Goal: Task Accomplishment & Management: Manage account settings

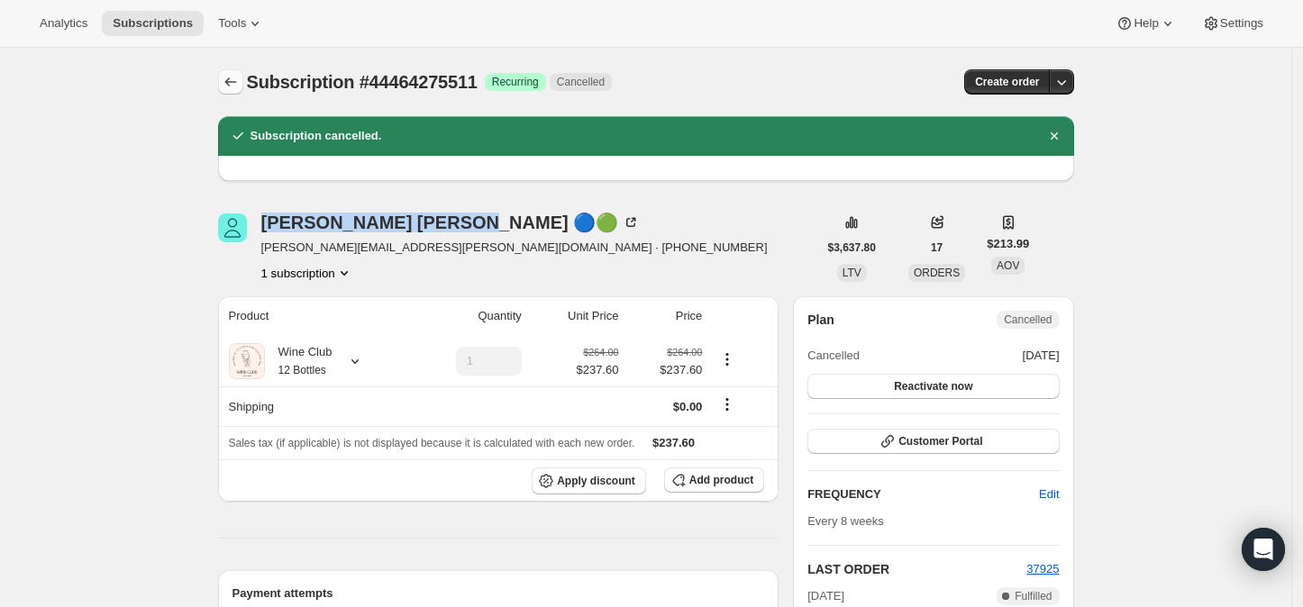
click at [232, 78] on icon "Subscriptions" at bounding box center [231, 82] width 18 height 18
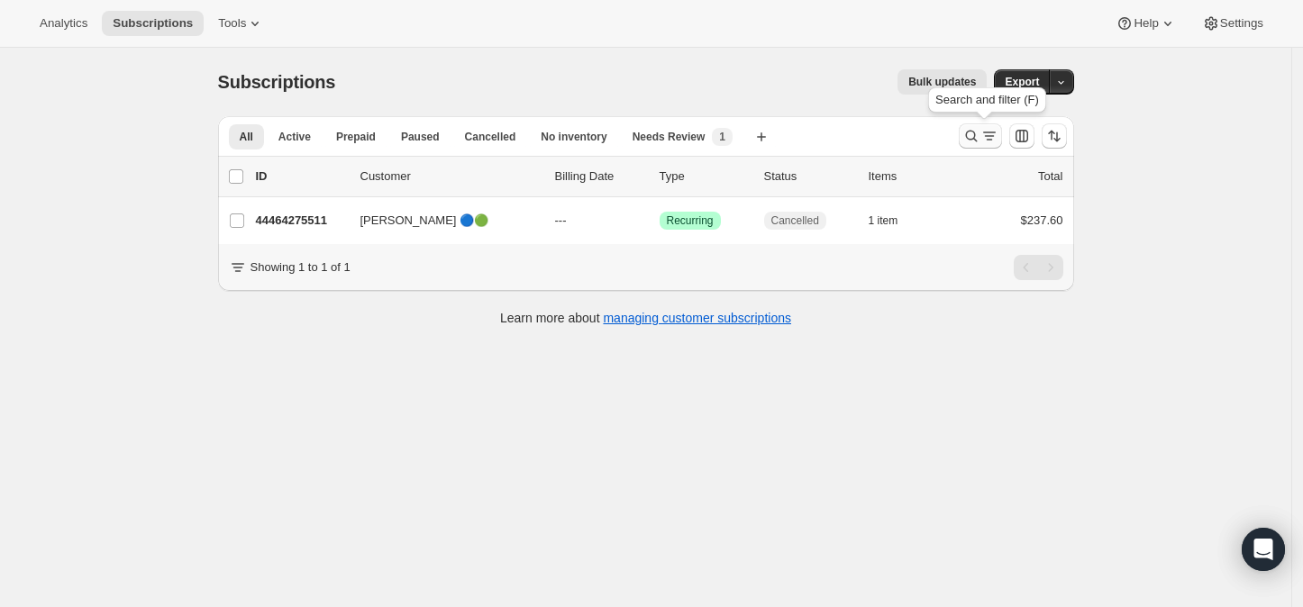
click at [978, 139] on icon "Search and filter results" at bounding box center [971, 136] width 18 height 18
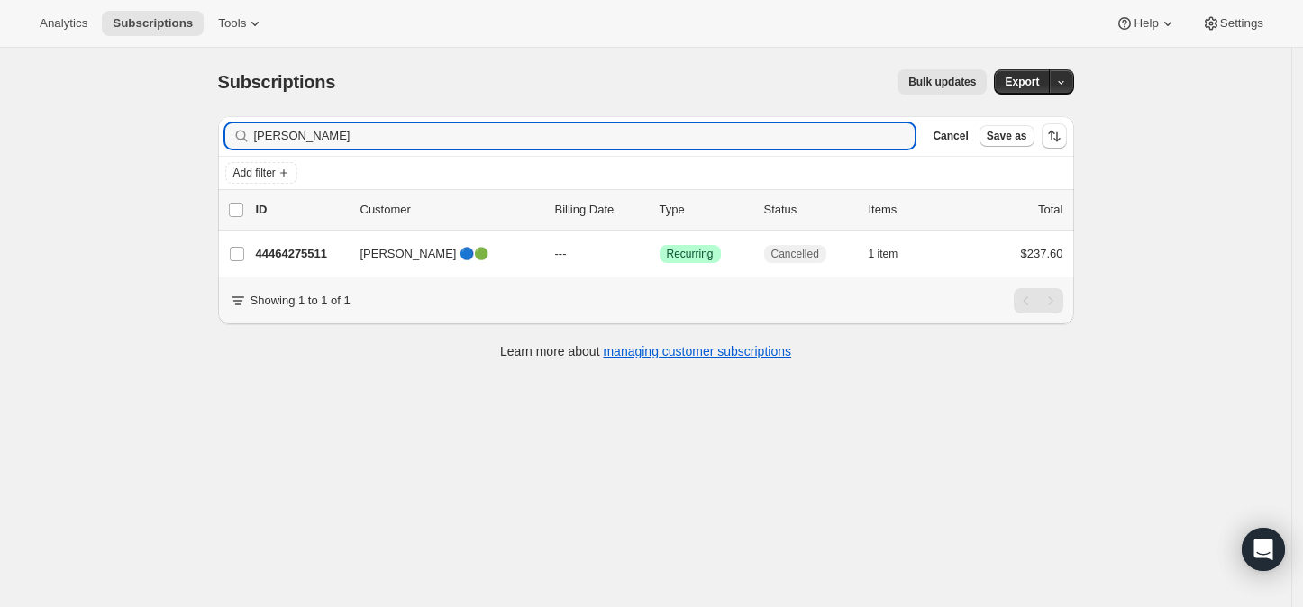
drag, startPoint x: 315, startPoint y: 141, endPoint x: 251, endPoint y: 146, distance: 65.0
click at [252, 144] on div "[PERSON_NAME] Clear" at bounding box center [570, 135] width 690 height 25
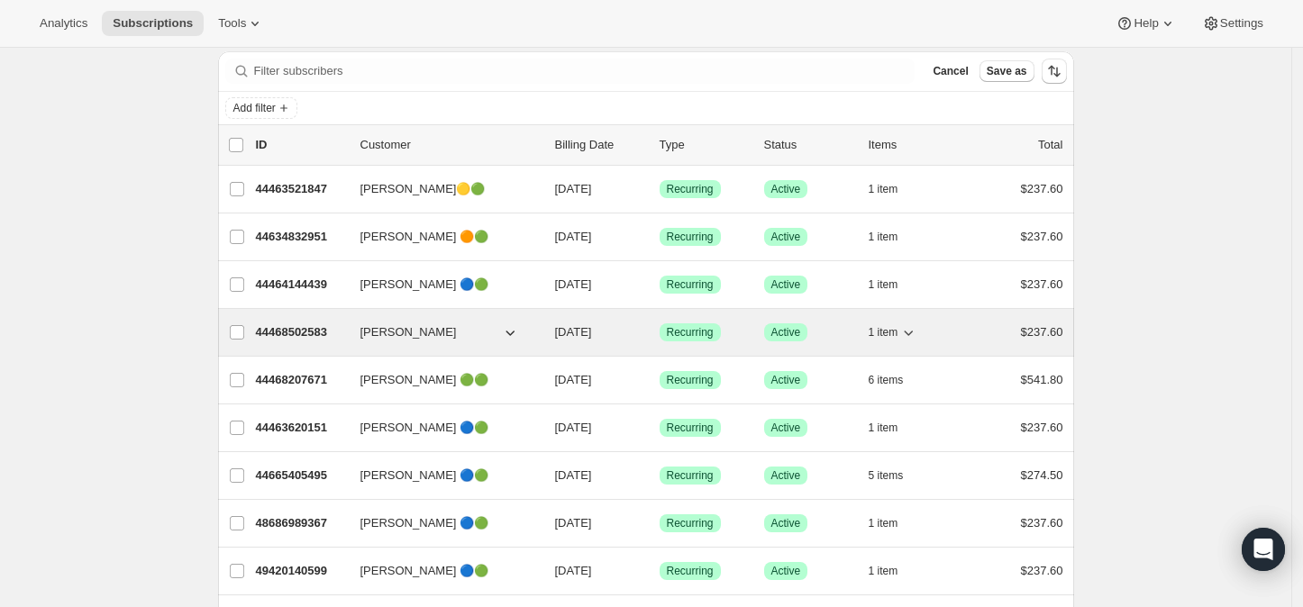
scroll to position [100, 0]
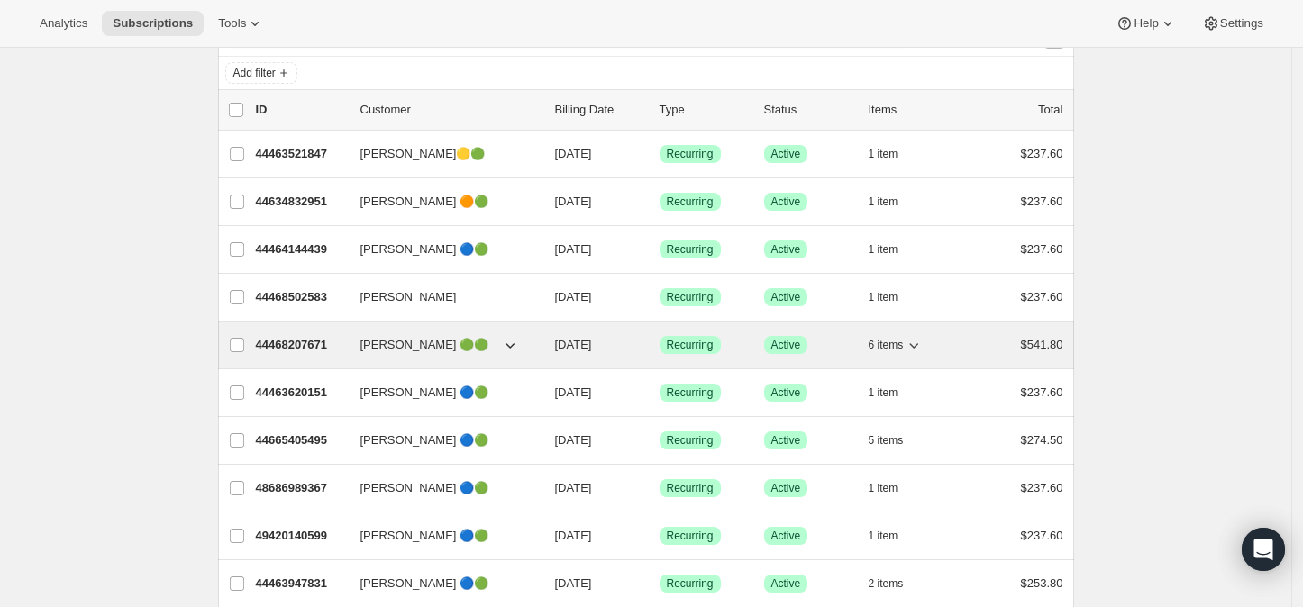
click at [298, 340] on p "44468207671" at bounding box center [301, 345] width 90 height 18
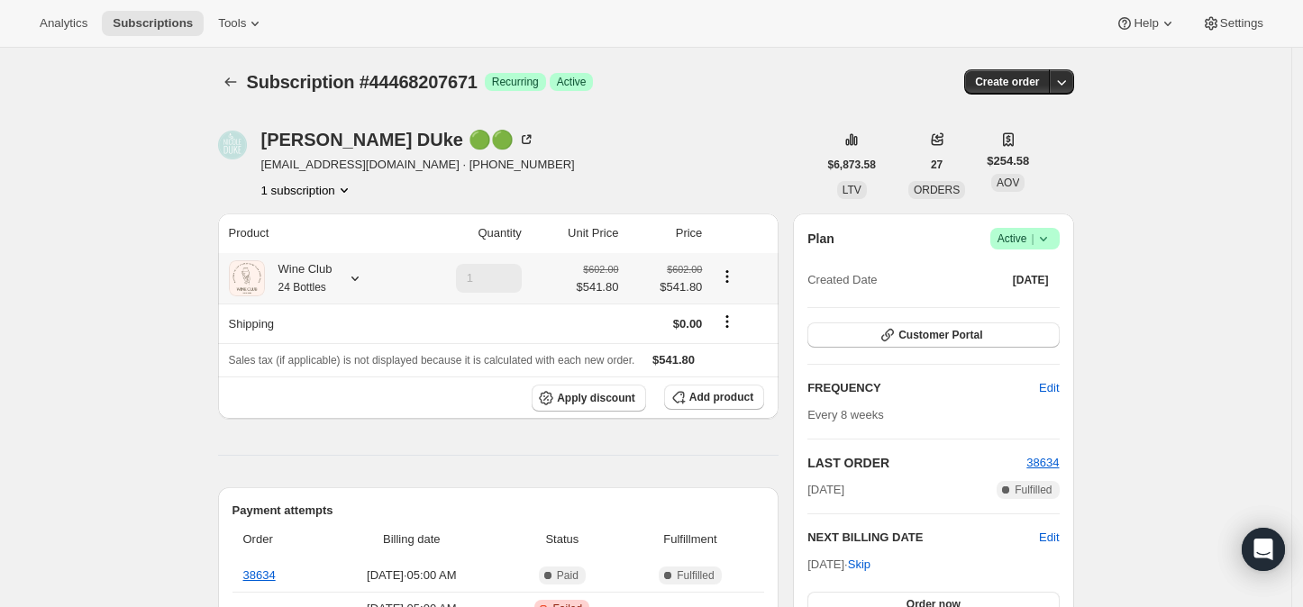
click at [363, 278] on icon at bounding box center [355, 278] width 18 height 18
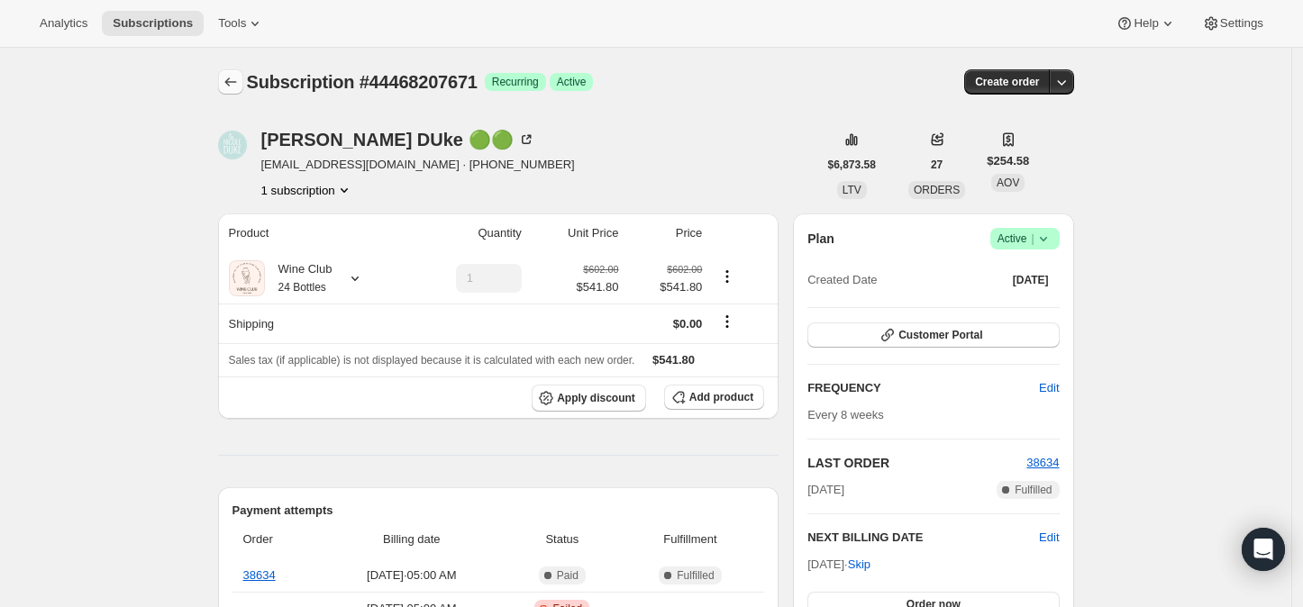
click at [238, 87] on icon "Subscriptions" at bounding box center [231, 82] width 18 height 18
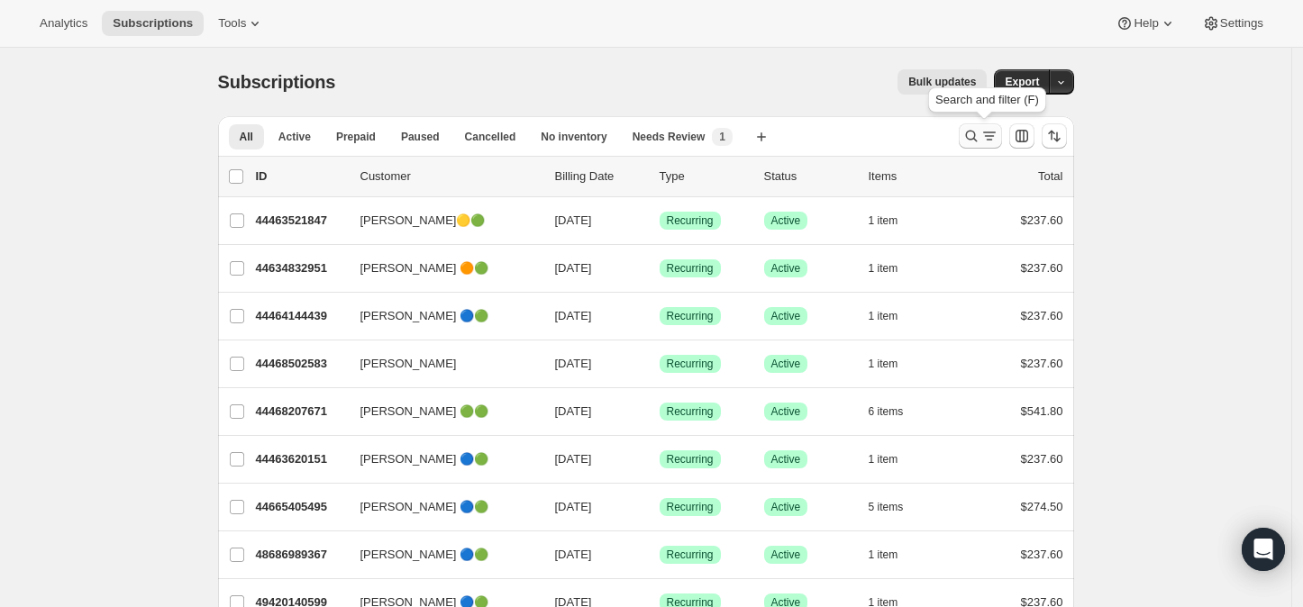
click at [972, 136] on icon "Search and filter results" at bounding box center [971, 136] width 18 height 18
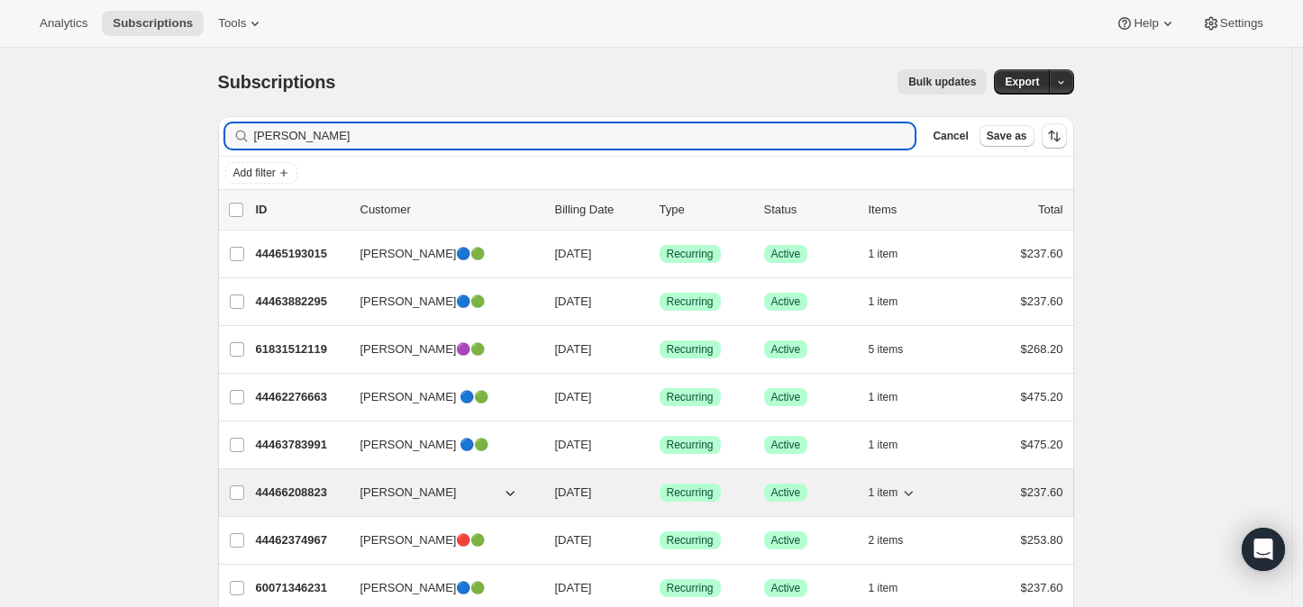
type input "[PERSON_NAME]"
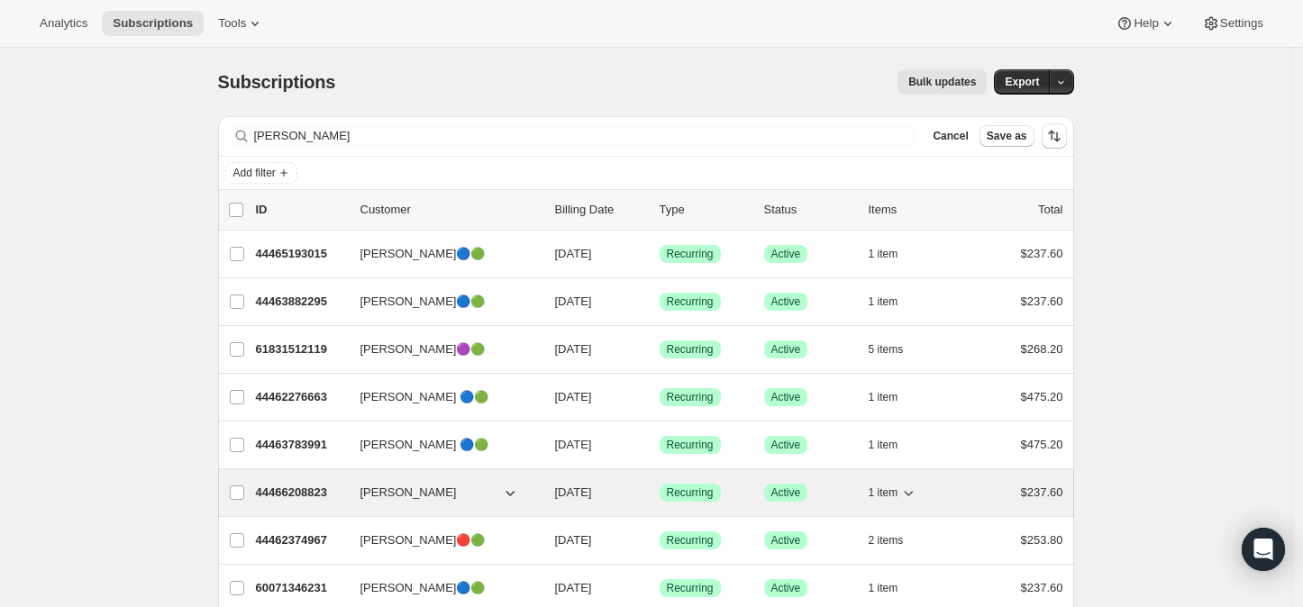
click at [310, 488] on p "44466208823" at bounding box center [301, 493] width 90 height 18
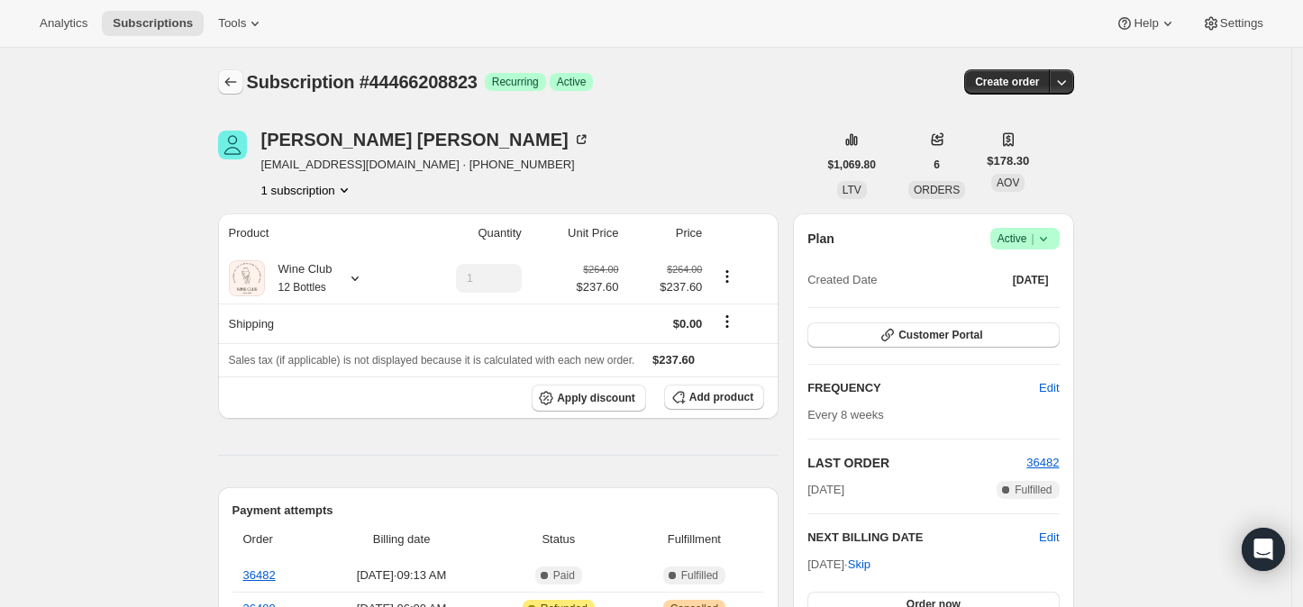
click at [228, 79] on icon "Subscriptions" at bounding box center [231, 82] width 18 height 18
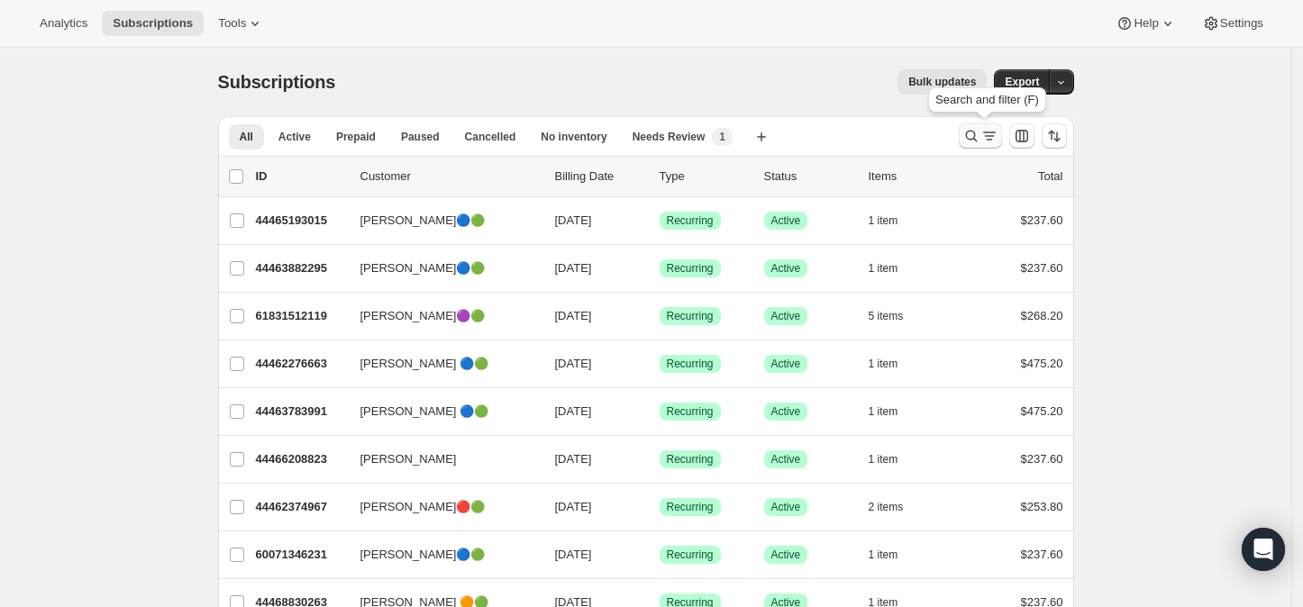
click at [973, 135] on icon "Search and filter results" at bounding box center [971, 136] width 18 height 18
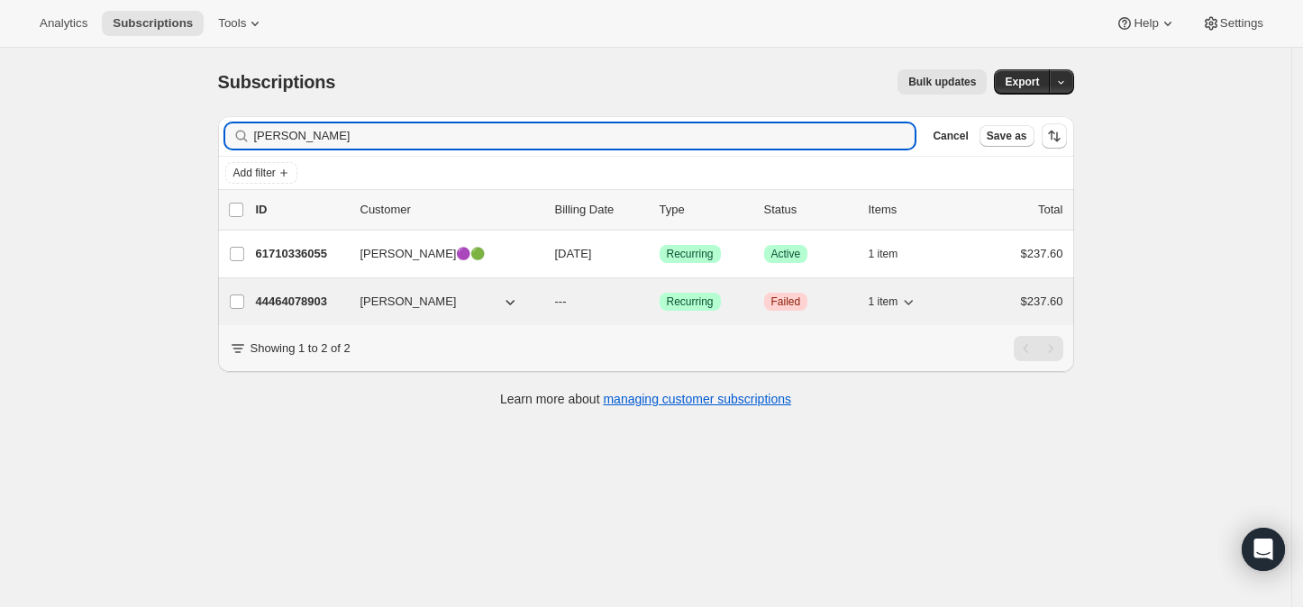
type input "[PERSON_NAME]"
click at [310, 296] on p "44464078903" at bounding box center [301, 302] width 90 height 18
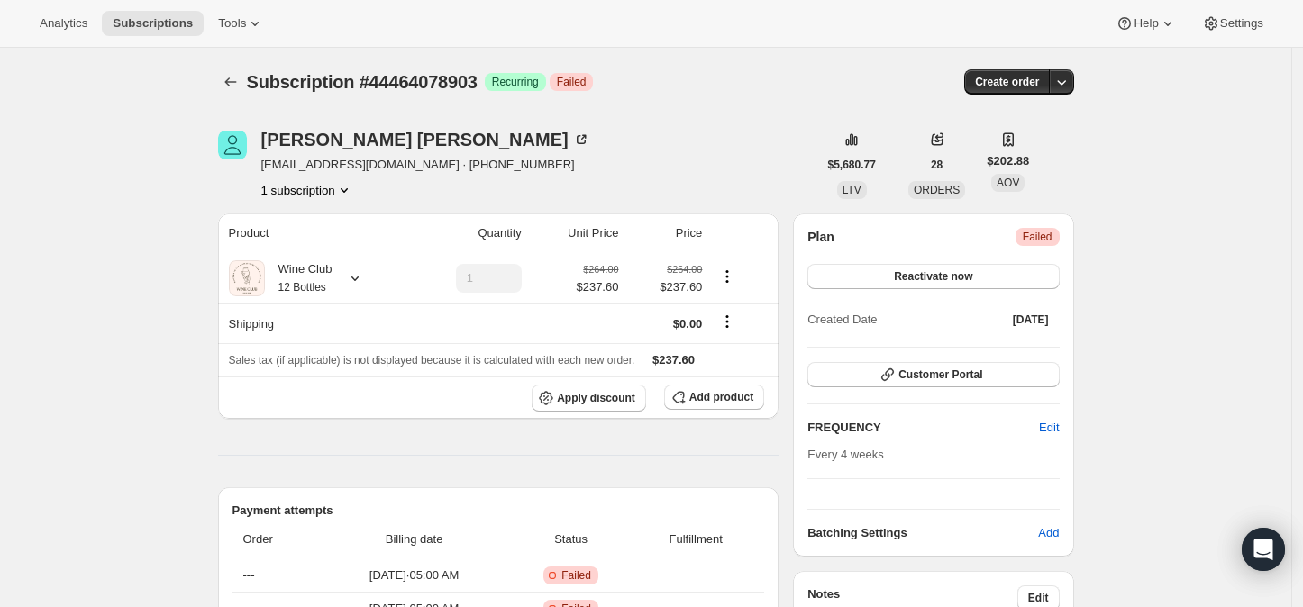
click at [1035, 242] on span "Failed" at bounding box center [1038, 237] width 30 height 14
click at [980, 274] on button "Reactivate now" at bounding box center [932, 276] width 251 height 25
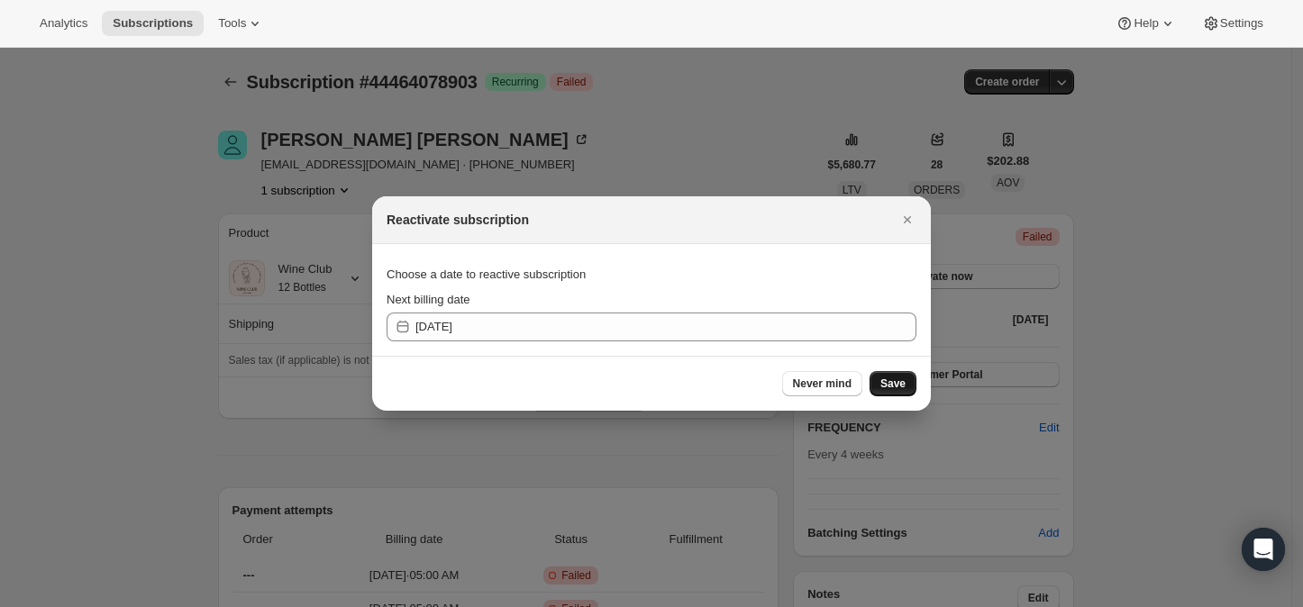
click at [895, 380] on span "Save" at bounding box center [892, 384] width 25 height 14
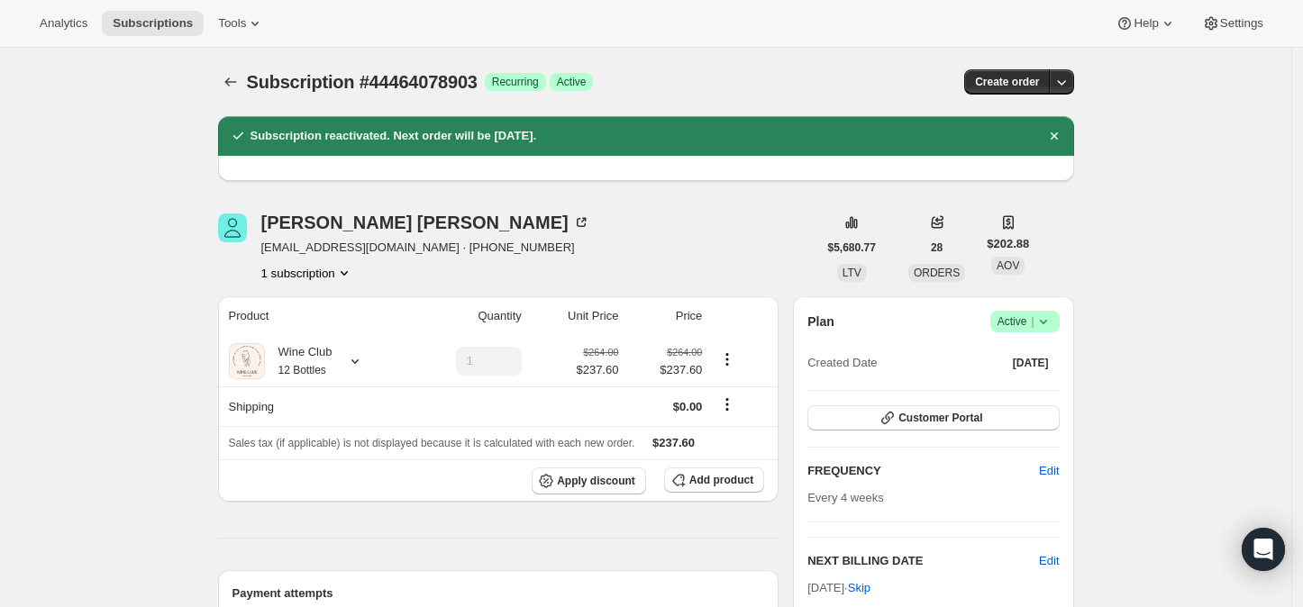
click at [1051, 316] on icon at bounding box center [1044, 322] width 18 height 18
click at [1021, 386] on span "Cancel subscription" at bounding box center [1031, 387] width 102 height 14
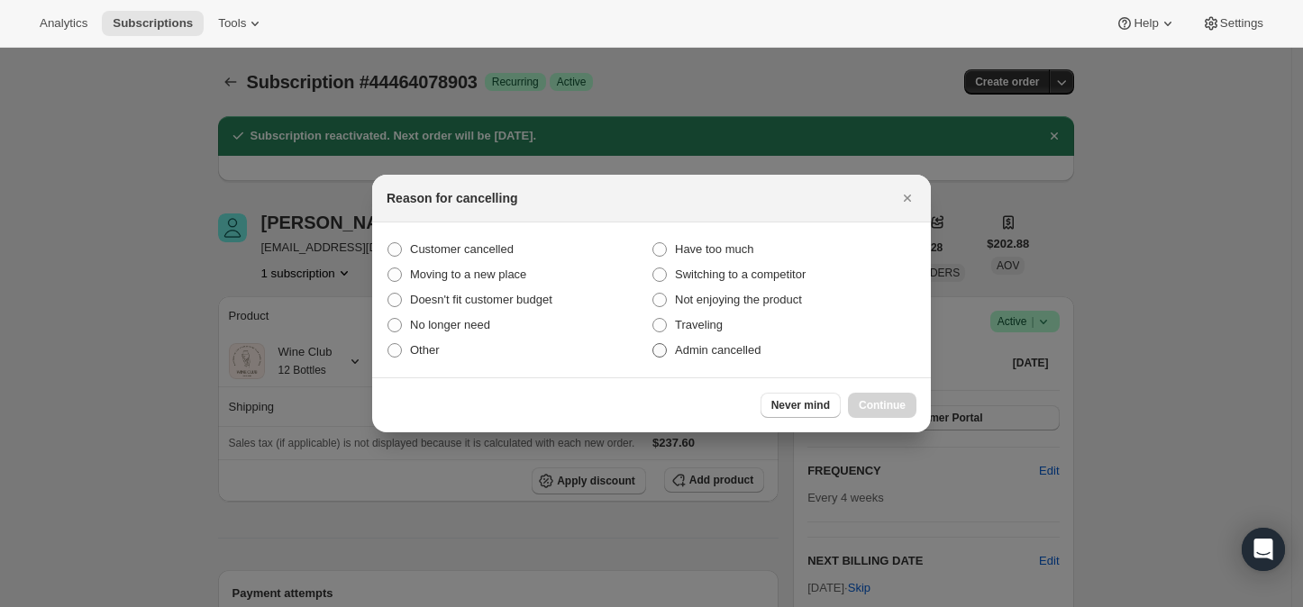
click at [662, 349] on span ":r2lq:" at bounding box center [659, 350] width 14 height 14
click at [653, 344] on input "Admin cancelled" at bounding box center [652, 343] width 1 height 1
radio input "true"
click at [889, 399] on span "Continue" at bounding box center [882, 405] width 47 height 14
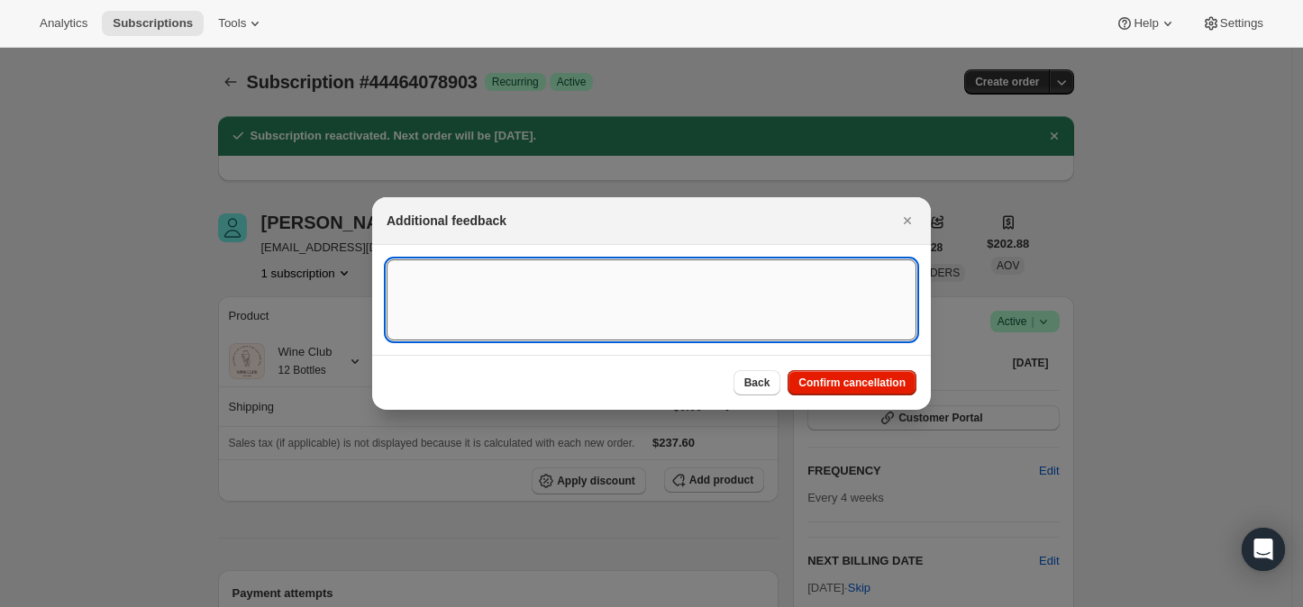
click at [562, 293] on textarea ":r2lq:" at bounding box center [652, 300] width 530 height 81
type textarea "Failed payment"
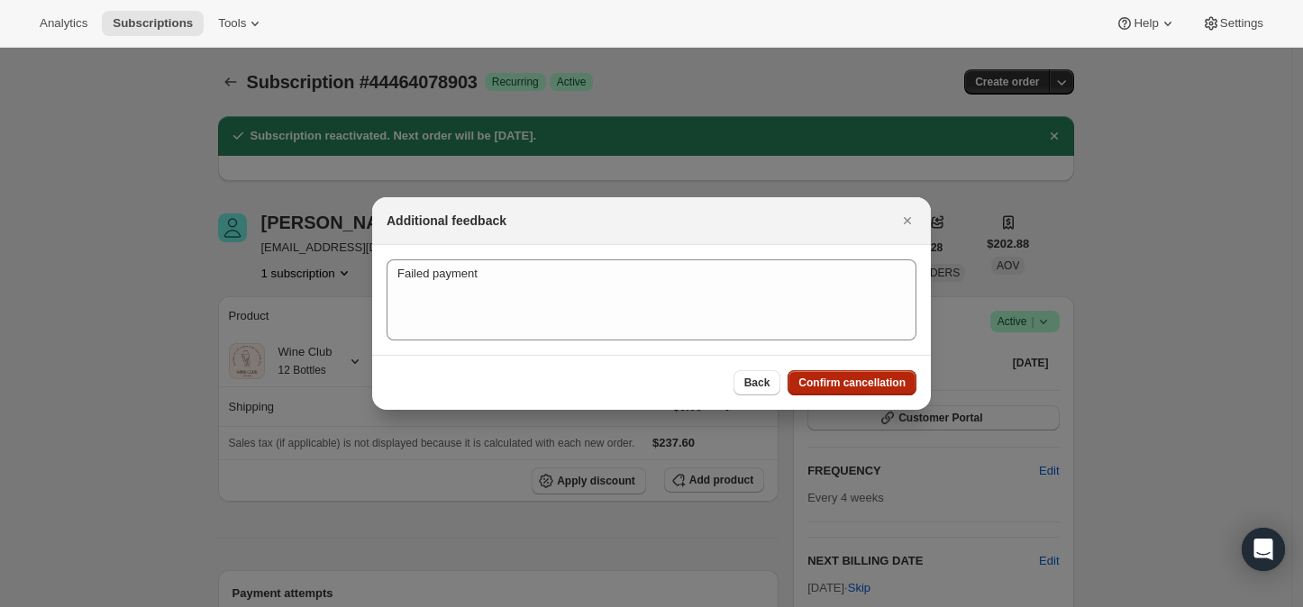
click at [847, 382] on span "Confirm cancellation" at bounding box center [851, 383] width 107 height 14
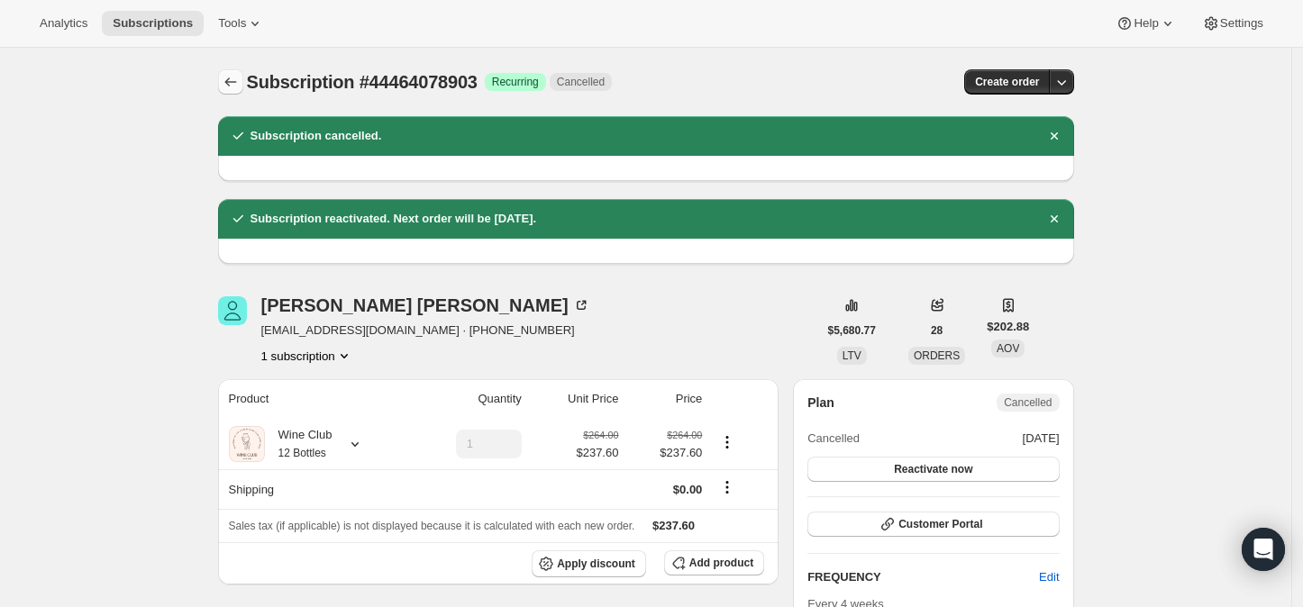
click at [230, 80] on icon "Subscriptions" at bounding box center [231, 82] width 18 height 18
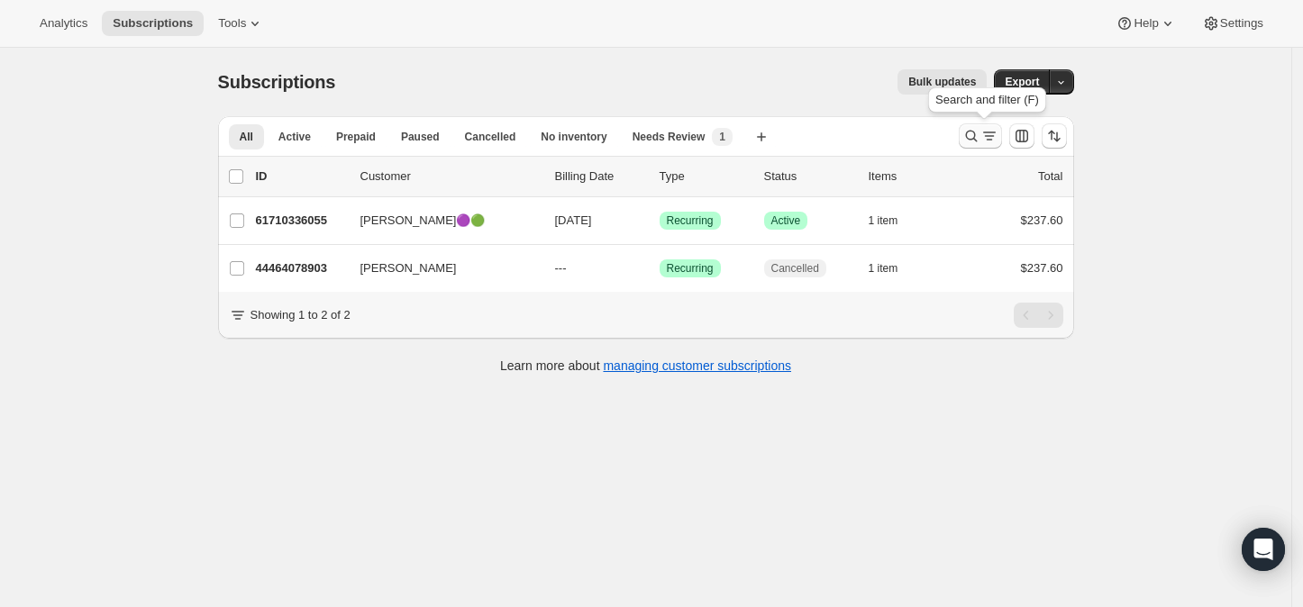
click at [977, 133] on icon "Search and filter results" at bounding box center [971, 136] width 18 height 18
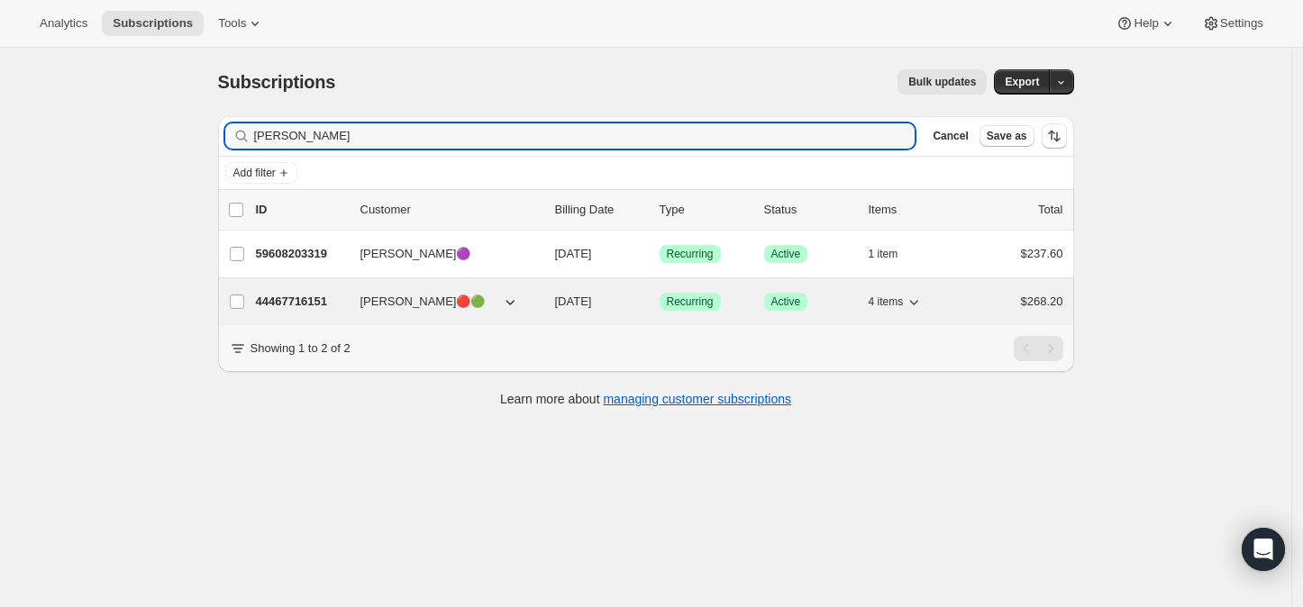
type input "[PERSON_NAME]"
click at [300, 302] on p "44467716151" at bounding box center [301, 302] width 90 height 18
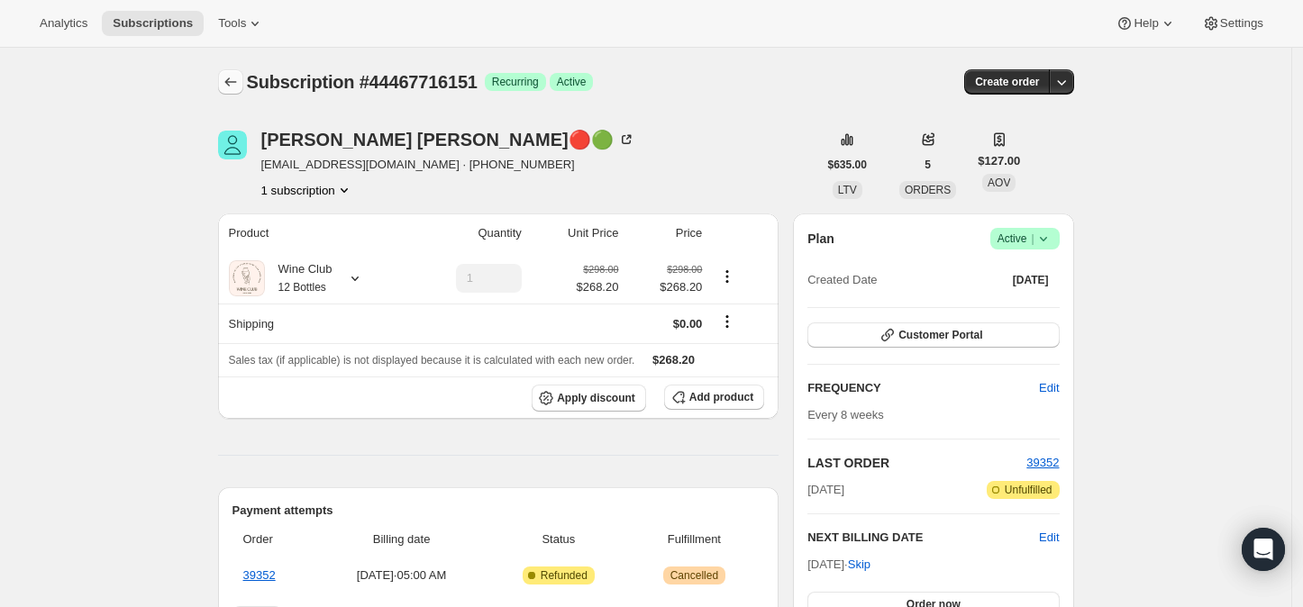
click at [232, 81] on icon "Subscriptions" at bounding box center [230, 82] width 12 height 9
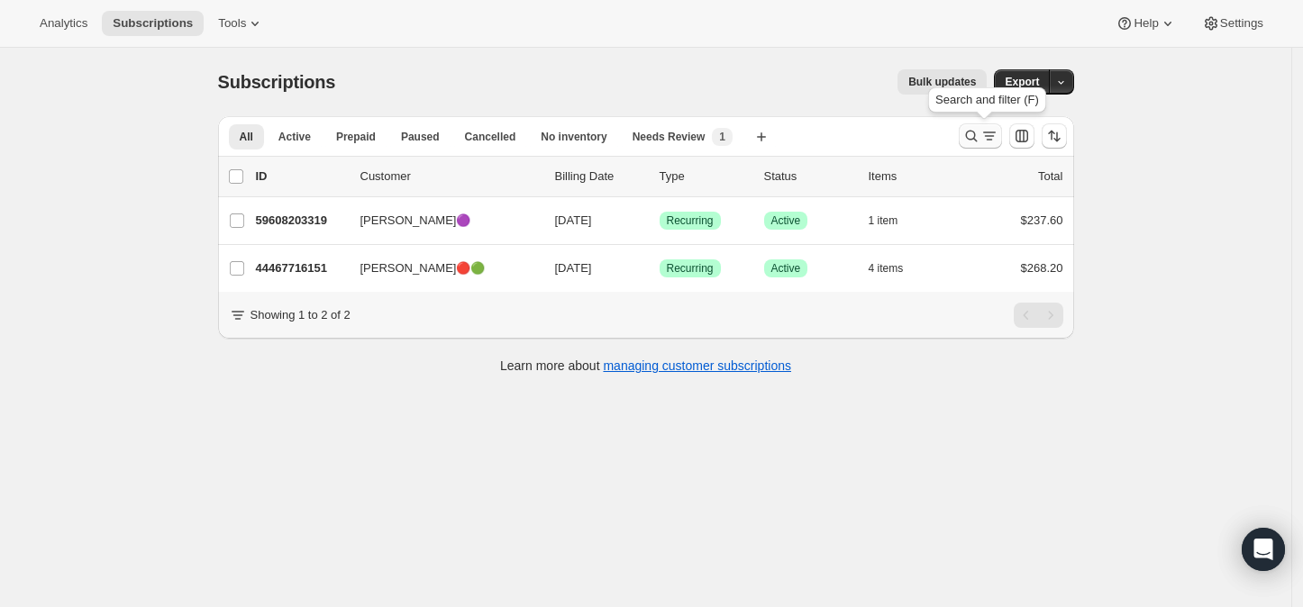
click at [980, 137] on icon "Search and filter results" at bounding box center [971, 136] width 18 height 18
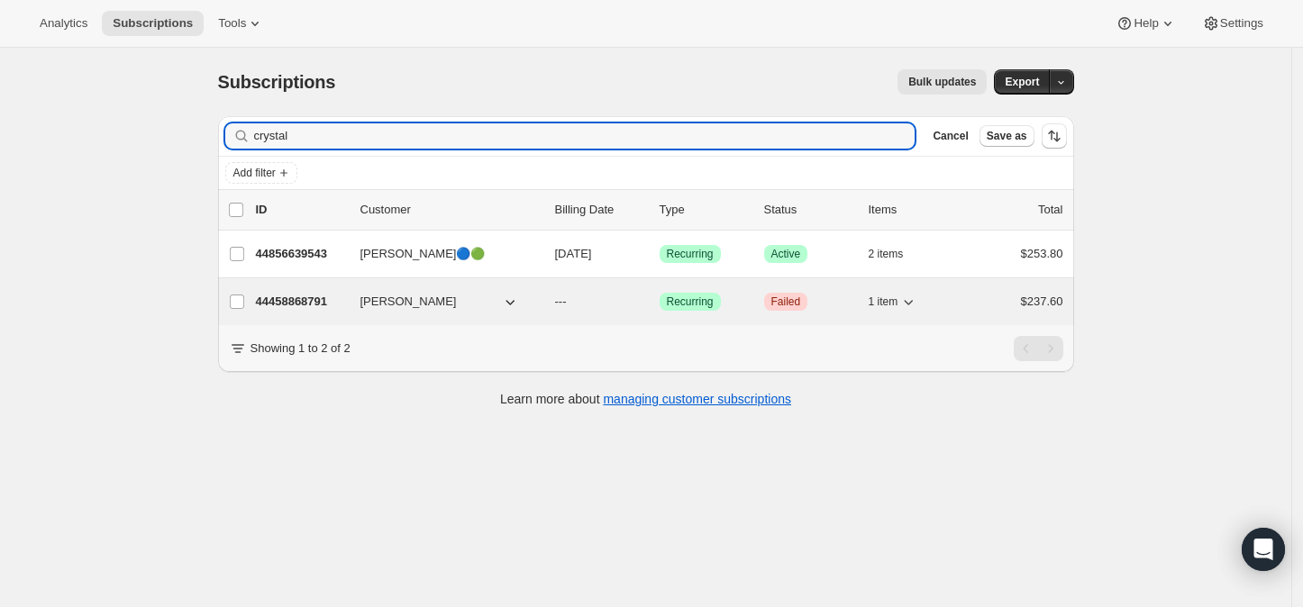
type input "crystal"
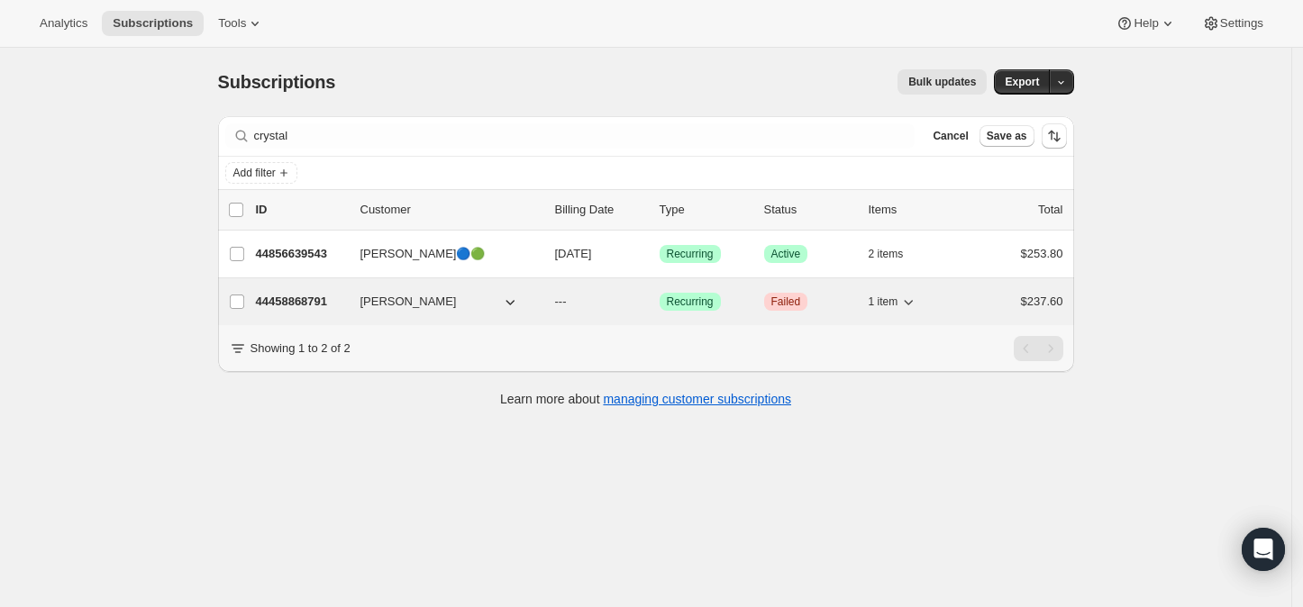
click at [310, 303] on p "44458868791" at bounding box center [301, 302] width 90 height 18
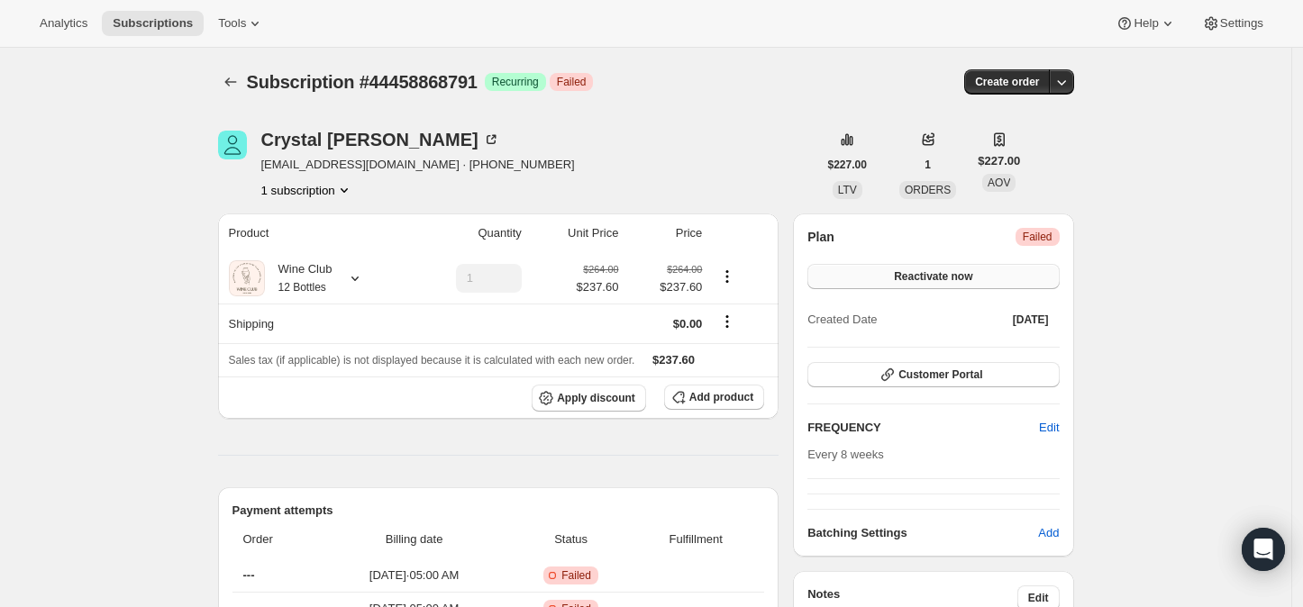
click at [982, 274] on button "Reactivate now" at bounding box center [932, 276] width 251 height 25
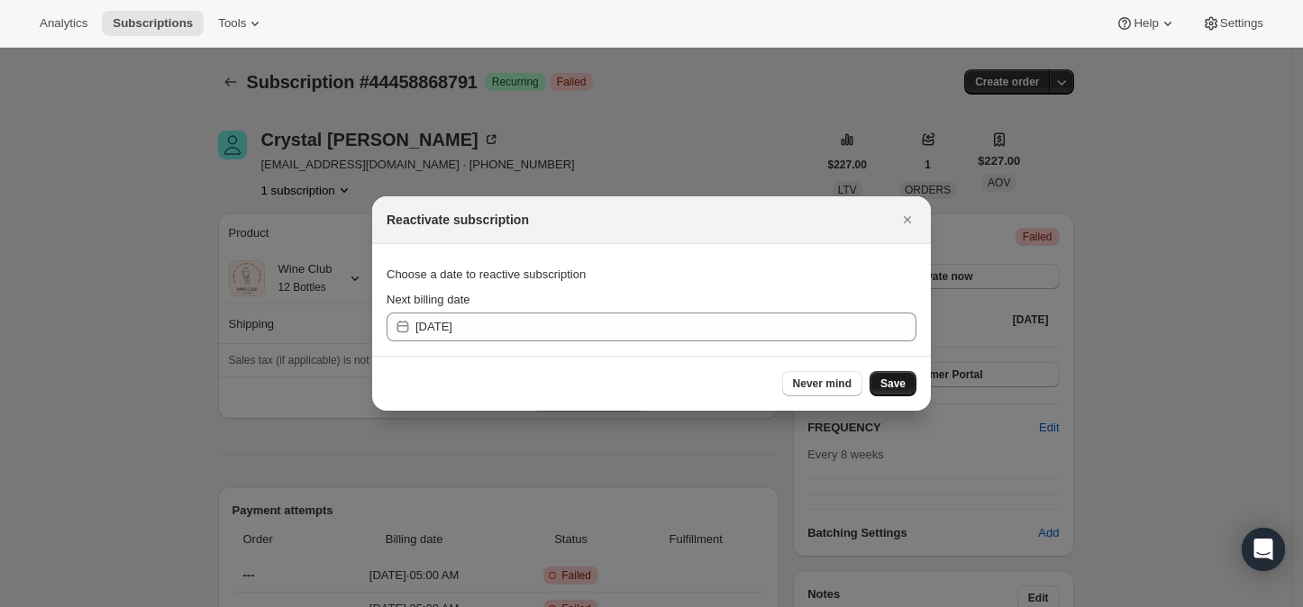
click at [888, 382] on span "Save" at bounding box center [892, 384] width 25 height 14
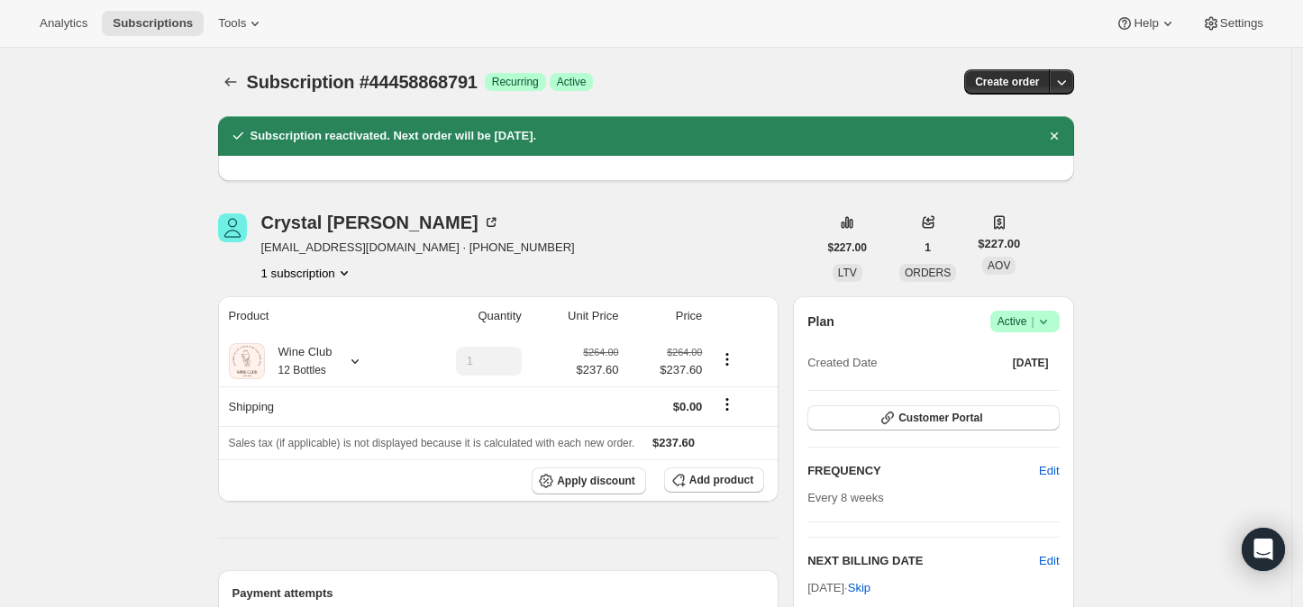
click at [1048, 321] on icon at bounding box center [1044, 322] width 18 height 18
click at [1038, 388] on span "Cancel subscription" at bounding box center [1031, 387] width 102 height 14
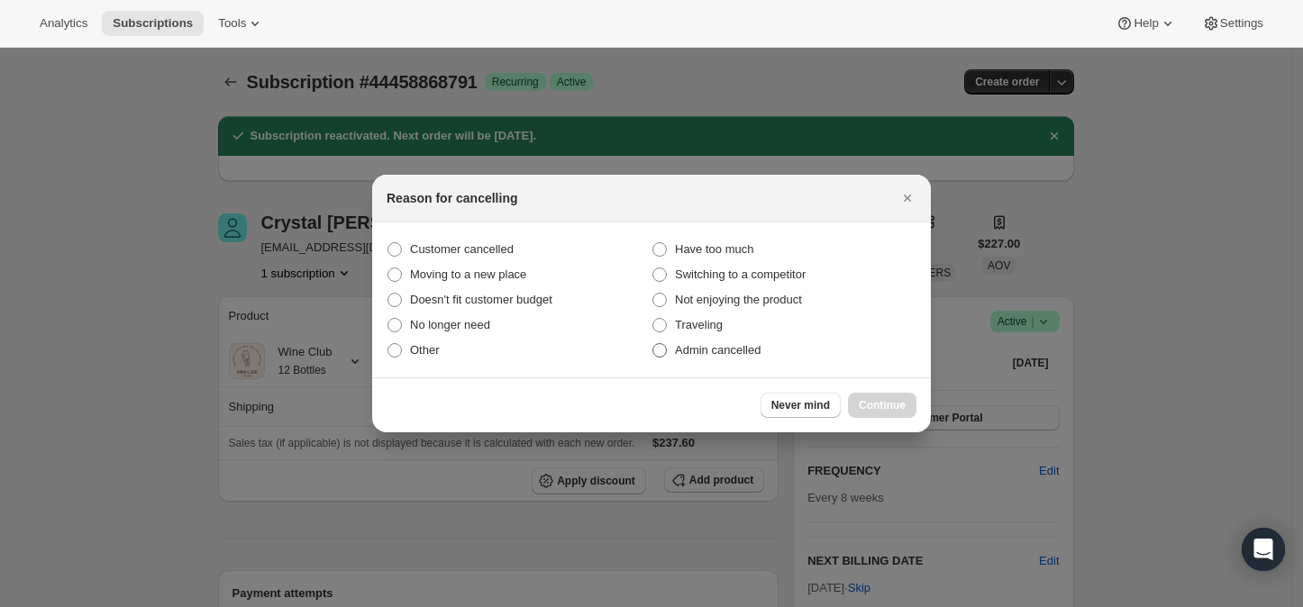
click at [661, 350] on span ":r3o4:" at bounding box center [659, 350] width 14 height 14
click at [653, 344] on input "Admin cancelled" at bounding box center [652, 343] width 1 height 1
radio input "true"
click at [878, 404] on span "Continue" at bounding box center [882, 405] width 47 height 14
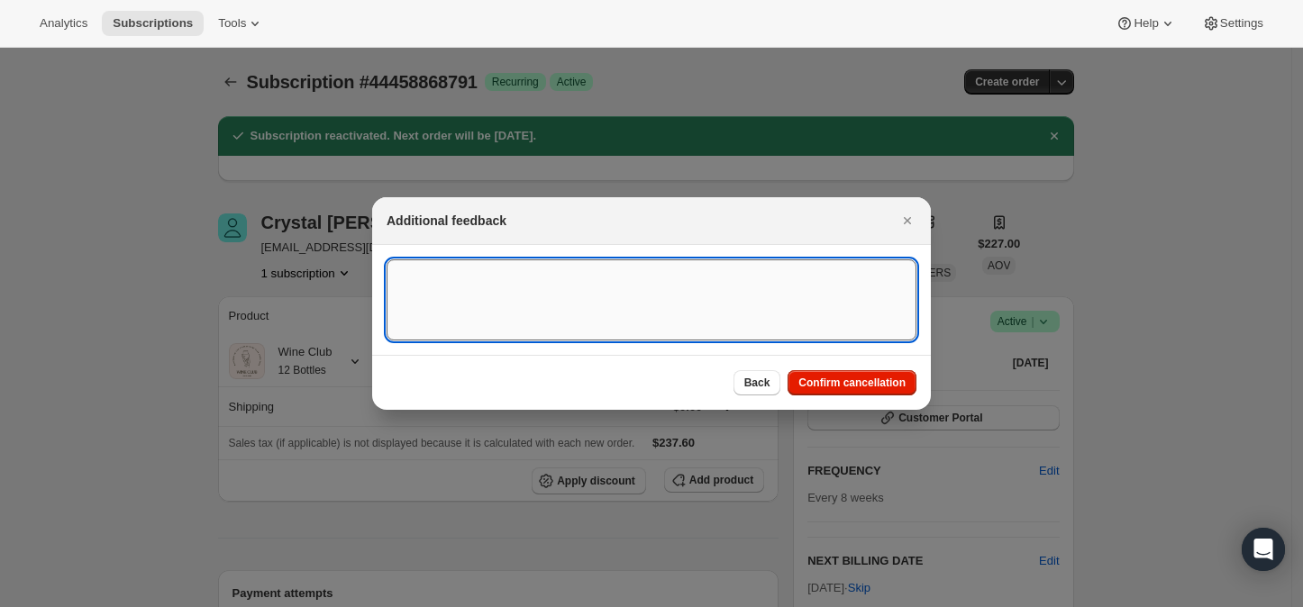
click at [506, 291] on textarea ":r3o4:" at bounding box center [652, 300] width 530 height 81
type textarea "Failed payment"
click at [834, 384] on span "Confirm cancellation" at bounding box center [851, 383] width 107 height 14
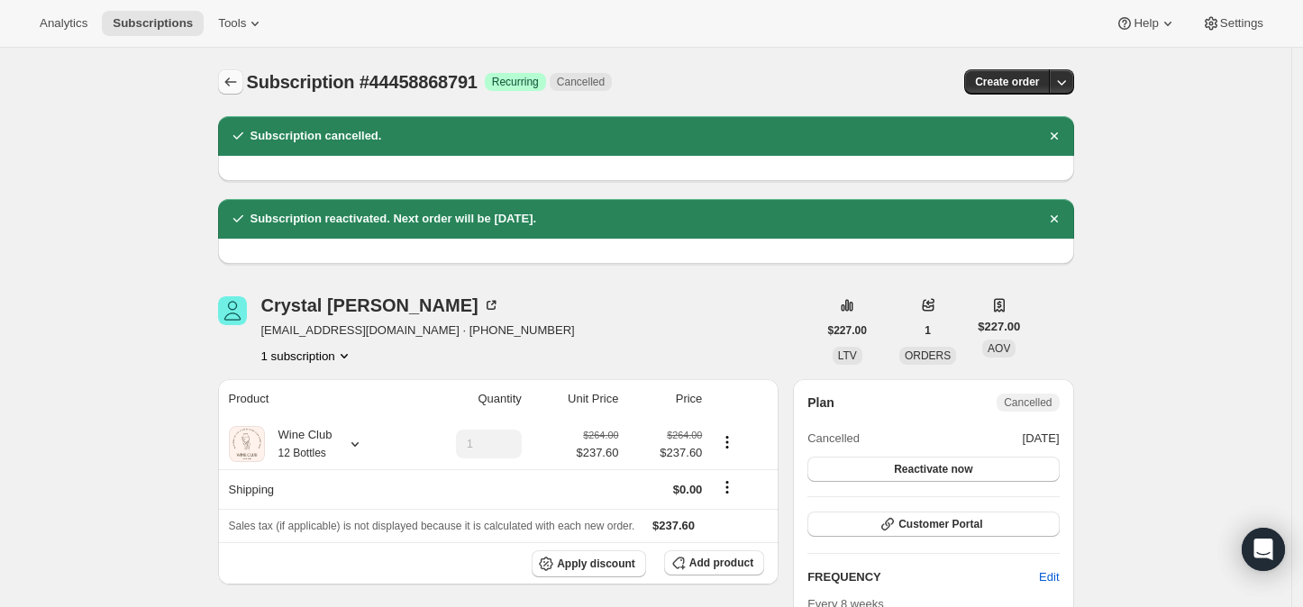
click at [238, 85] on icon "Subscriptions" at bounding box center [231, 82] width 18 height 18
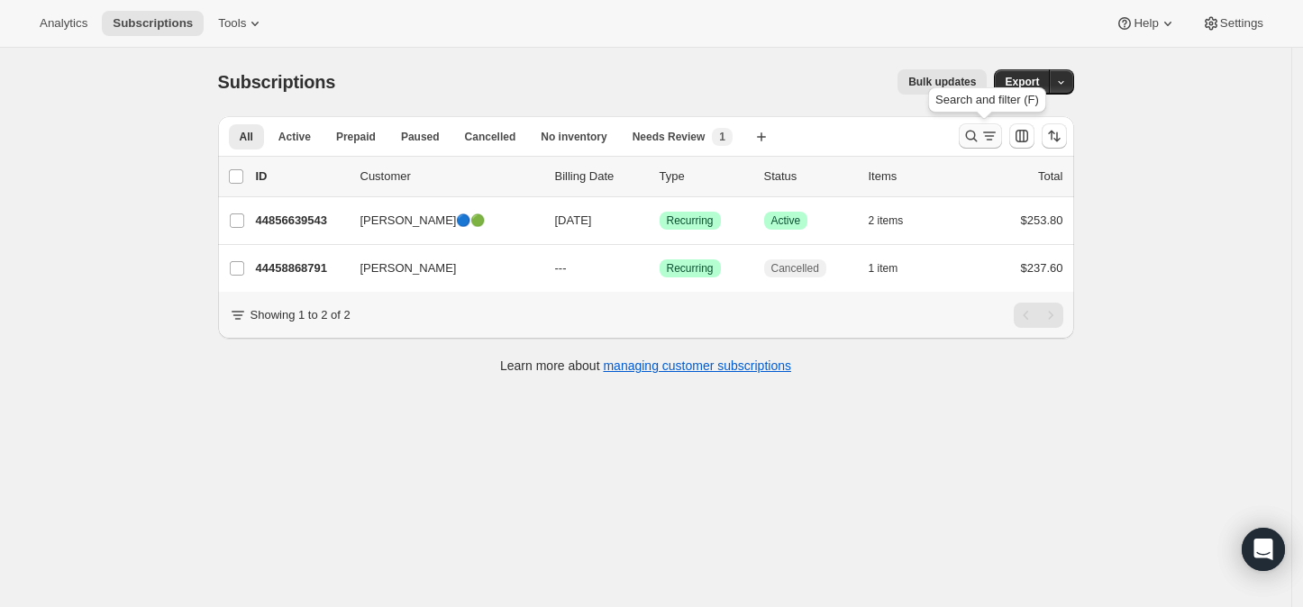
click at [974, 132] on icon "Search and filter results" at bounding box center [971, 136] width 18 height 18
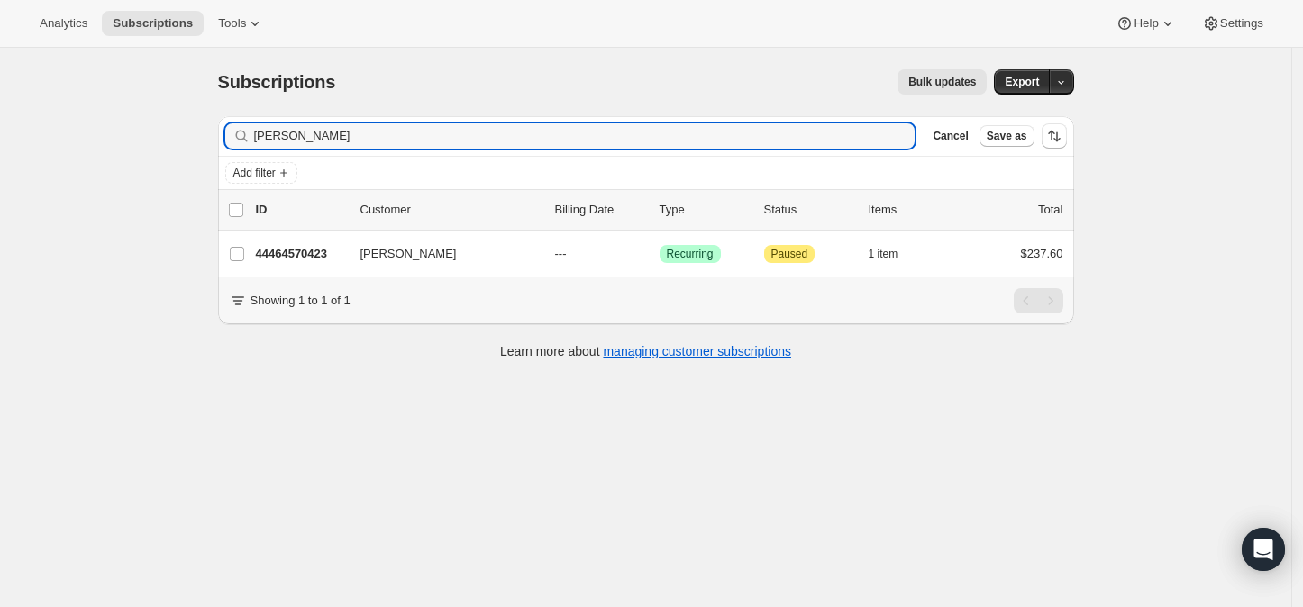
type input "[PERSON_NAME]"
click at [904, 137] on icon "button" at bounding box center [895, 136] width 18 height 18
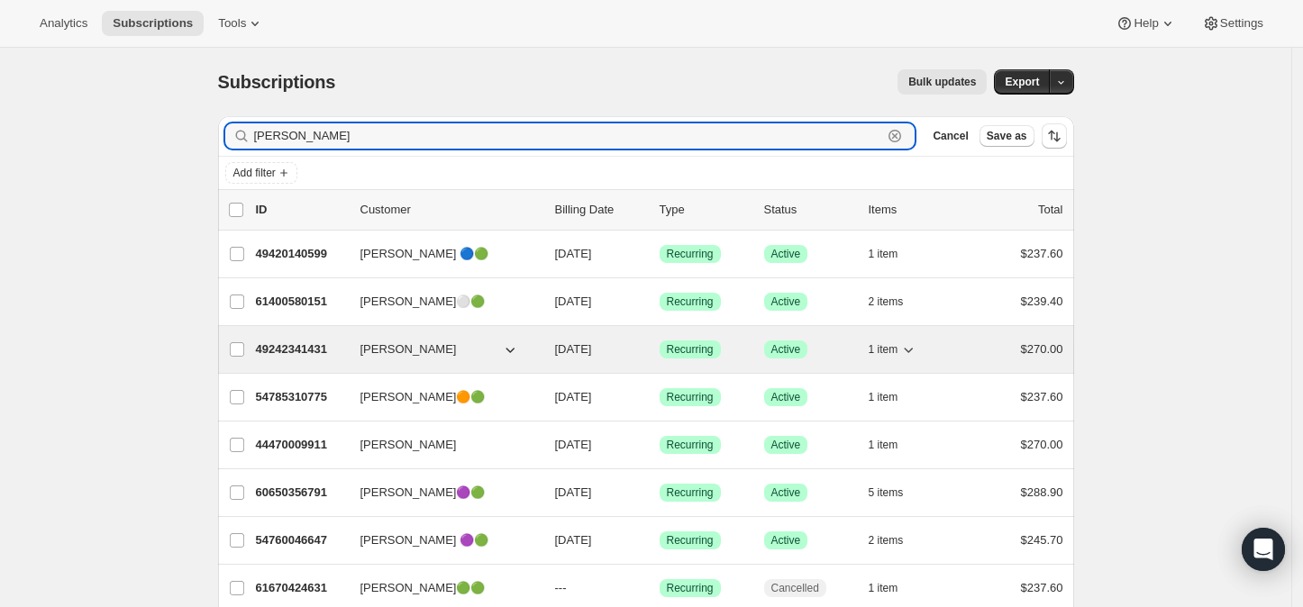
type input "[PERSON_NAME]"
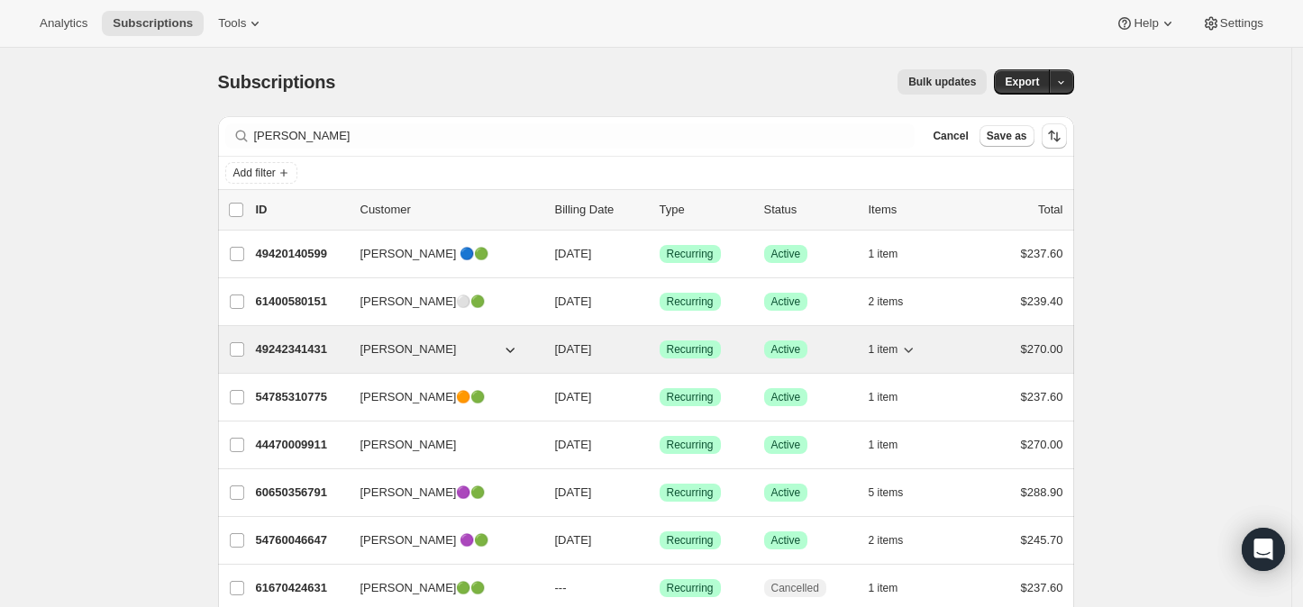
click at [289, 343] on p "49242341431" at bounding box center [301, 350] width 90 height 18
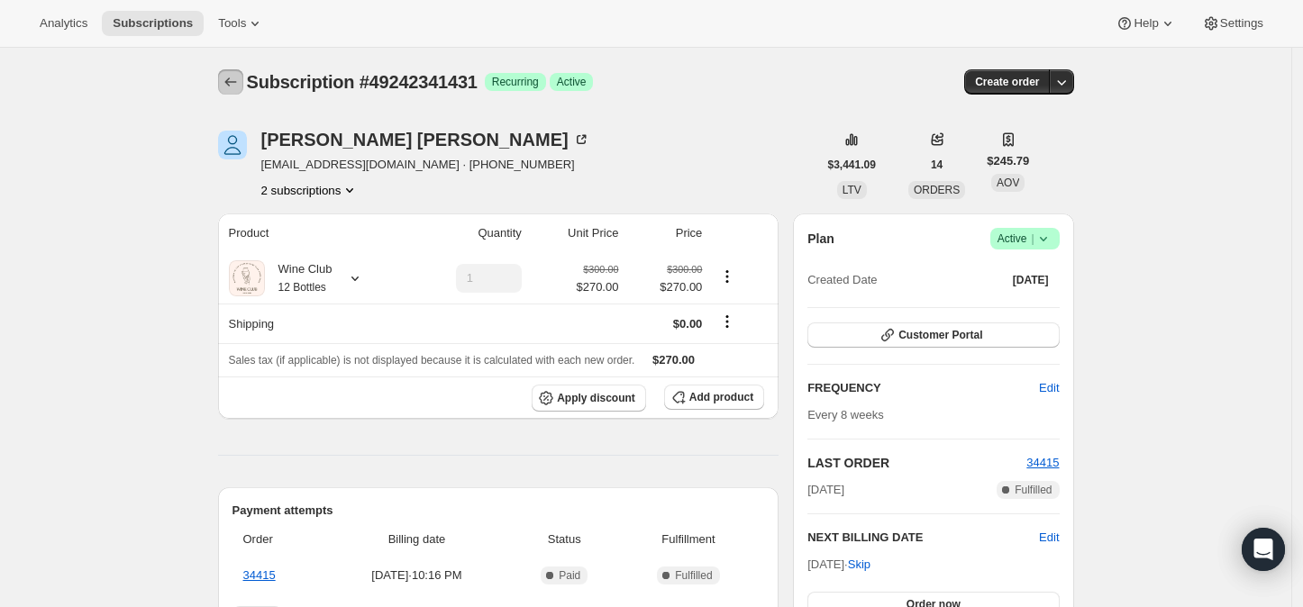
click at [230, 81] on icon "Subscriptions" at bounding box center [231, 82] width 18 height 18
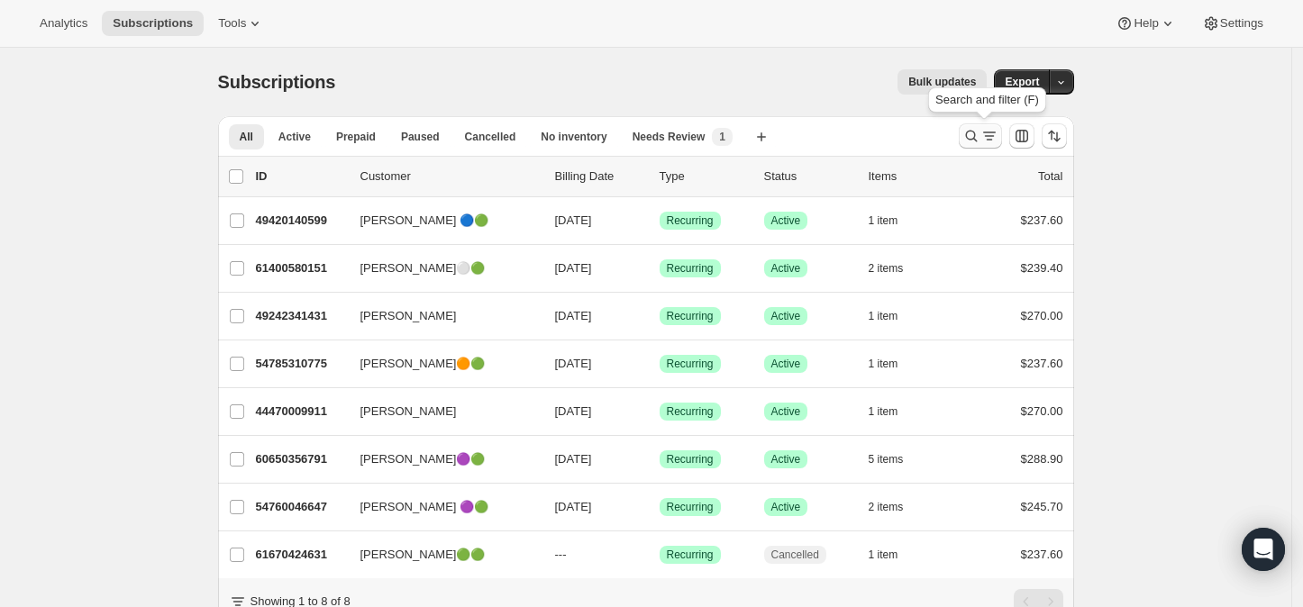
click at [974, 132] on icon "Search and filter results" at bounding box center [971, 136] width 18 height 18
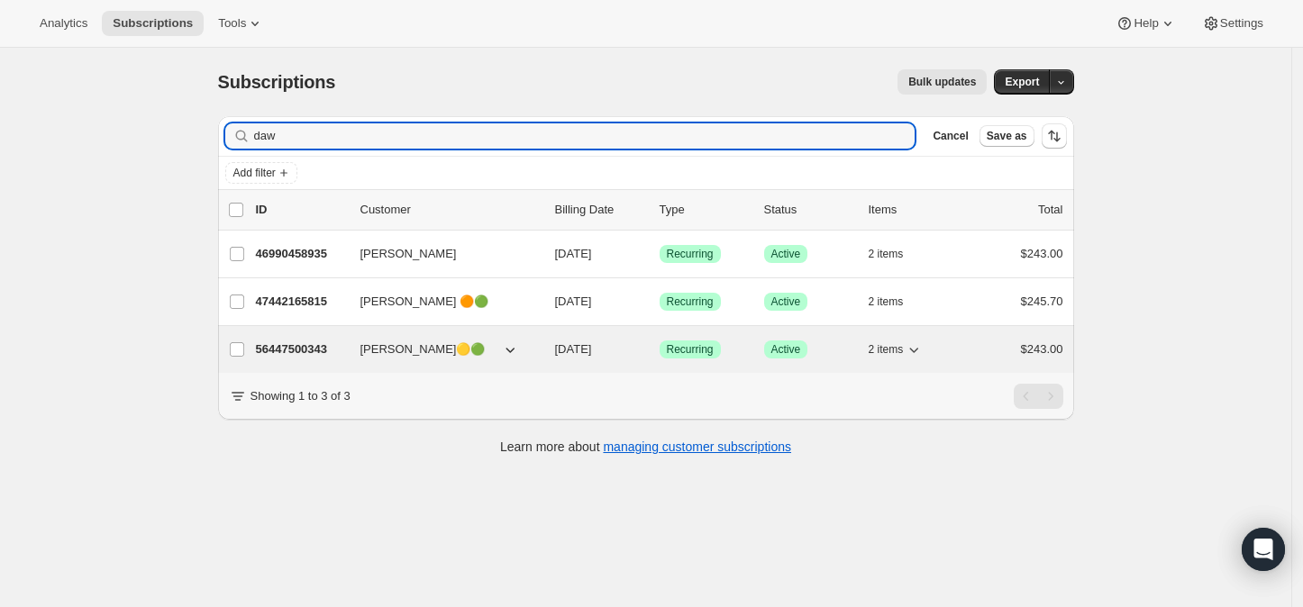
type input "daw"
click at [292, 345] on p "56447500343" at bounding box center [301, 350] width 90 height 18
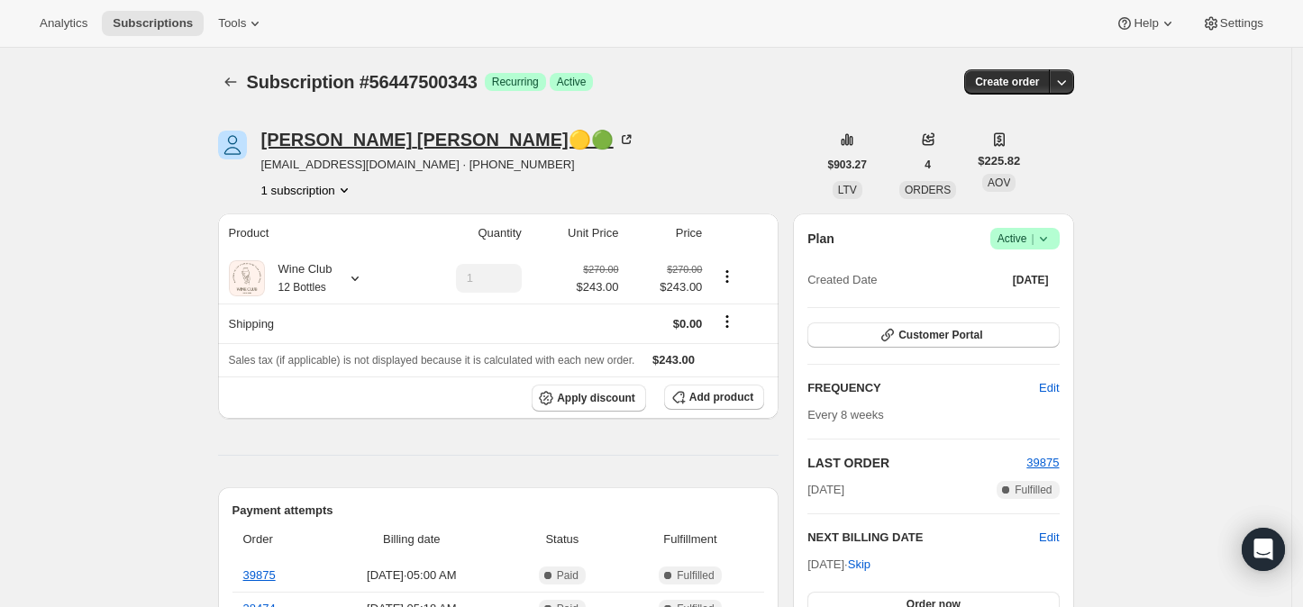
click at [626, 137] on icon at bounding box center [628, 137] width 5 height 5
click at [233, 78] on icon "Subscriptions" at bounding box center [231, 82] width 18 height 18
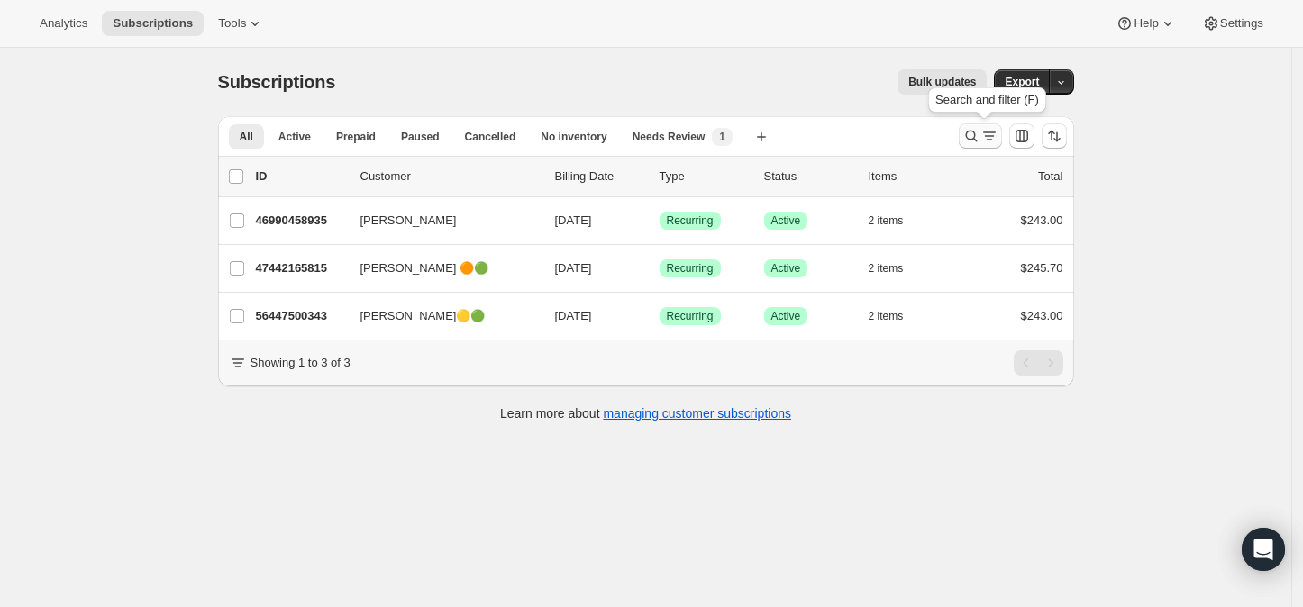
click at [973, 132] on icon "Search and filter results" at bounding box center [971, 136] width 18 height 18
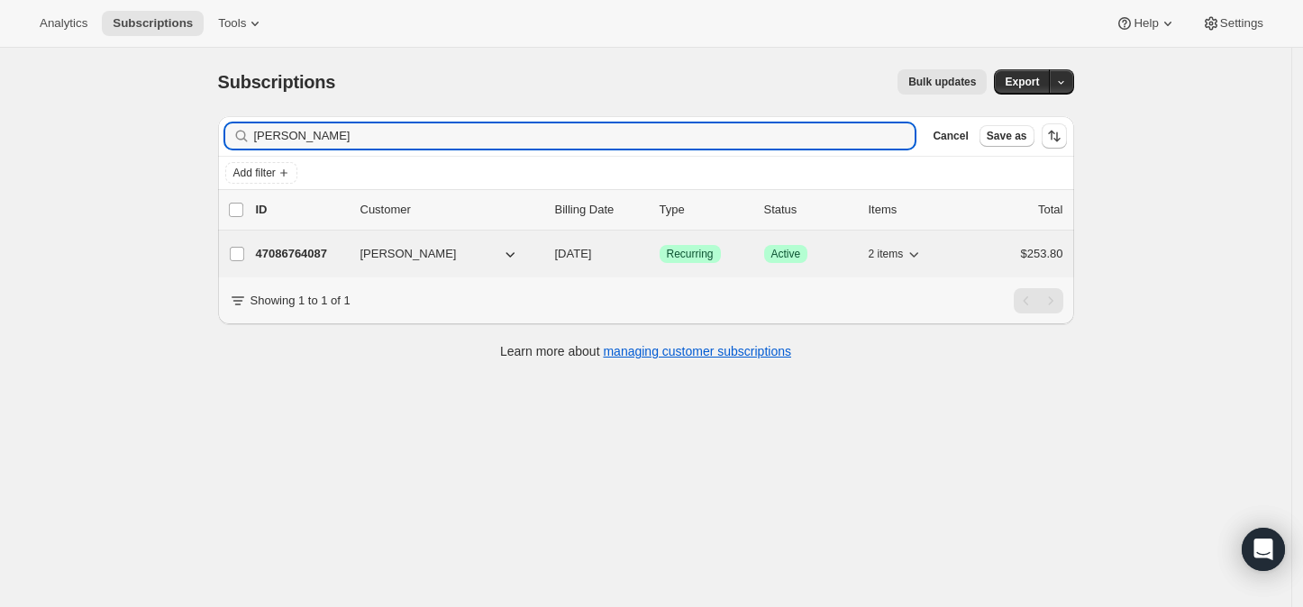
type input "[PERSON_NAME]"
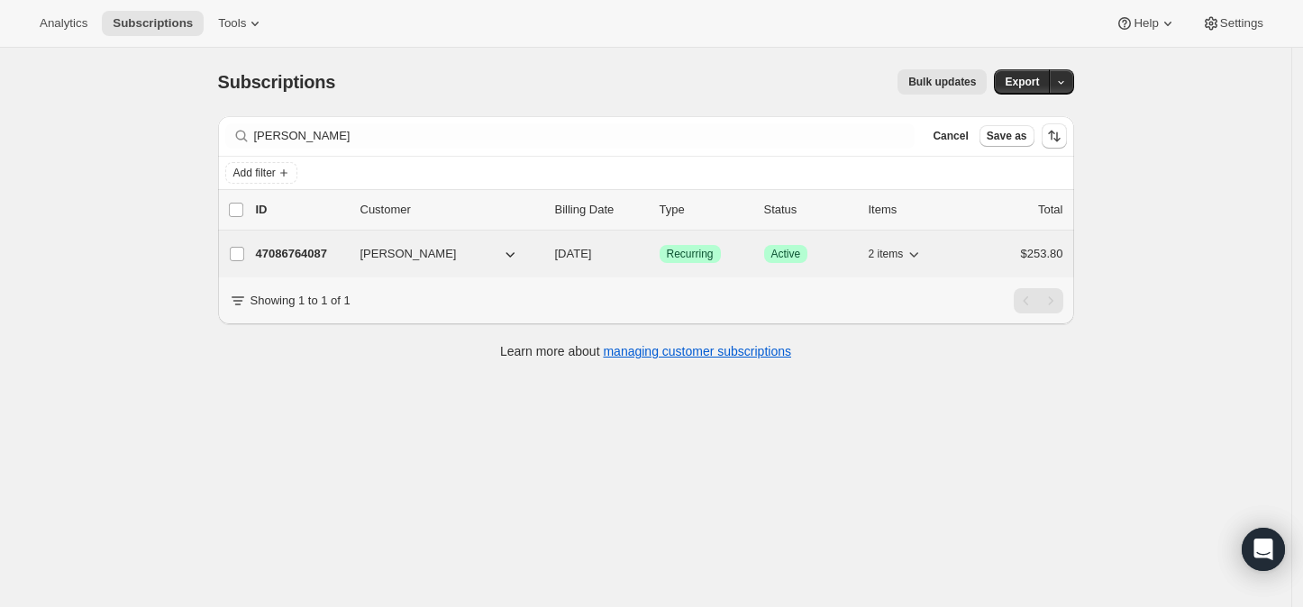
click at [315, 252] on p "47086764087" at bounding box center [301, 254] width 90 height 18
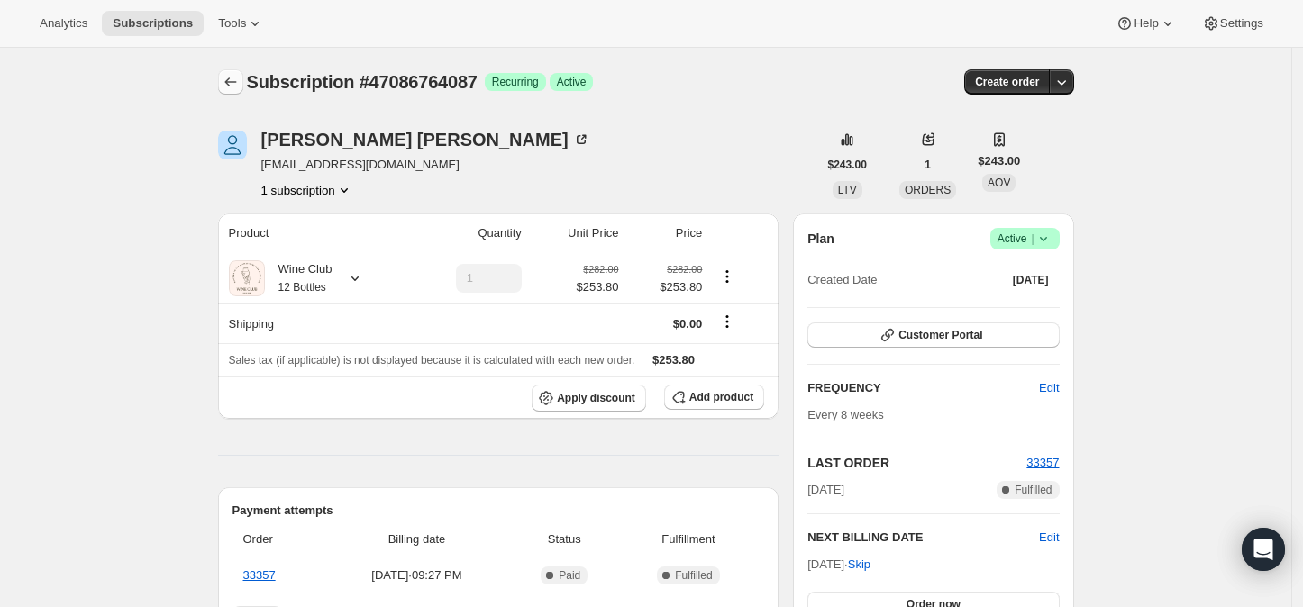
click at [231, 77] on icon "Subscriptions" at bounding box center [231, 82] width 18 height 18
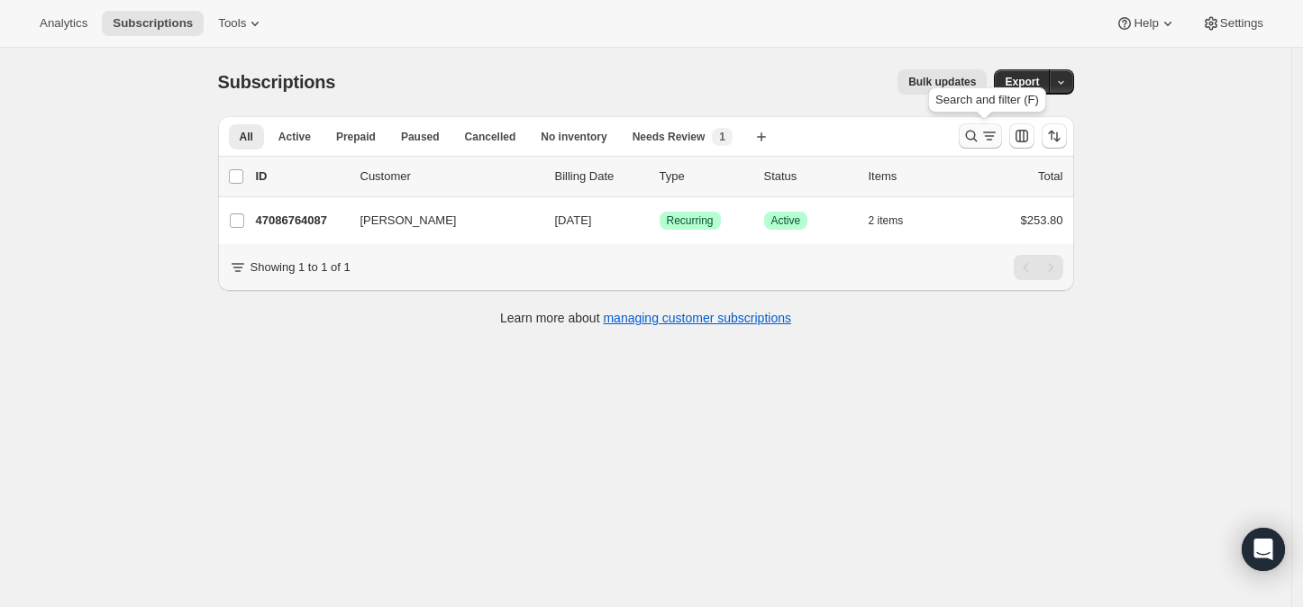
click at [980, 131] on icon "Search and filter results" at bounding box center [971, 136] width 18 height 18
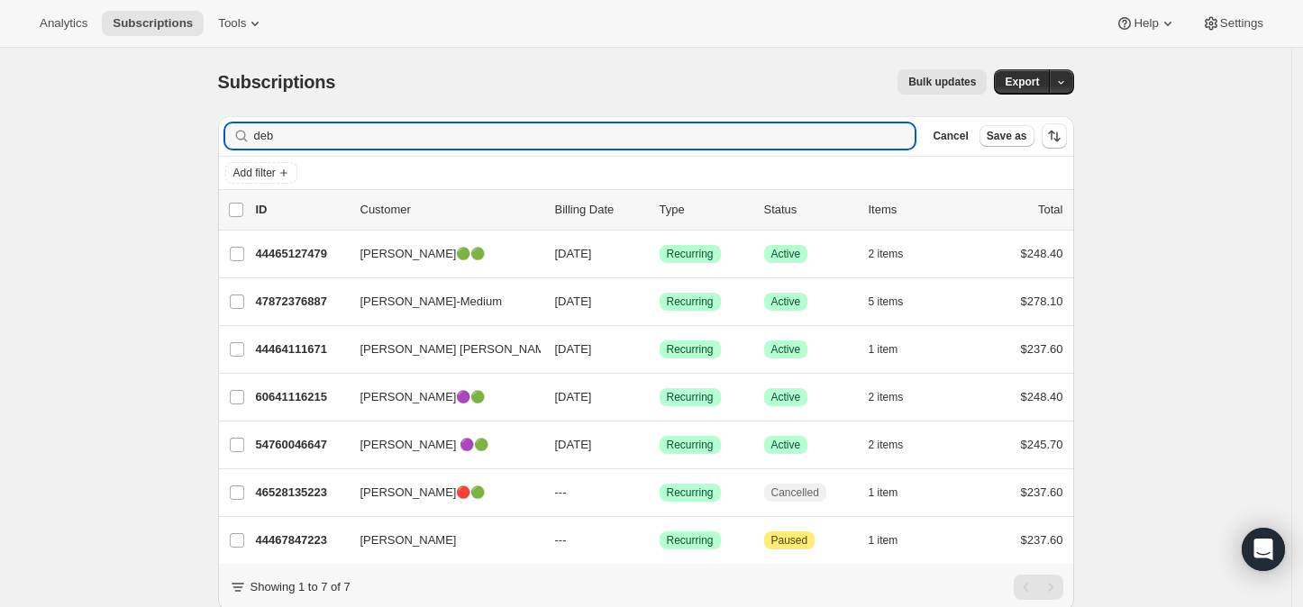
type input "deb"
click at [847, 137] on input "deb" at bounding box center [568, 135] width 629 height 25
click at [903, 134] on icon "button" at bounding box center [895, 136] width 18 height 18
type input "dia"
click at [898, 133] on icon "button" at bounding box center [895, 136] width 6 height 6
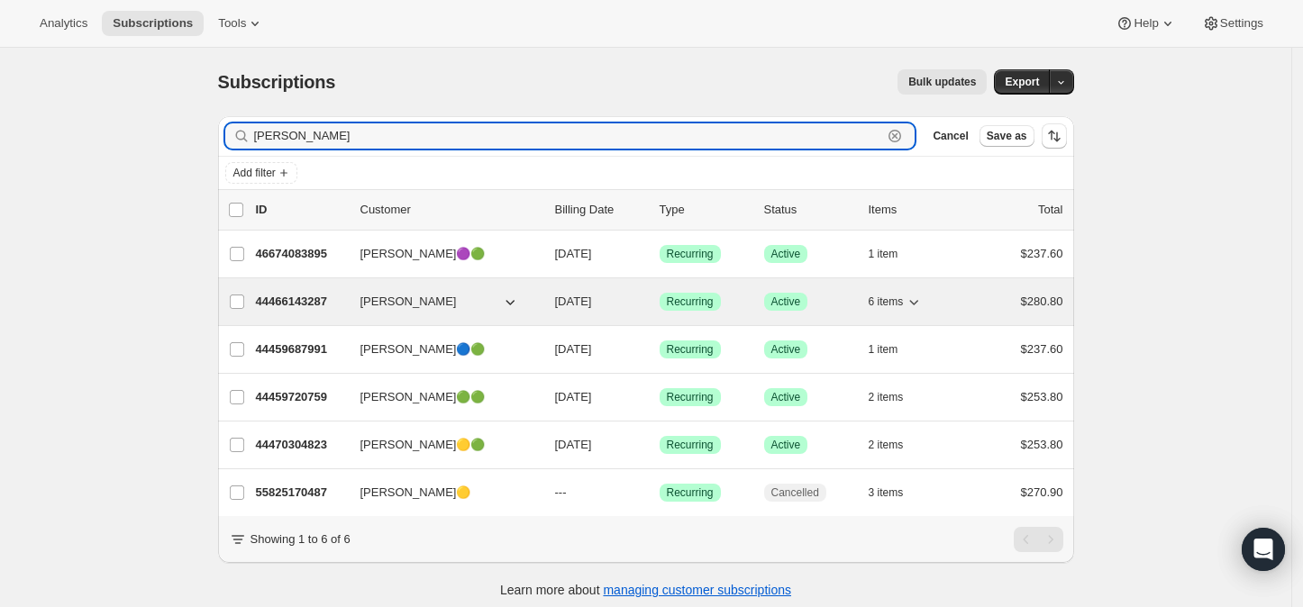
type input "[PERSON_NAME]"
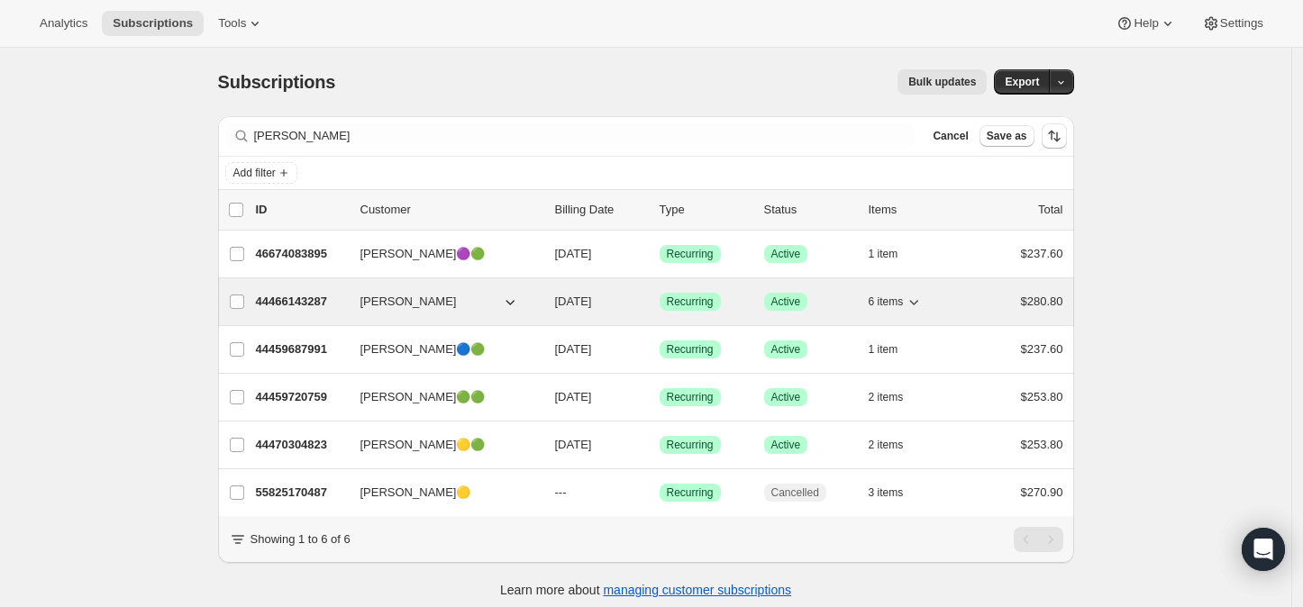
click at [313, 295] on p "44466143287" at bounding box center [301, 302] width 90 height 18
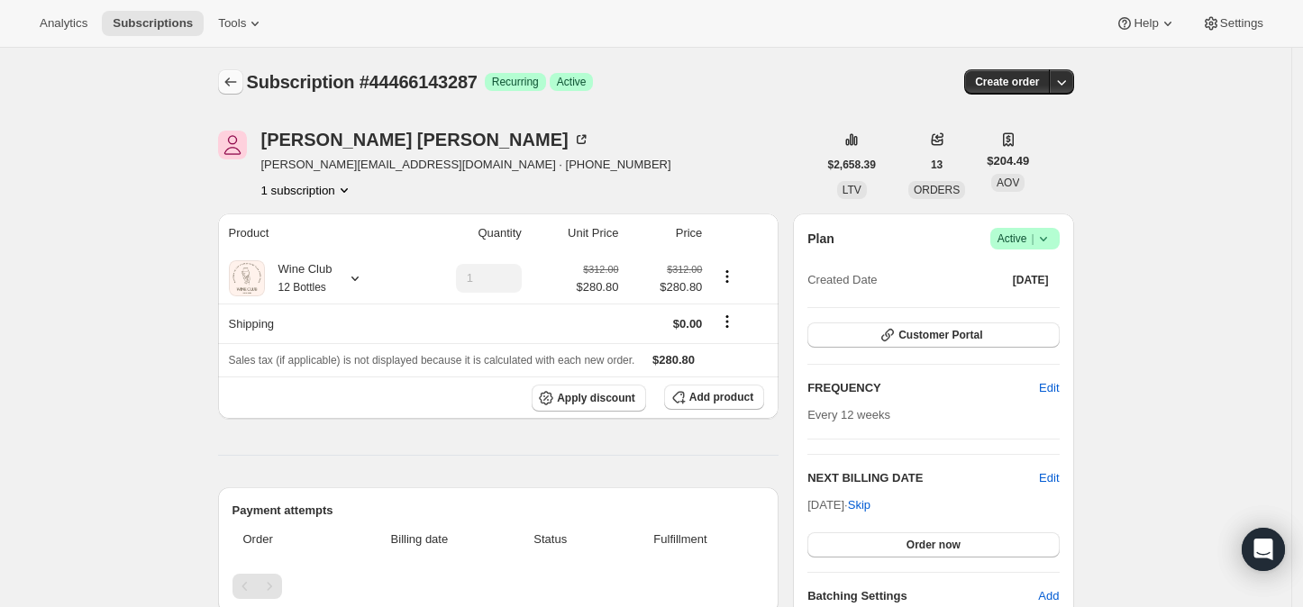
click at [236, 85] on icon "Subscriptions" at bounding box center [231, 82] width 18 height 18
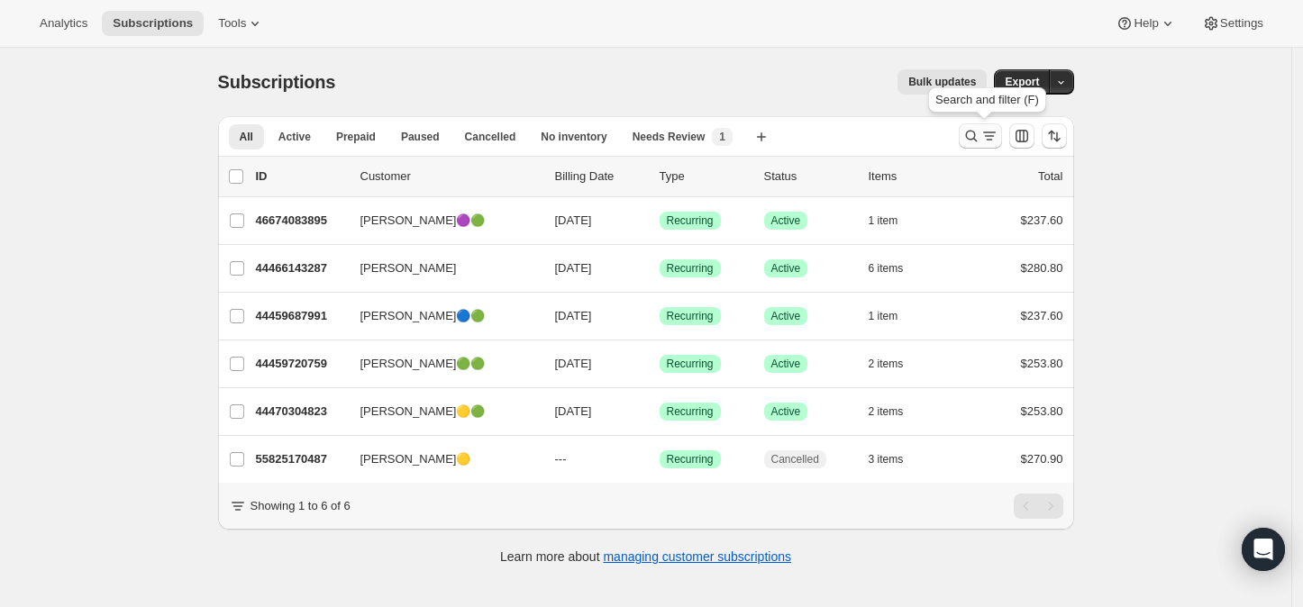
click at [980, 131] on icon "Search and filter results" at bounding box center [971, 136] width 18 height 18
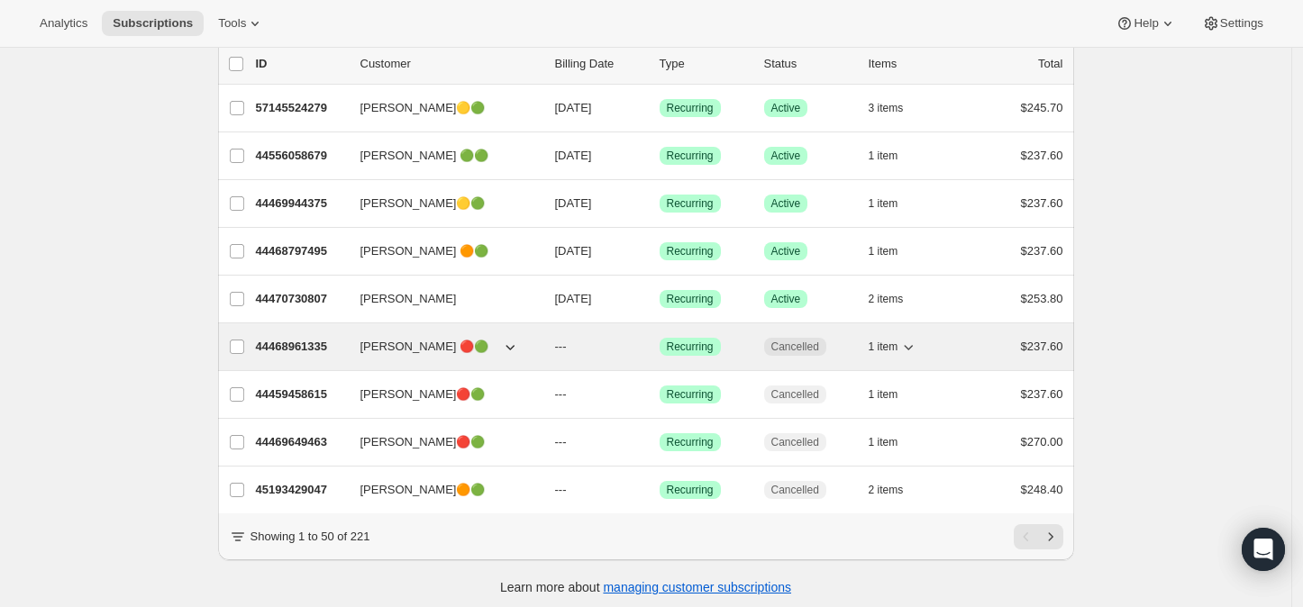
scroll to position [167, 0]
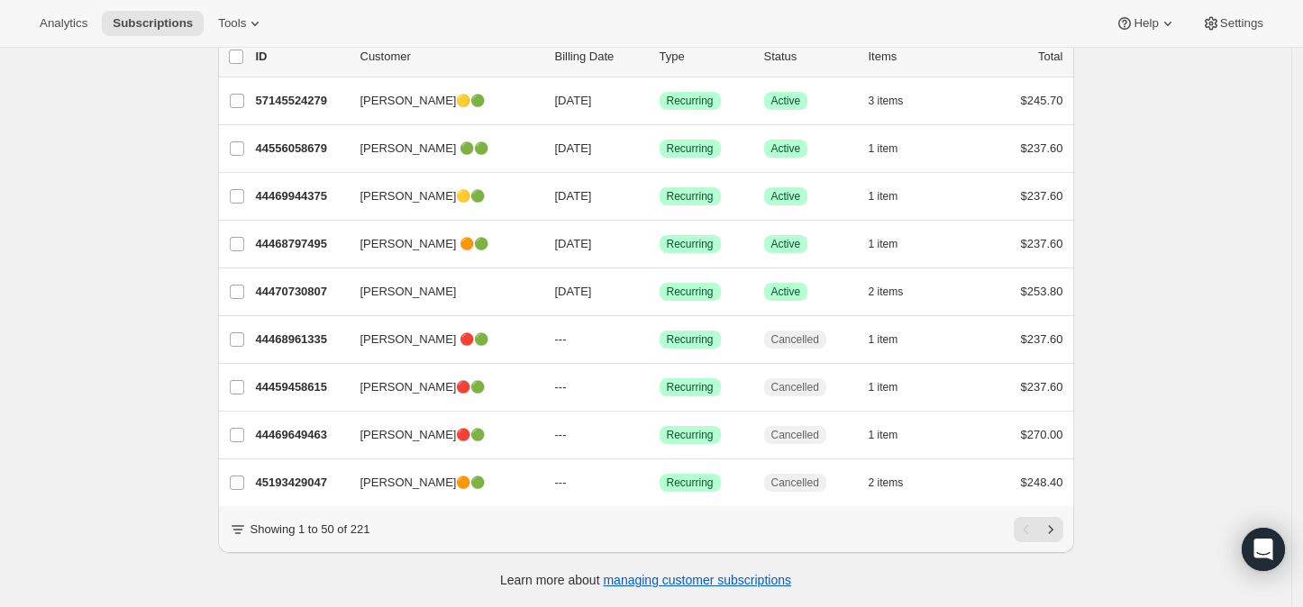
type input "[PERSON_NAME]"
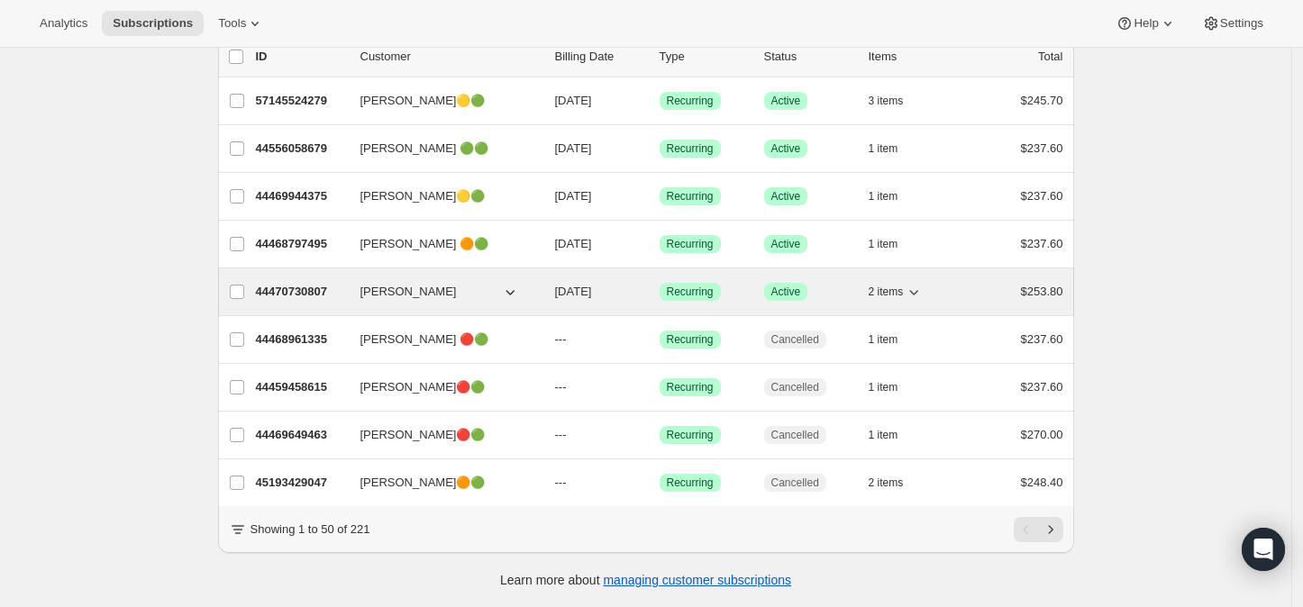
click at [386, 283] on span "[PERSON_NAME]" at bounding box center [408, 292] width 96 height 18
click at [295, 283] on p "44470730807" at bounding box center [301, 292] width 90 height 18
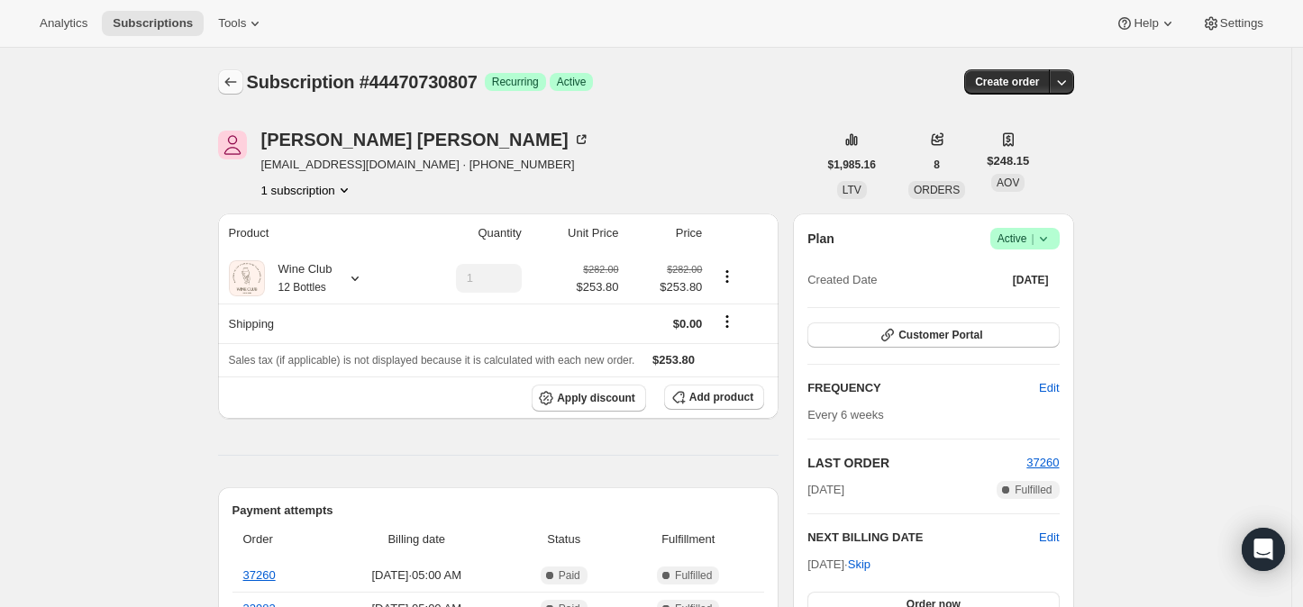
click at [229, 79] on icon "Subscriptions" at bounding box center [231, 82] width 18 height 18
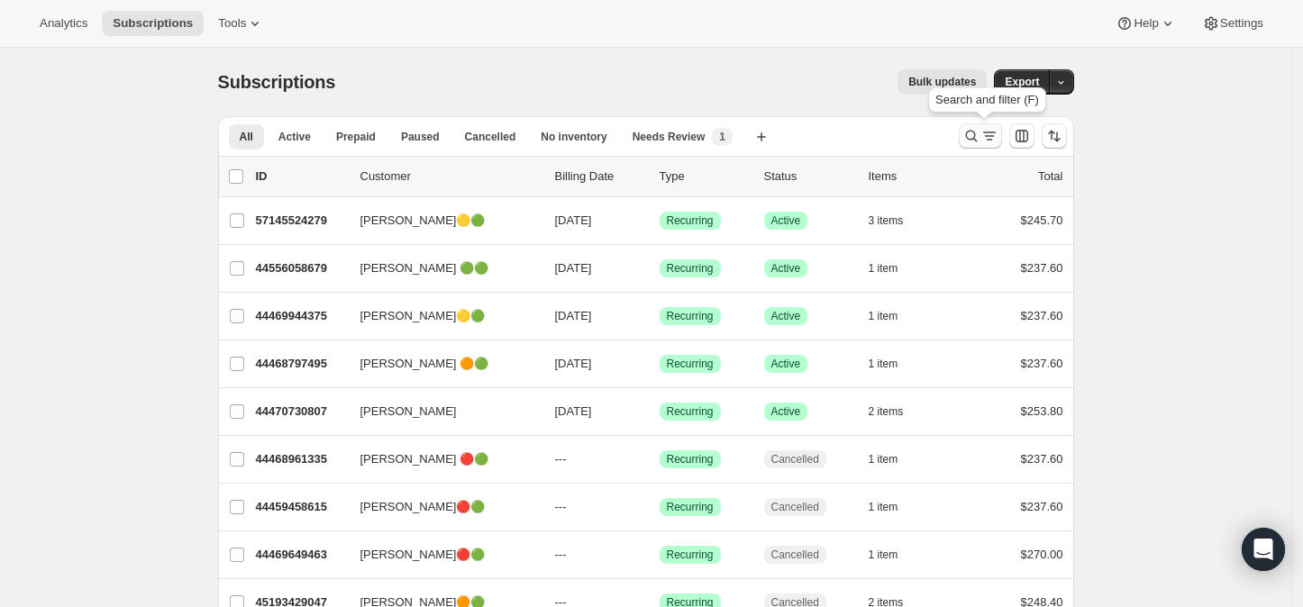
click at [968, 135] on icon "Search and filter results" at bounding box center [971, 136] width 18 height 18
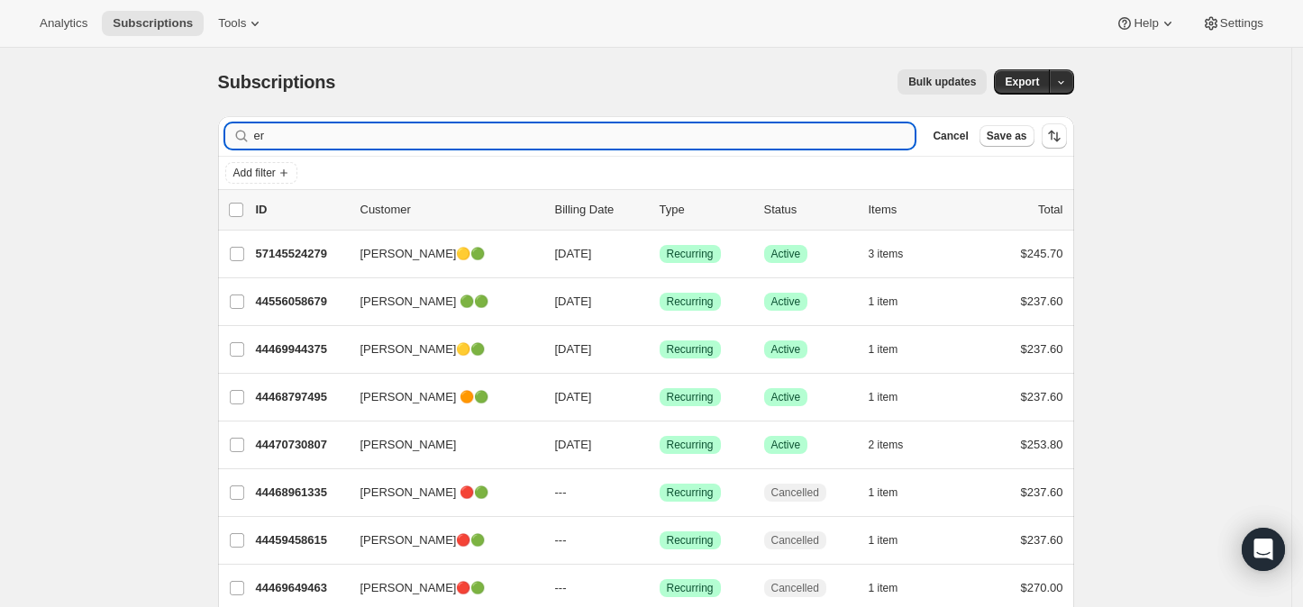
type input "e"
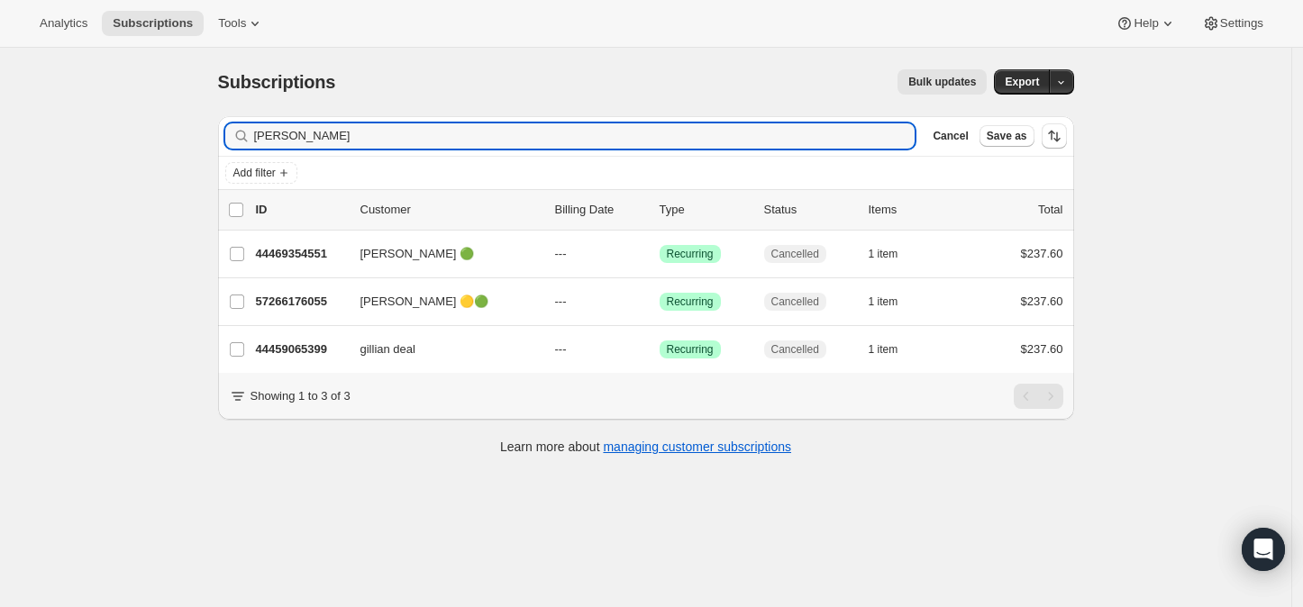
type input "[PERSON_NAME]"
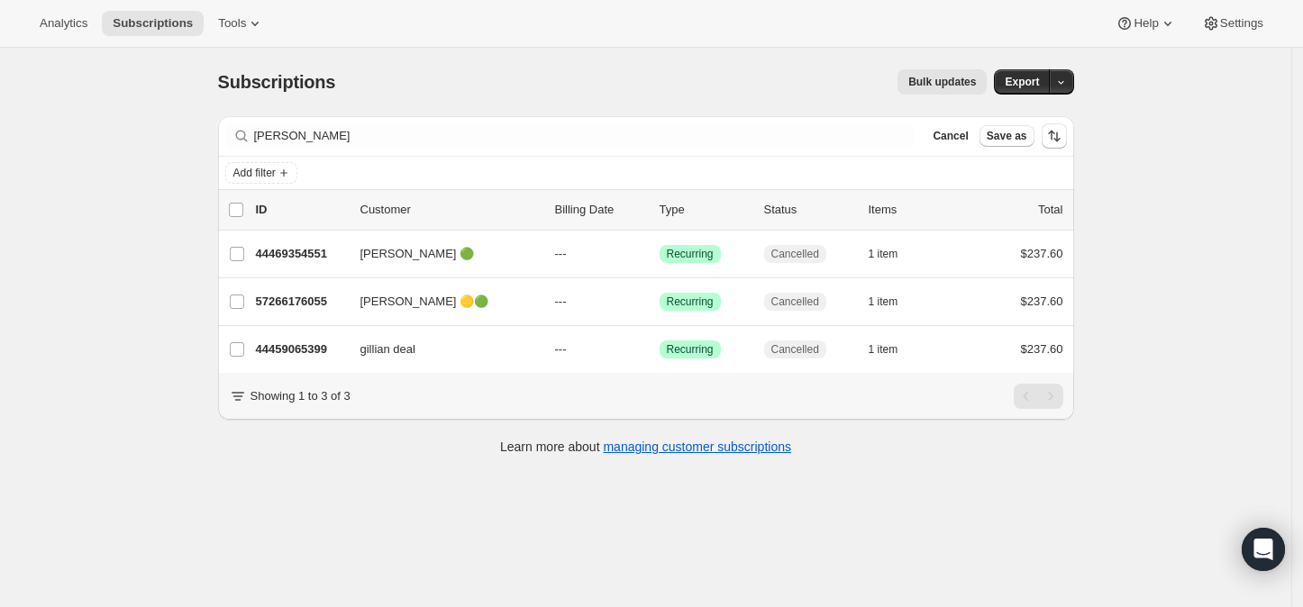
click at [830, 149] on div "Filter subscribers [PERSON_NAME] Cancel Save as" at bounding box center [646, 136] width 856 height 40
click at [928, 142] on div "Filter subscribers [PERSON_NAME] Cancel Save as" at bounding box center [646, 135] width 842 height 25
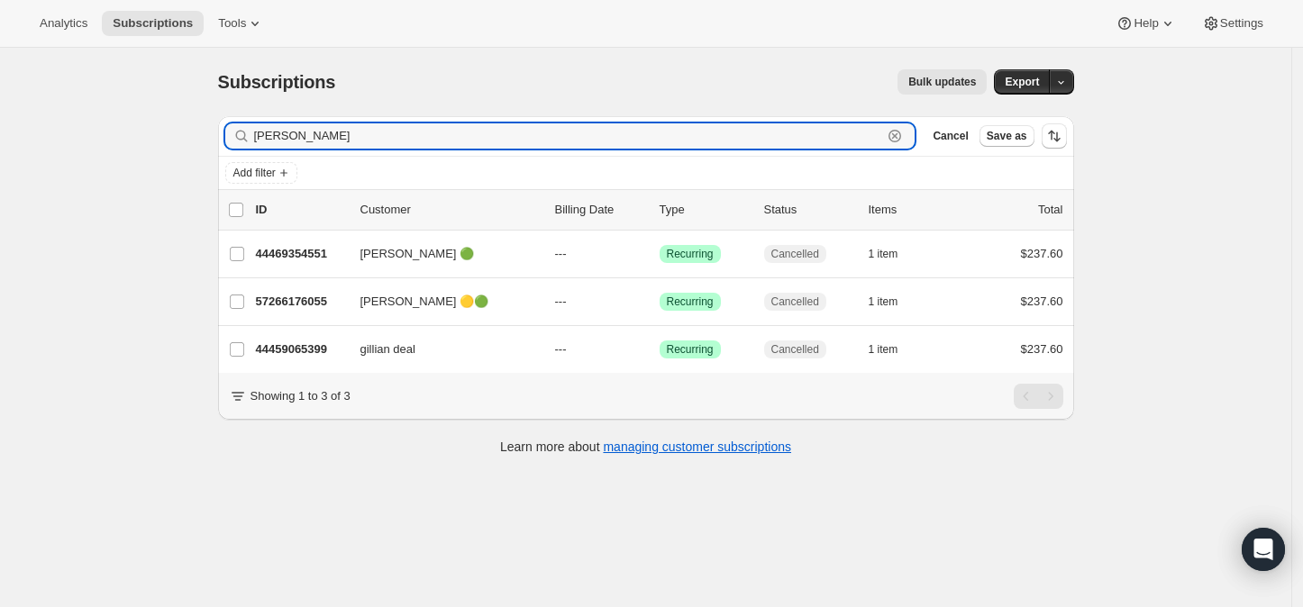
click at [904, 136] on icon "button" at bounding box center [895, 136] width 18 height 18
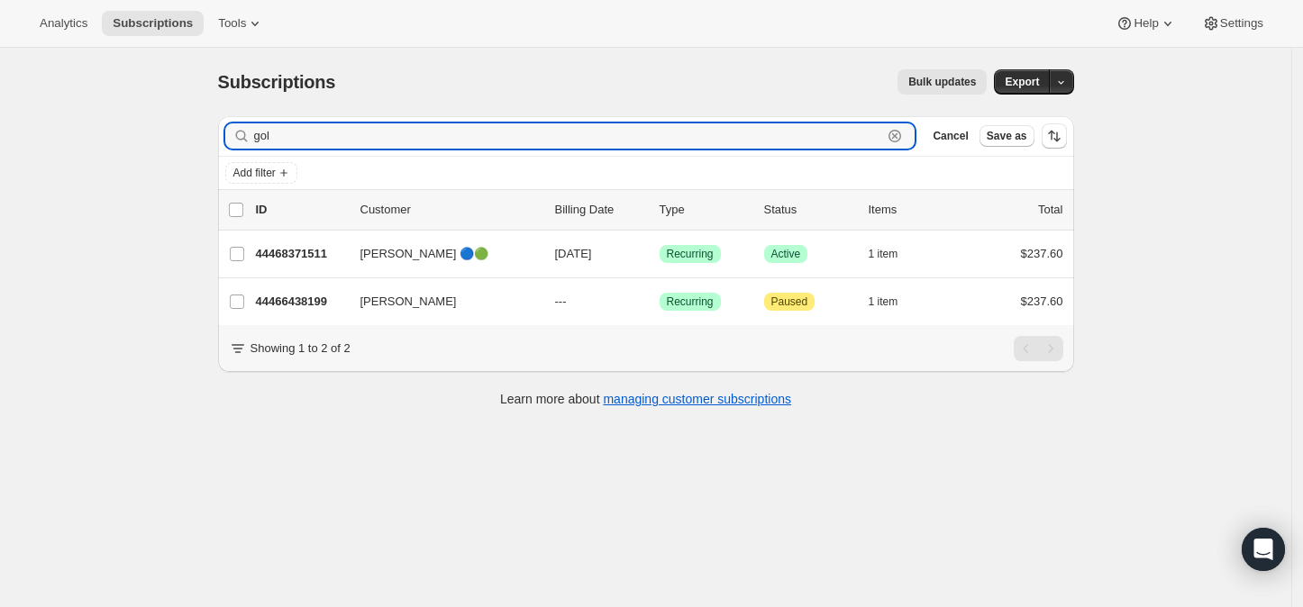
type input "gol"
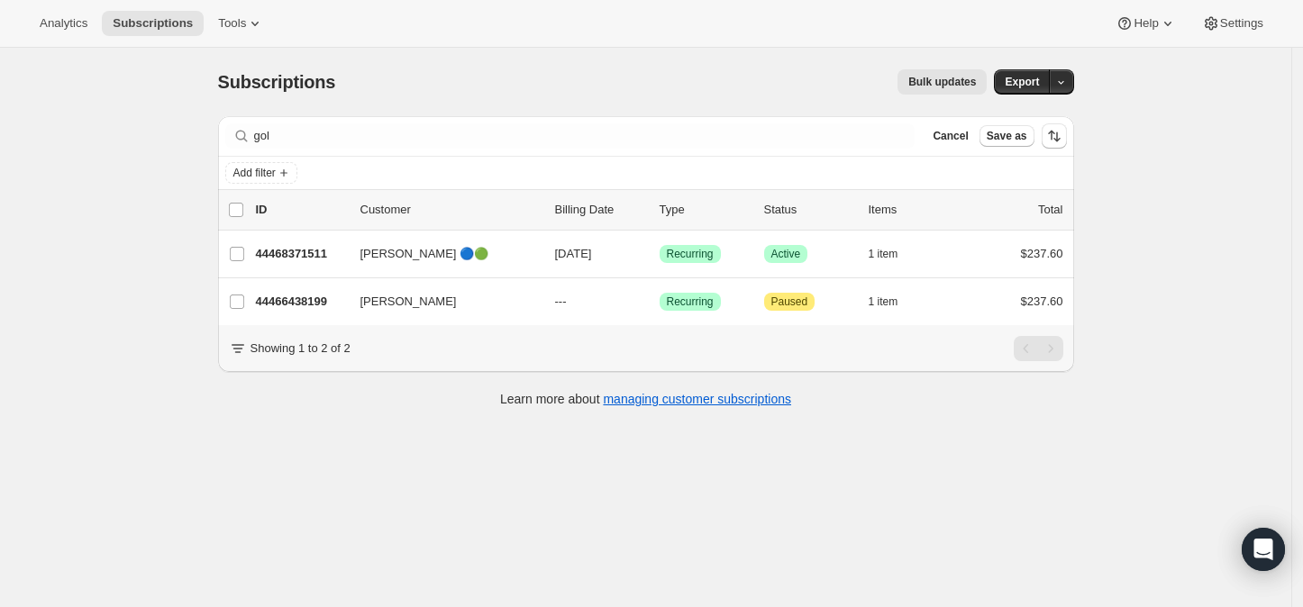
click at [928, 141] on div "Filter subscribers gol Clear Cancel Save as" at bounding box center [646, 135] width 842 height 25
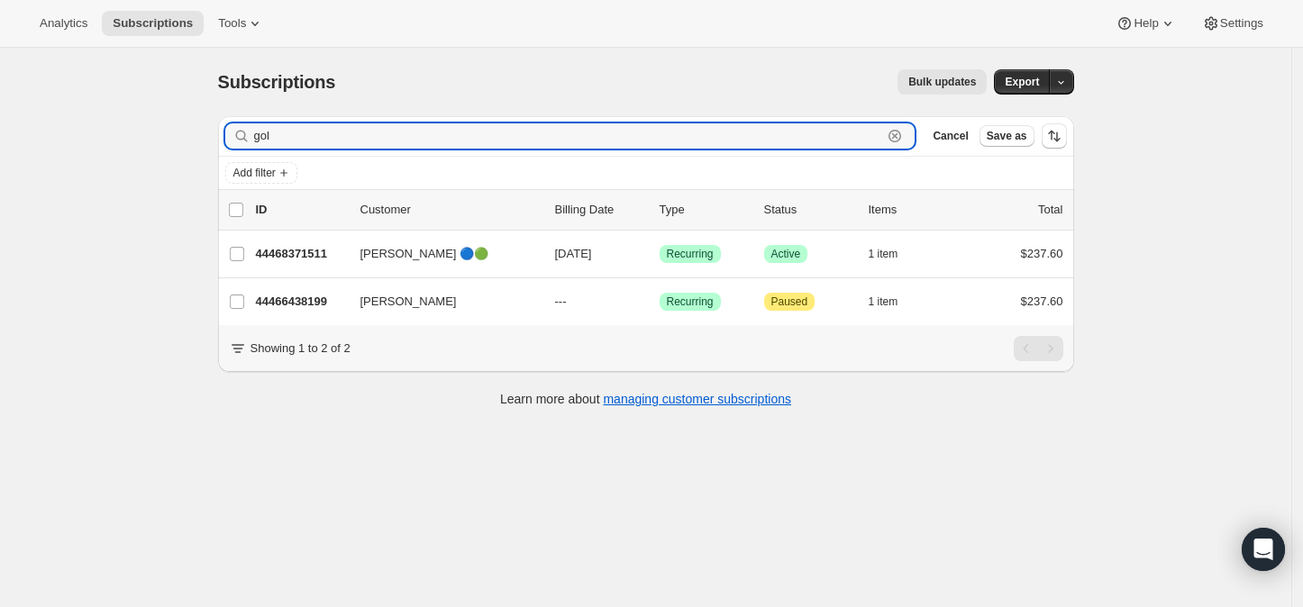
drag, startPoint x: 907, startPoint y: 137, endPoint x: 263, endPoint y: 118, distance: 644.6
click at [904, 137] on icon "button" at bounding box center [895, 136] width 18 height 18
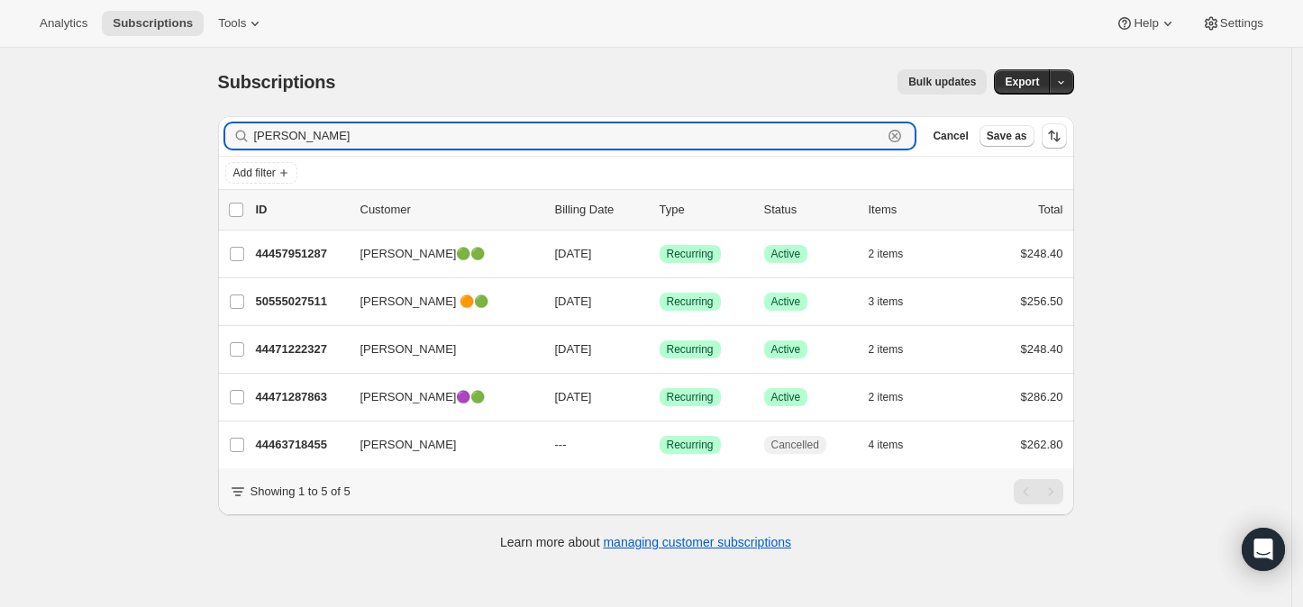
type input "[PERSON_NAME]"
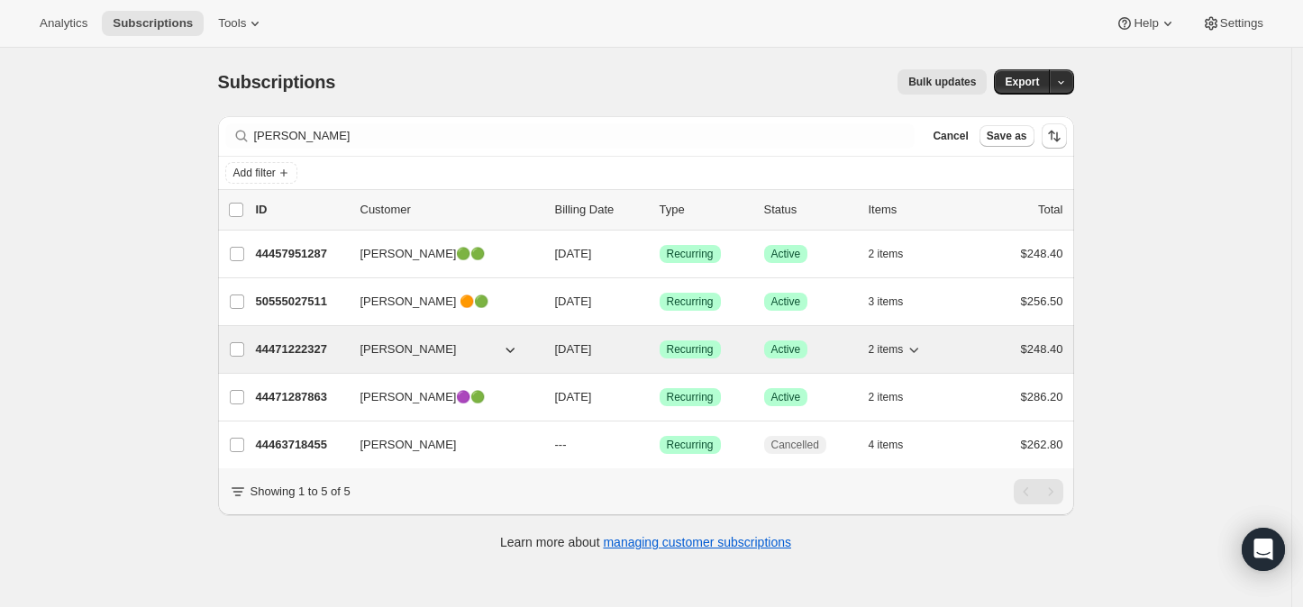
click at [288, 345] on p "44471222327" at bounding box center [301, 350] width 90 height 18
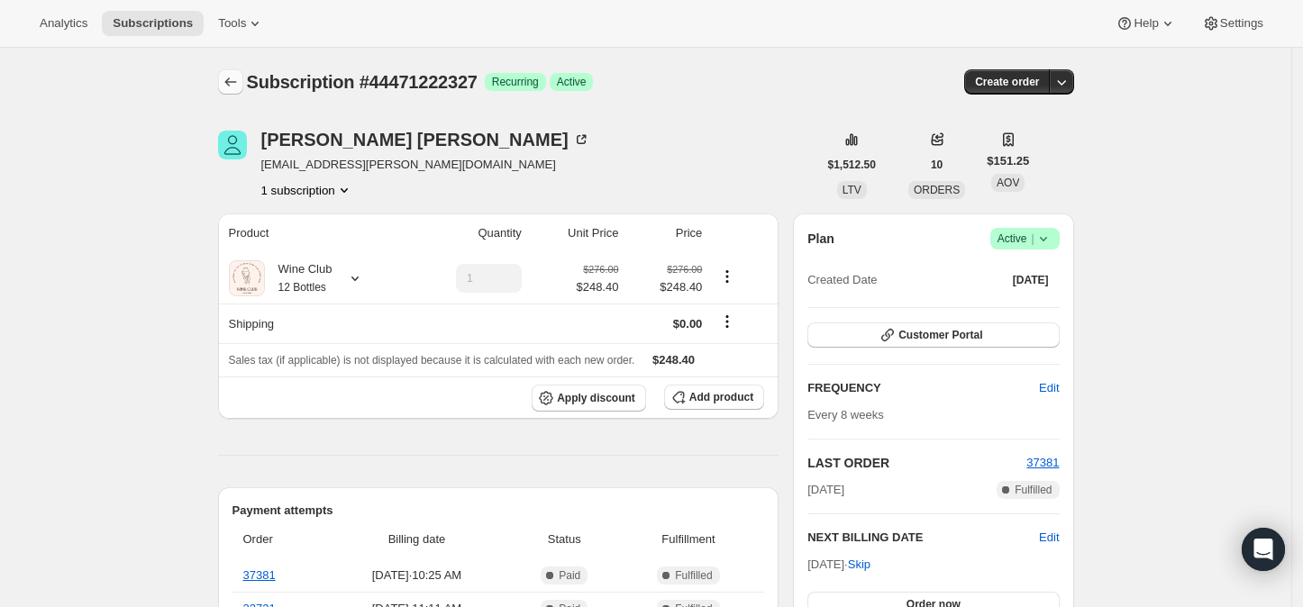
click at [226, 84] on icon "Subscriptions" at bounding box center [231, 82] width 18 height 18
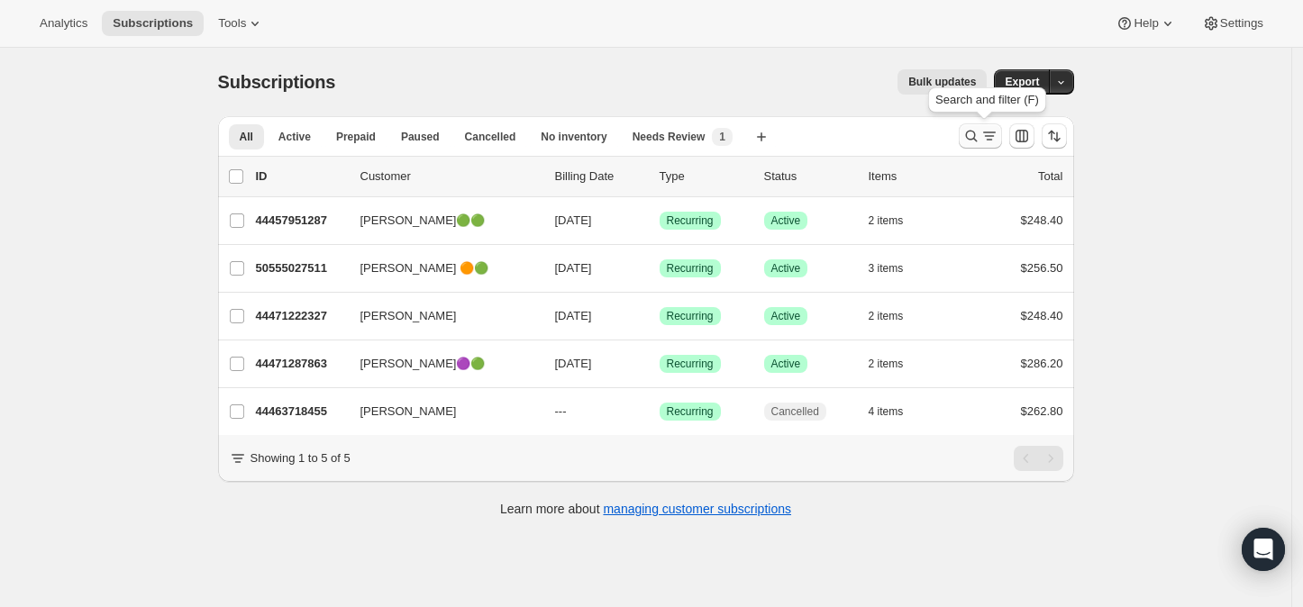
click at [971, 136] on icon "Search and filter results" at bounding box center [971, 137] width 12 height 12
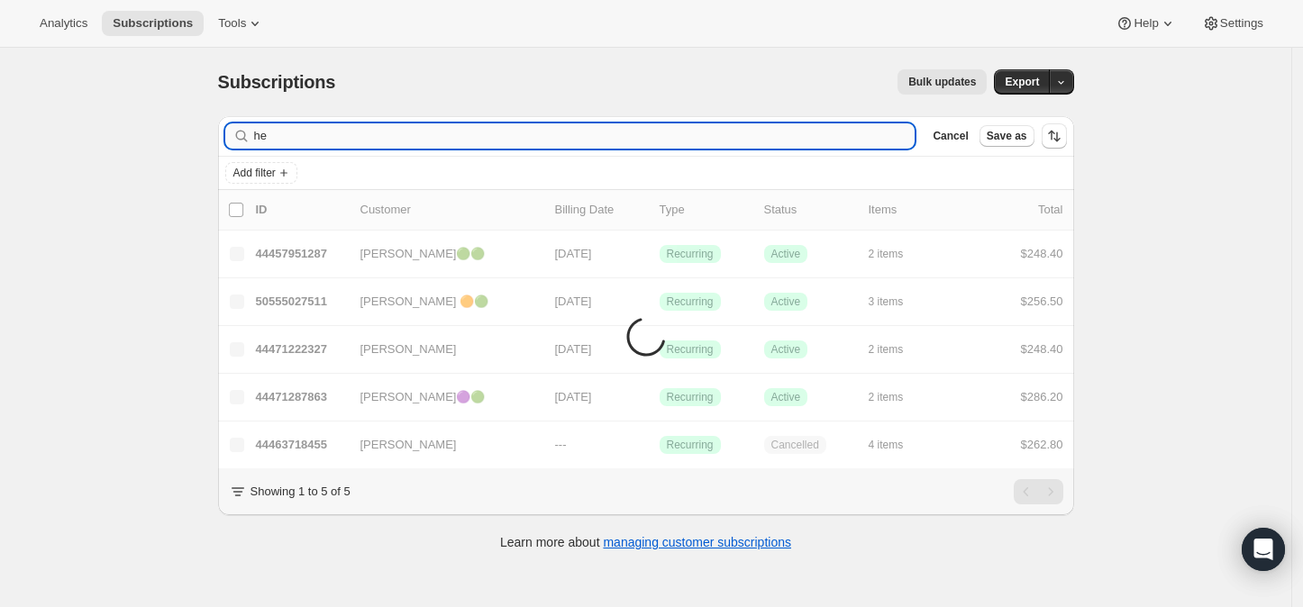
type input "h"
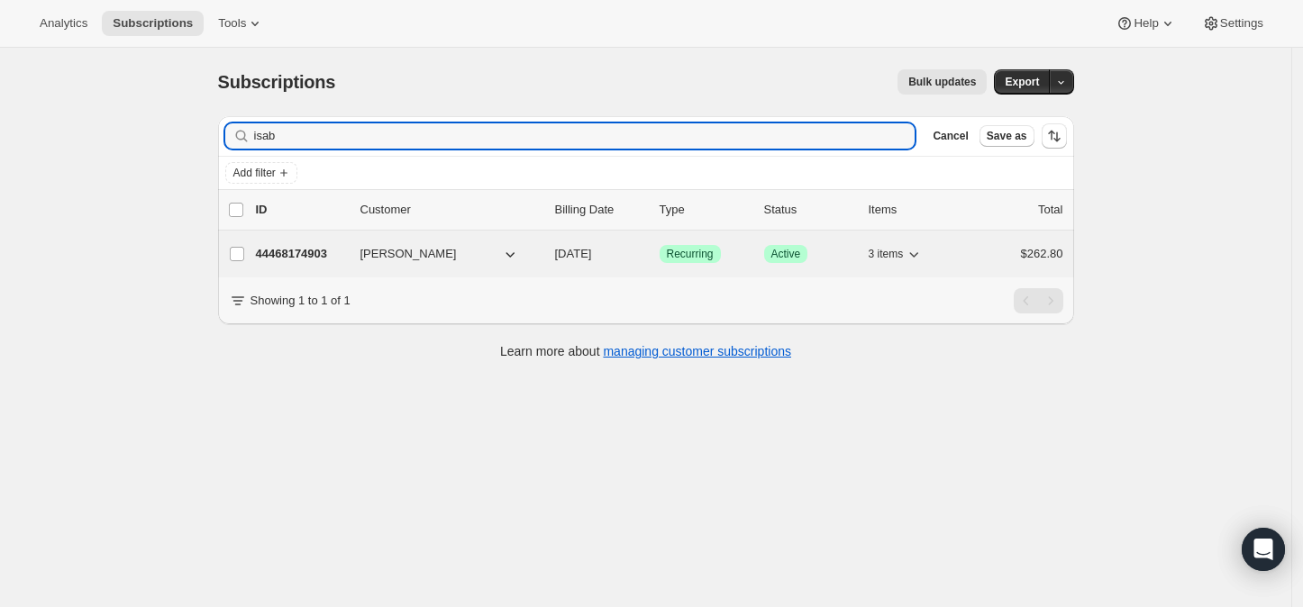
type input "isab"
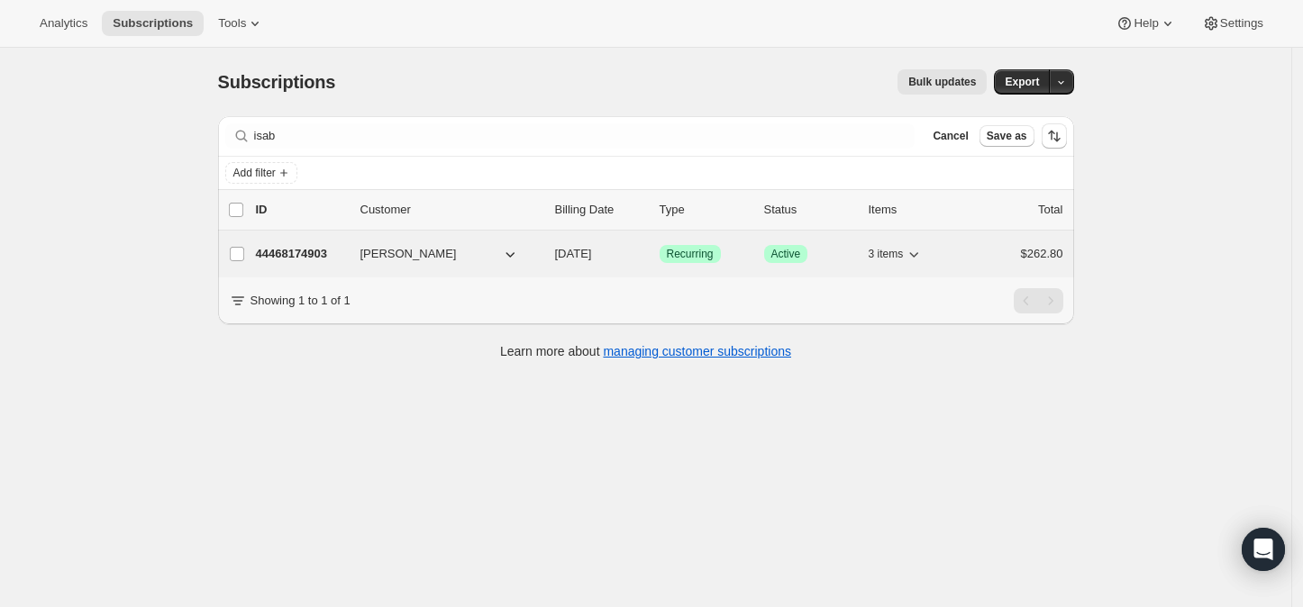
click at [298, 243] on div "44468174903 [PERSON_NAME] [DATE] Success Recurring Success Active 3 items $262.…" at bounding box center [659, 254] width 807 height 25
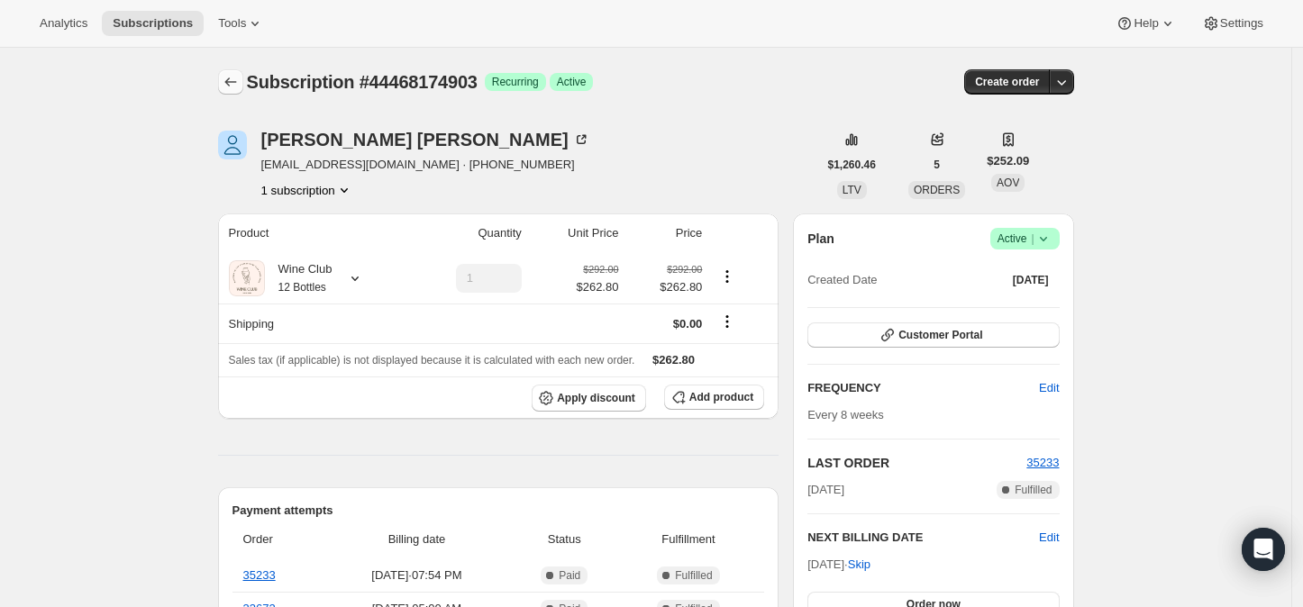
click at [227, 85] on icon "Subscriptions" at bounding box center [231, 82] width 18 height 18
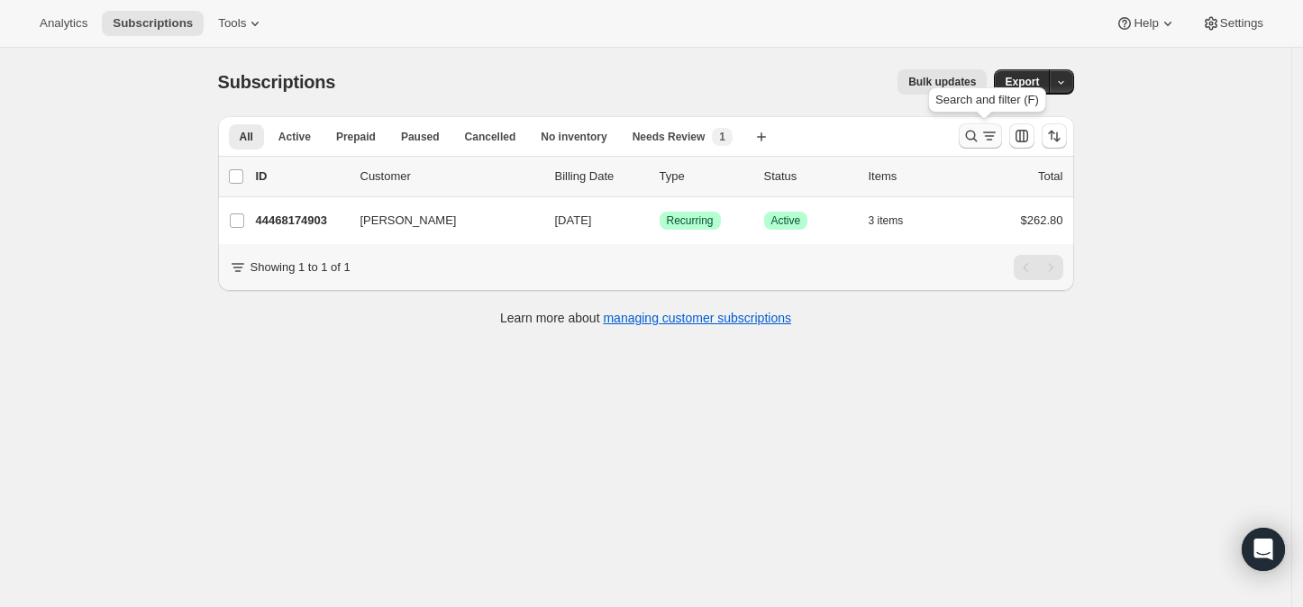
click at [980, 134] on icon "Search and filter results" at bounding box center [971, 136] width 18 height 18
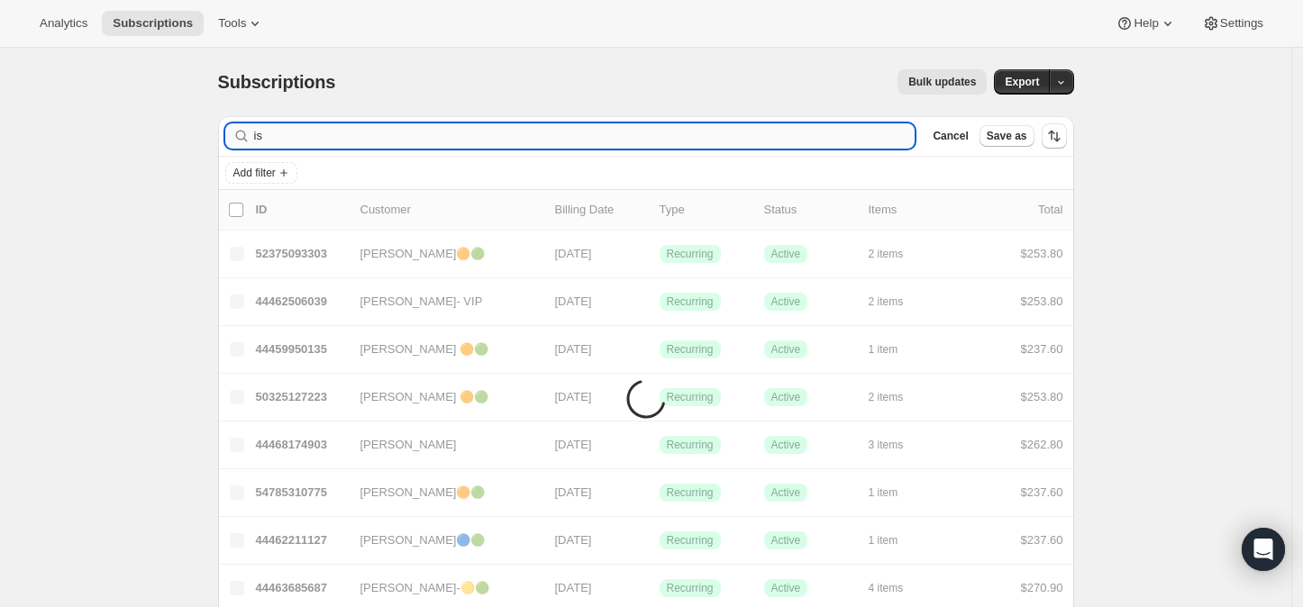
type input "i"
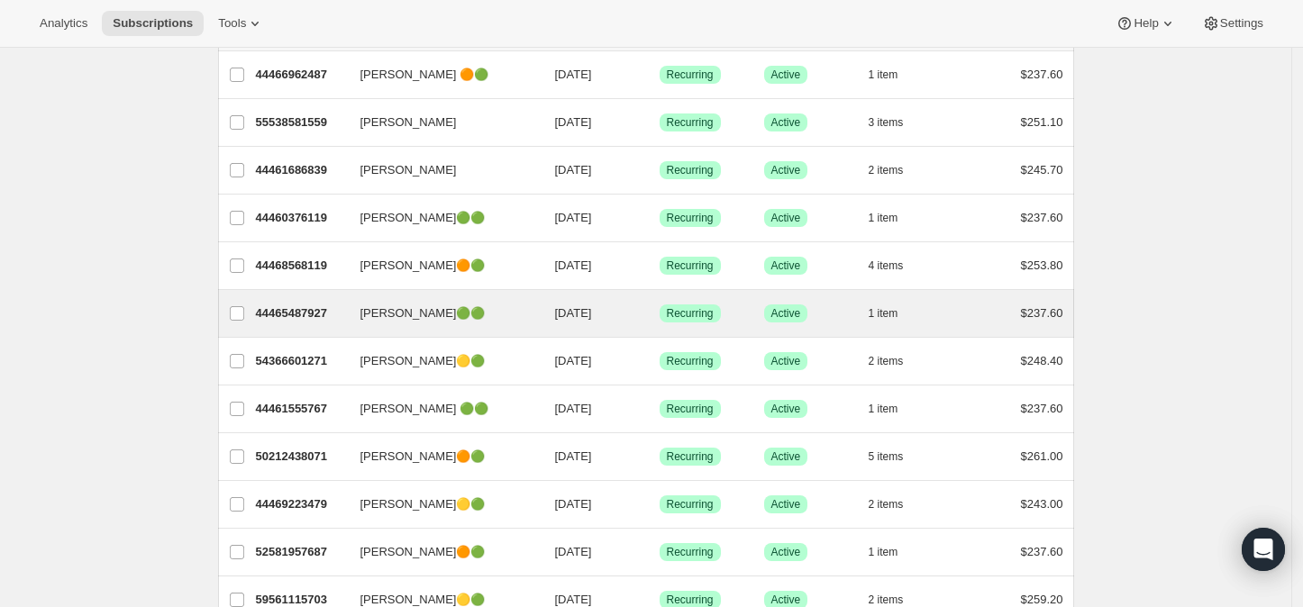
scroll to position [200, 0]
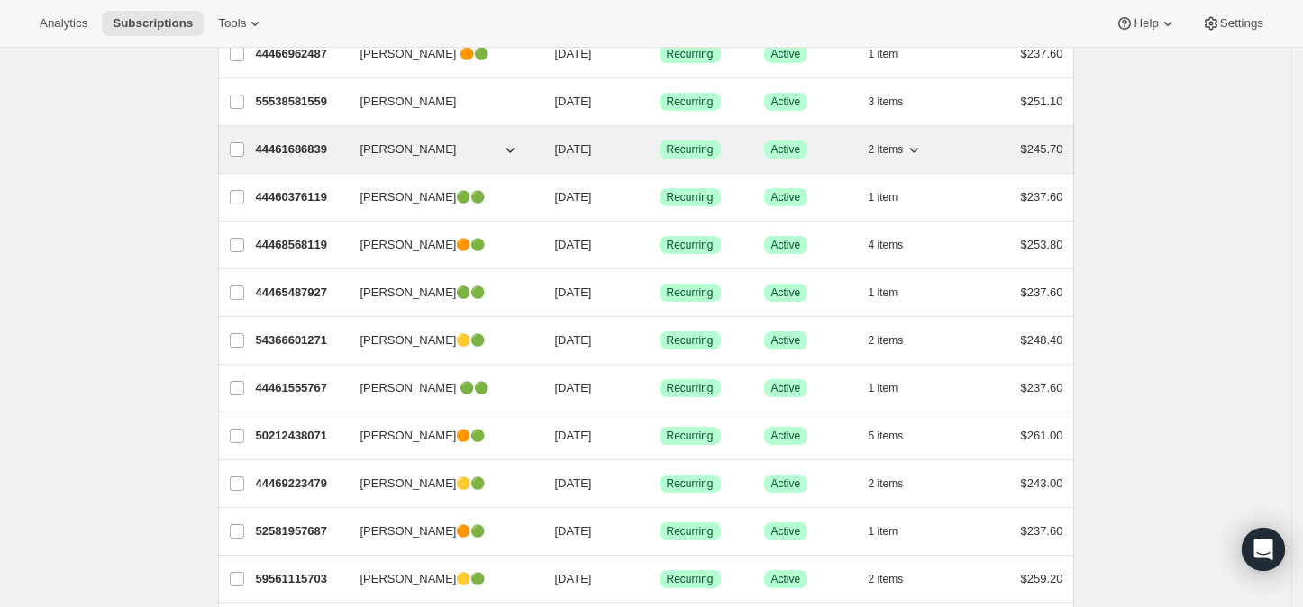
type input "jenn"
click at [307, 142] on p "44461686839" at bounding box center [301, 150] width 90 height 18
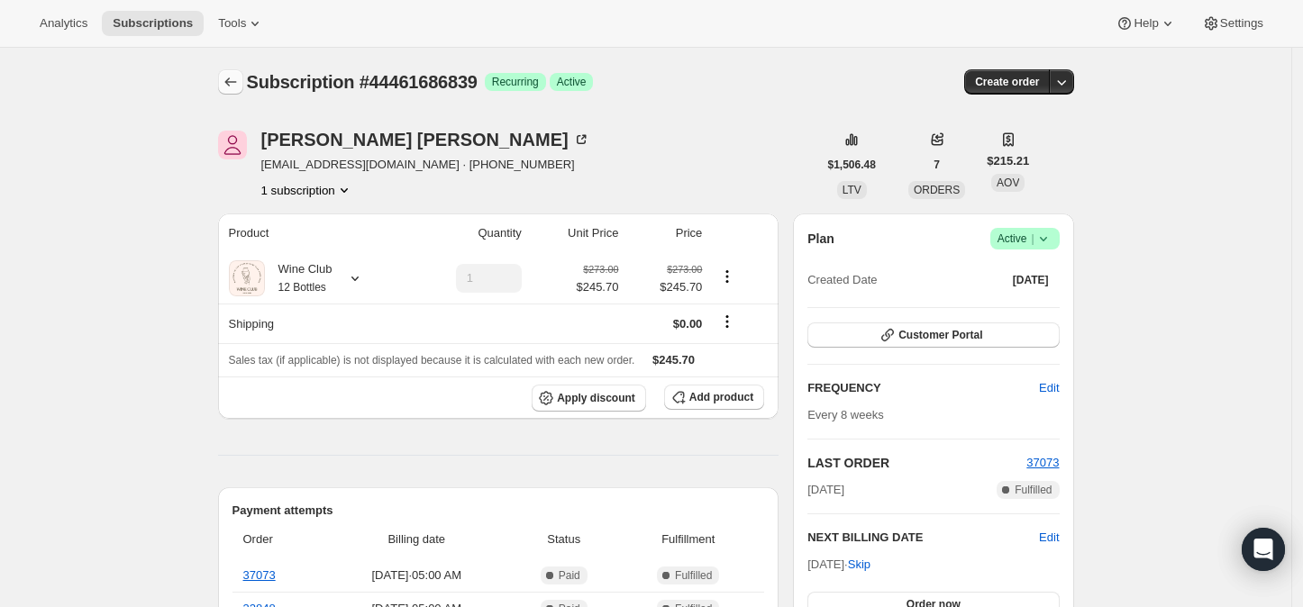
click at [233, 82] on icon "Subscriptions" at bounding box center [230, 82] width 12 height 9
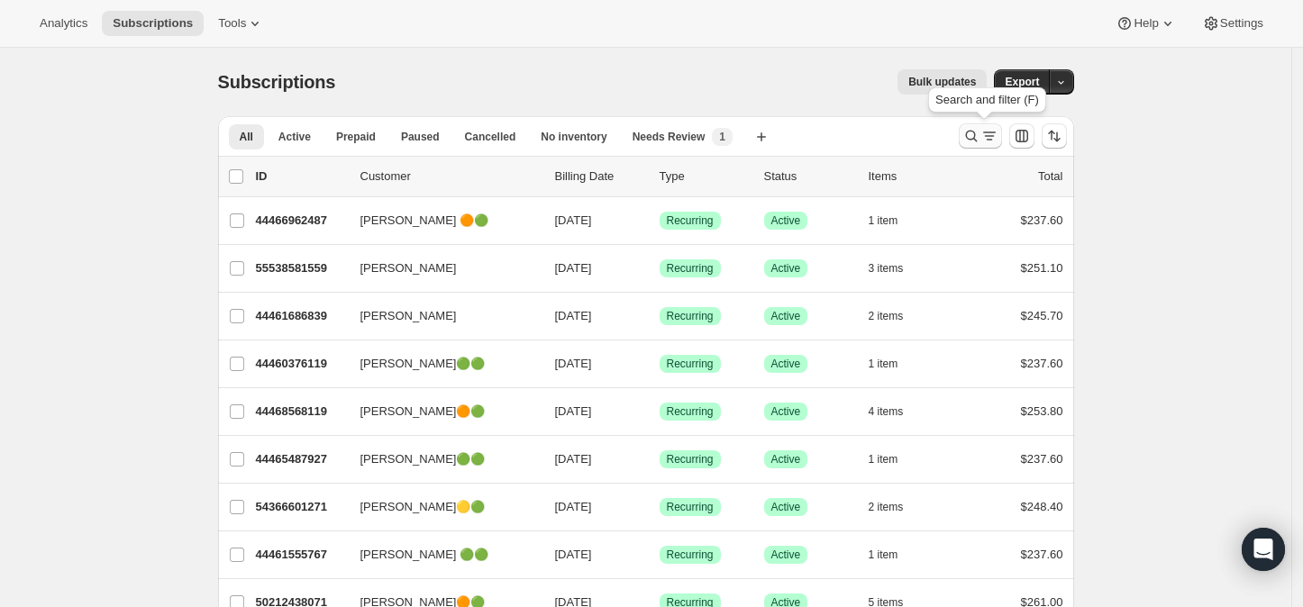
click at [972, 132] on icon "Search and filter results" at bounding box center [971, 137] width 12 height 12
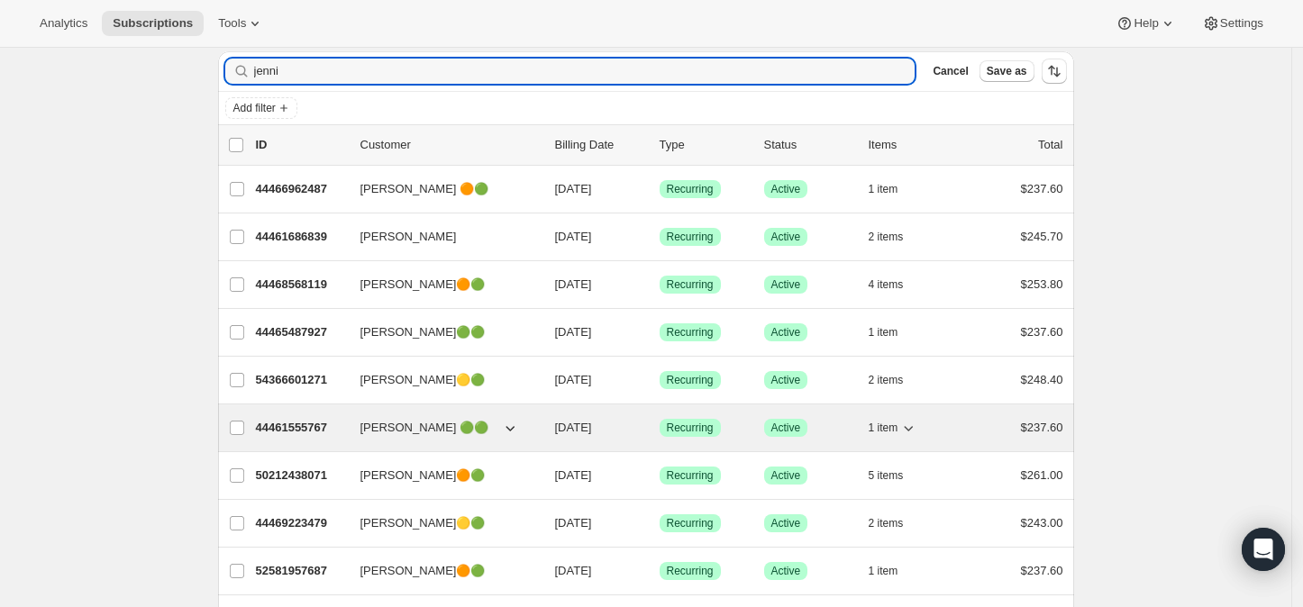
scroll to position [100, 0]
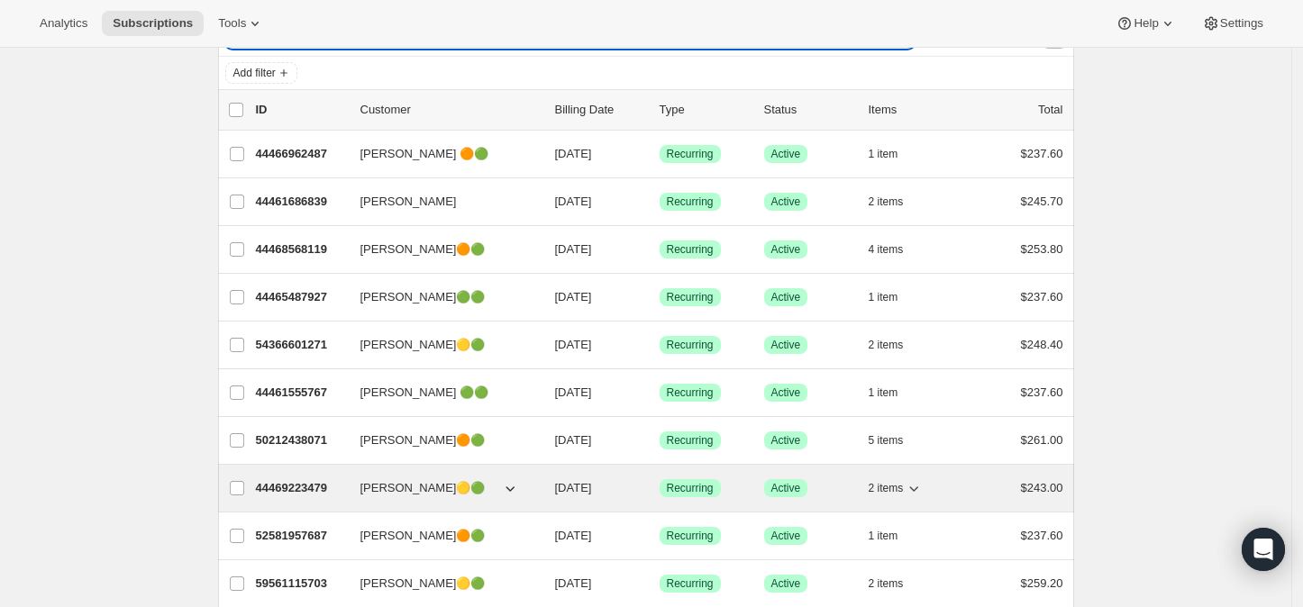
type input "jenni"
click at [285, 480] on p "44469223479" at bounding box center [301, 488] width 90 height 18
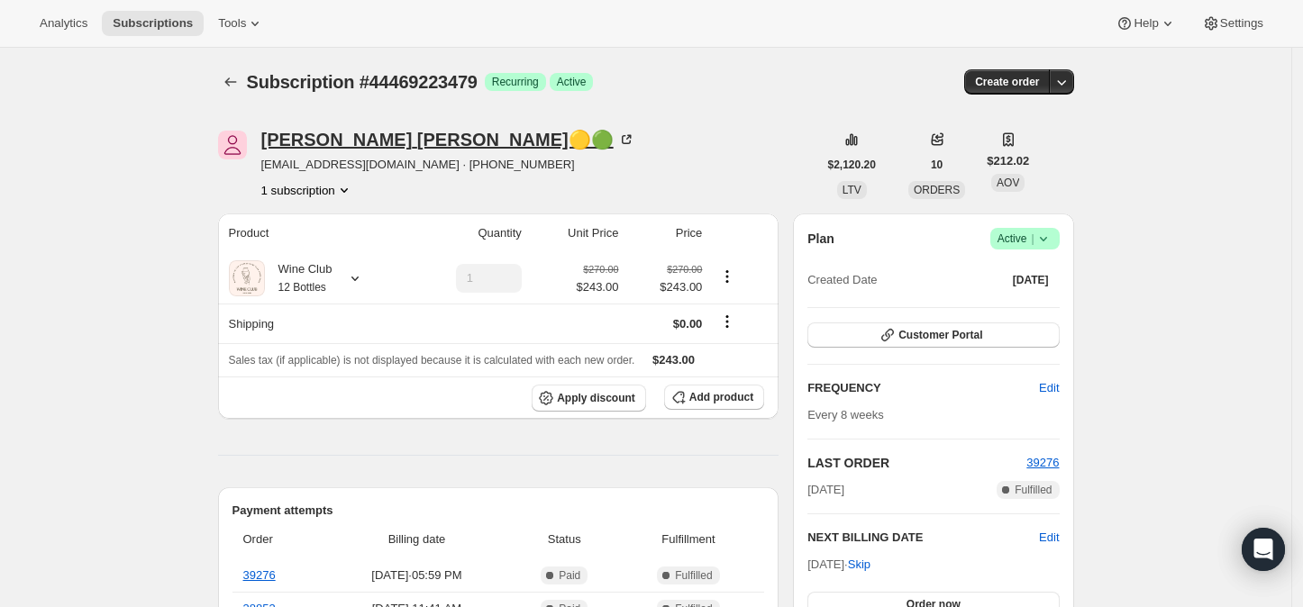
click at [617, 137] on icon at bounding box center [626, 140] width 18 height 18
click at [233, 78] on icon "Subscriptions" at bounding box center [231, 82] width 18 height 18
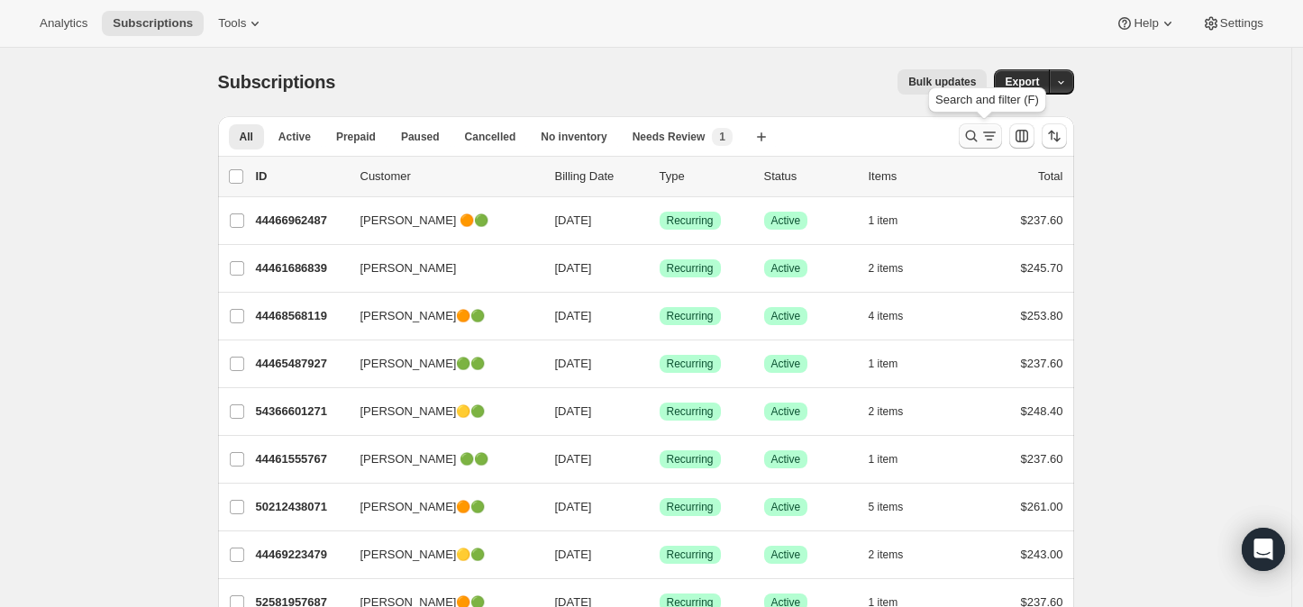
click at [976, 132] on icon "Search and filter results" at bounding box center [971, 136] width 18 height 18
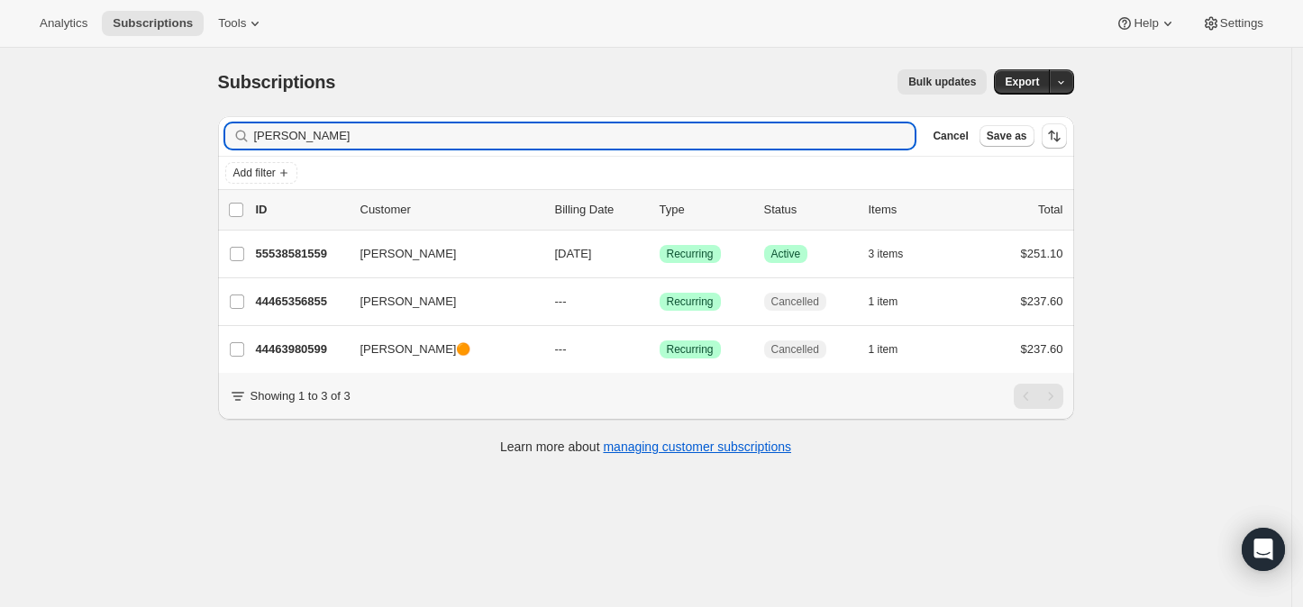
type input "[PERSON_NAME]"
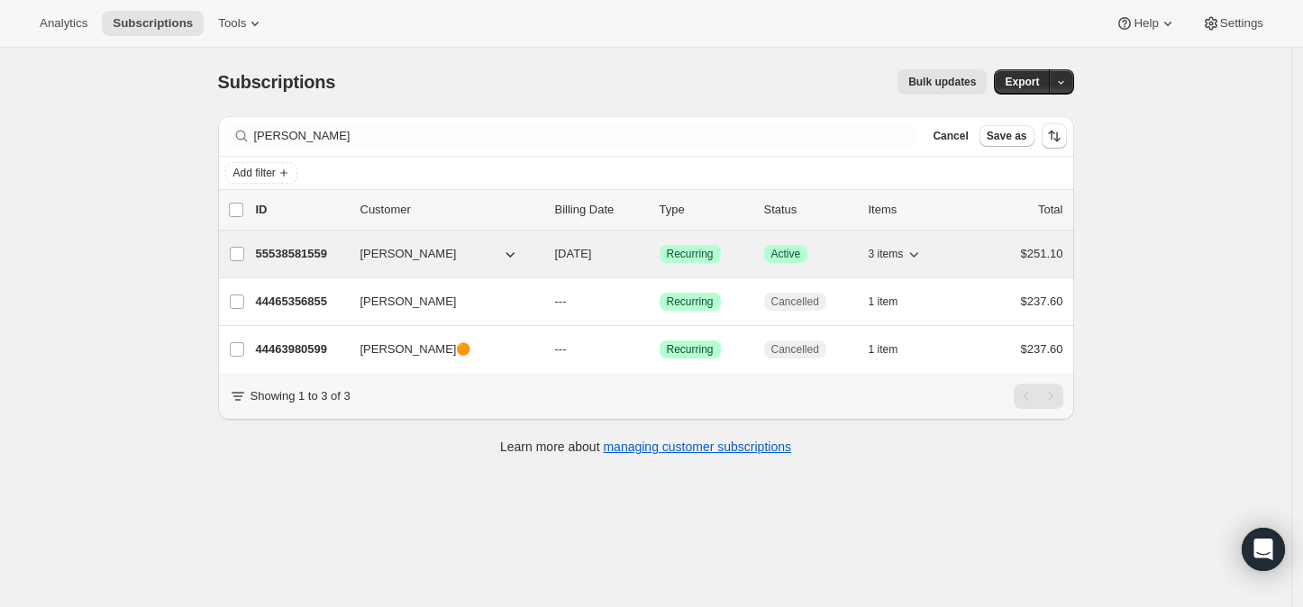
click at [271, 246] on p "55538581559" at bounding box center [301, 254] width 90 height 18
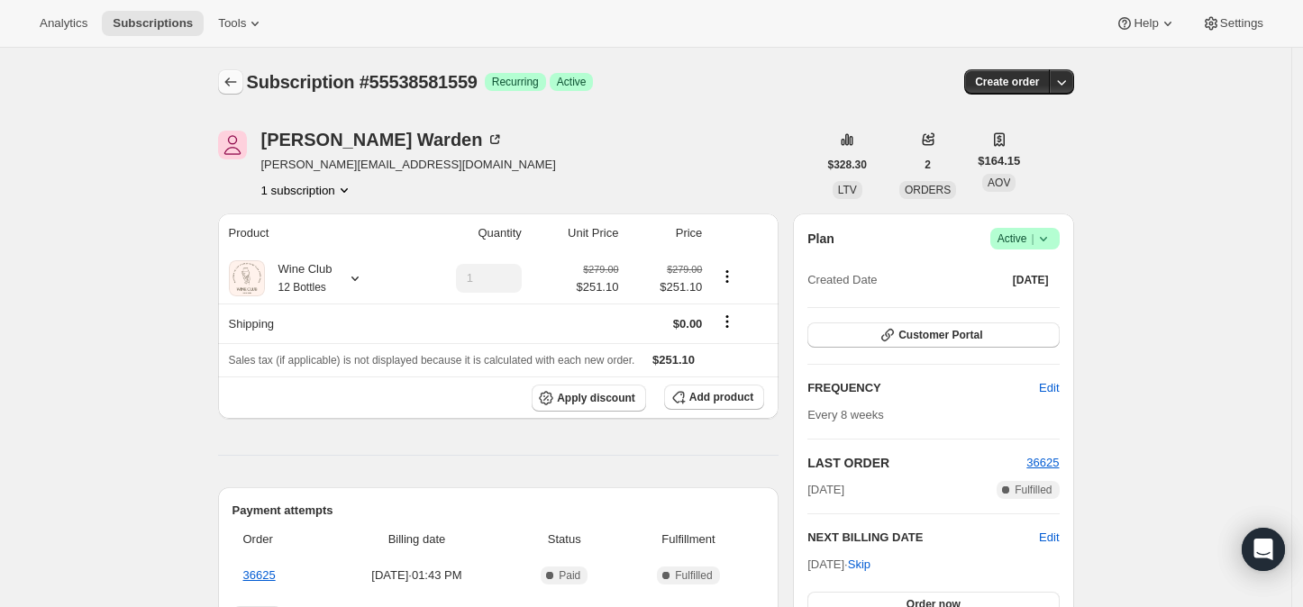
click at [237, 77] on icon "Subscriptions" at bounding box center [231, 82] width 18 height 18
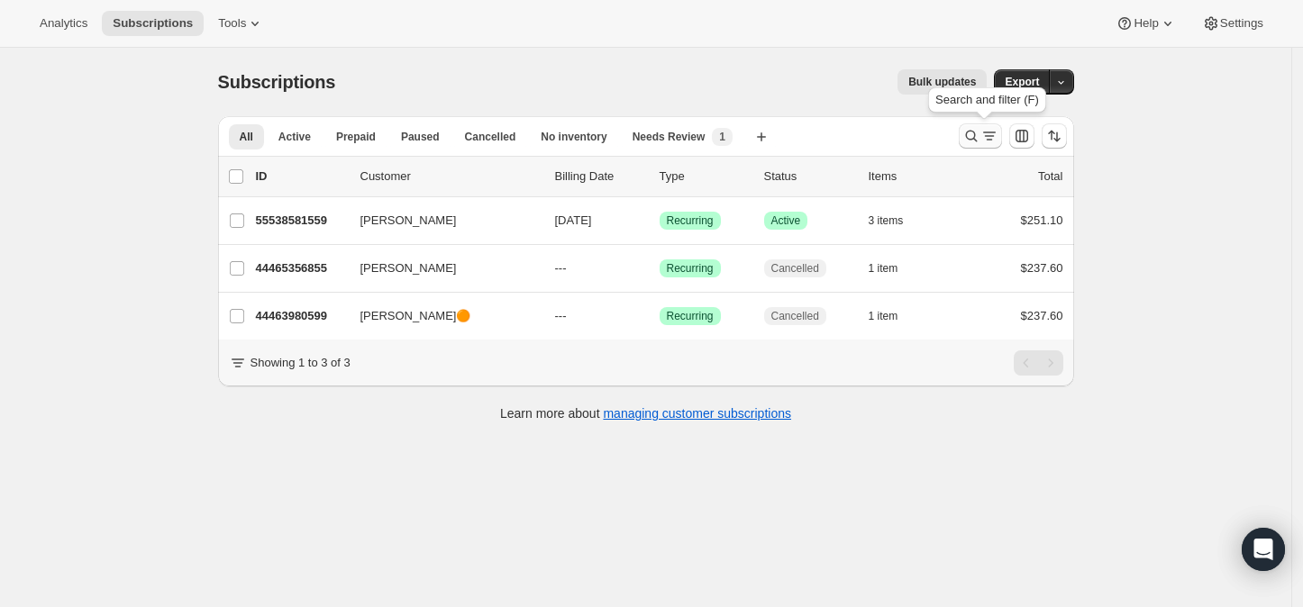
click at [980, 133] on icon "Search and filter results" at bounding box center [971, 136] width 18 height 18
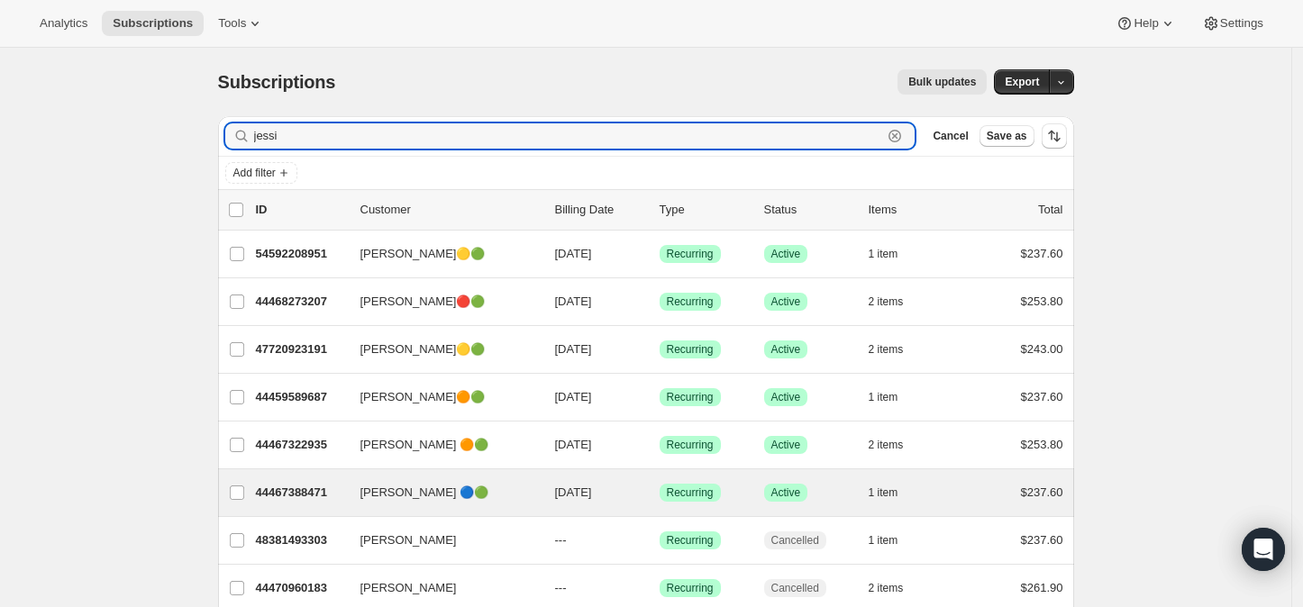
scroll to position [100, 0]
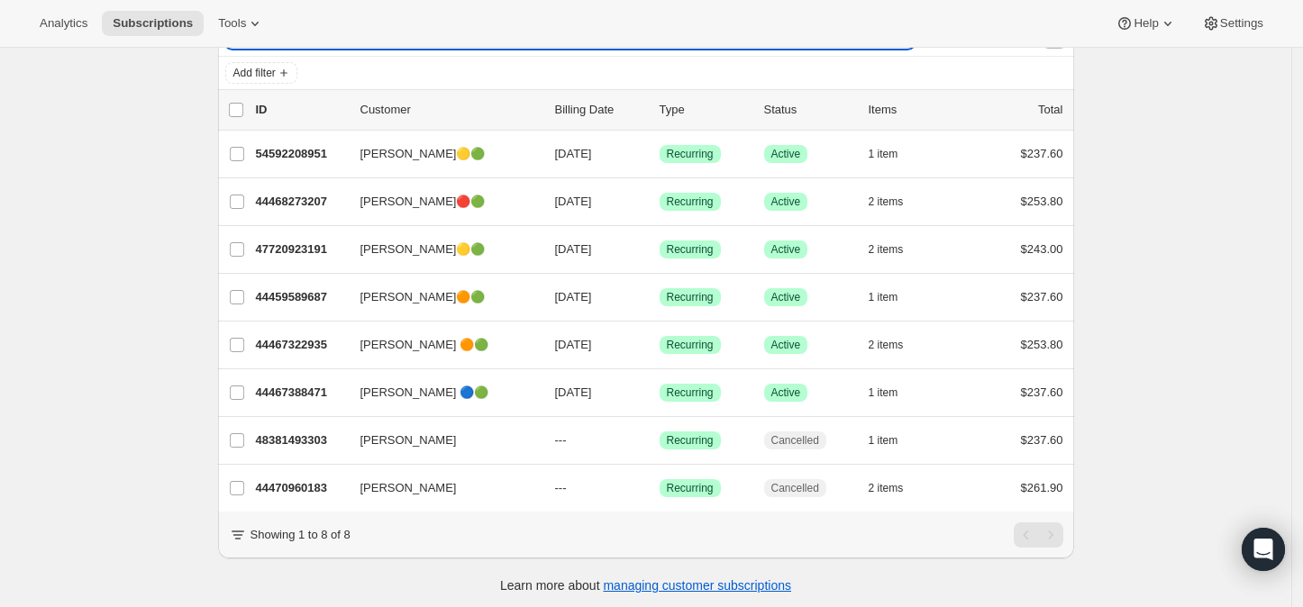
type input "jessi"
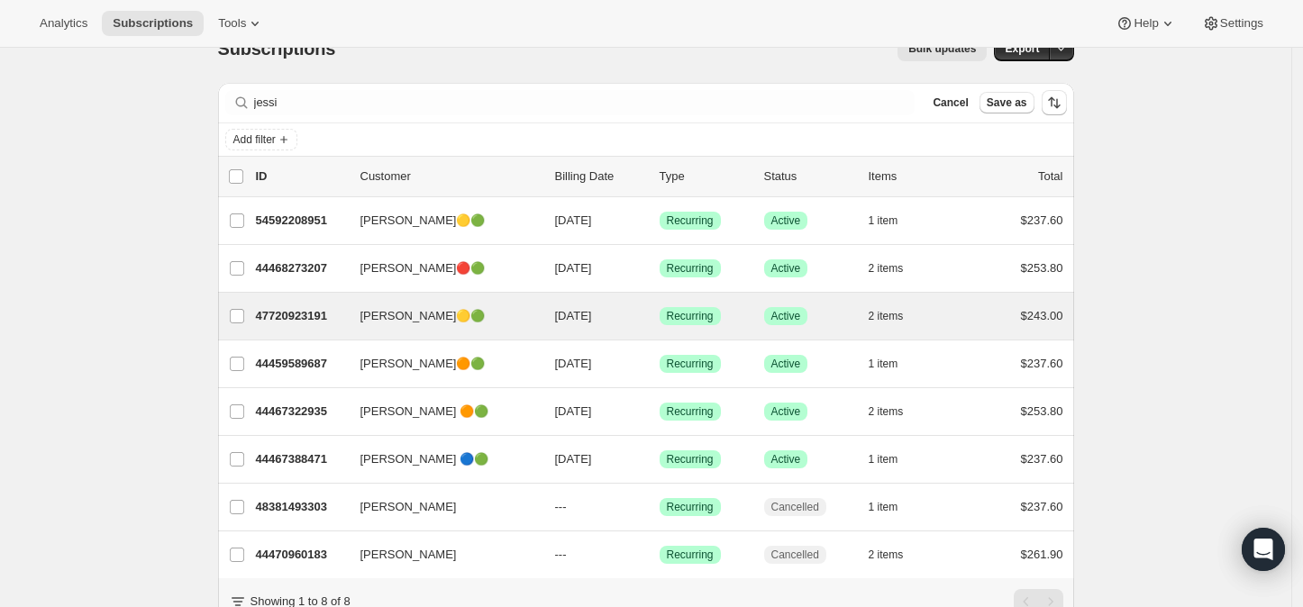
scroll to position [0, 0]
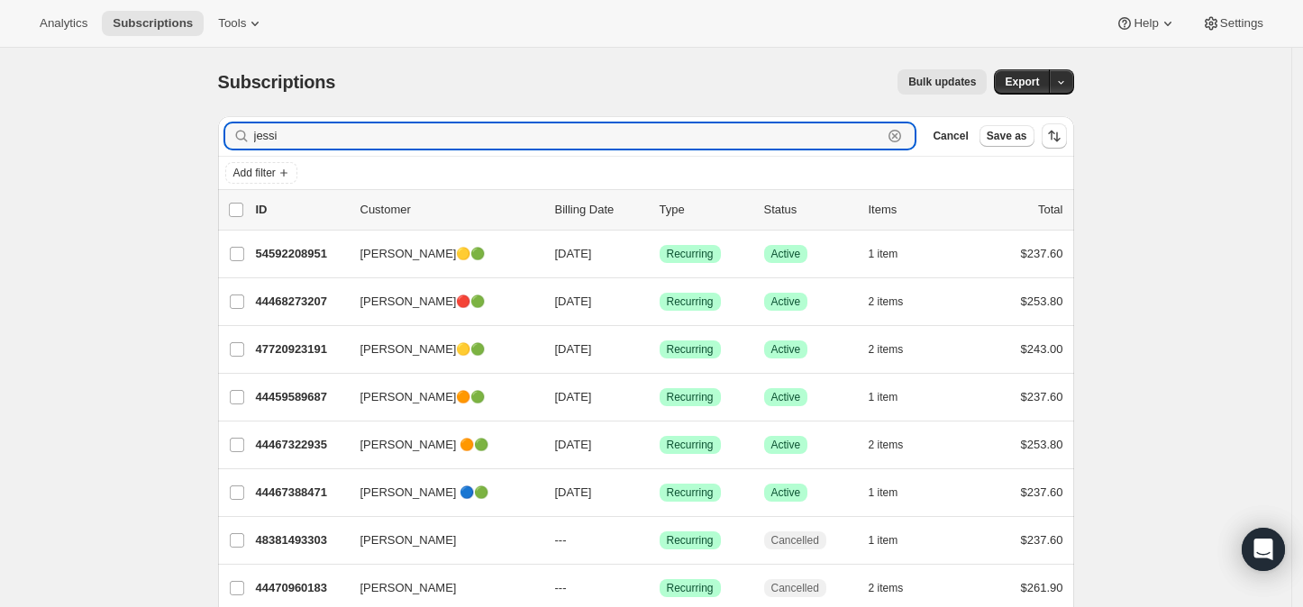
click at [916, 133] on div "jessi Clear" at bounding box center [570, 135] width 690 height 25
click at [898, 136] on icon "button" at bounding box center [895, 136] width 6 height 6
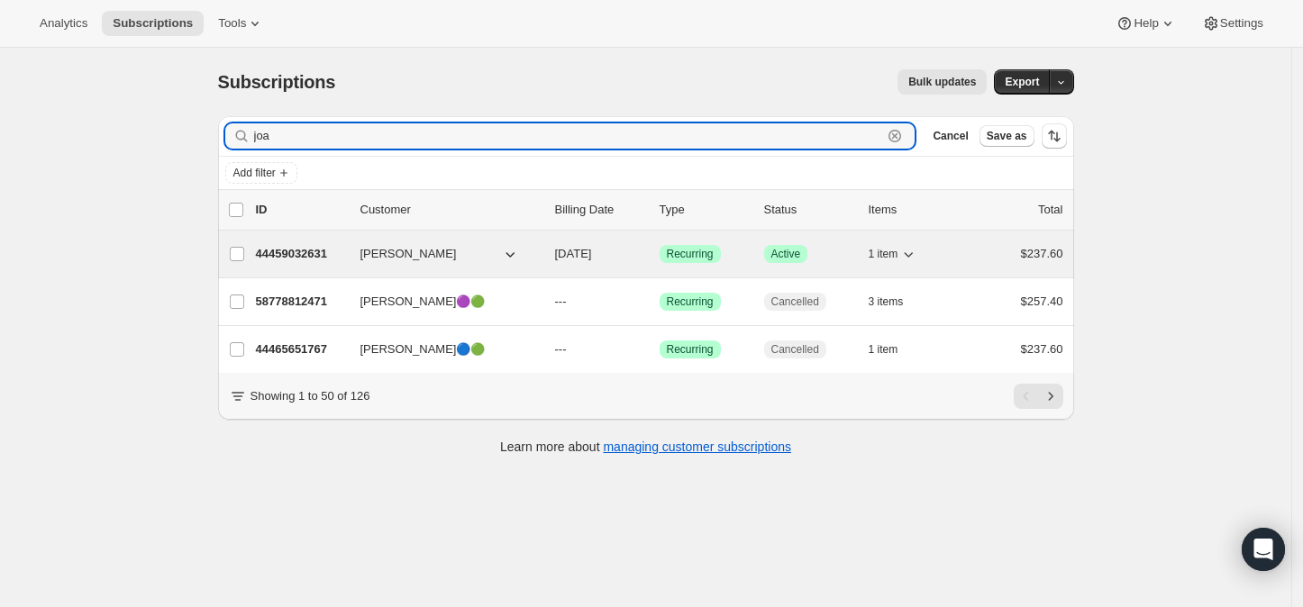
type input "joa"
click at [300, 249] on p "44459032631" at bounding box center [301, 254] width 90 height 18
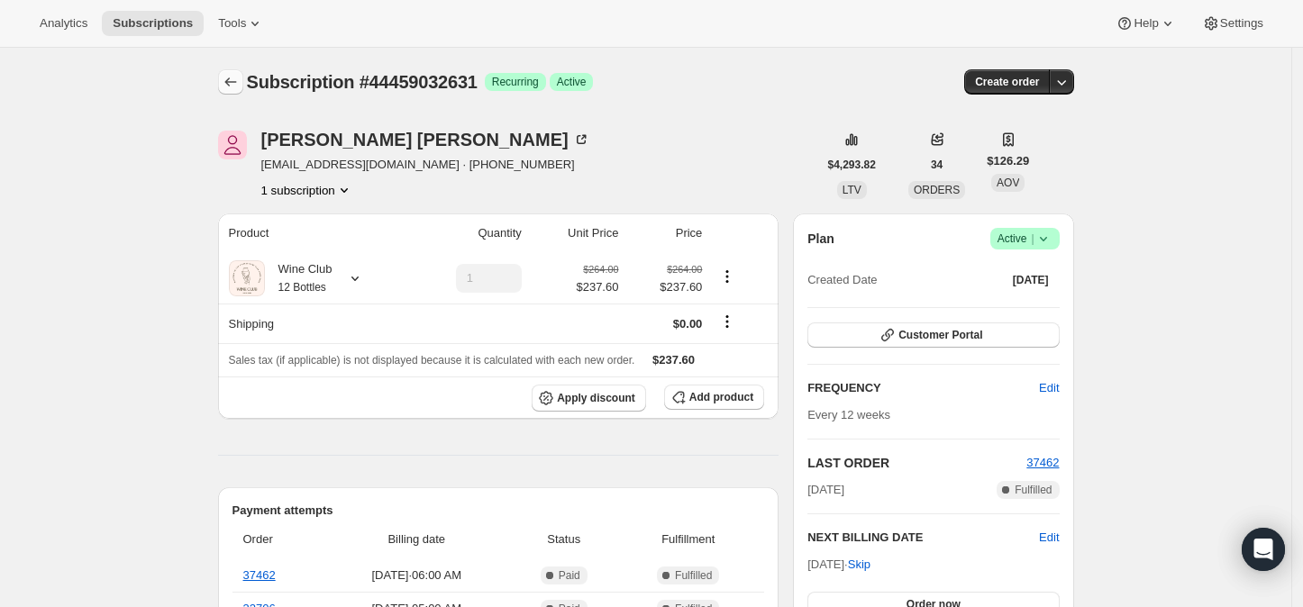
click at [240, 81] on icon "Subscriptions" at bounding box center [231, 82] width 18 height 18
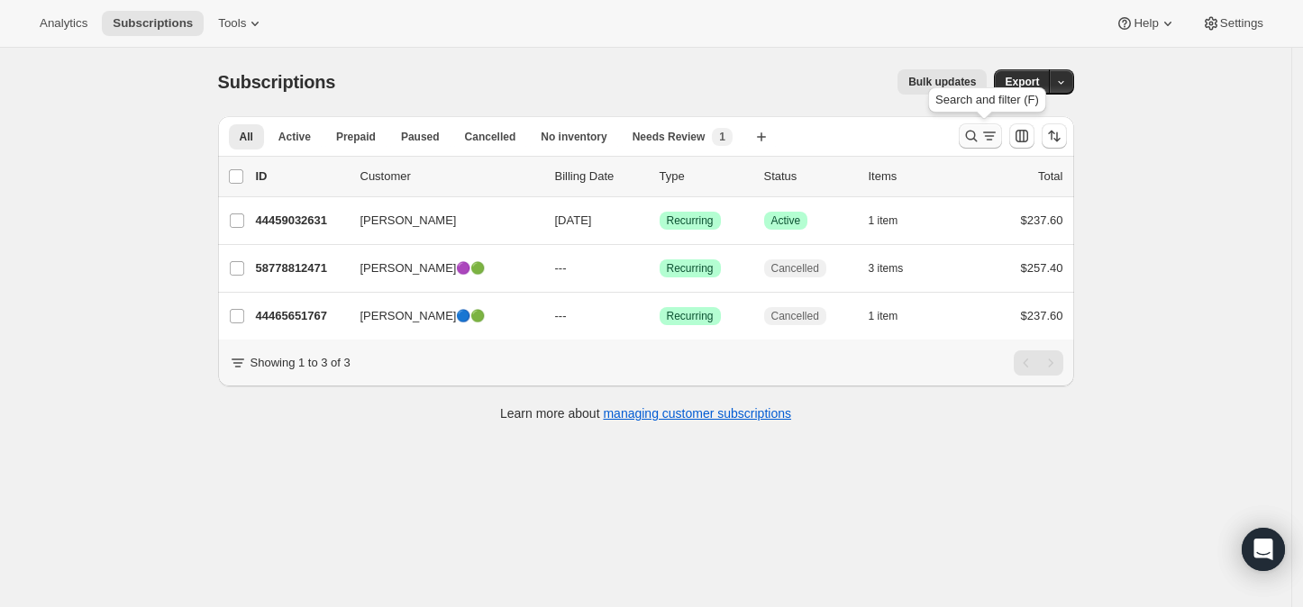
click at [977, 132] on icon "Search and filter results" at bounding box center [971, 137] width 12 height 12
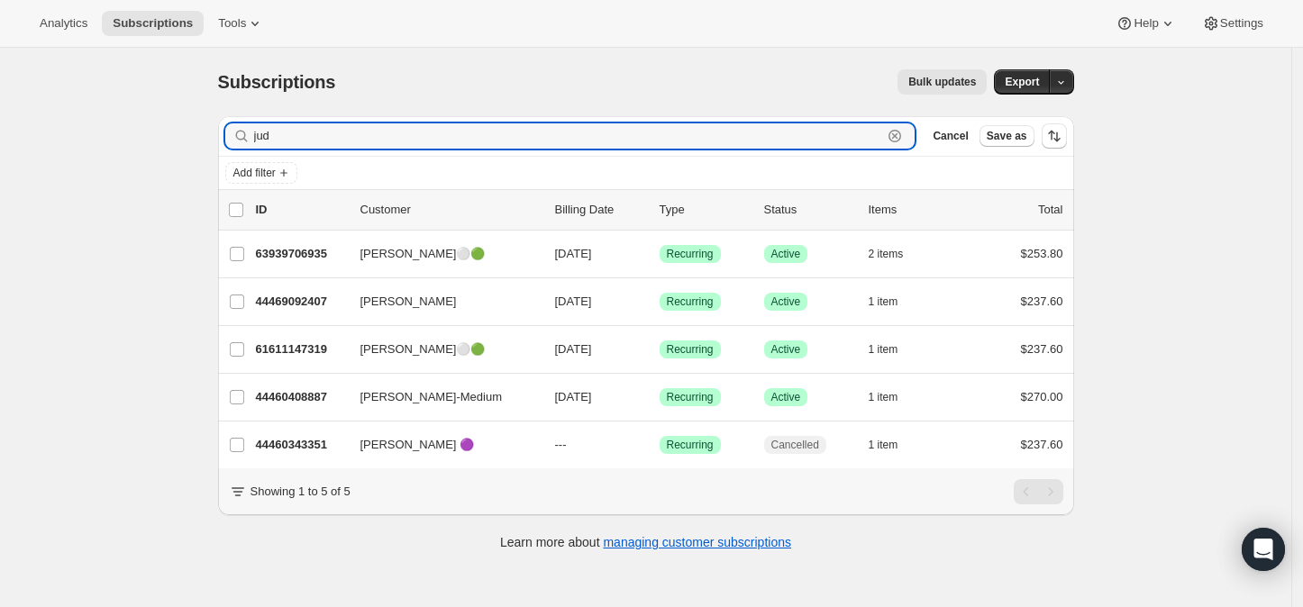
type input "jud"
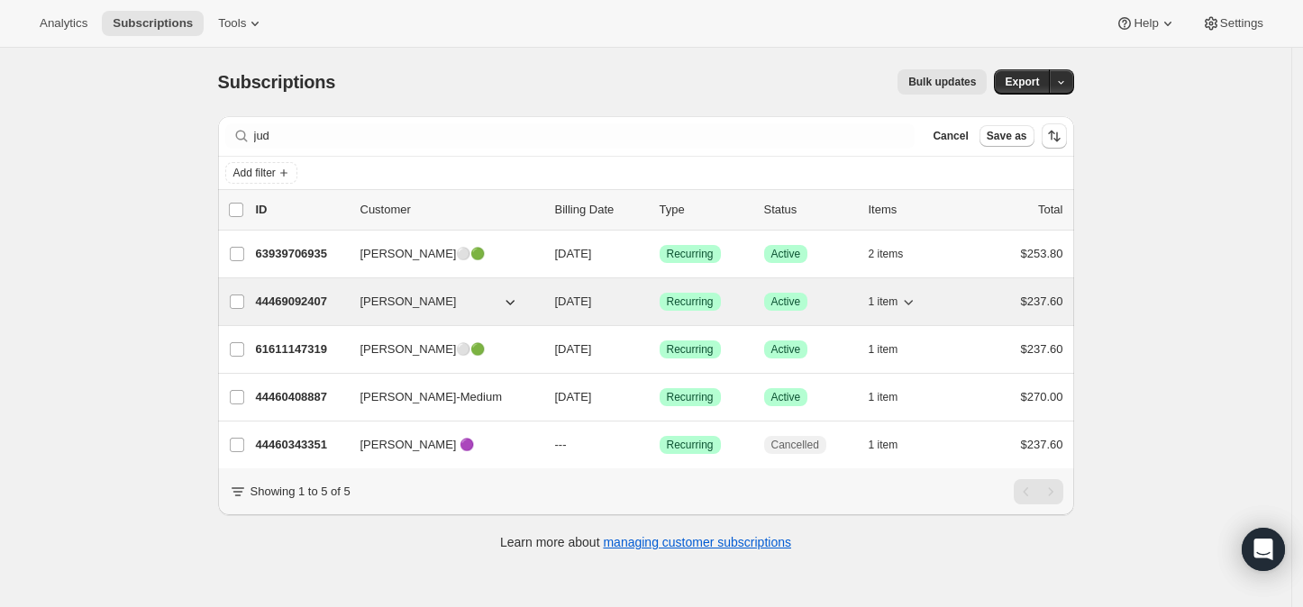
click at [311, 296] on p "44469092407" at bounding box center [301, 302] width 90 height 18
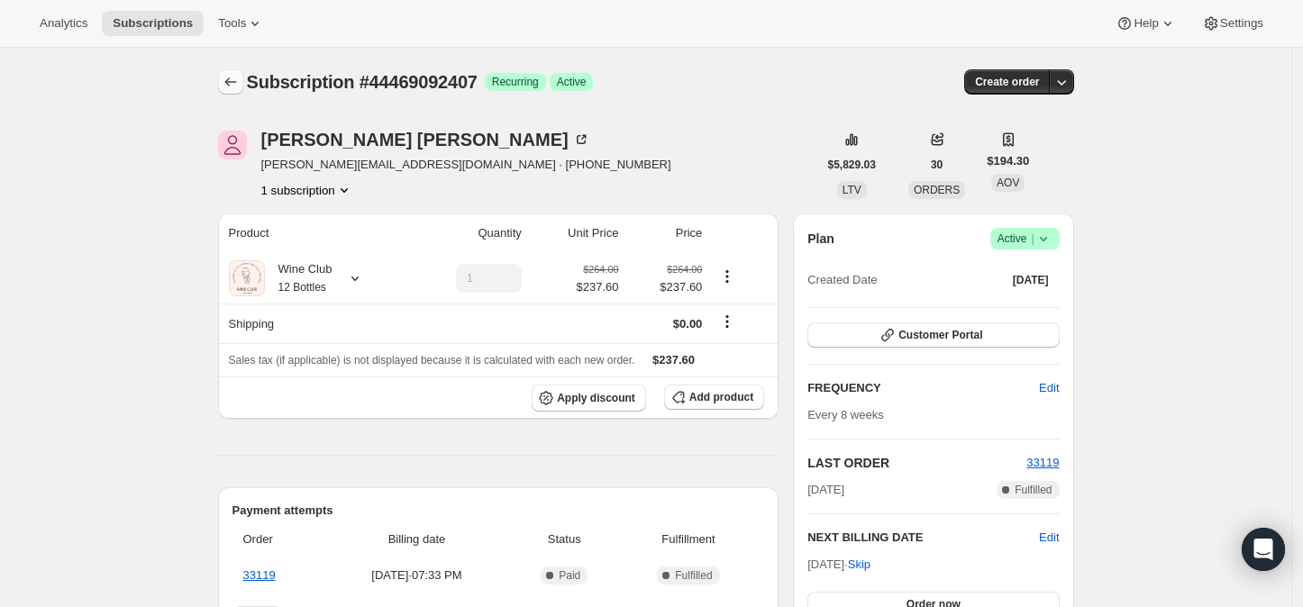
click at [227, 79] on icon "Subscriptions" at bounding box center [231, 82] width 18 height 18
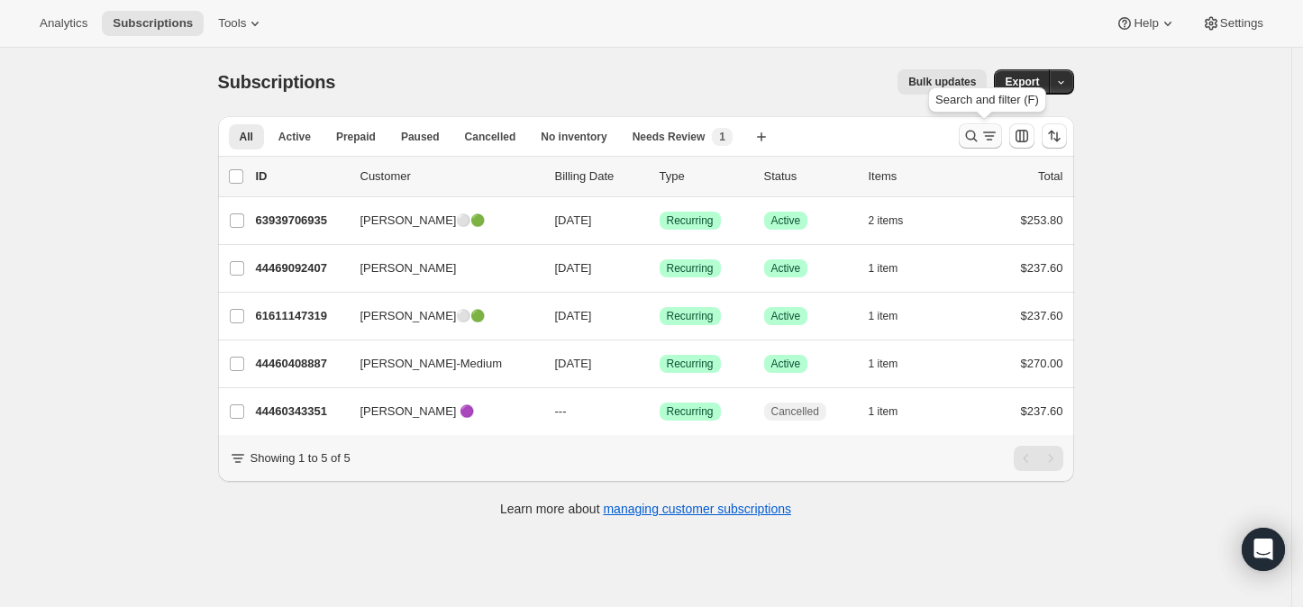
click at [974, 136] on icon "Search and filter results" at bounding box center [971, 136] width 18 height 18
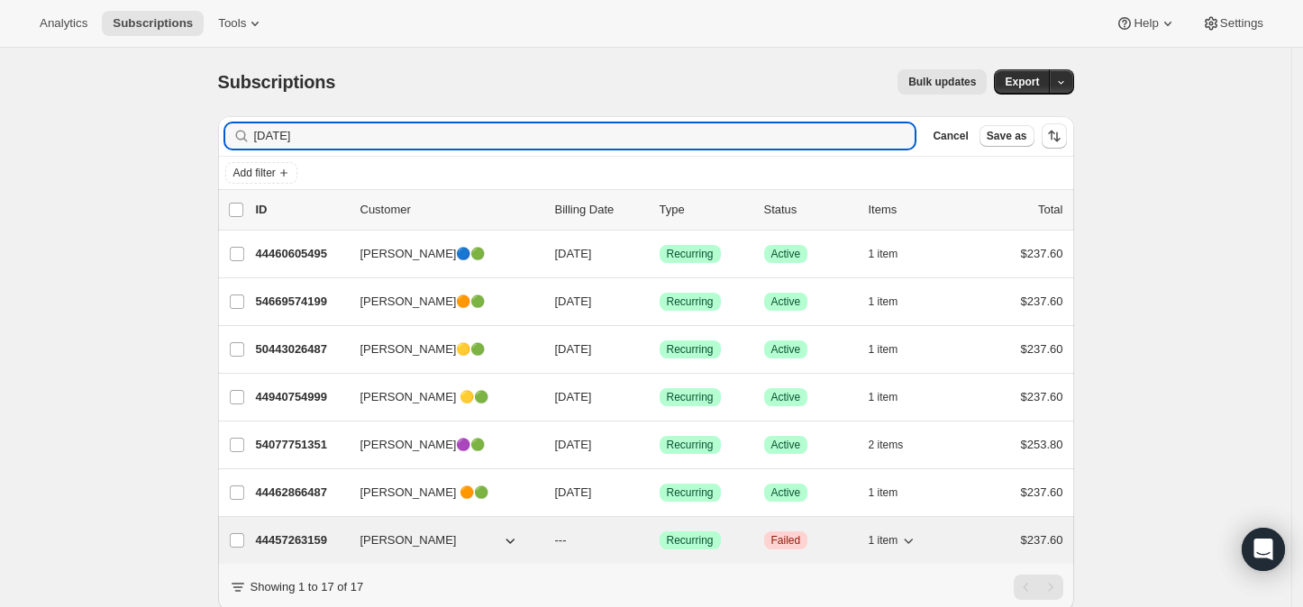
type input "[DATE]"
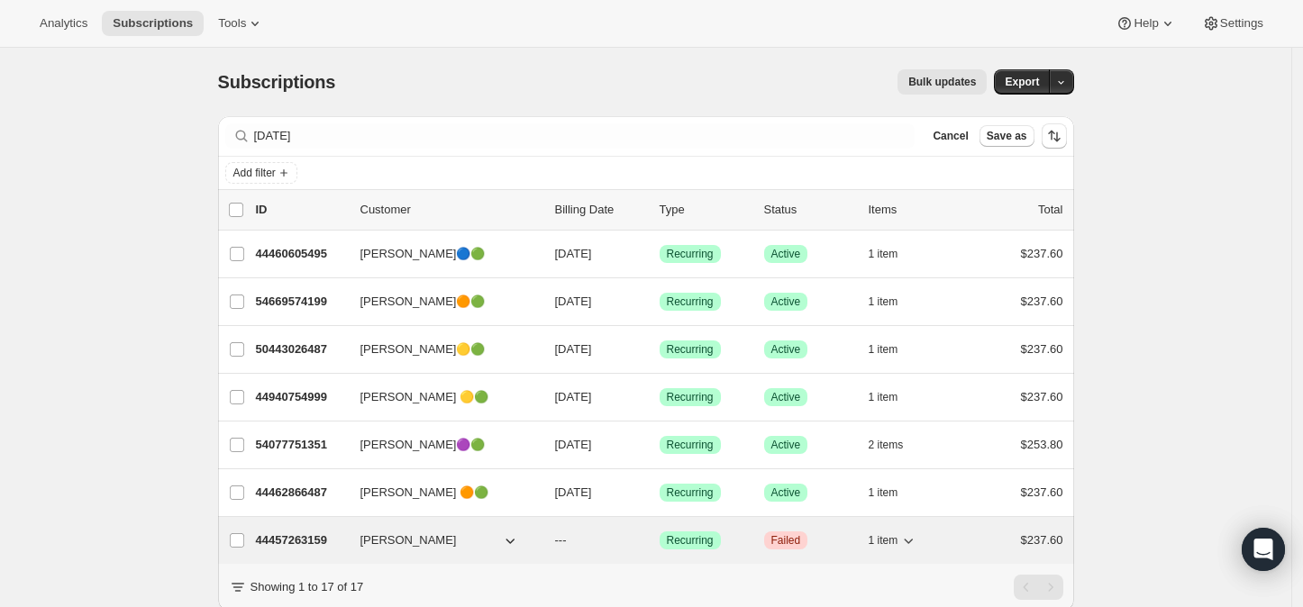
click at [290, 535] on p "44457263159" at bounding box center [301, 541] width 90 height 18
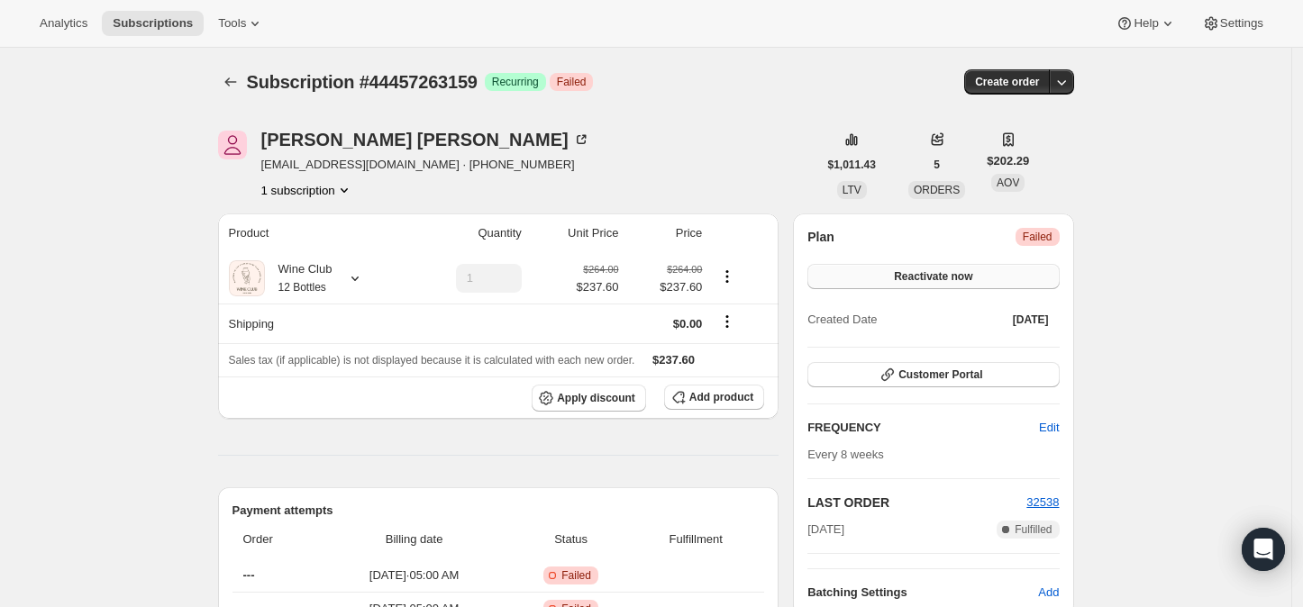
click at [968, 278] on span "Reactivate now" at bounding box center [933, 276] width 78 height 14
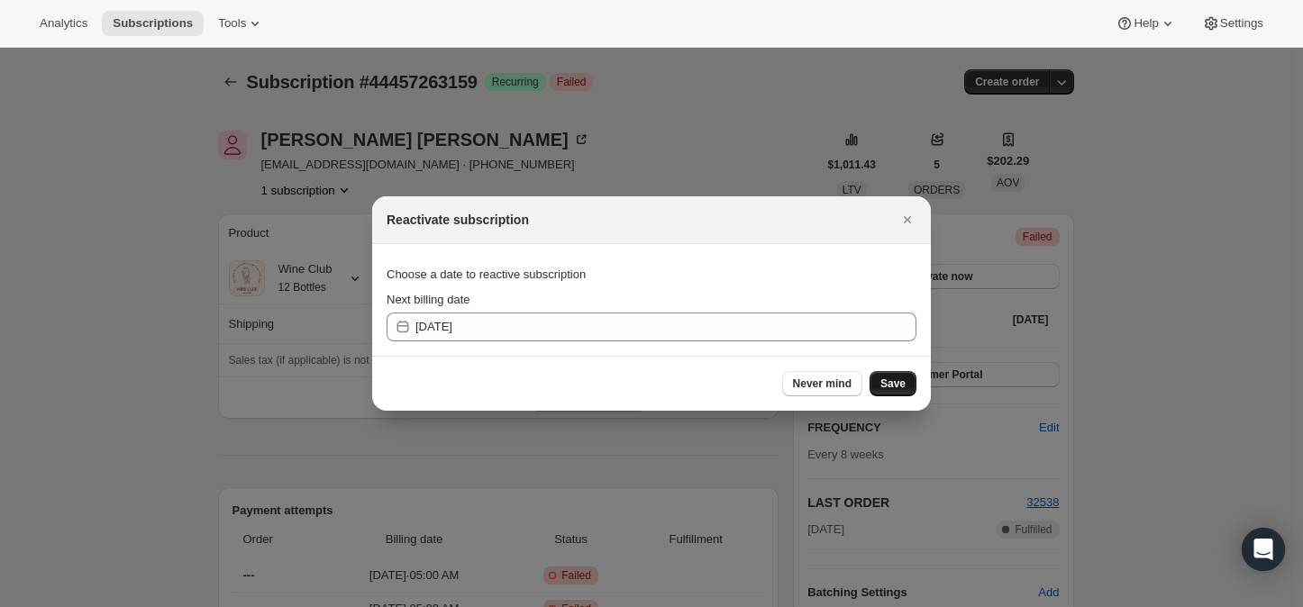
click at [890, 382] on span "Save" at bounding box center [892, 384] width 25 height 14
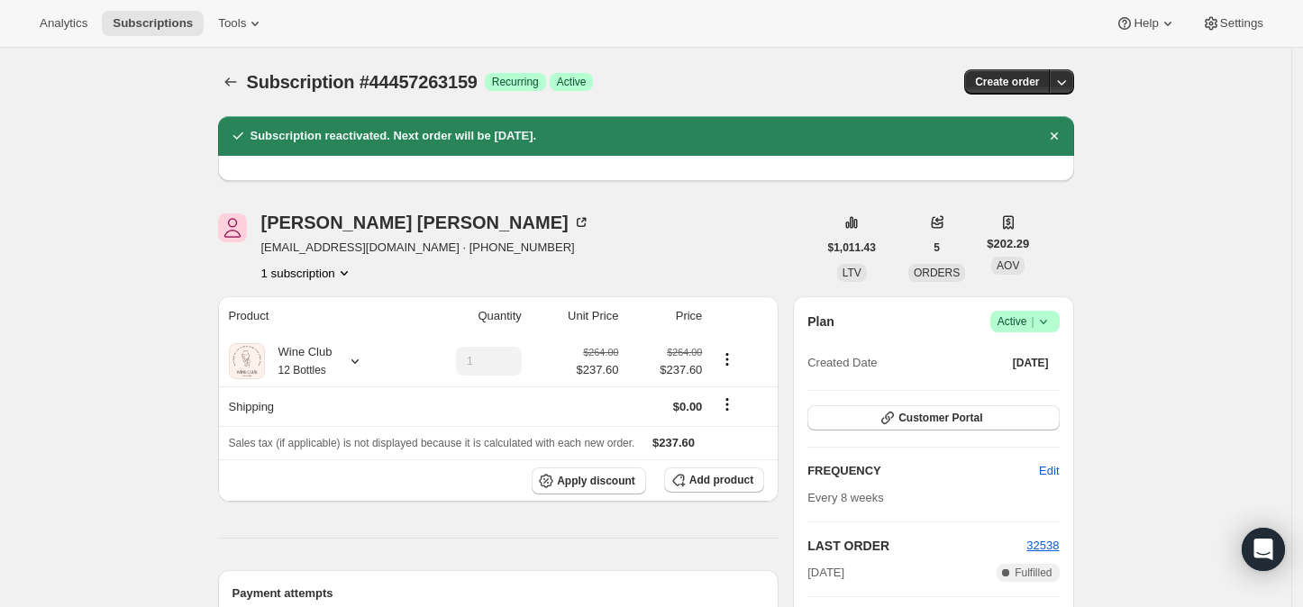
click at [1051, 322] on icon at bounding box center [1044, 322] width 18 height 18
click at [1019, 380] on span "Cancel subscription" at bounding box center [1031, 387] width 102 height 14
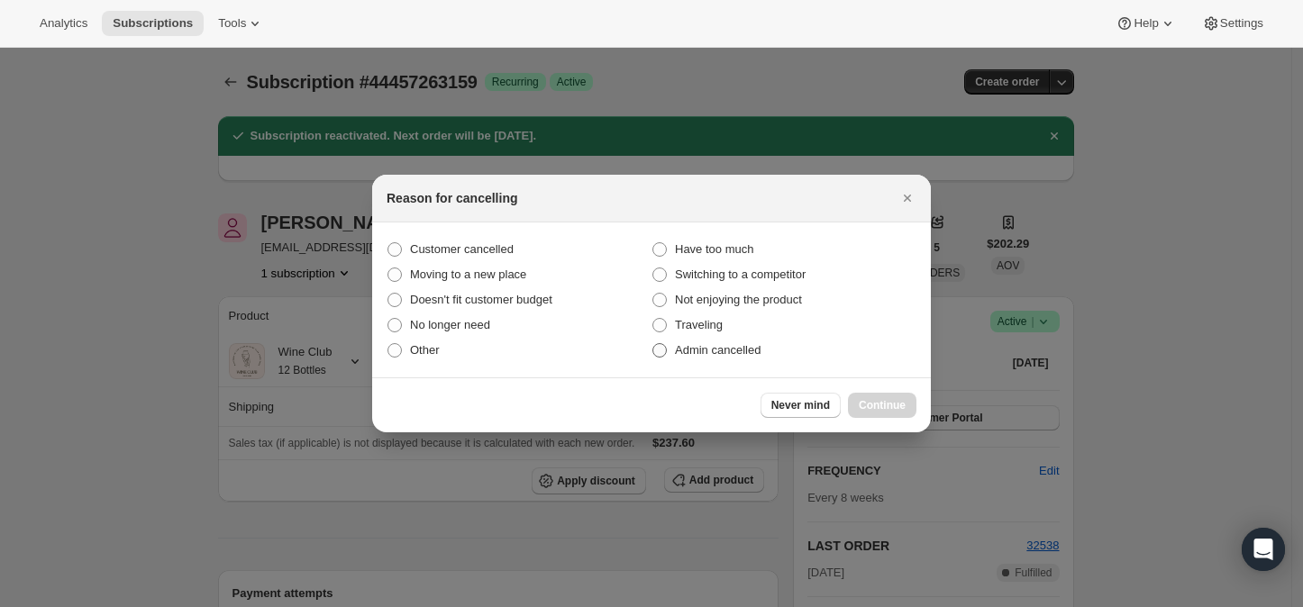
click at [664, 349] on span ":rbc2:" at bounding box center [659, 350] width 14 height 14
click at [653, 344] on input "Admin cancelled" at bounding box center [652, 343] width 1 height 1
radio input "true"
click at [880, 401] on span "Continue" at bounding box center [882, 405] width 47 height 14
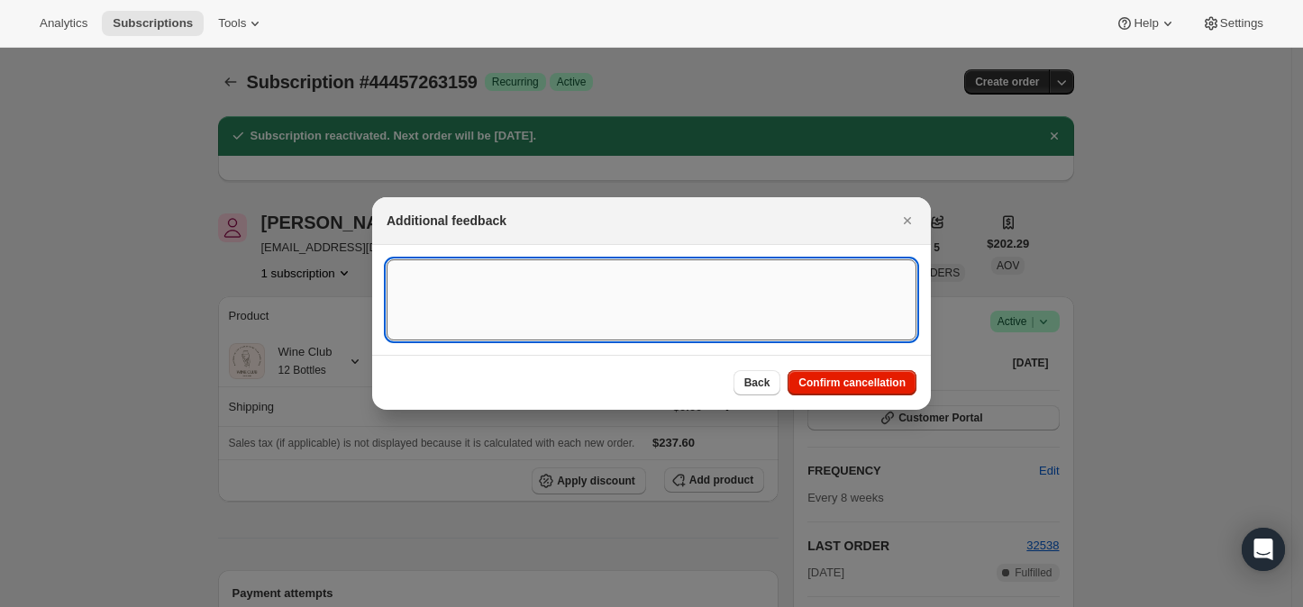
click at [579, 303] on textarea ":rbc2:" at bounding box center [652, 300] width 530 height 81
type textarea "Failed payment"
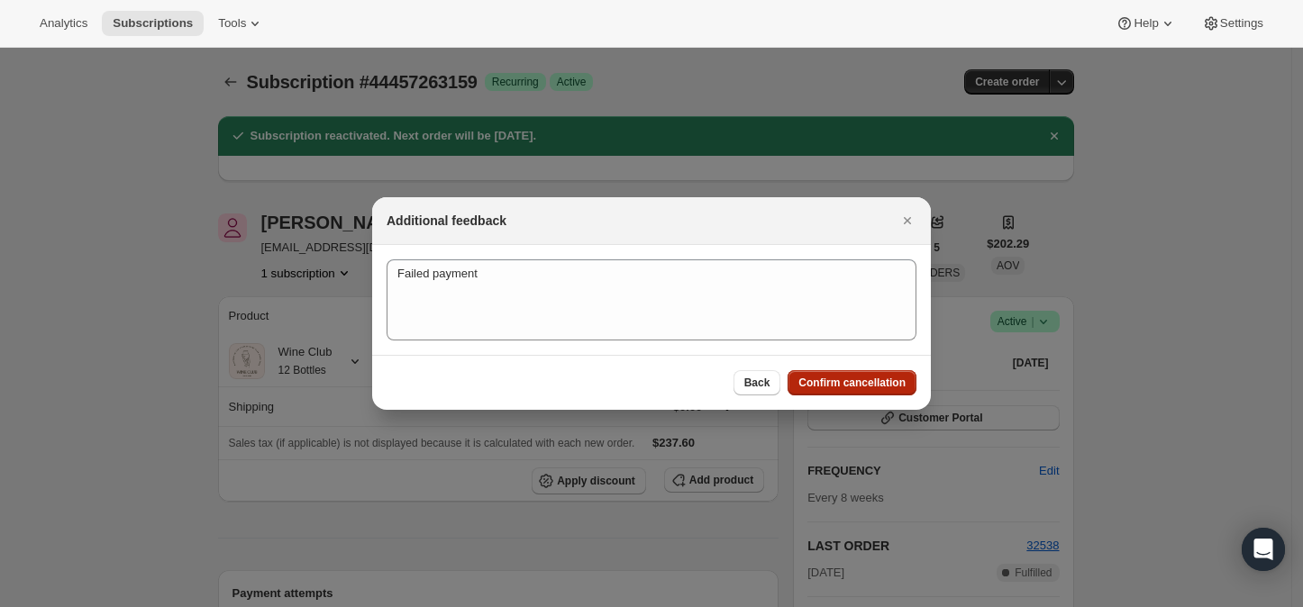
click at [837, 372] on button "Confirm cancellation" at bounding box center [852, 382] width 129 height 25
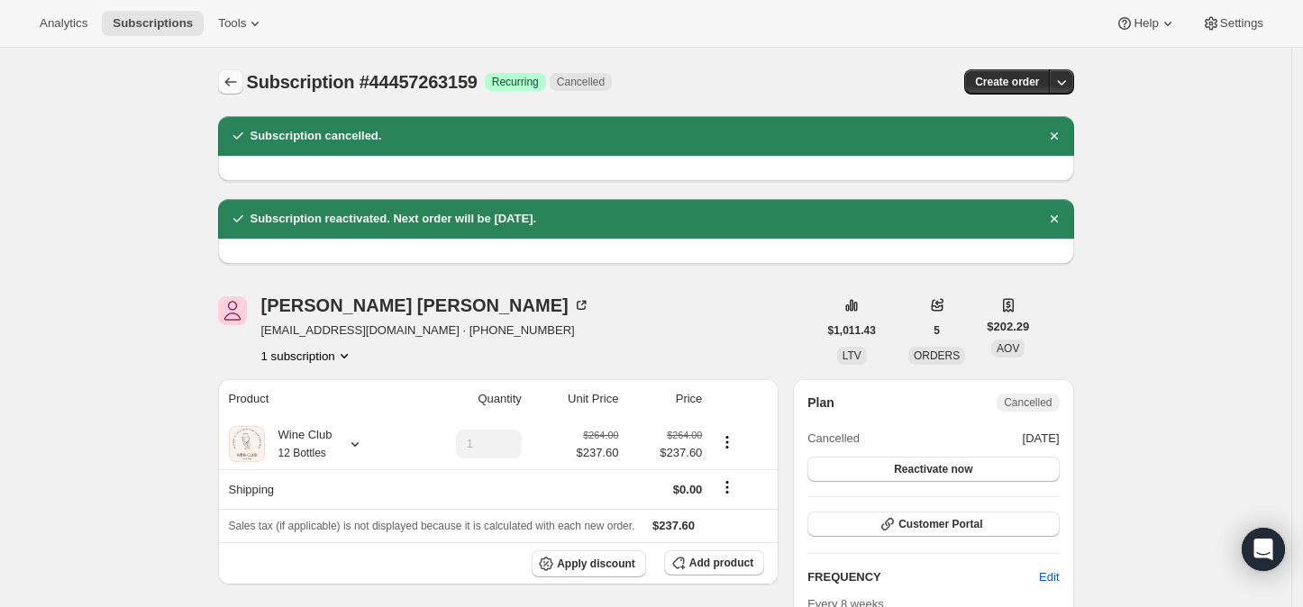
click at [230, 82] on icon "Subscriptions" at bounding box center [231, 82] width 18 height 18
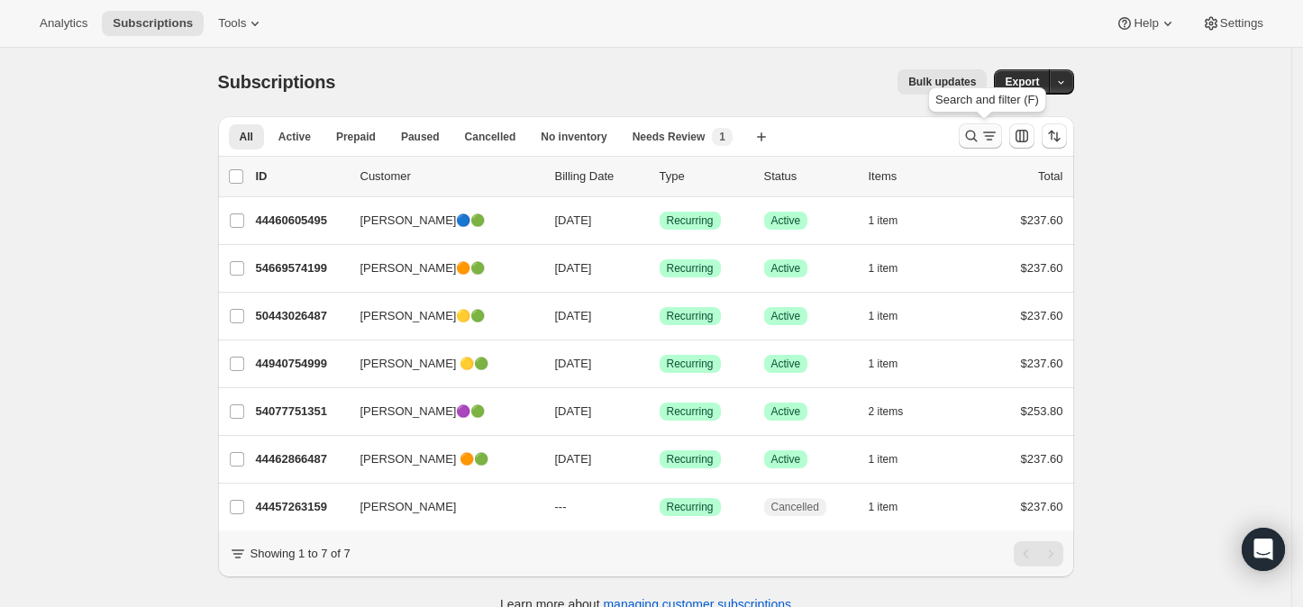
click at [972, 135] on icon "Search and filter results" at bounding box center [971, 136] width 18 height 18
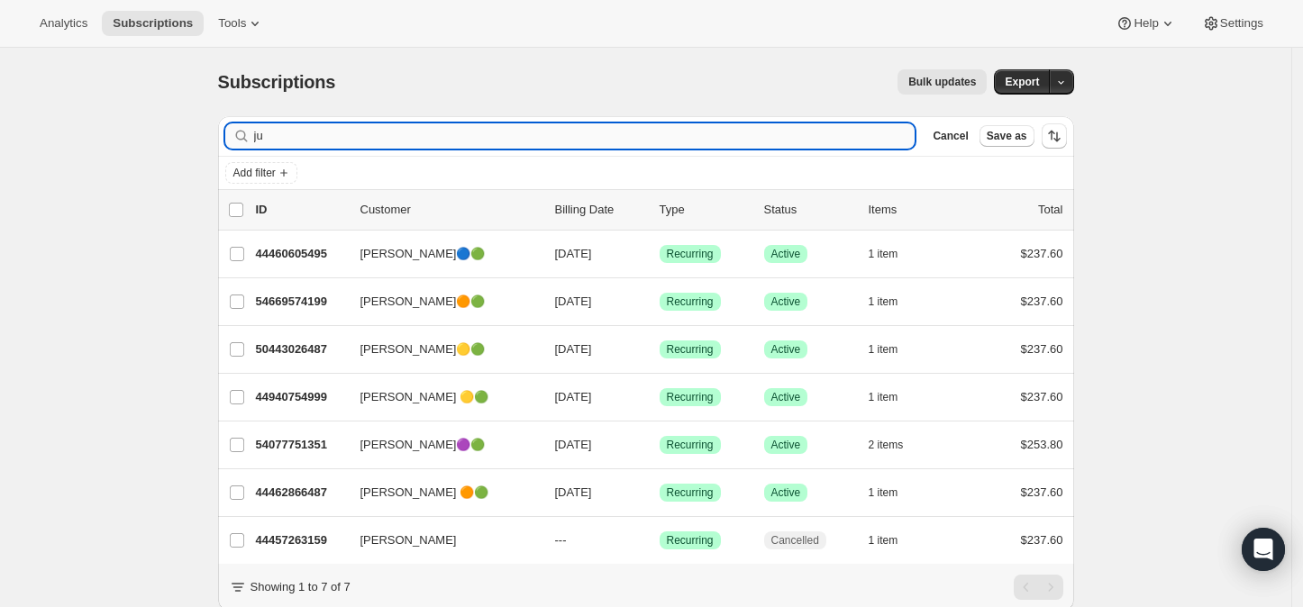
type input "j"
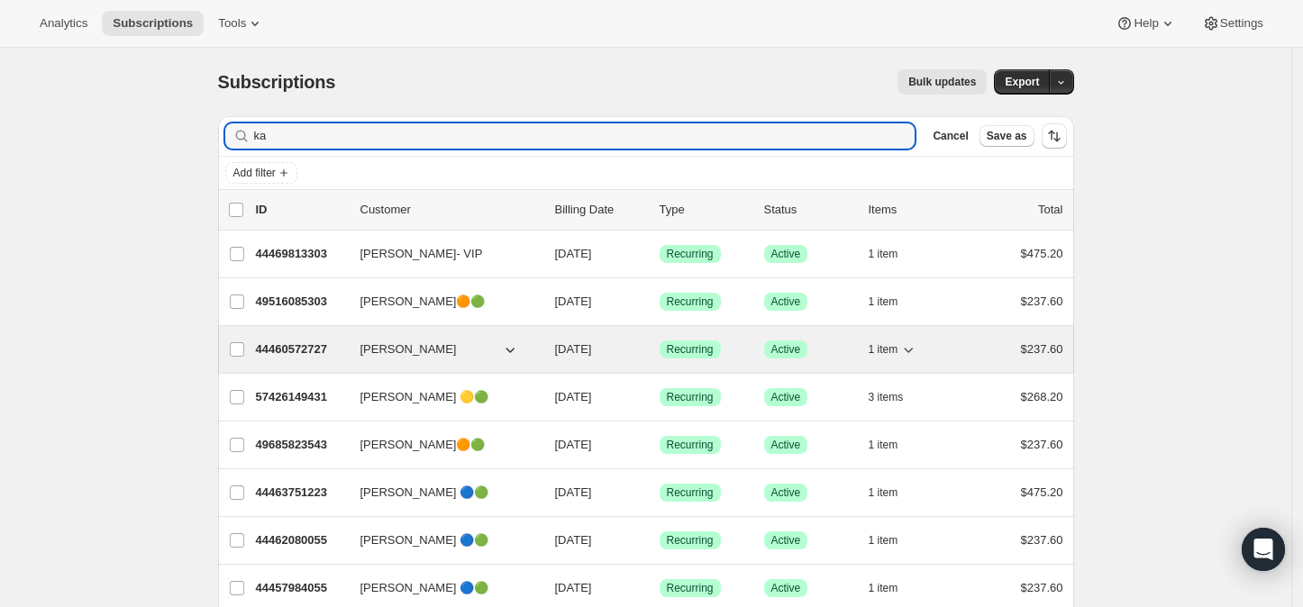
type input "ka"
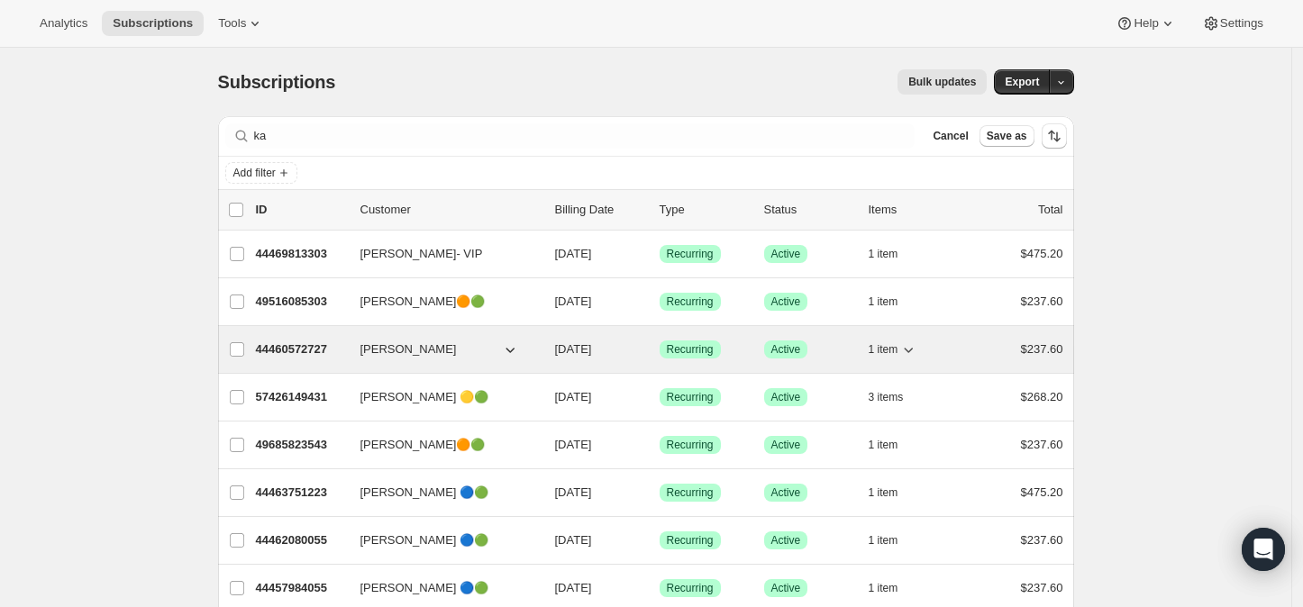
click at [310, 344] on p "44460572727" at bounding box center [301, 350] width 90 height 18
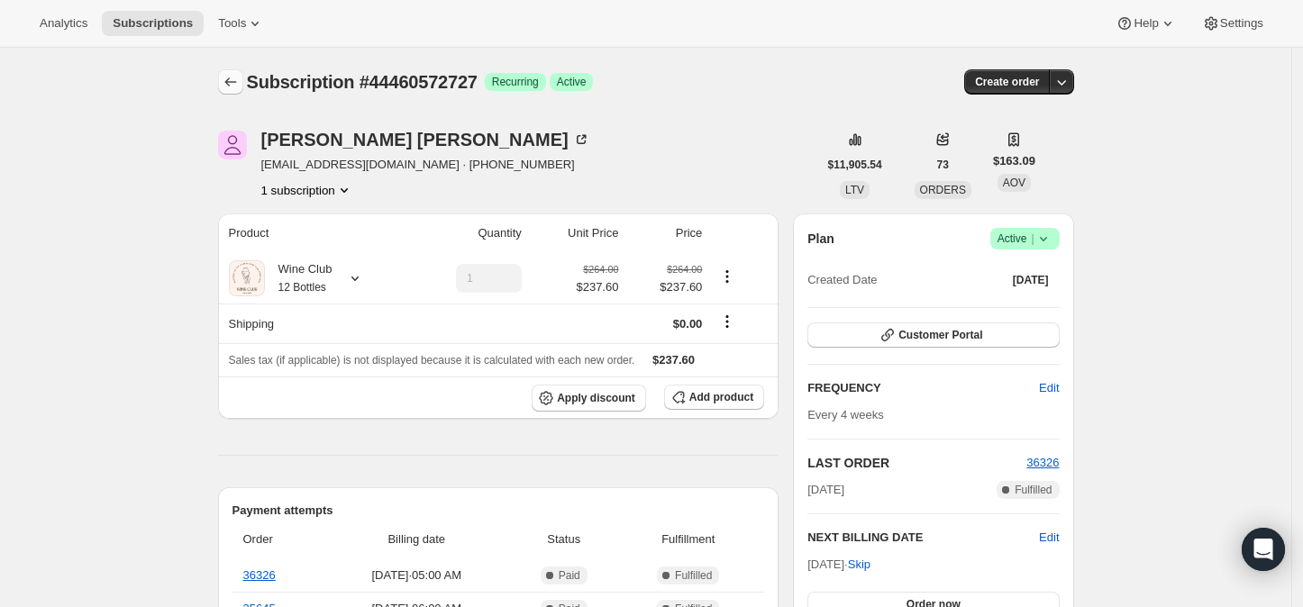
click at [233, 79] on icon "Subscriptions" at bounding box center [231, 82] width 18 height 18
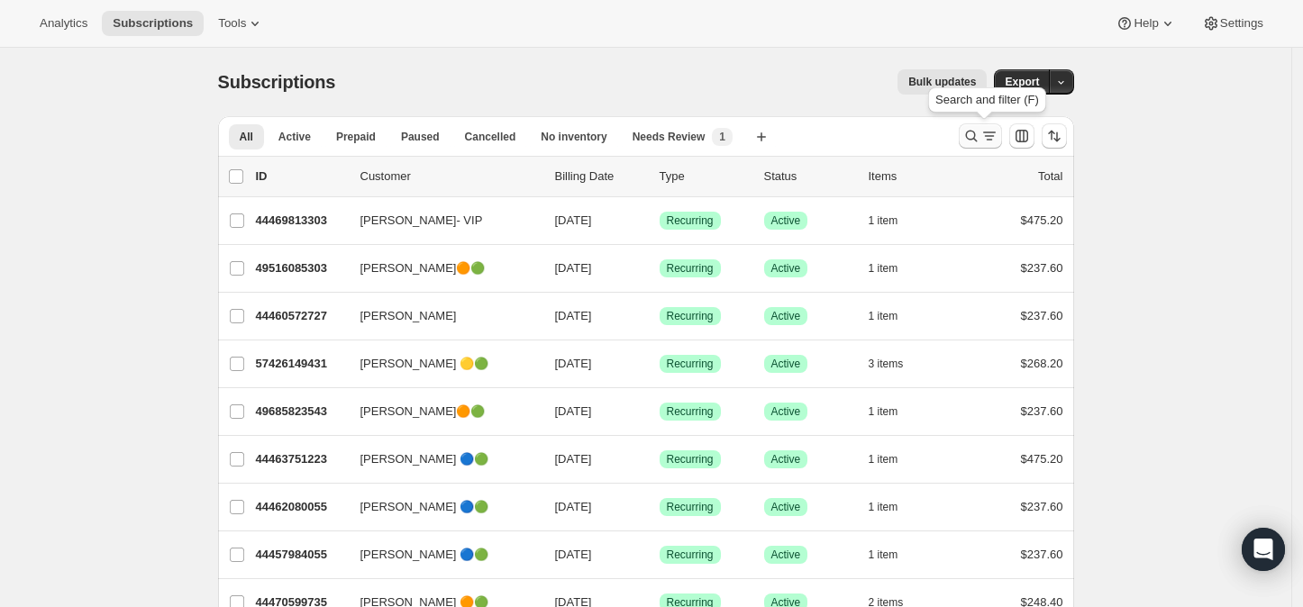
click at [973, 133] on icon "Search and filter results" at bounding box center [971, 136] width 18 height 18
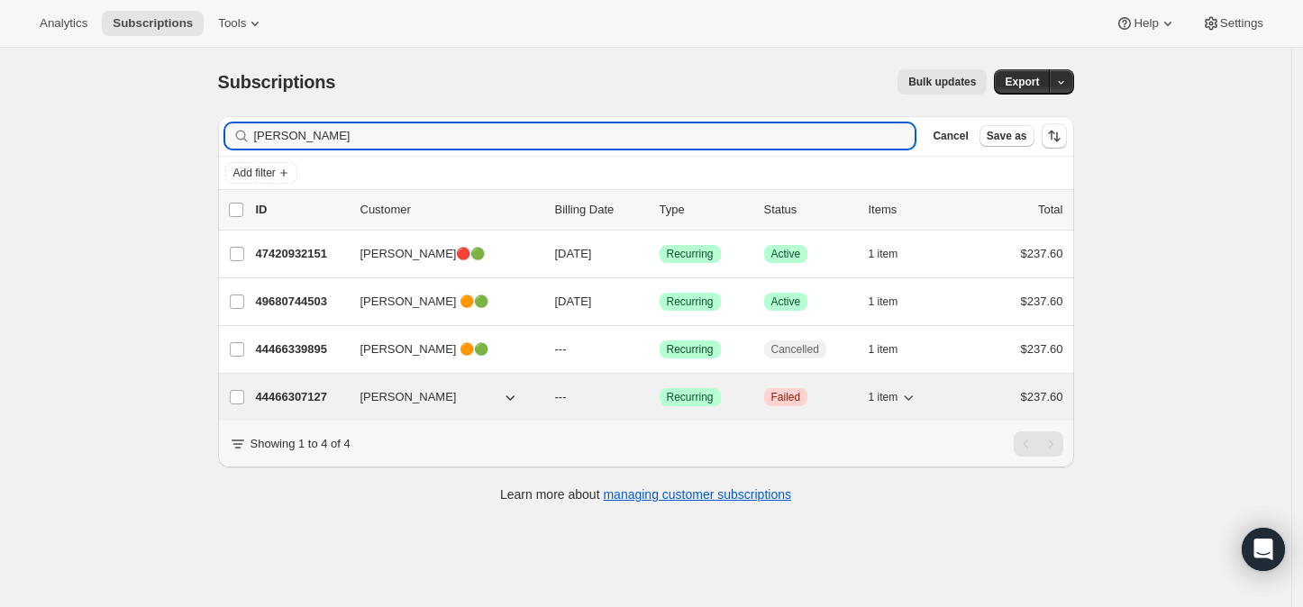
type input "[PERSON_NAME]"
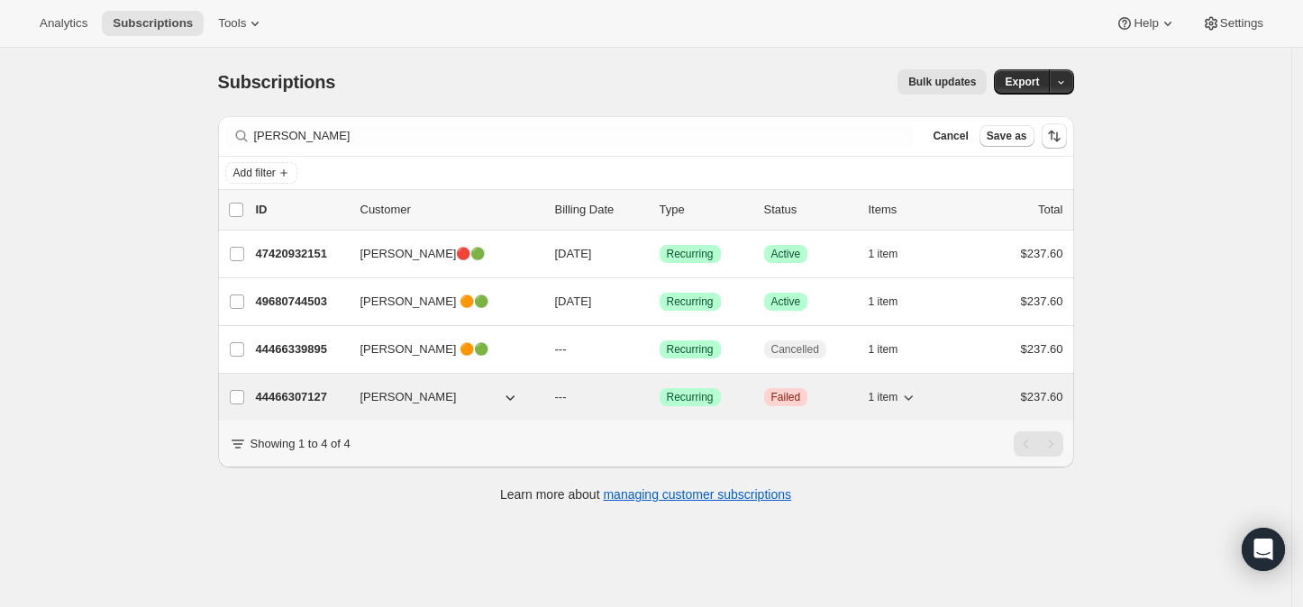
click at [304, 391] on p "44466307127" at bounding box center [301, 397] width 90 height 18
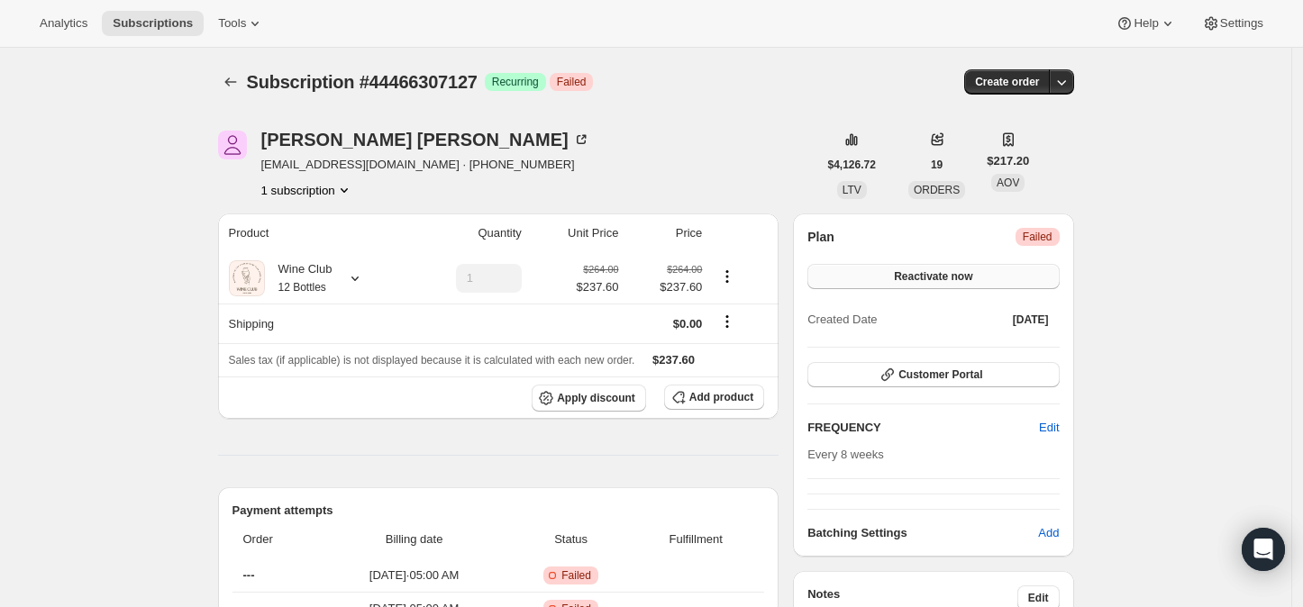
click at [997, 274] on button "Reactivate now" at bounding box center [932, 276] width 251 height 25
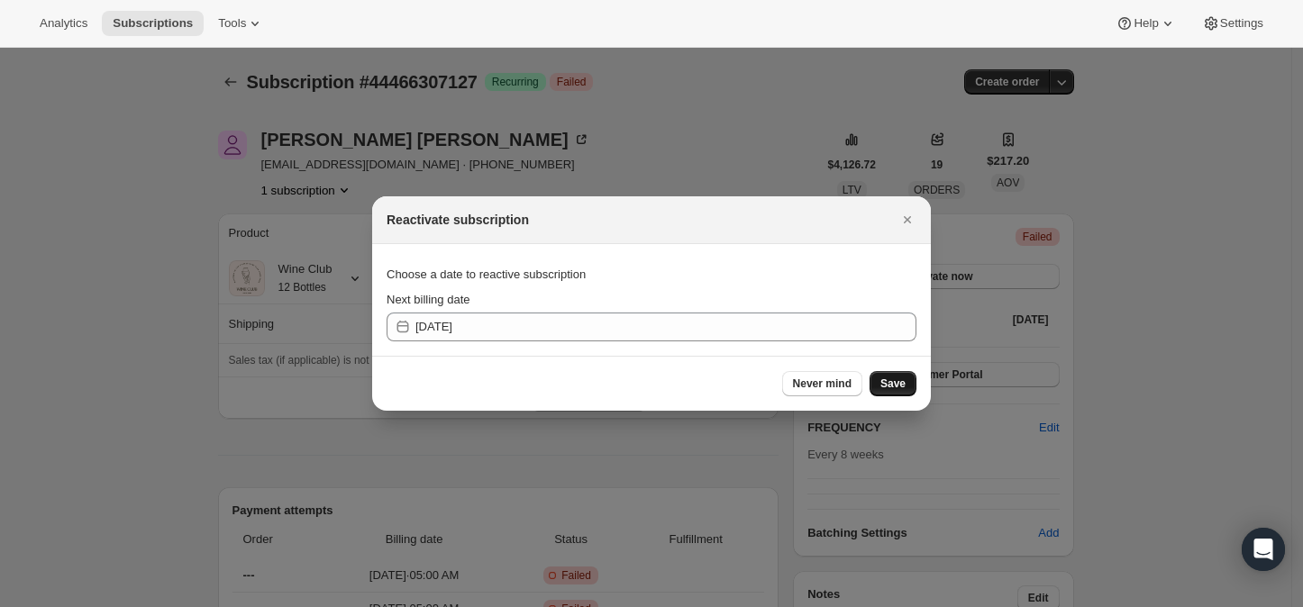
click at [890, 376] on button "Save" at bounding box center [893, 383] width 47 height 25
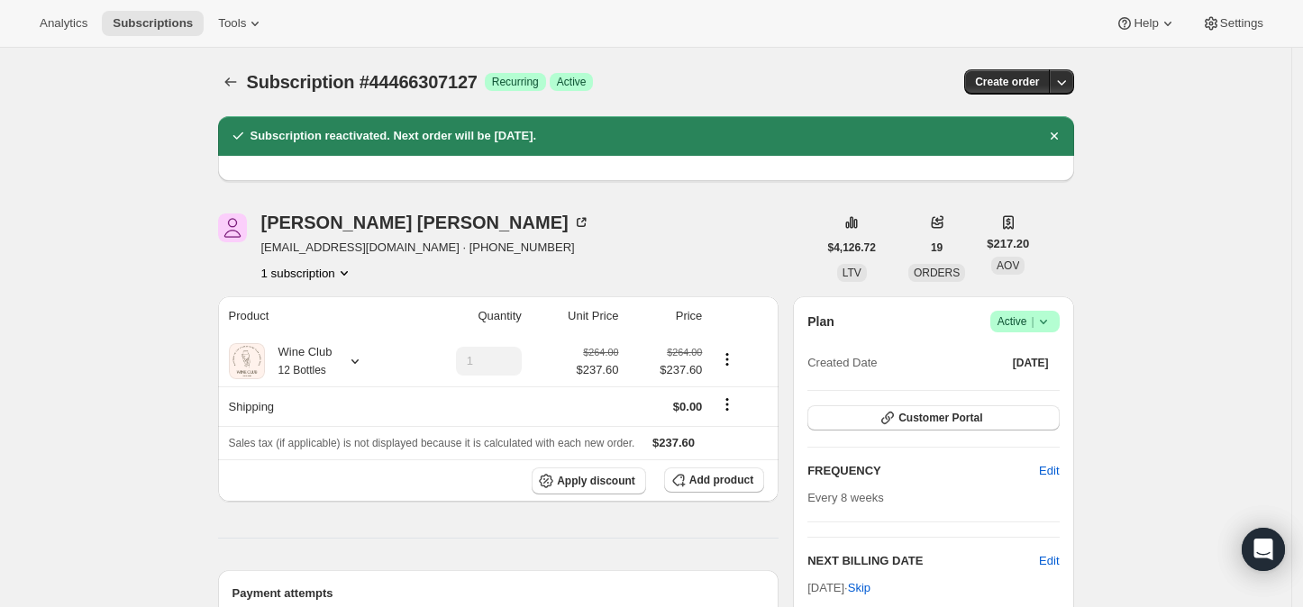
click at [1047, 318] on icon at bounding box center [1044, 322] width 18 height 18
click at [1017, 389] on span "Cancel subscription" at bounding box center [1031, 387] width 102 height 14
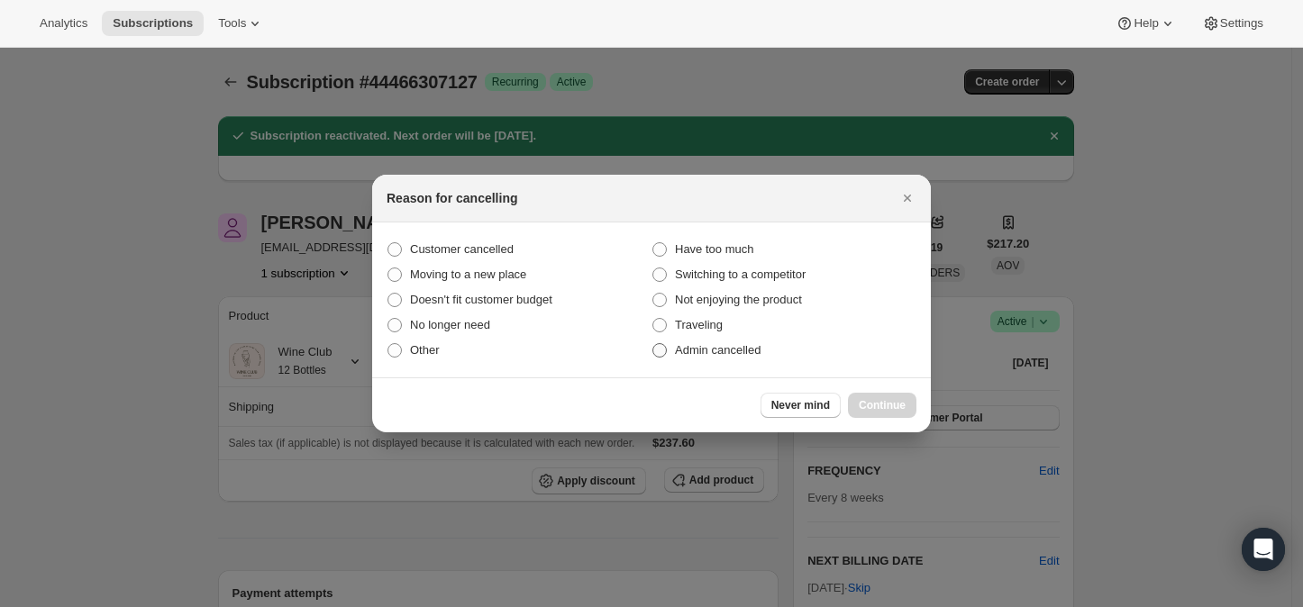
click at [663, 349] on span ":rcde:" at bounding box center [659, 350] width 14 height 14
click at [653, 344] on input "Admin cancelled" at bounding box center [652, 343] width 1 height 1
radio input "true"
click at [868, 399] on span "Continue" at bounding box center [882, 405] width 47 height 14
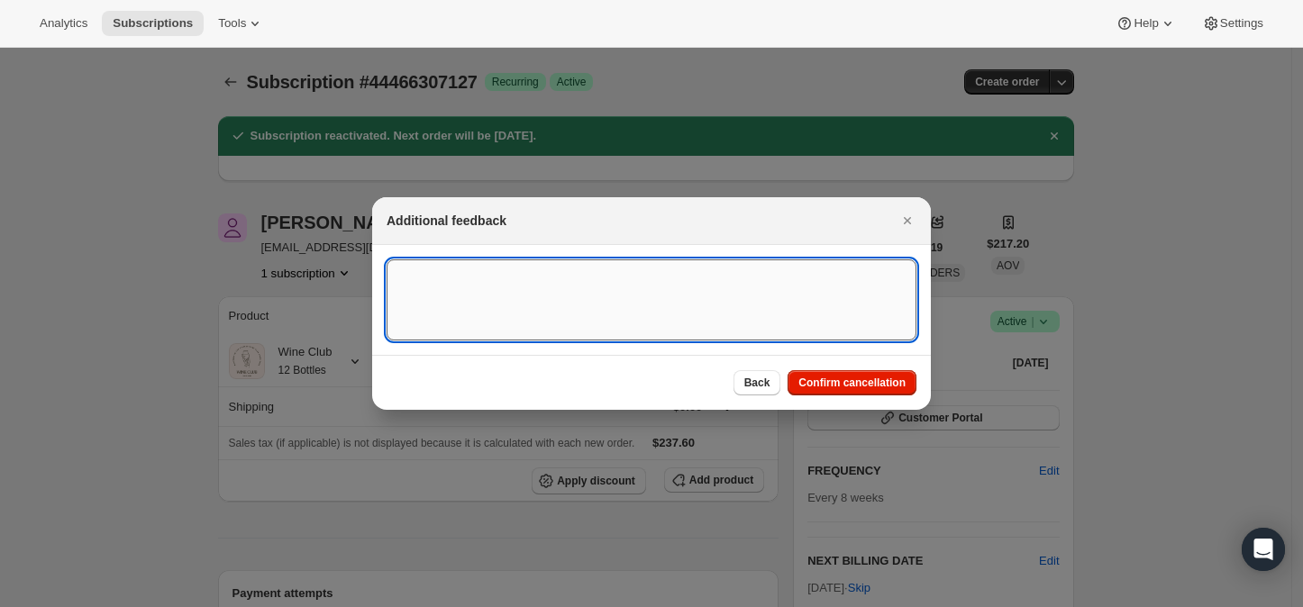
click at [489, 284] on textarea ":rcde:" at bounding box center [652, 300] width 530 height 81
type textarea "Payment failed"
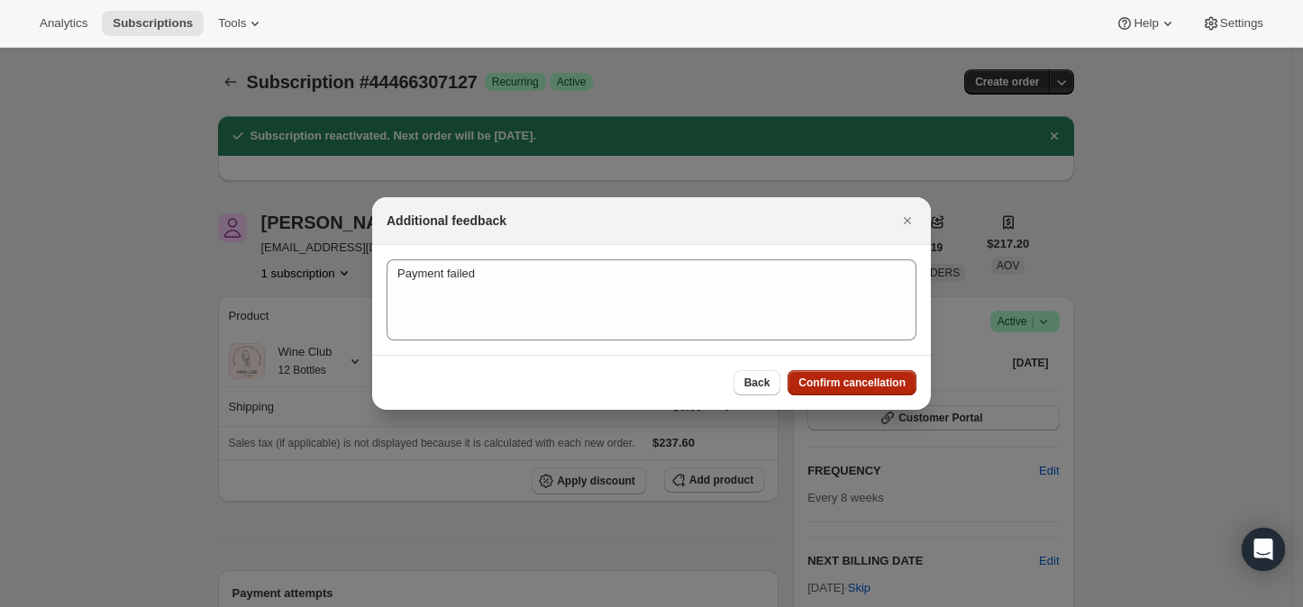
click at [826, 379] on span "Confirm cancellation" at bounding box center [851, 383] width 107 height 14
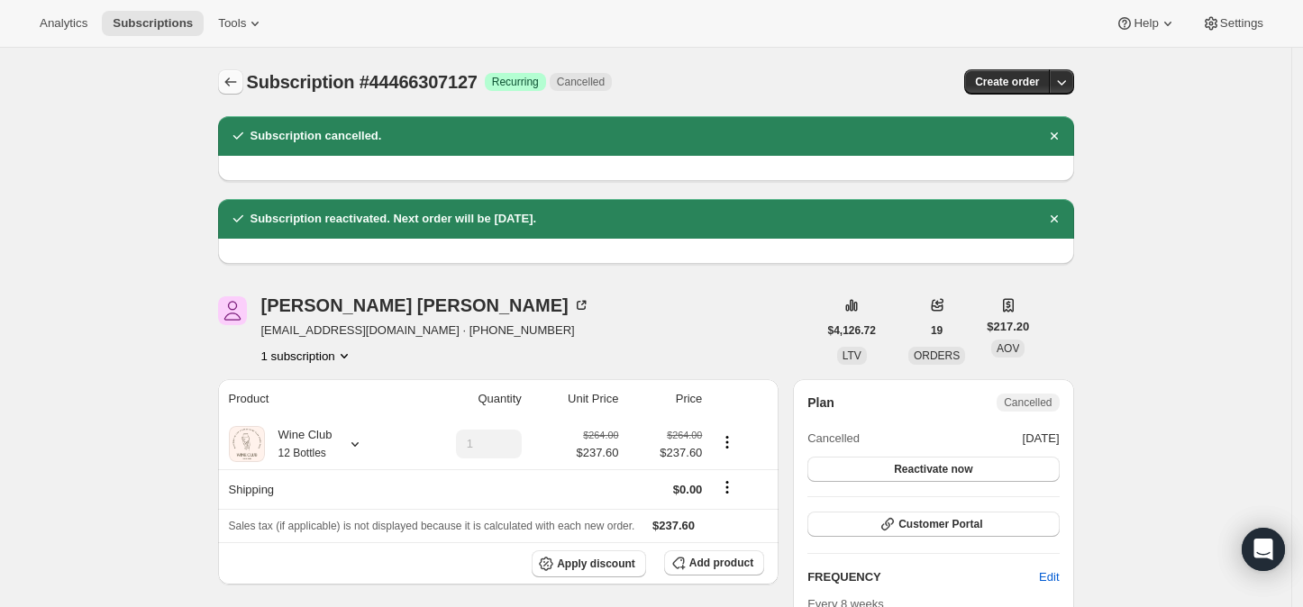
click at [232, 84] on icon "Subscriptions" at bounding box center [230, 82] width 12 height 9
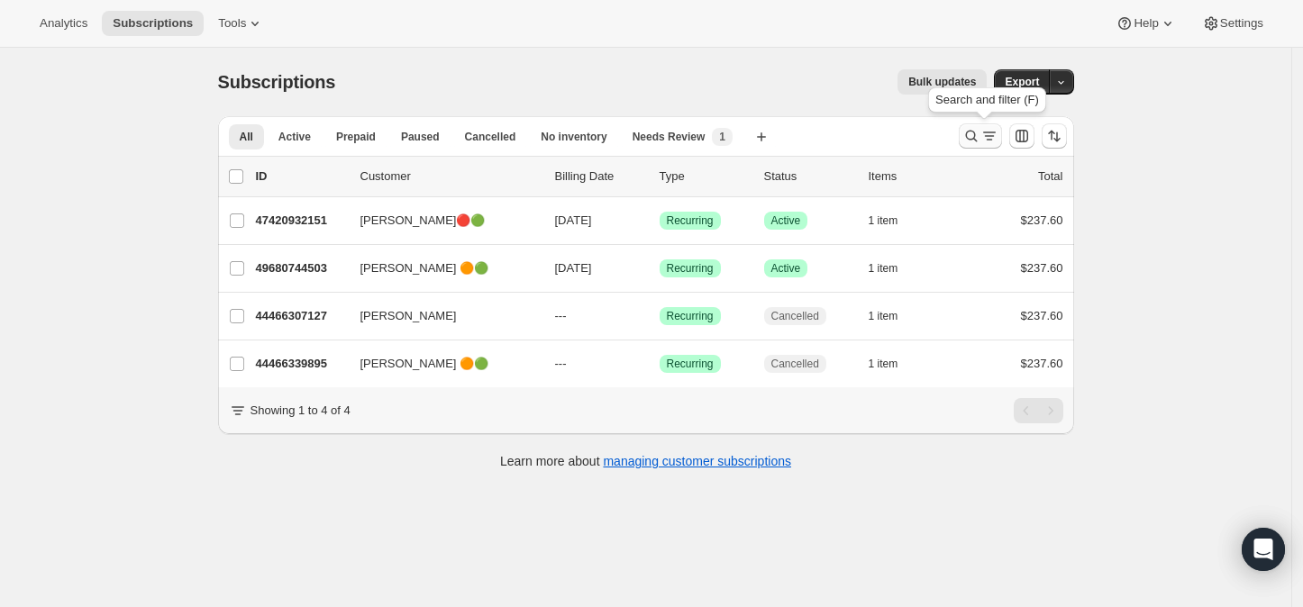
click at [978, 132] on icon "Search and filter results" at bounding box center [971, 136] width 18 height 18
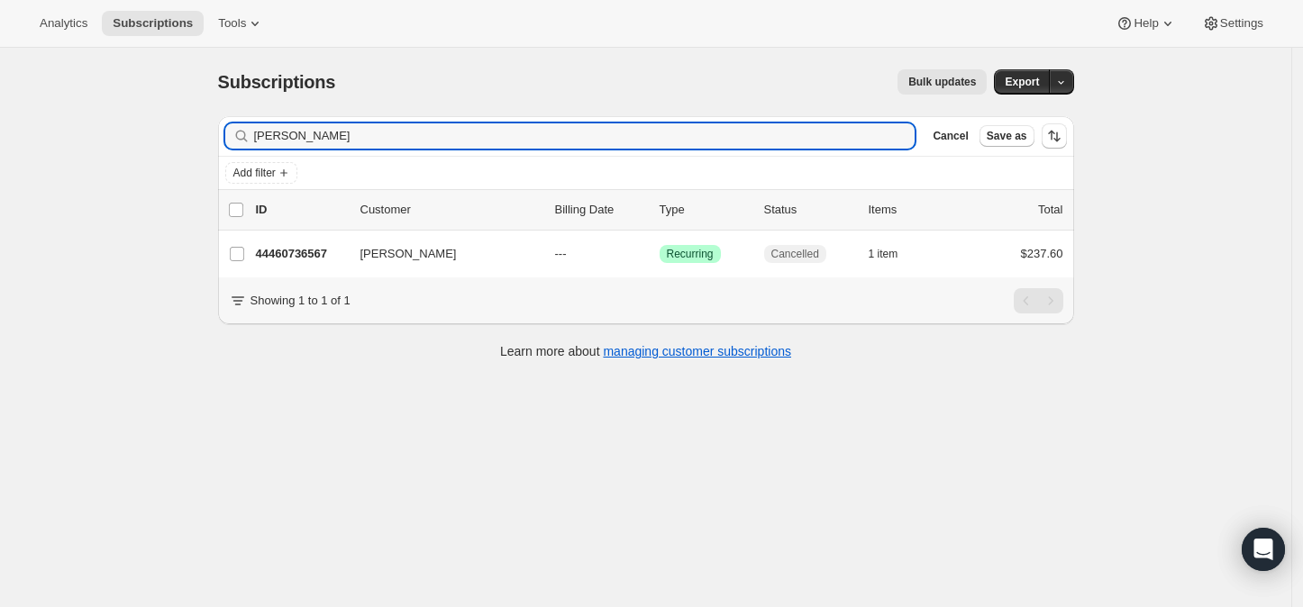
type input "[PERSON_NAME]"
click at [900, 132] on div "[PERSON_NAME]" at bounding box center [570, 135] width 690 height 25
click at [904, 138] on icon "button" at bounding box center [895, 136] width 18 height 18
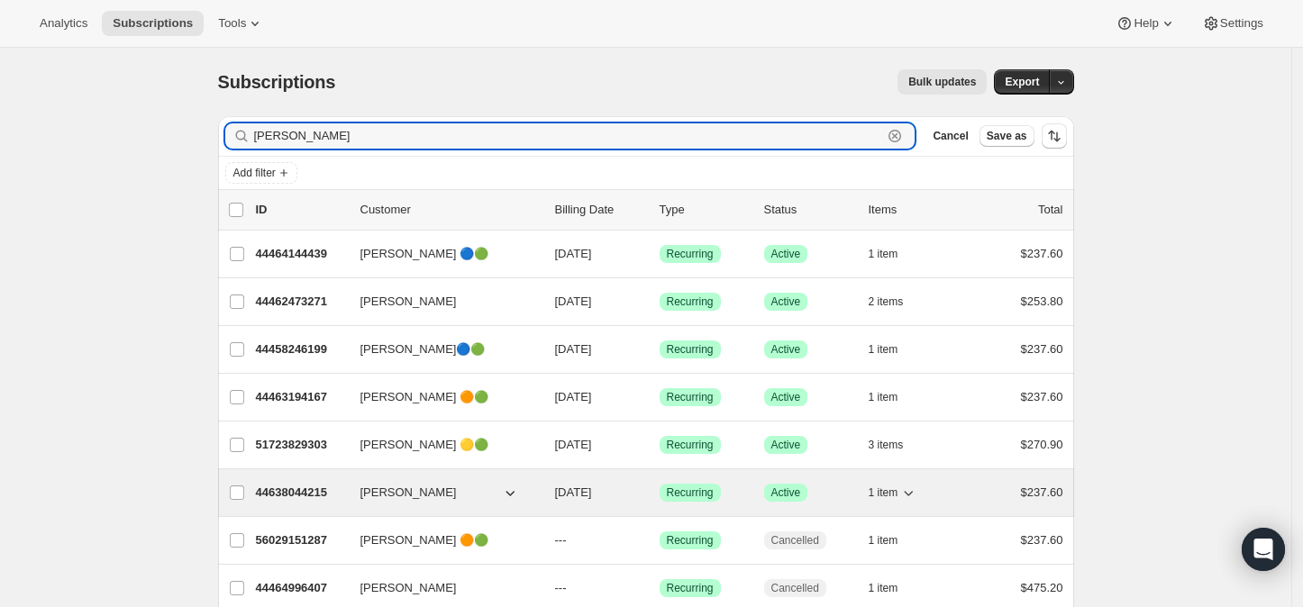
type input "[PERSON_NAME]"
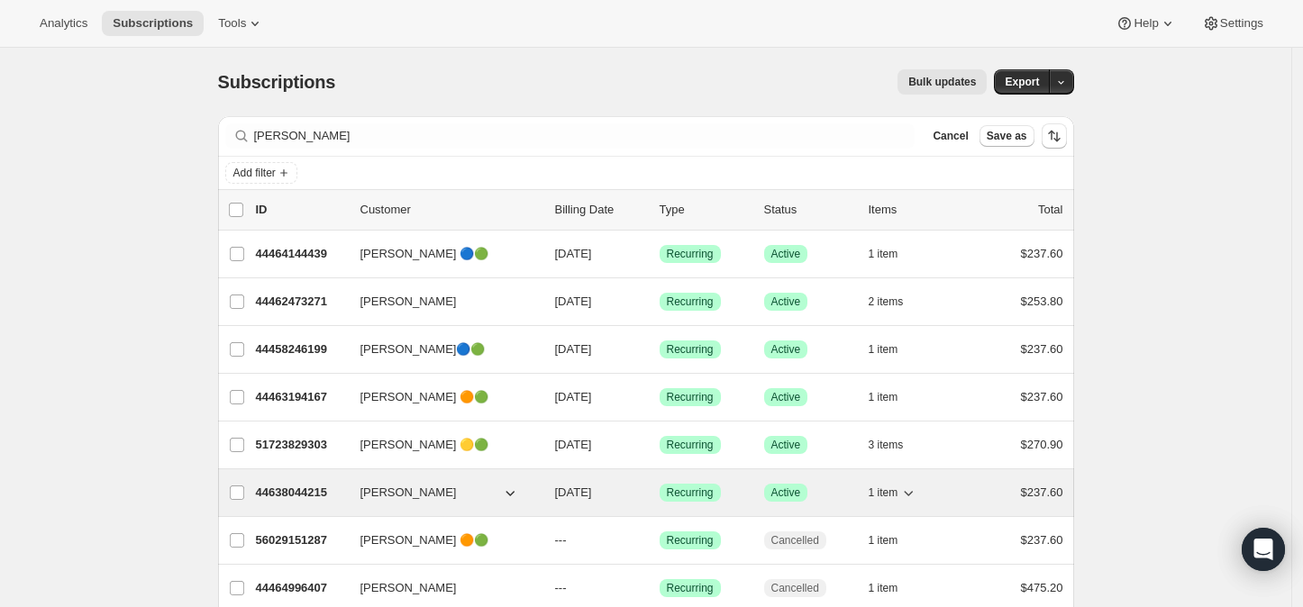
click at [310, 486] on p "44638044215" at bounding box center [301, 493] width 90 height 18
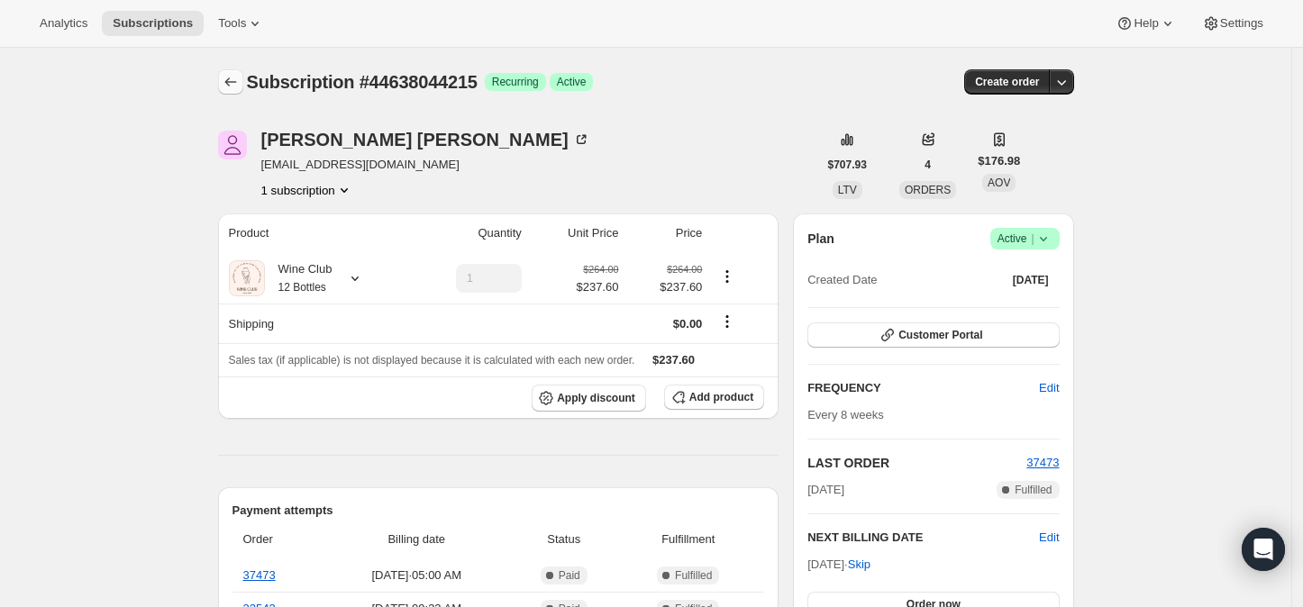
click at [232, 88] on icon "Subscriptions" at bounding box center [231, 82] width 18 height 18
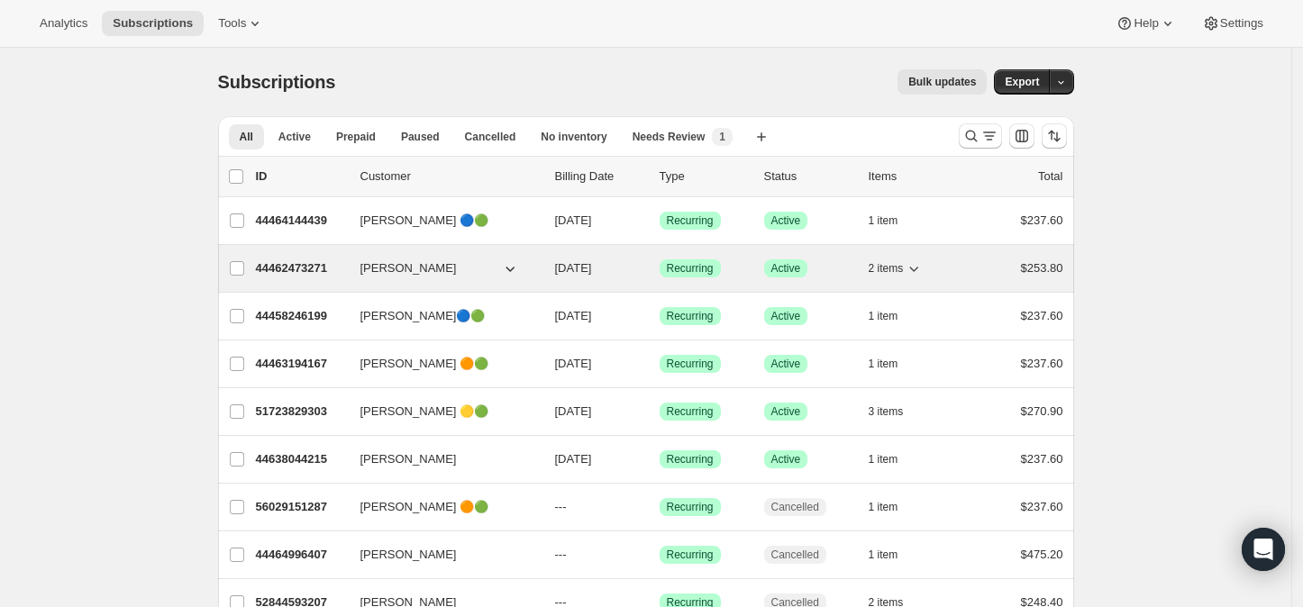
click at [302, 266] on p "44462473271" at bounding box center [301, 269] width 90 height 18
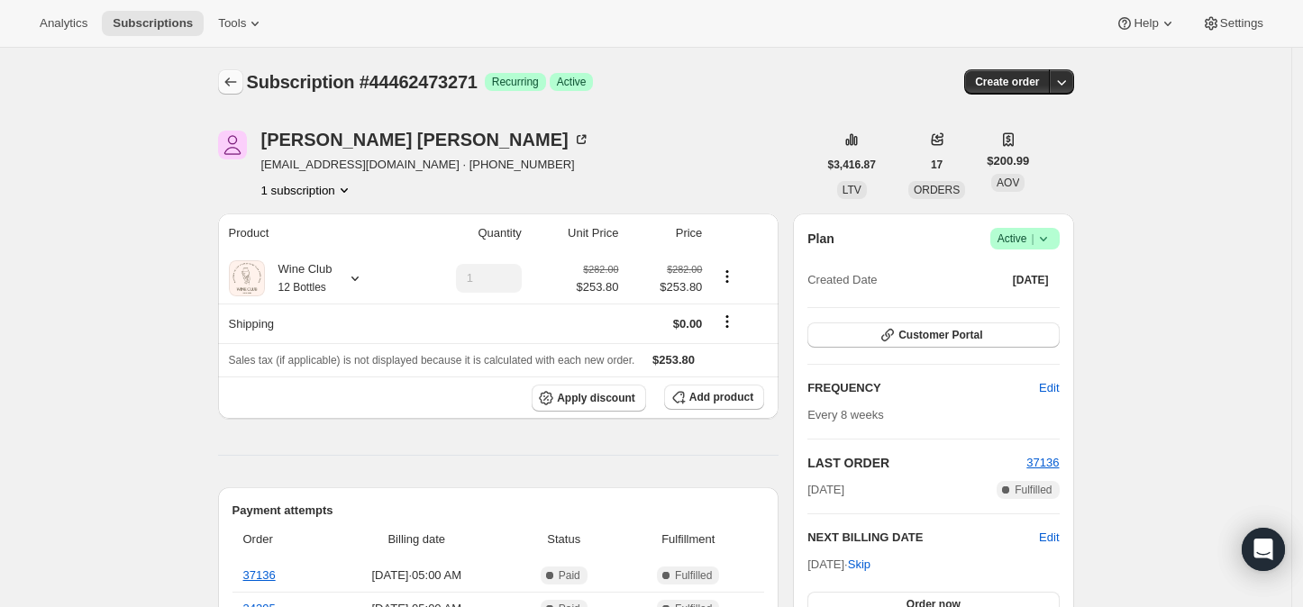
click at [232, 86] on icon "Subscriptions" at bounding box center [231, 82] width 18 height 18
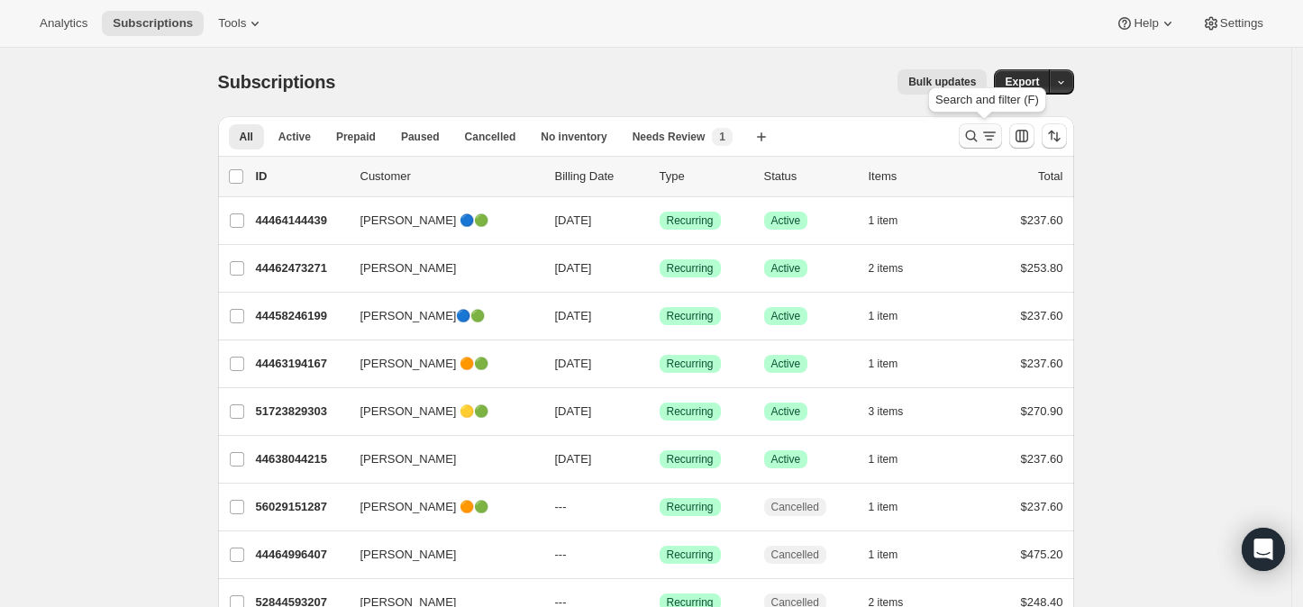
click at [973, 134] on icon "Search and filter results" at bounding box center [971, 136] width 18 height 18
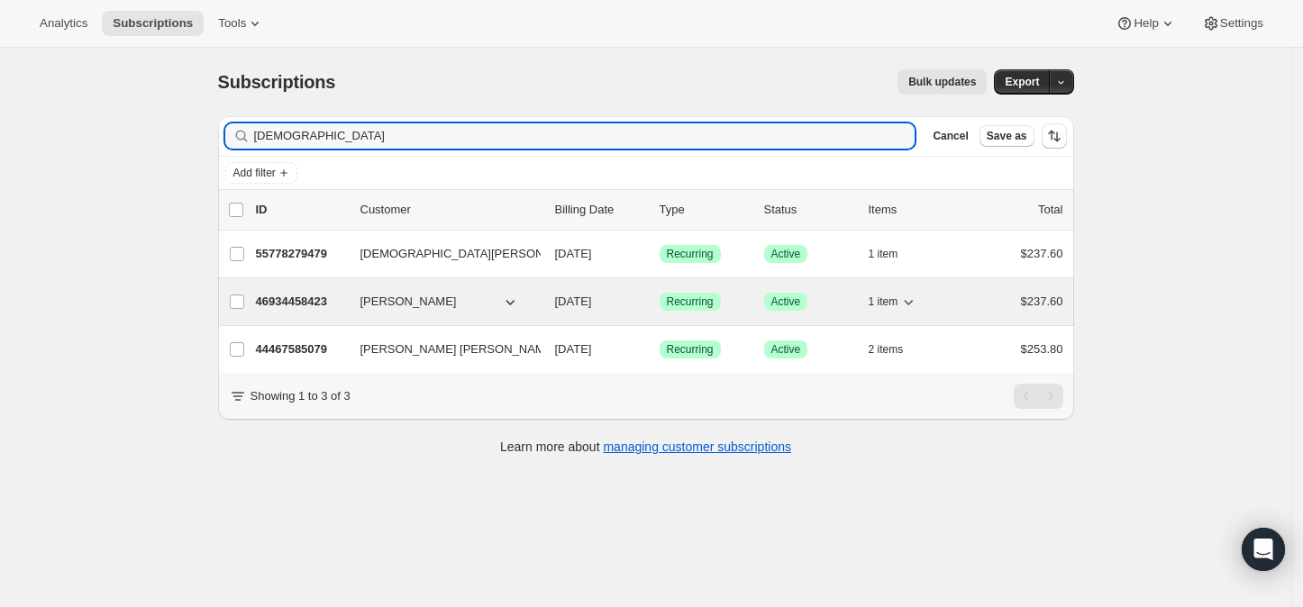
type input "[DEMOGRAPHIC_DATA]"
click at [301, 296] on p "46934458423" at bounding box center [301, 302] width 90 height 18
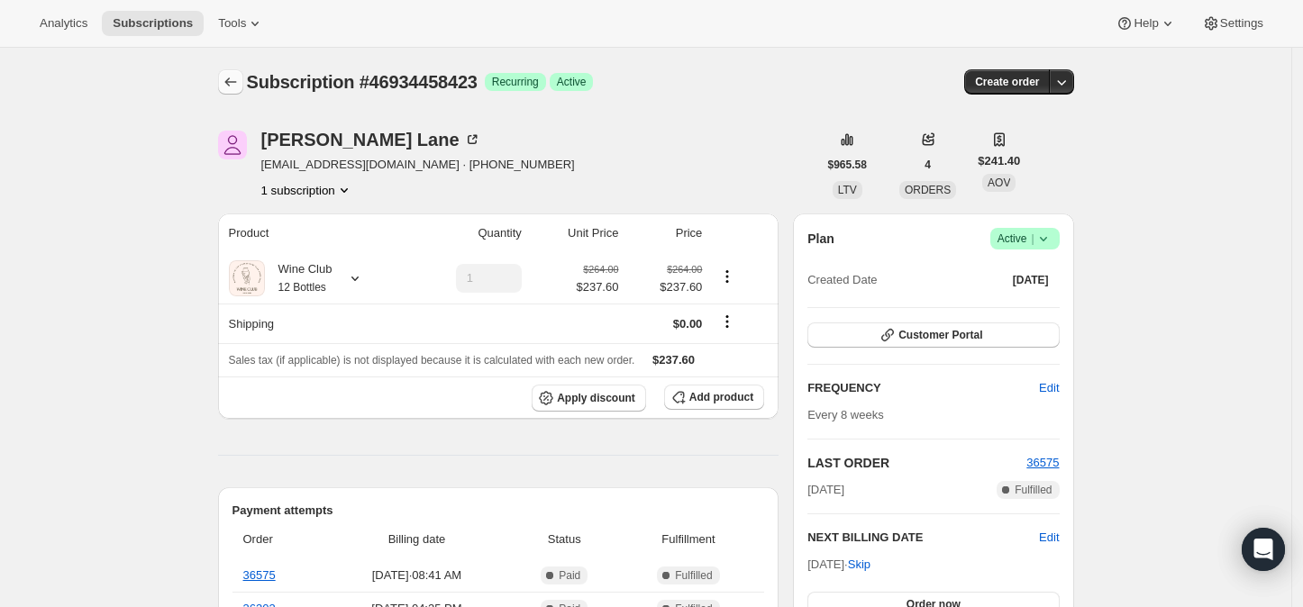
click at [233, 78] on icon "Subscriptions" at bounding box center [231, 82] width 18 height 18
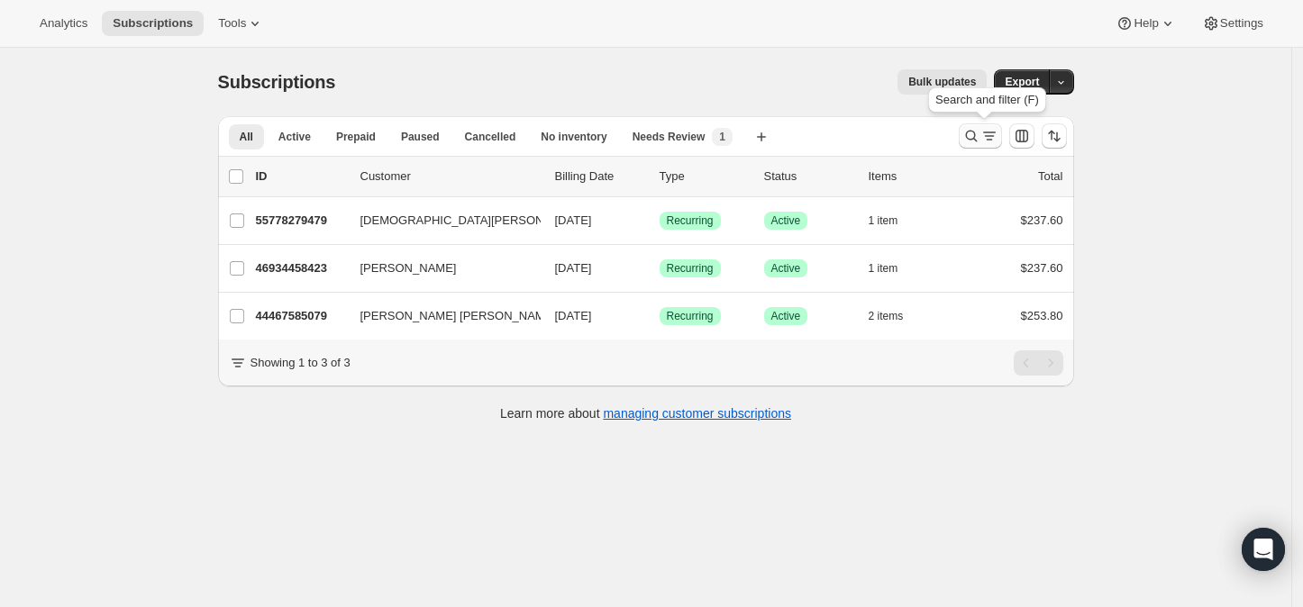
click at [977, 132] on icon "Search and filter results" at bounding box center [971, 136] width 18 height 18
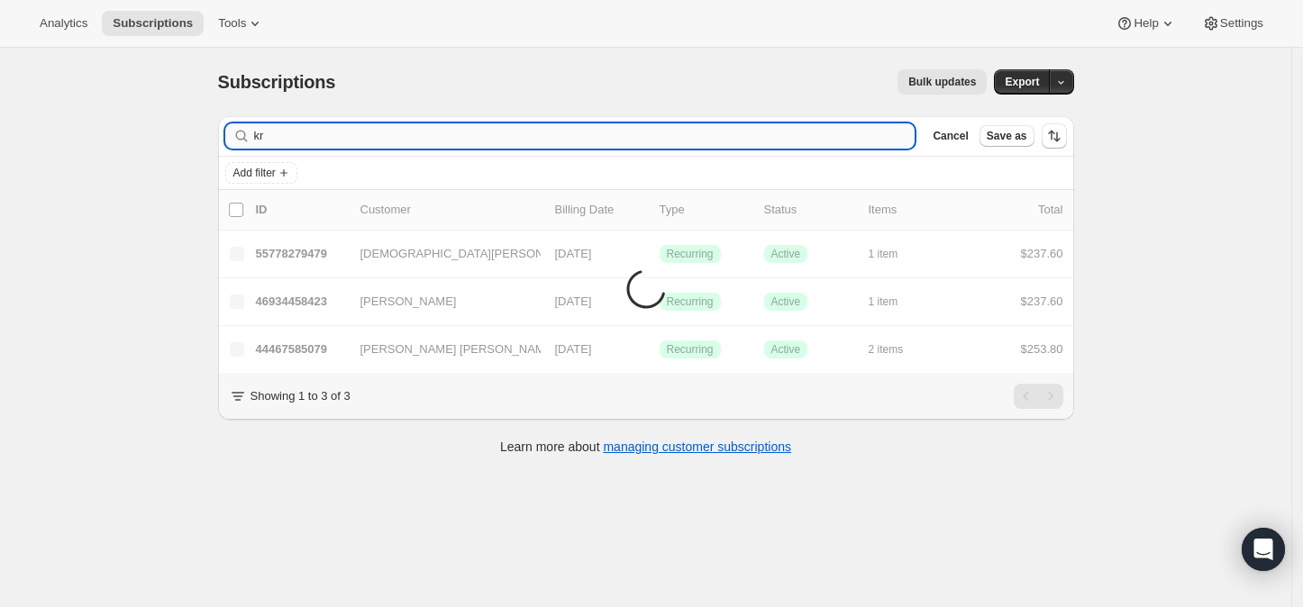
type input "k"
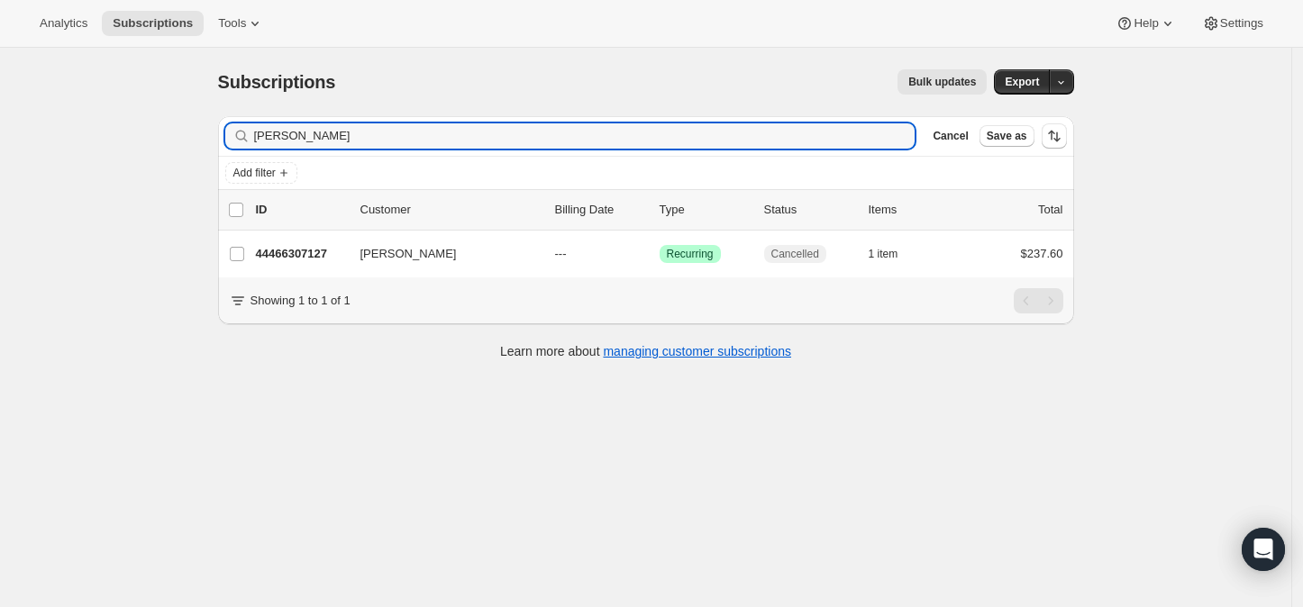
type input "[PERSON_NAME]"
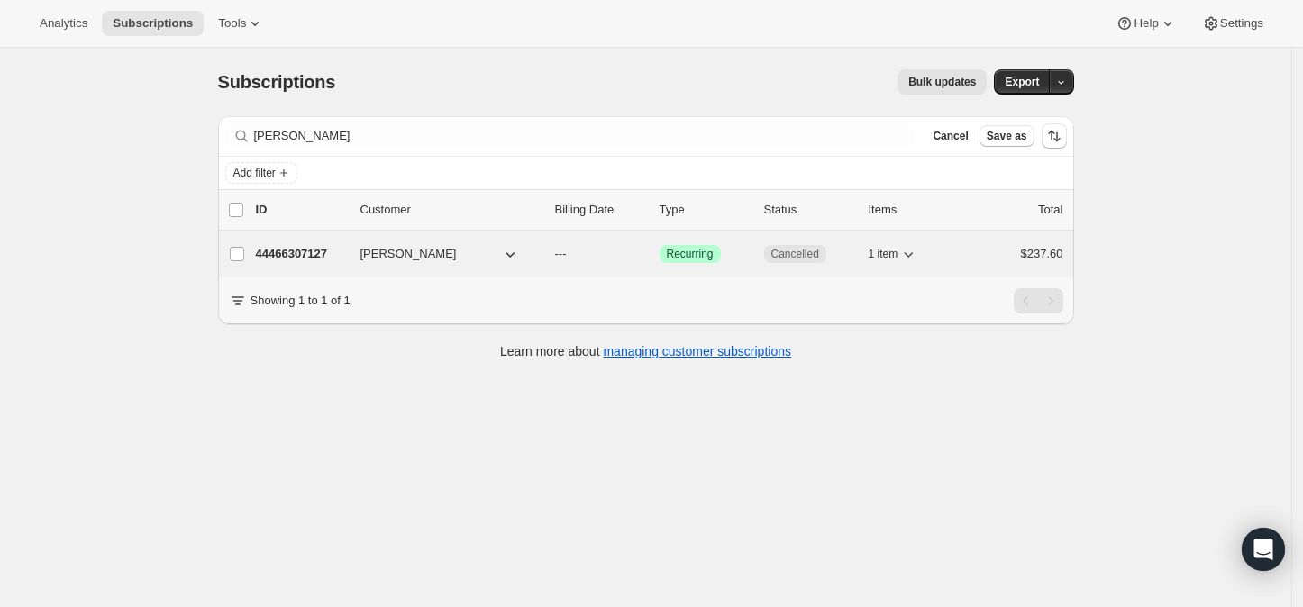
click at [319, 252] on p "44466307127" at bounding box center [301, 254] width 90 height 18
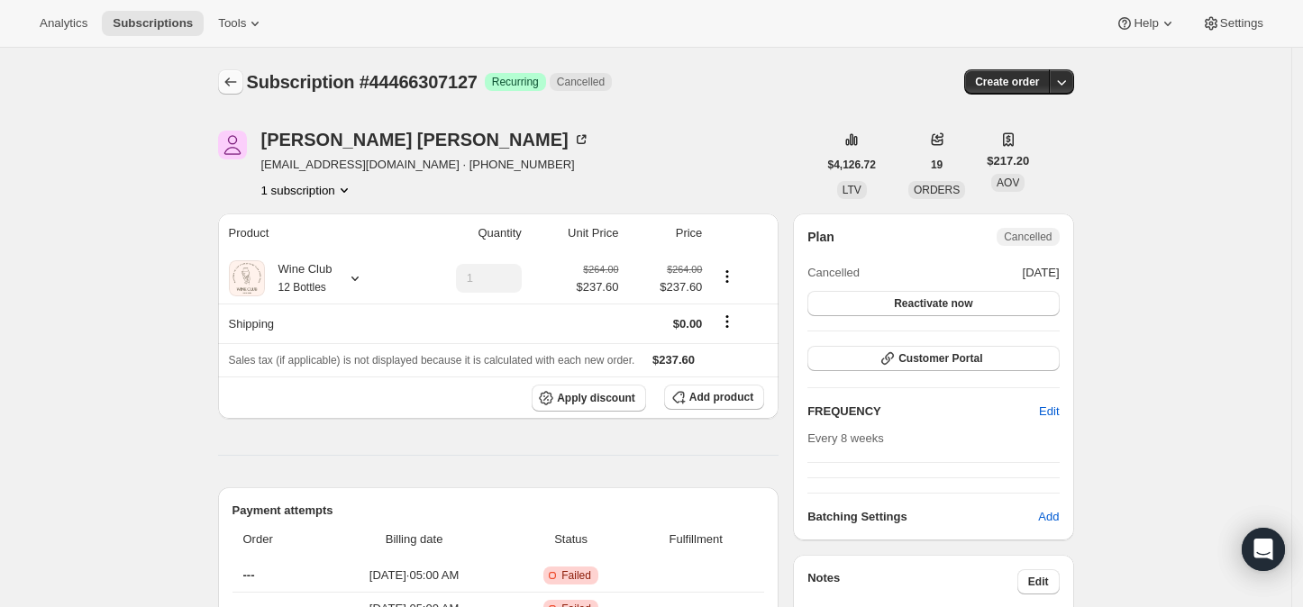
click at [236, 82] on icon "Subscriptions" at bounding box center [230, 82] width 12 height 9
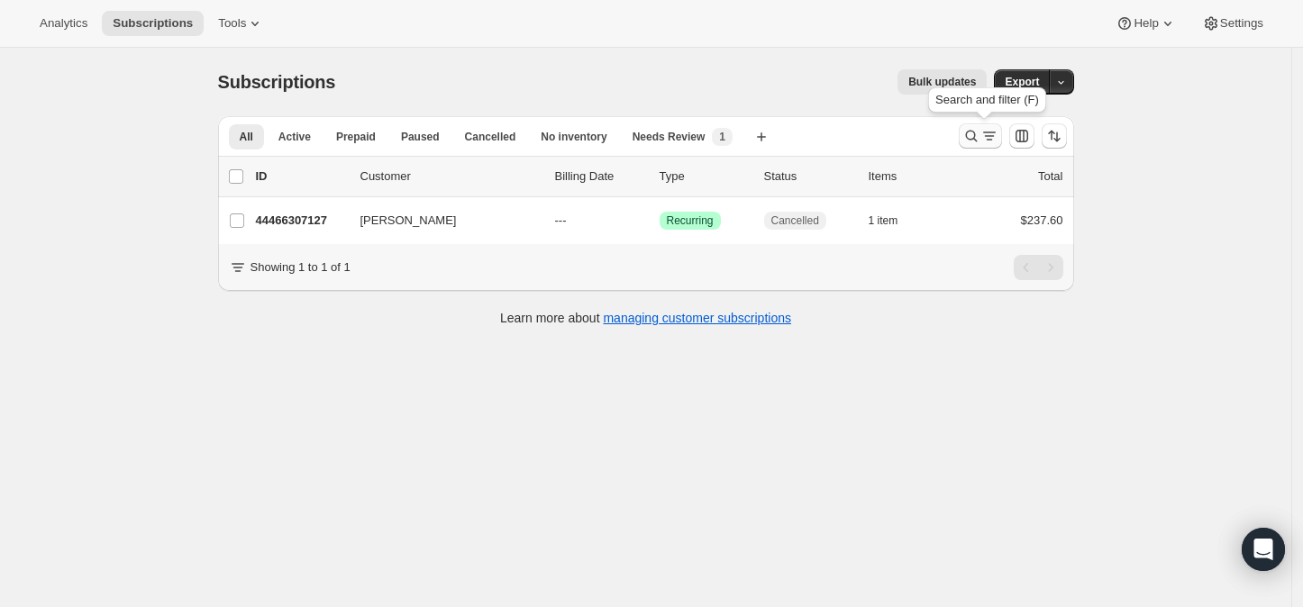
click at [973, 133] on icon "Search and filter results" at bounding box center [971, 136] width 18 height 18
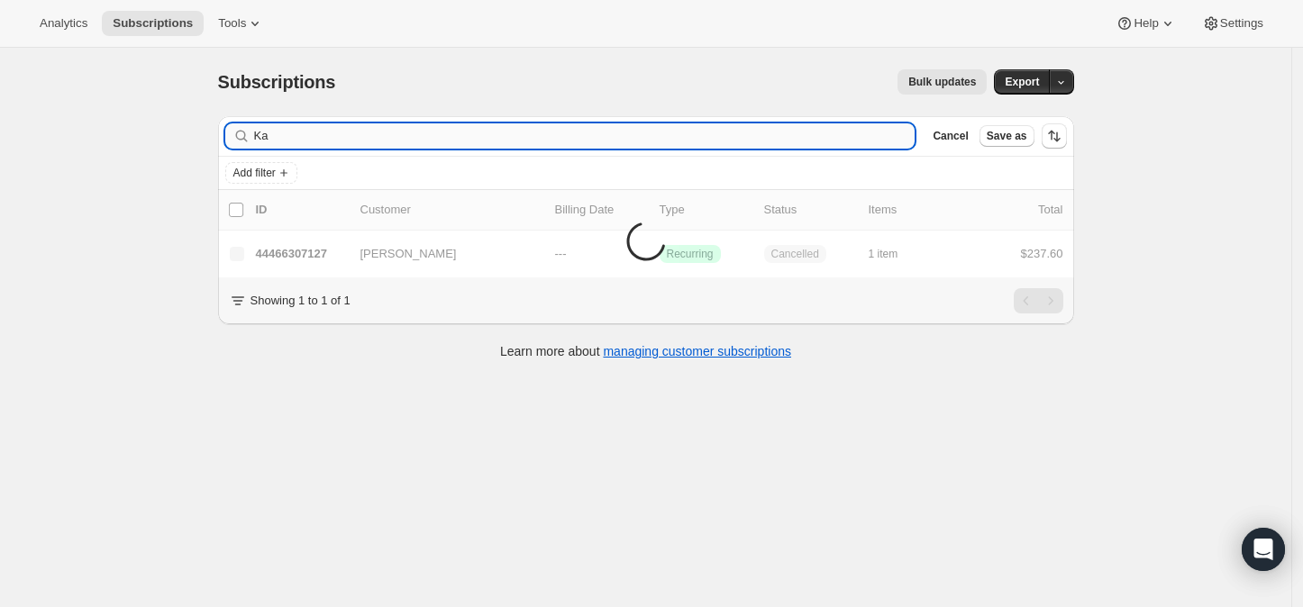
type input "K"
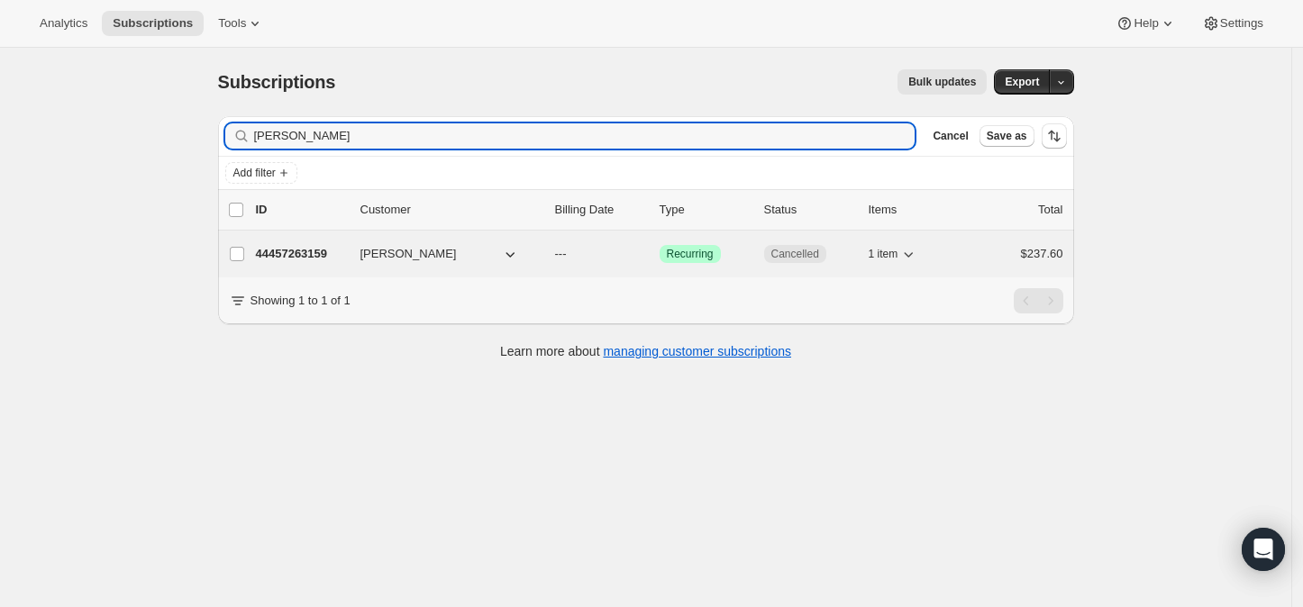
type input "[PERSON_NAME]"
click at [306, 253] on p "44457263159" at bounding box center [301, 254] width 90 height 18
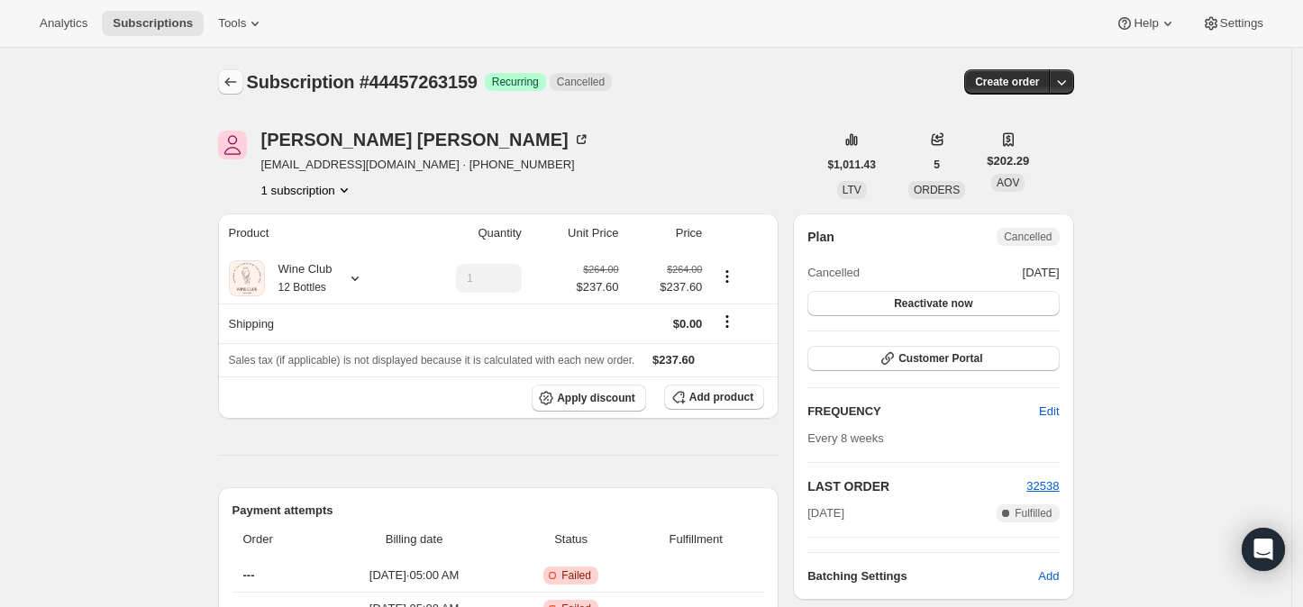
click at [231, 81] on icon "Subscriptions" at bounding box center [230, 82] width 12 height 9
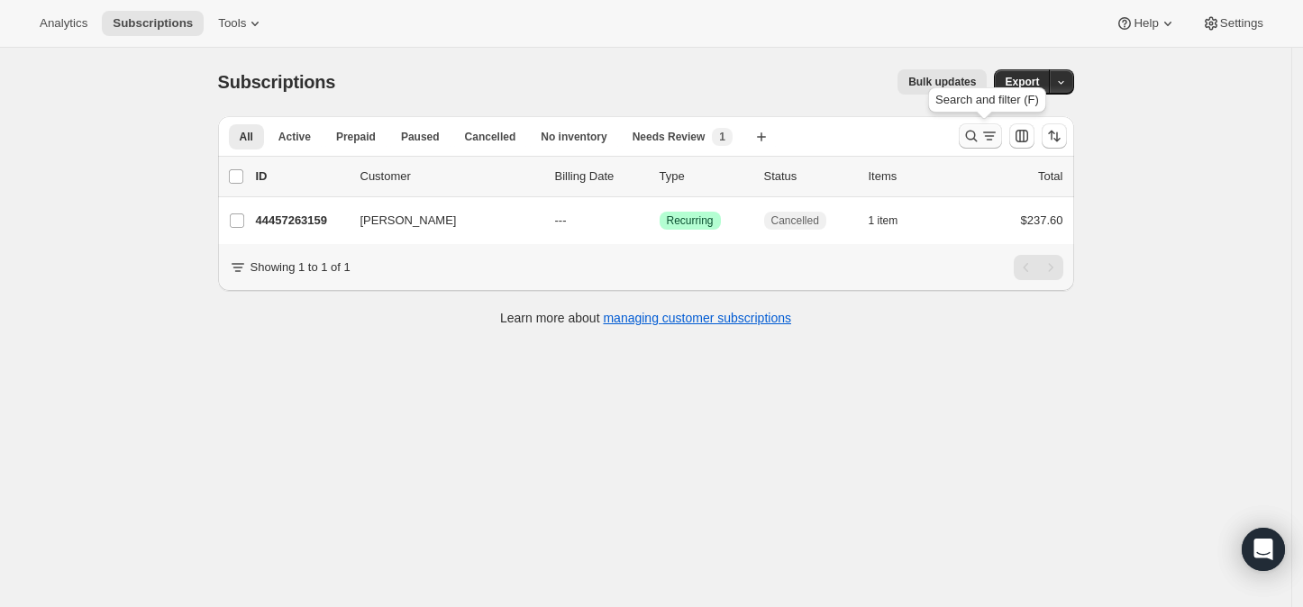
click at [976, 131] on icon "Search and filter results" at bounding box center [971, 137] width 12 height 12
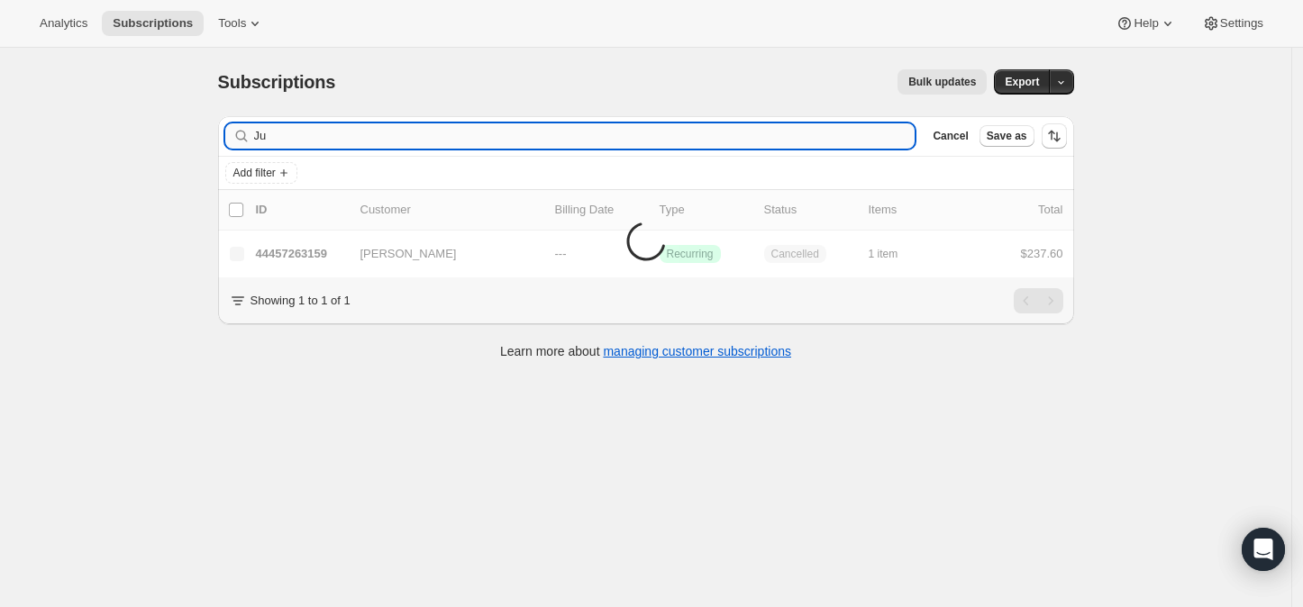
type input "J"
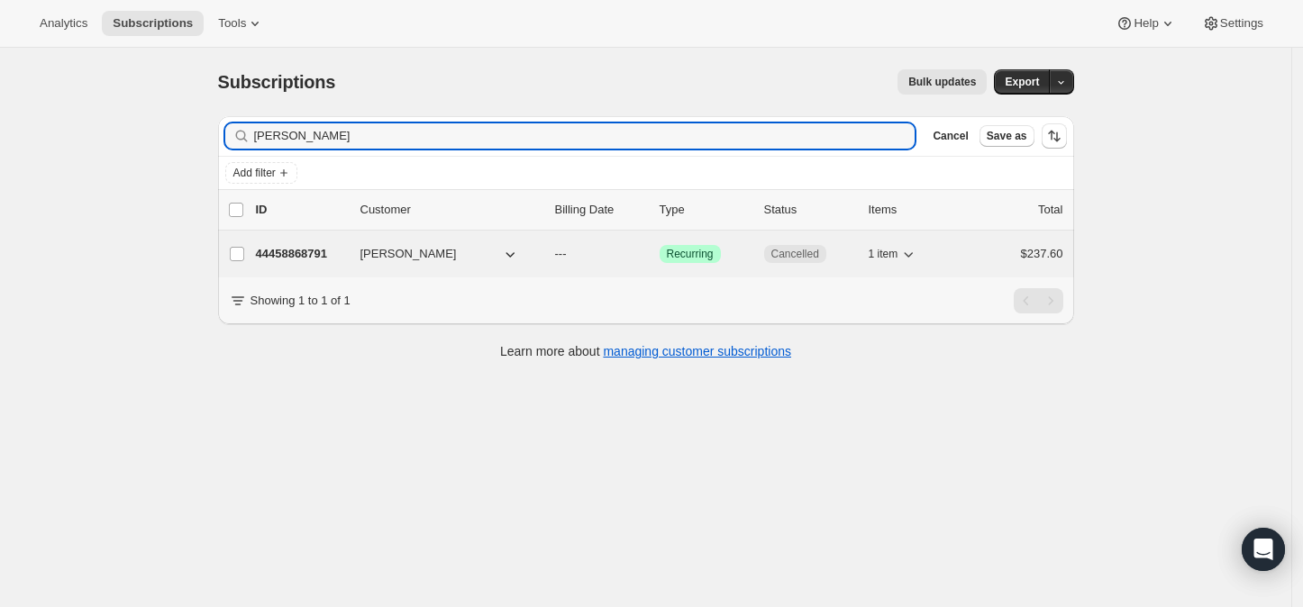
type input "[PERSON_NAME]"
click at [292, 245] on p "44458868791" at bounding box center [301, 254] width 90 height 18
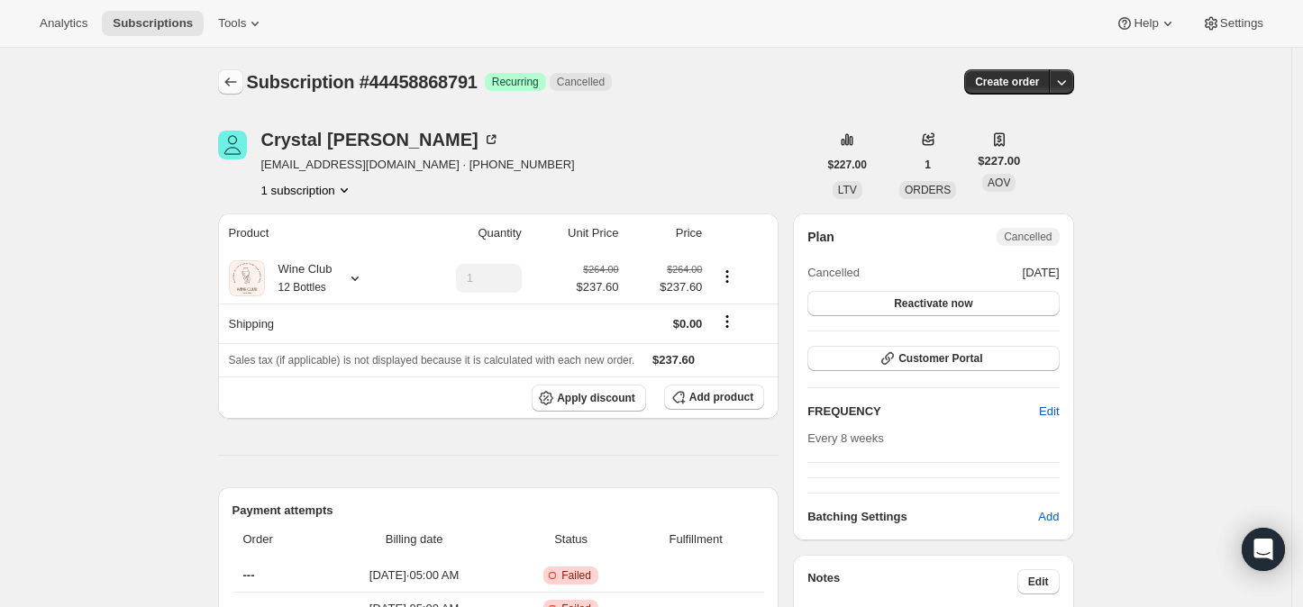
click at [235, 81] on icon "Subscriptions" at bounding box center [231, 82] width 18 height 18
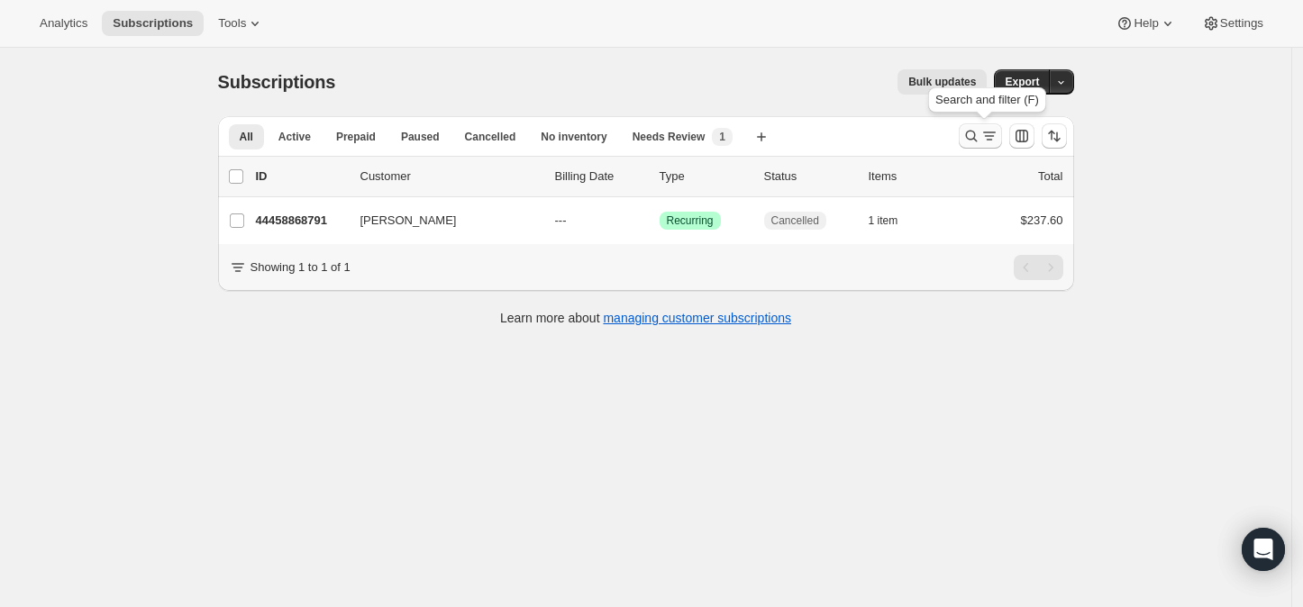
click at [978, 134] on icon "Search and filter results" at bounding box center [971, 136] width 18 height 18
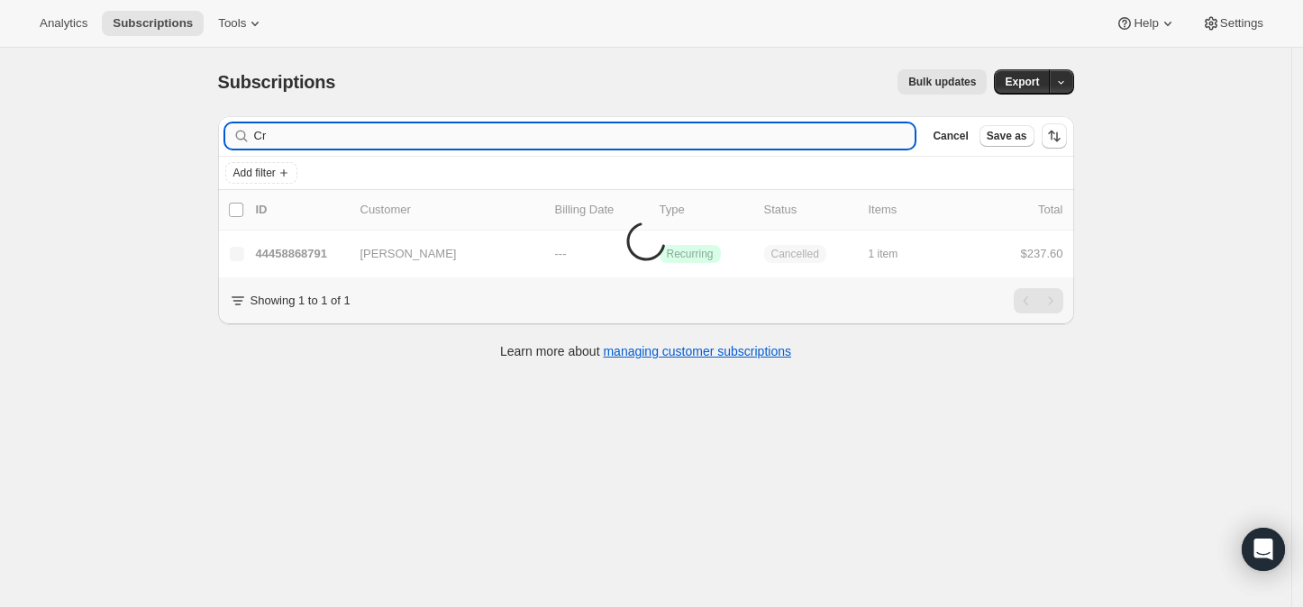
type input "C"
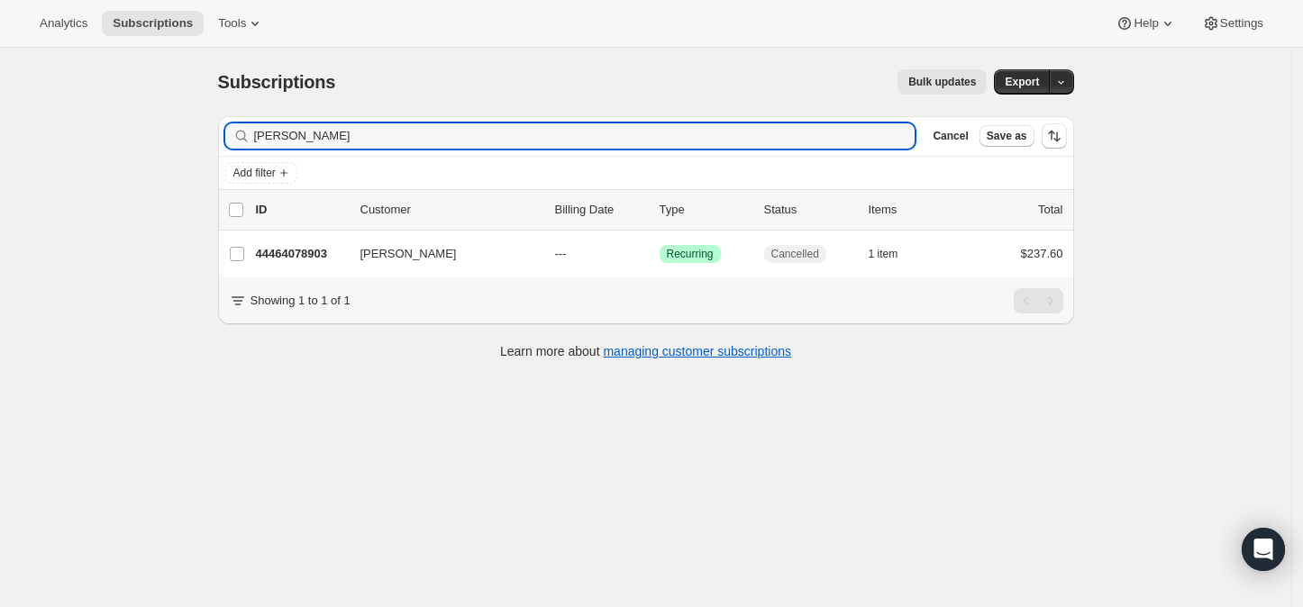
type input "[PERSON_NAME]"
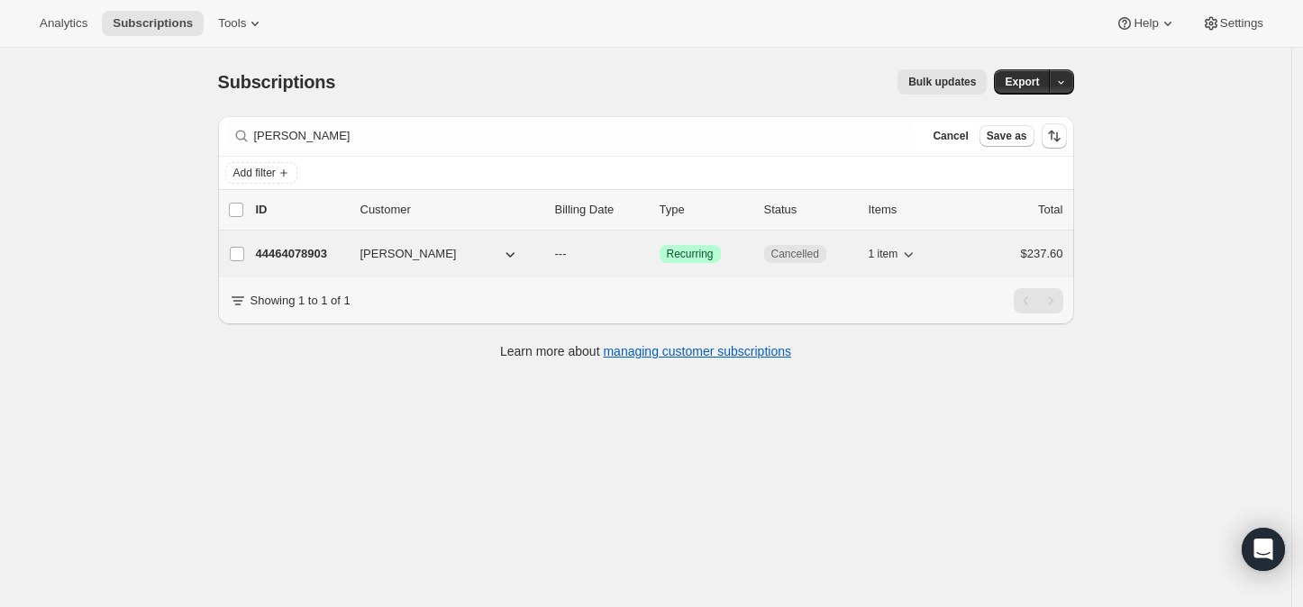
click at [307, 248] on p "44464078903" at bounding box center [301, 254] width 90 height 18
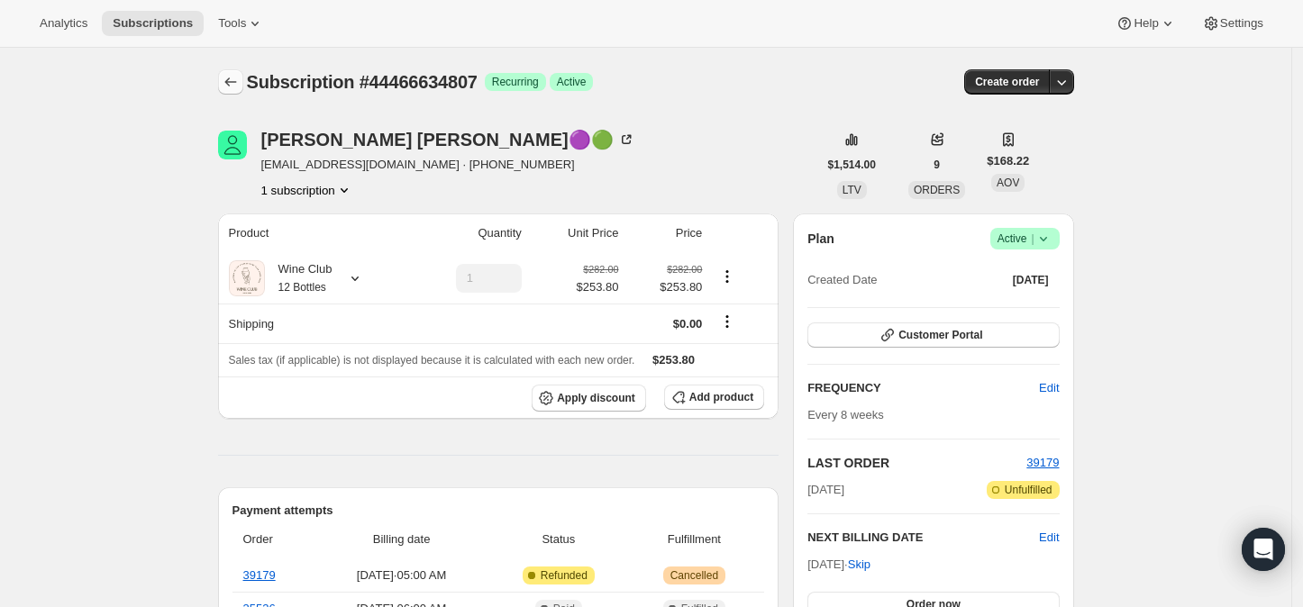
click at [234, 79] on icon "Subscriptions" at bounding box center [231, 82] width 18 height 18
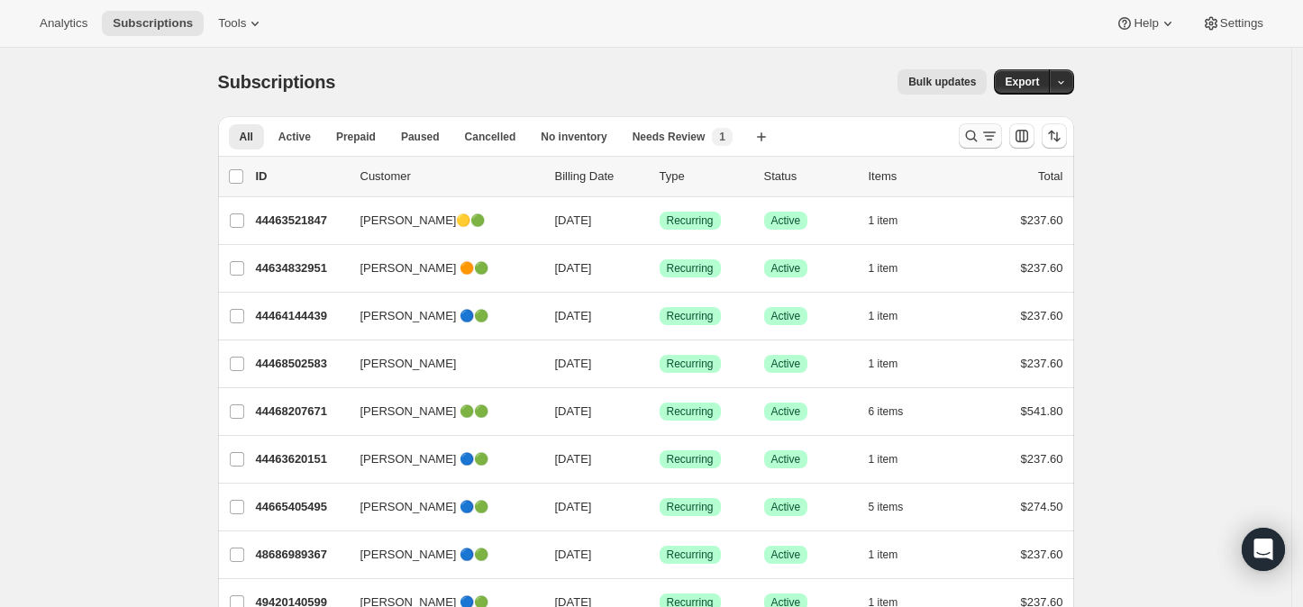
click at [973, 136] on icon "Search and filter results" at bounding box center [971, 136] width 18 height 18
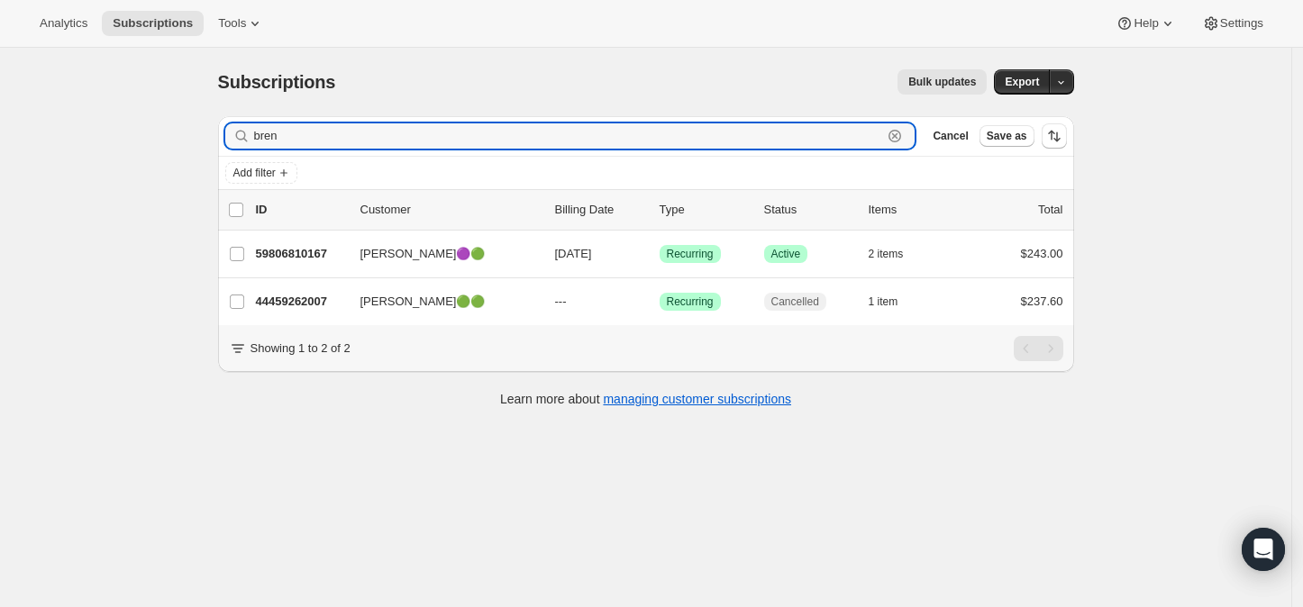
type input "bren"
click at [346, 138] on input "bren" at bounding box center [568, 135] width 629 height 25
click at [904, 135] on icon "button" at bounding box center [895, 136] width 18 height 18
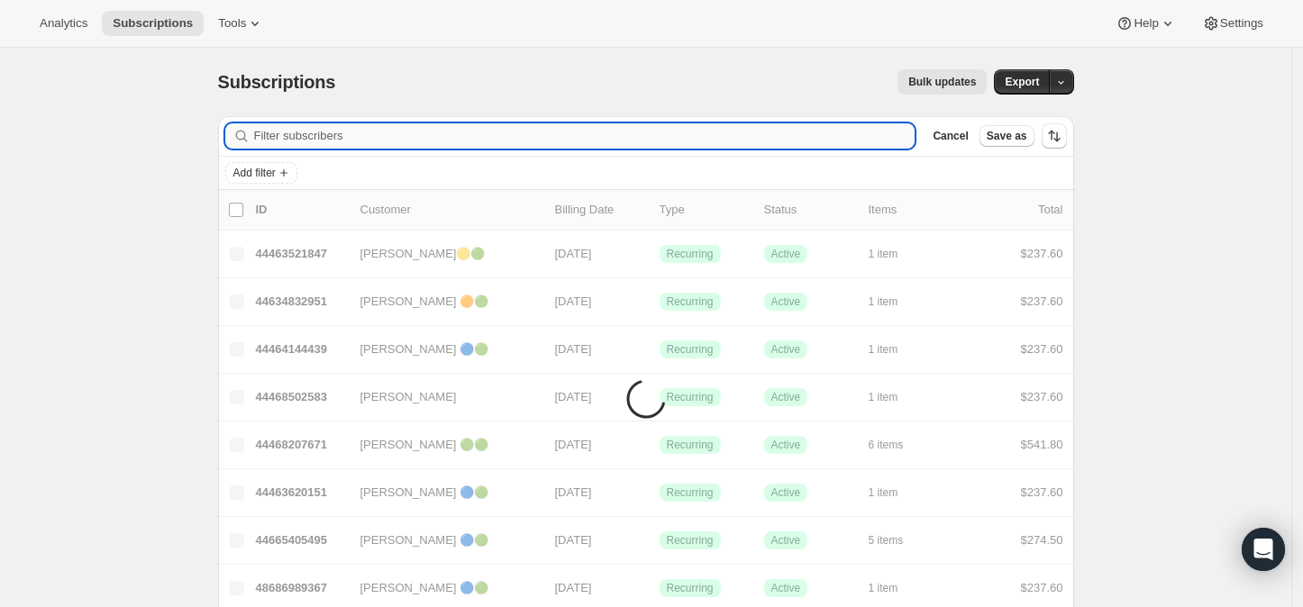
click at [303, 130] on input "Filter subscribers" at bounding box center [584, 135] width 661 height 25
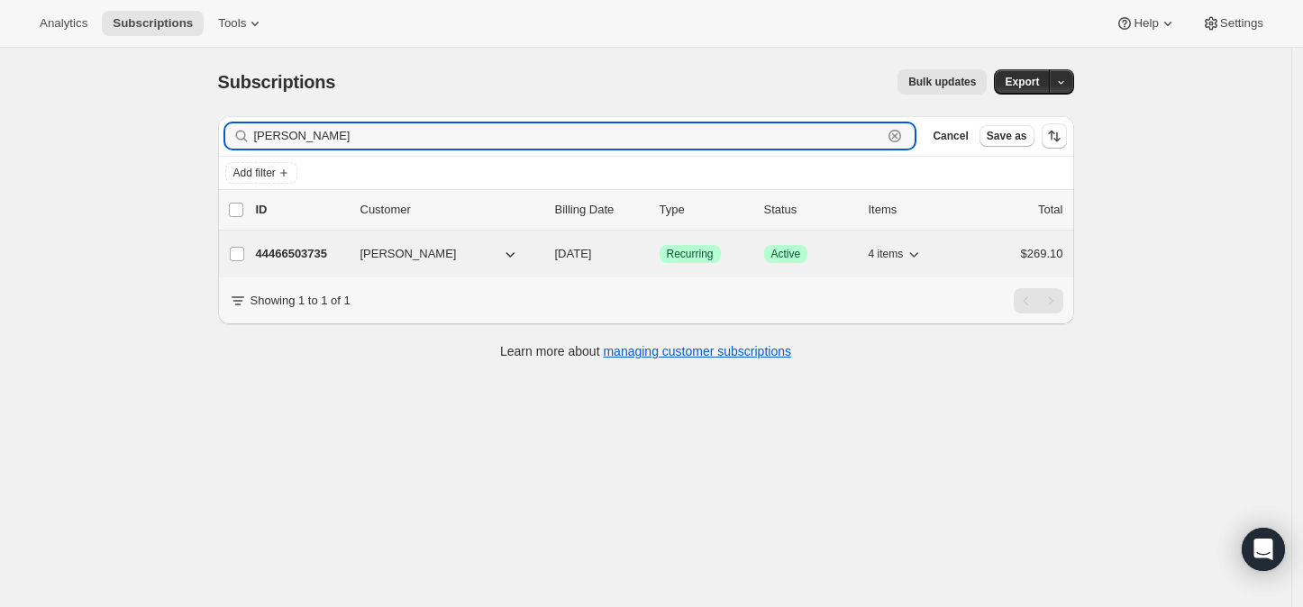
type input "bridget"
click at [310, 245] on p "44466503735" at bounding box center [301, 254] width 90 height 18
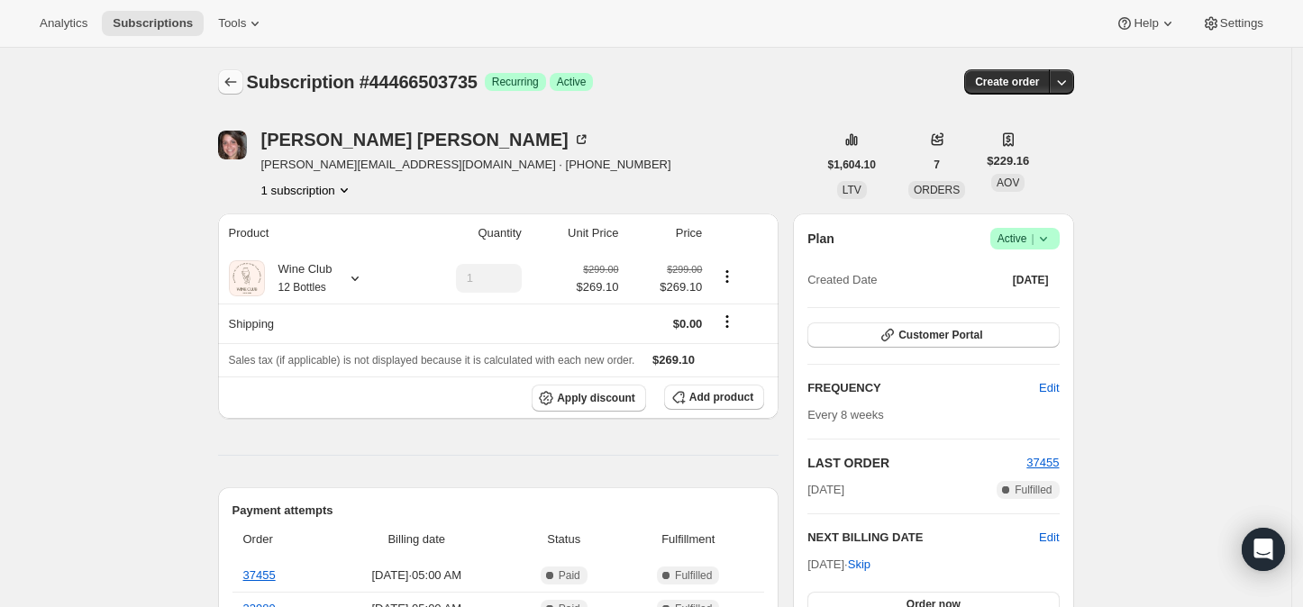
click at [233, 76] on icon "Subscriptions" at bounding box center [231, 82] width 18 height 18
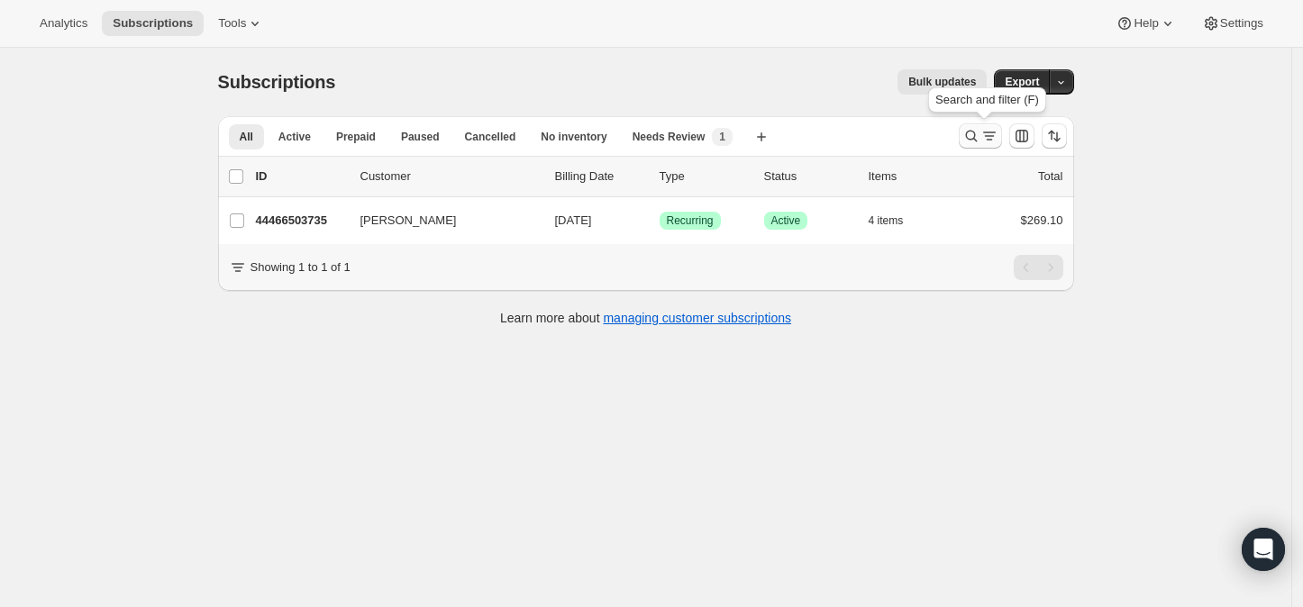
click at [972, 135] on icon "Search and filter results" at bounding box center [971, 136] width 18 height 18
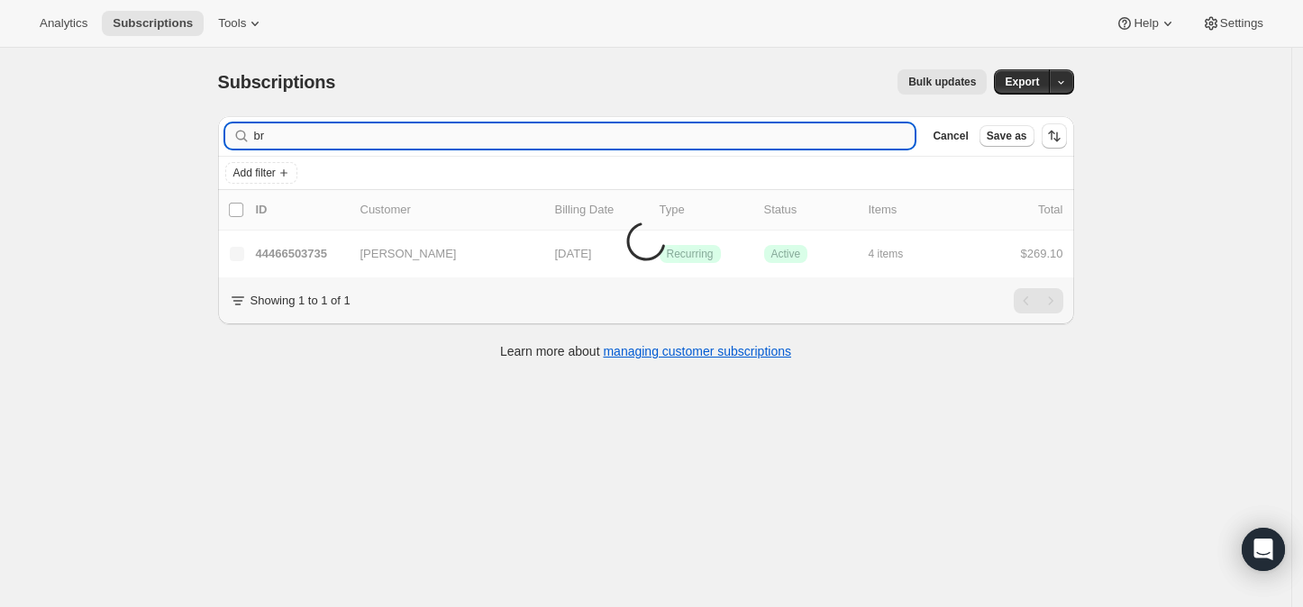
type input "b"
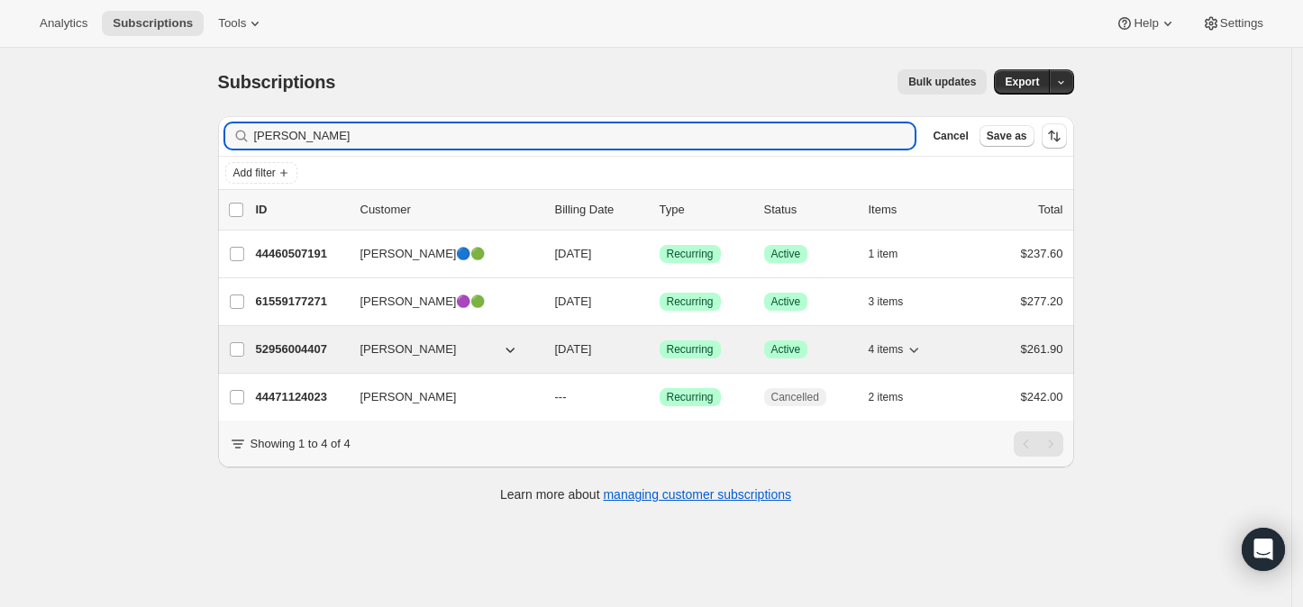
type input "carolyn"
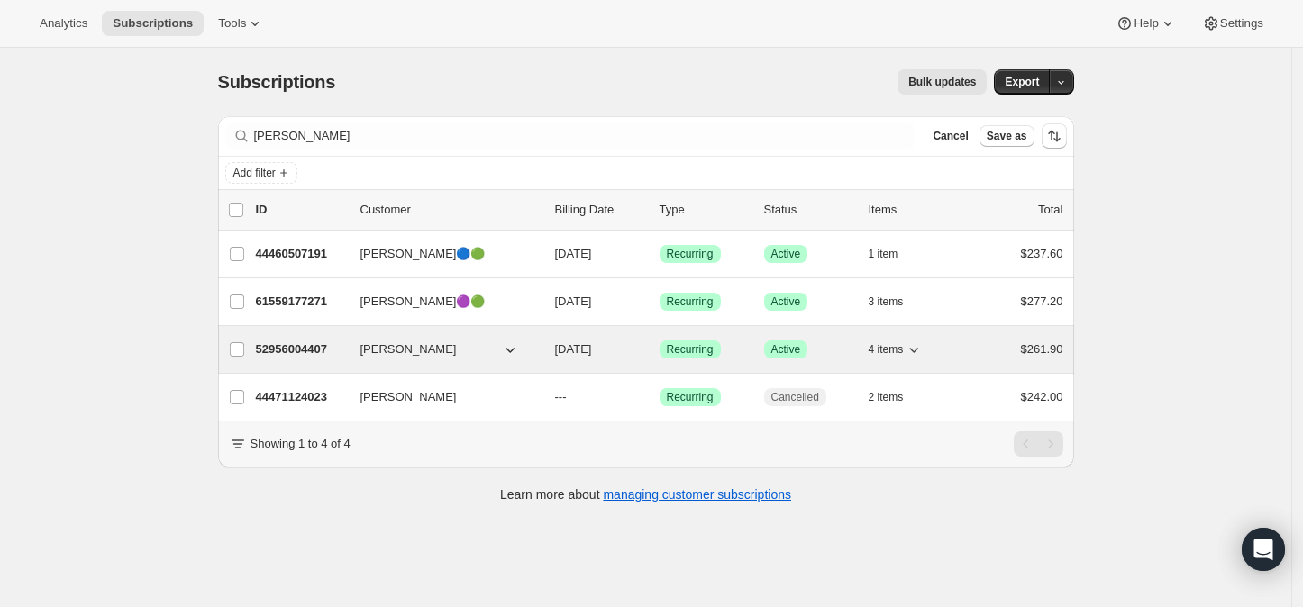
click at [303, 342] on p "52956004407" at bounding box center [301, 350] width 90 height 18
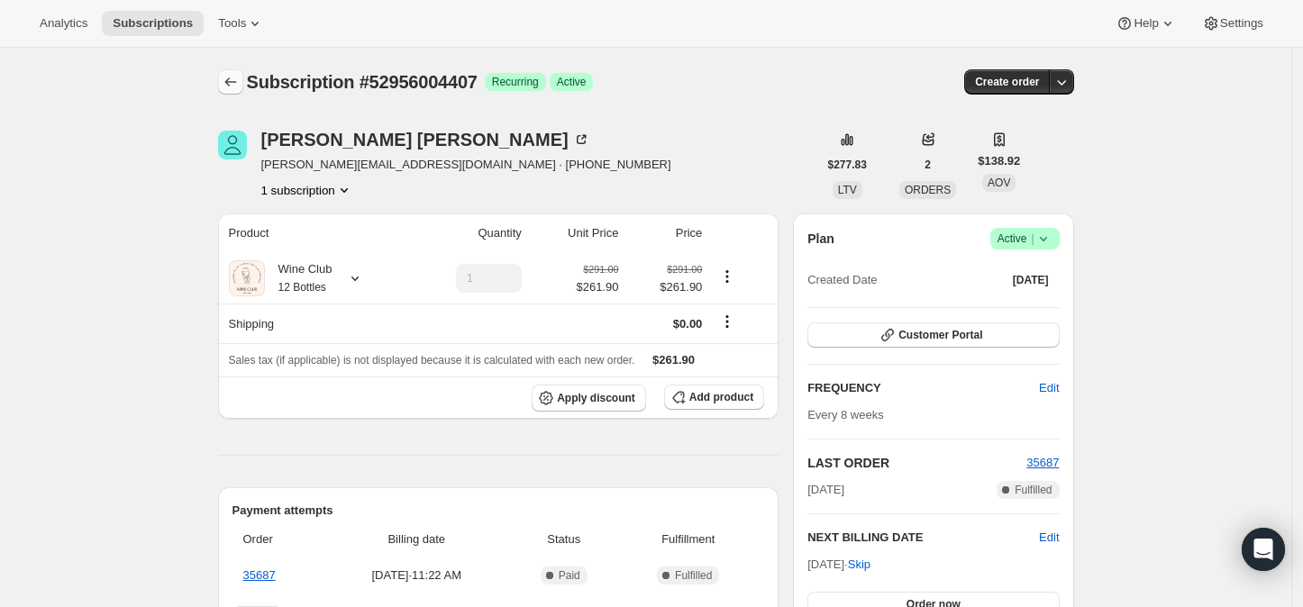
click at [236, 79] on icon "Subscriptions" at bounding box center [231, 82] width 18 height 18
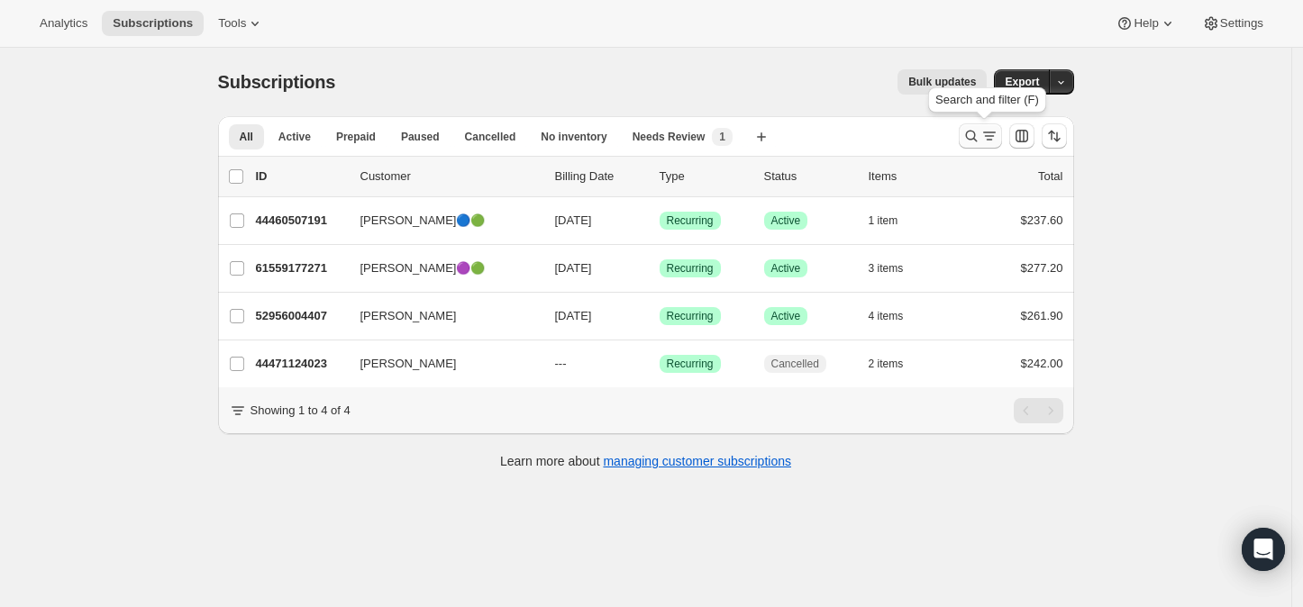
click at [973, 139] on icon "Search and filter results" at bounding box center [971, 137] width 12 height 12
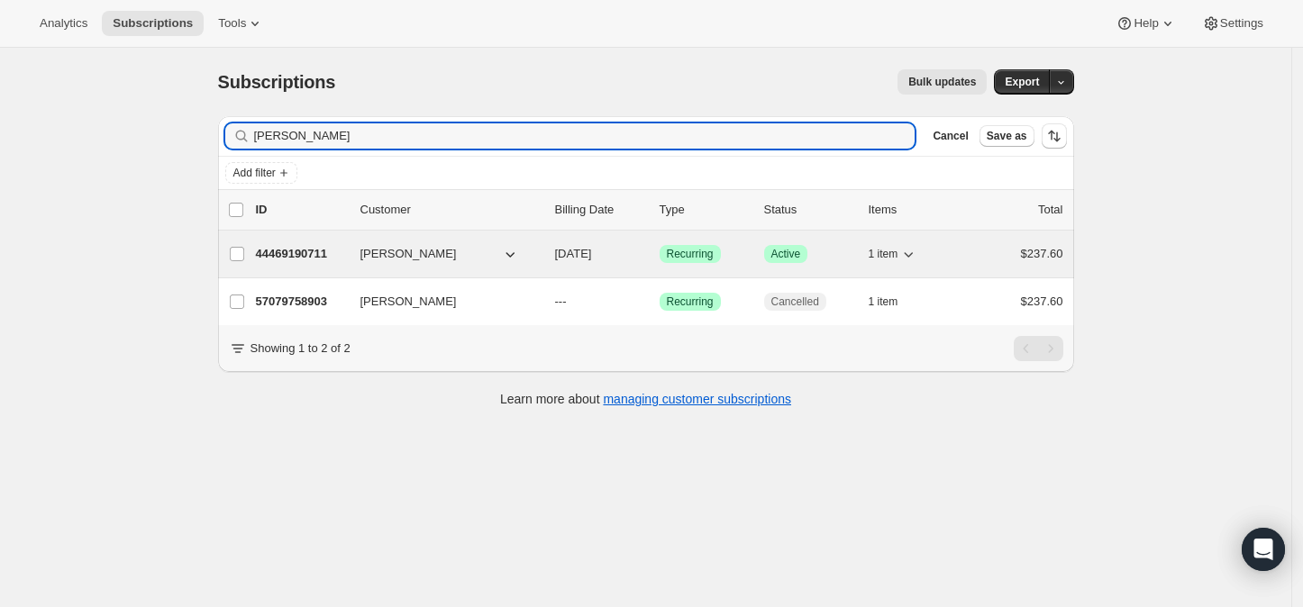
type input "carrie"
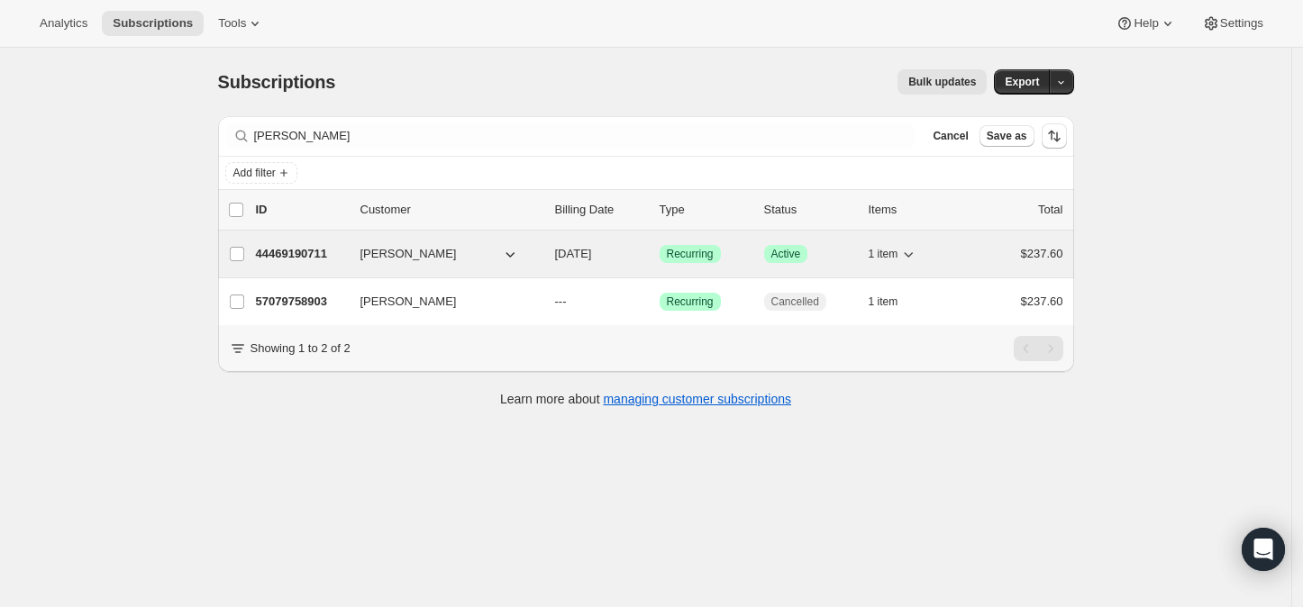
click at [289, 253] on p "44469190711" at bounding box center [301, 254] width 90 height 18
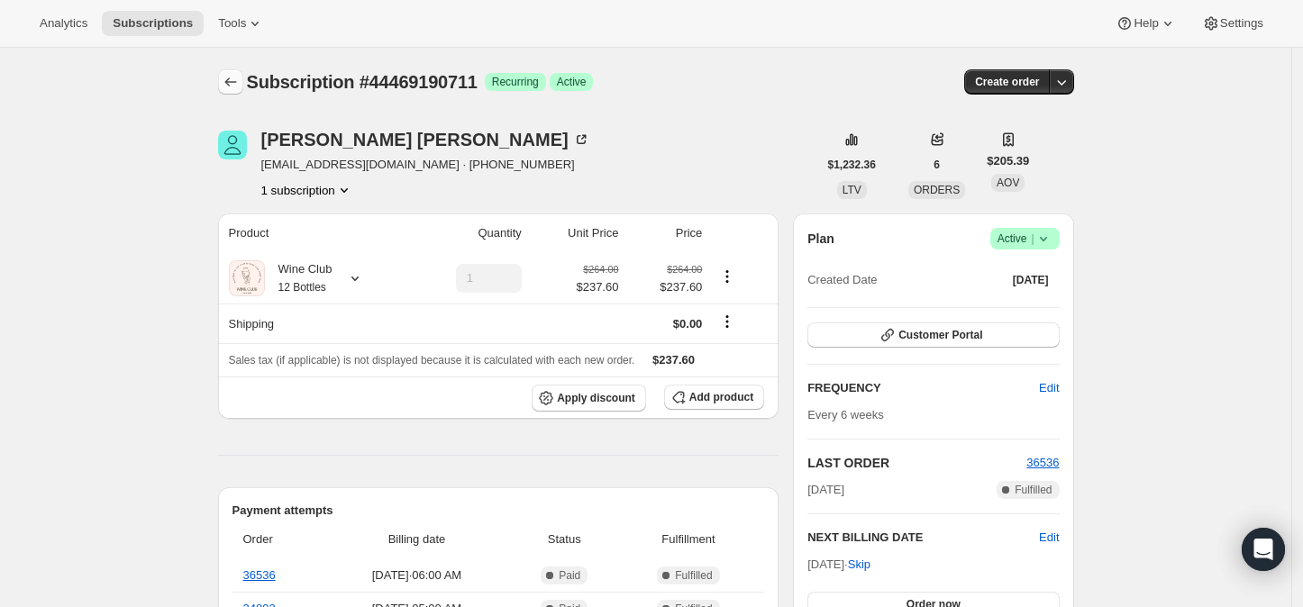
click at [236, 87] on icon "Subscriptions" at bounding box center [231, 82] width 18 height 18
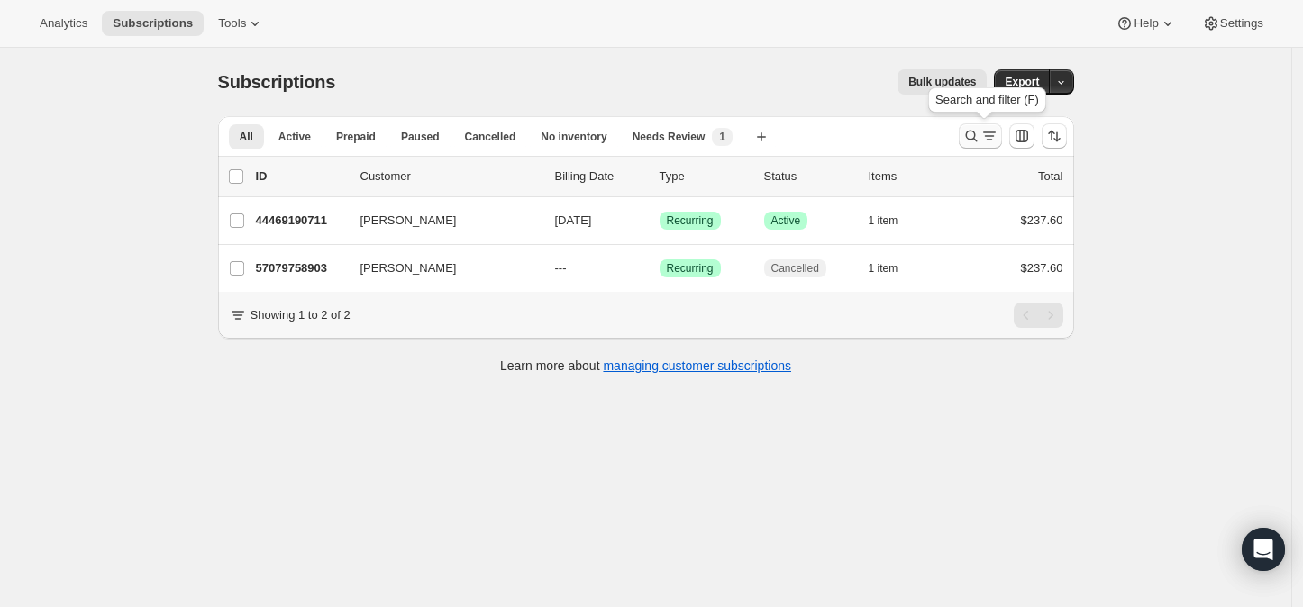
click at [973, 134] on icon "Search and filter results" at bounding box center [971, 136] width 18 height 18
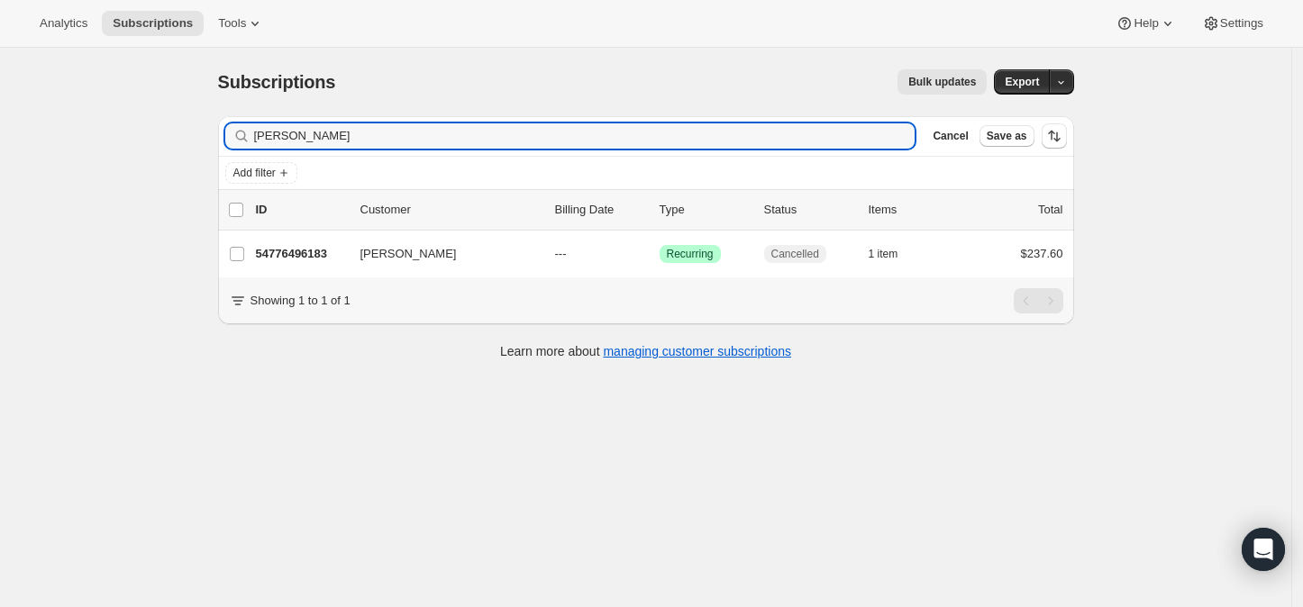
type input "chelsea"
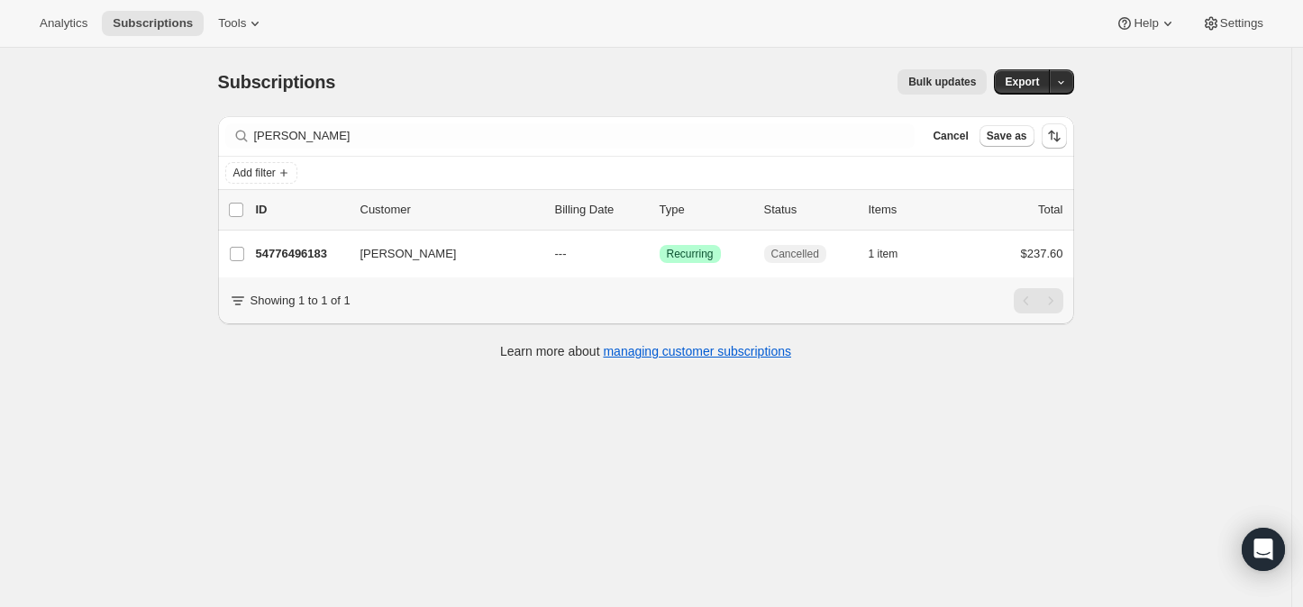
click at [503, 149] on div "Filter subscribers chelsea Clear Cancel Save as" at bounding box center [646, 136] width 856 height 40
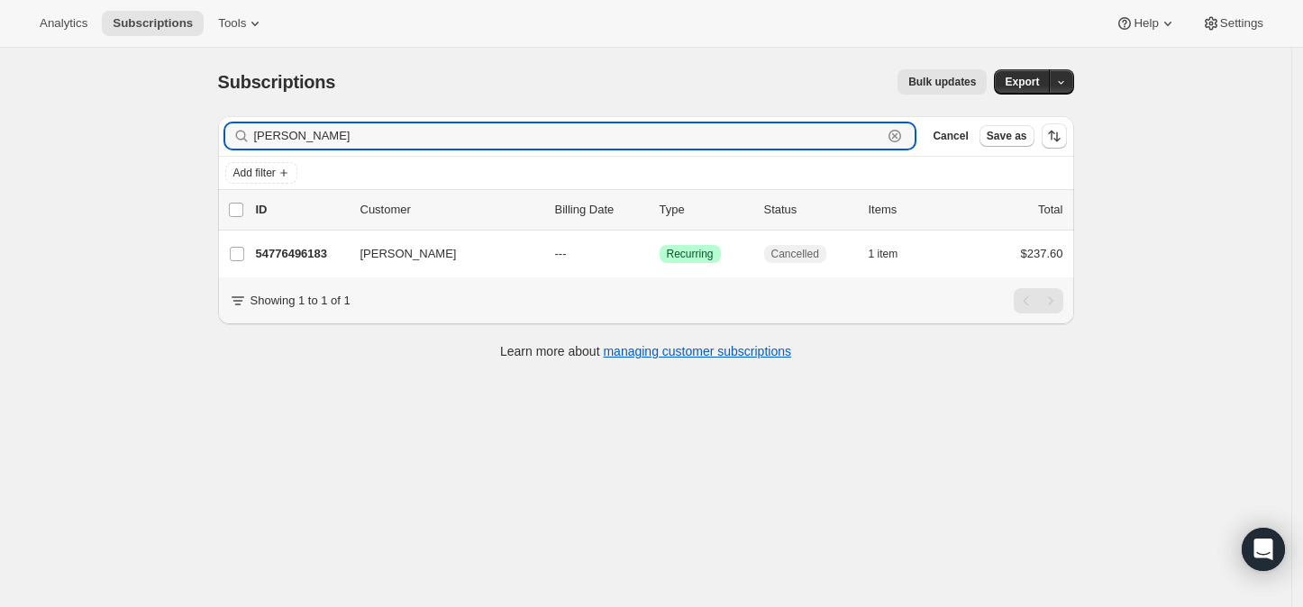
click at [899, 136] on div "chelsea Clear" at bounding box center [570, 135] width 690 height 25
click at [904, 135] on icon "button" at bounding box center [895, 136] width 18 height 18
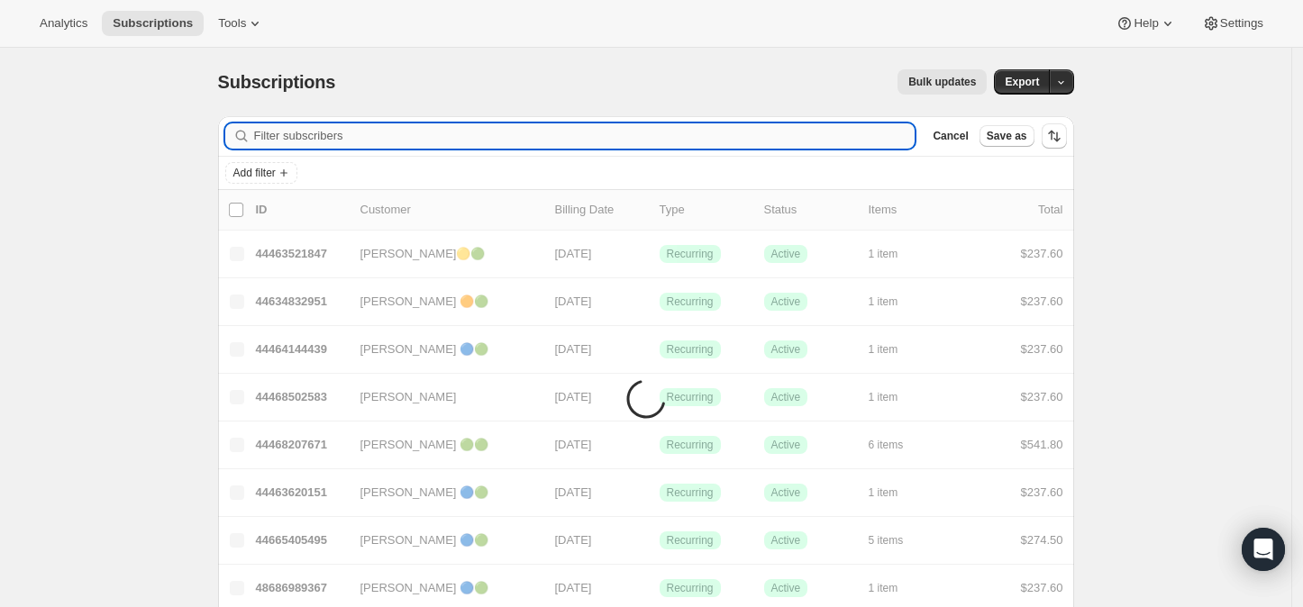
click at [348, 133] on input "Filter subscribers" at bounding box center [584, 135] width 661 height 25
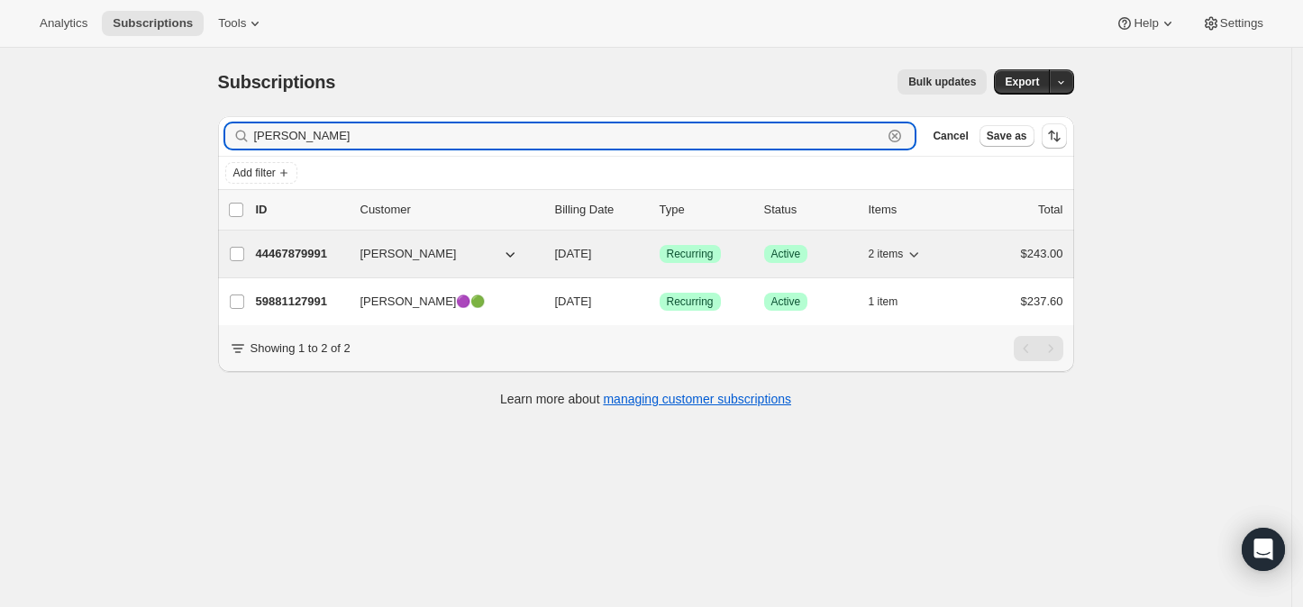
type input "cheryl"
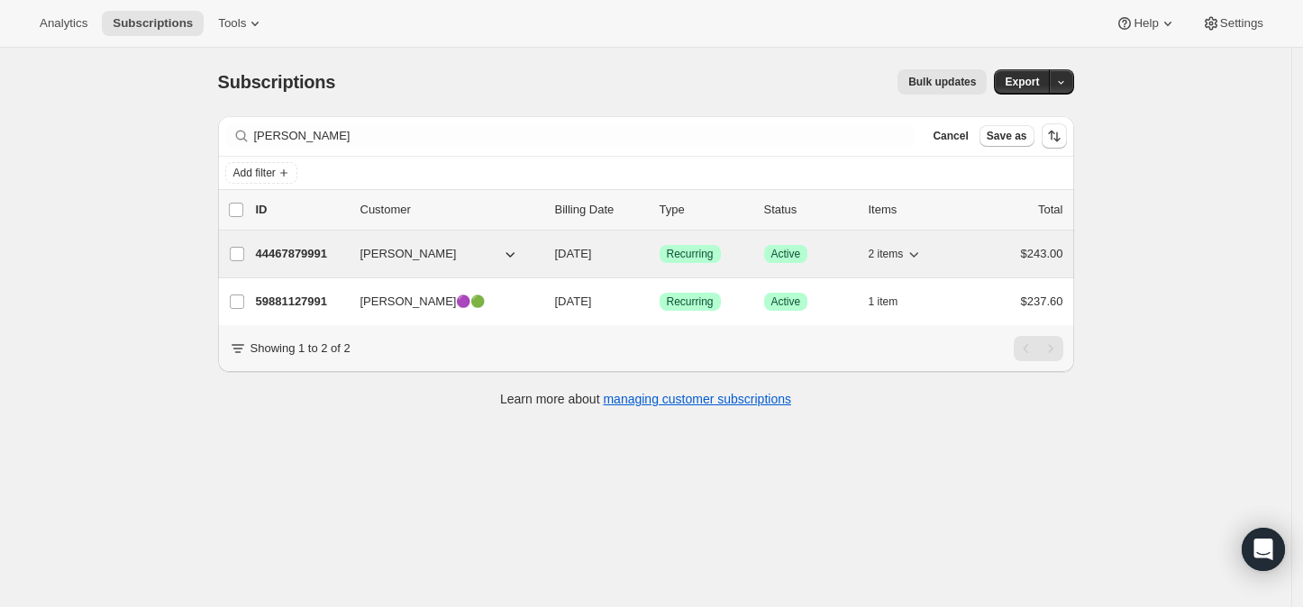
click at [300, 249] on p "44467879991" at bounding box center [301, 254] width 90 height 18
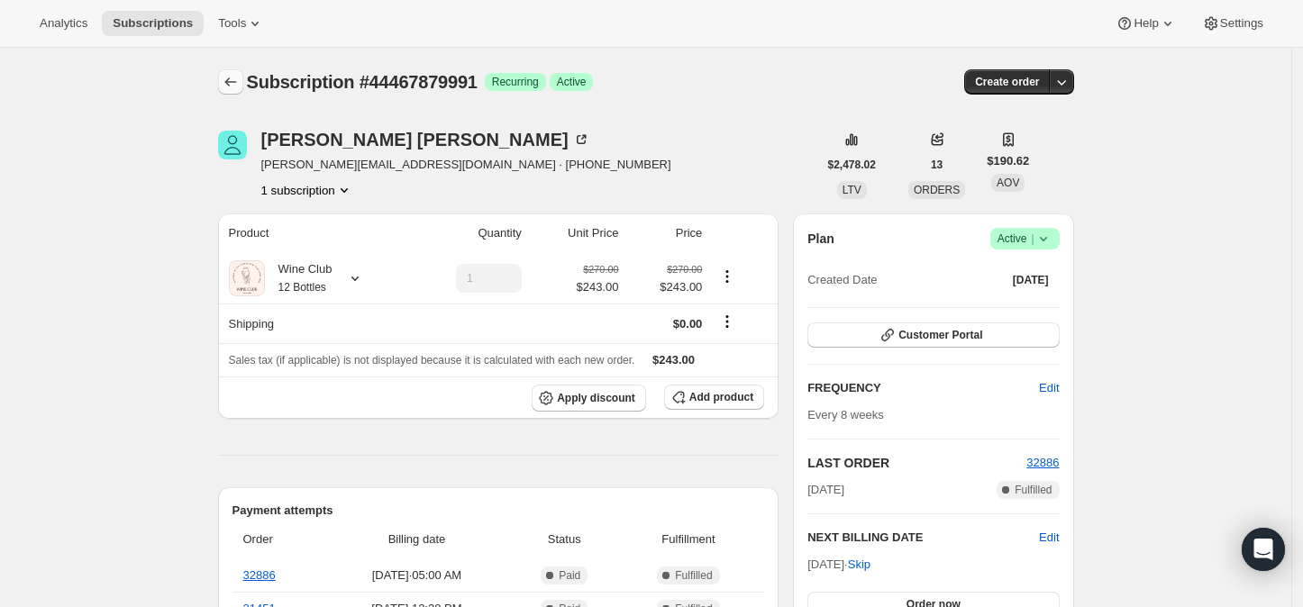
click at [231, 79] on icon "Subscriptions" at bounding box center [231, 82] width 18 height 18
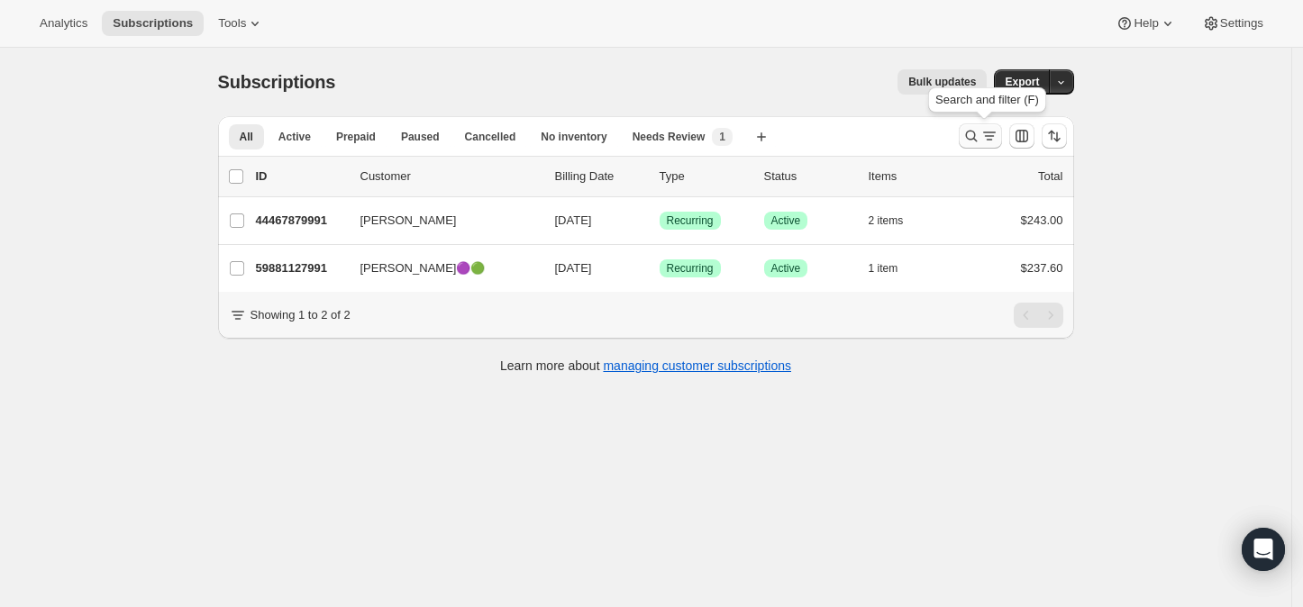
click at [973, 137] on icon "Search and filter results" at bounding box center [971, 136] width 18 height 18
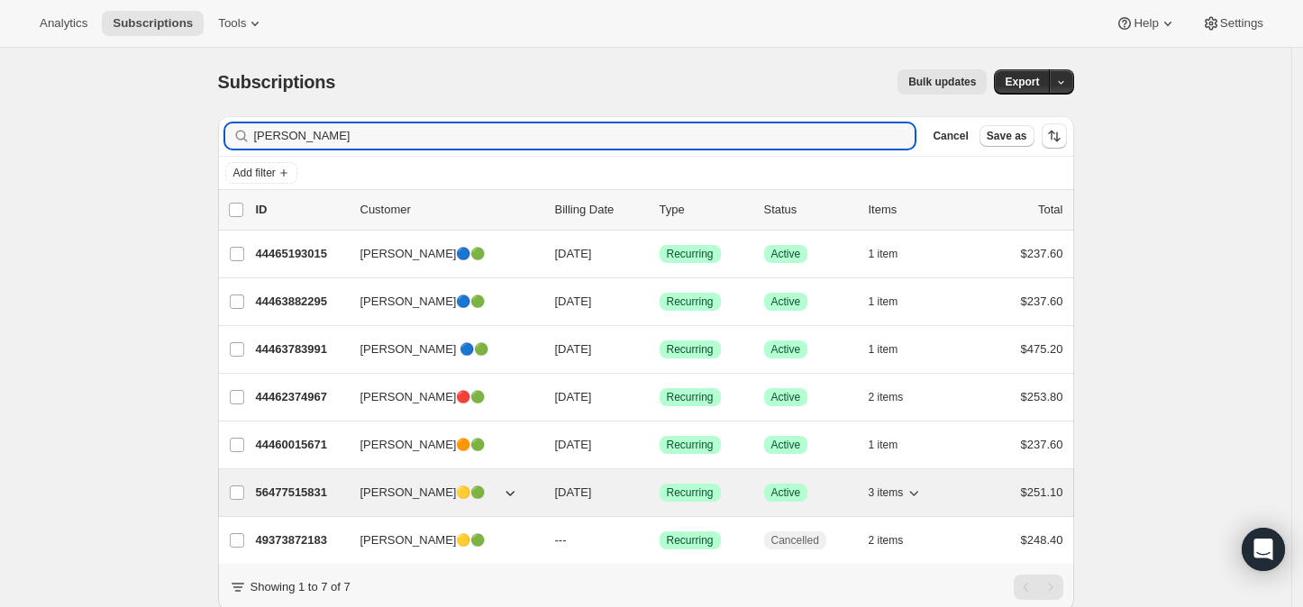
type input "christine"
click at [281, 488] on p "56477515831" at bounding box center [301, 493] width 90 height 18
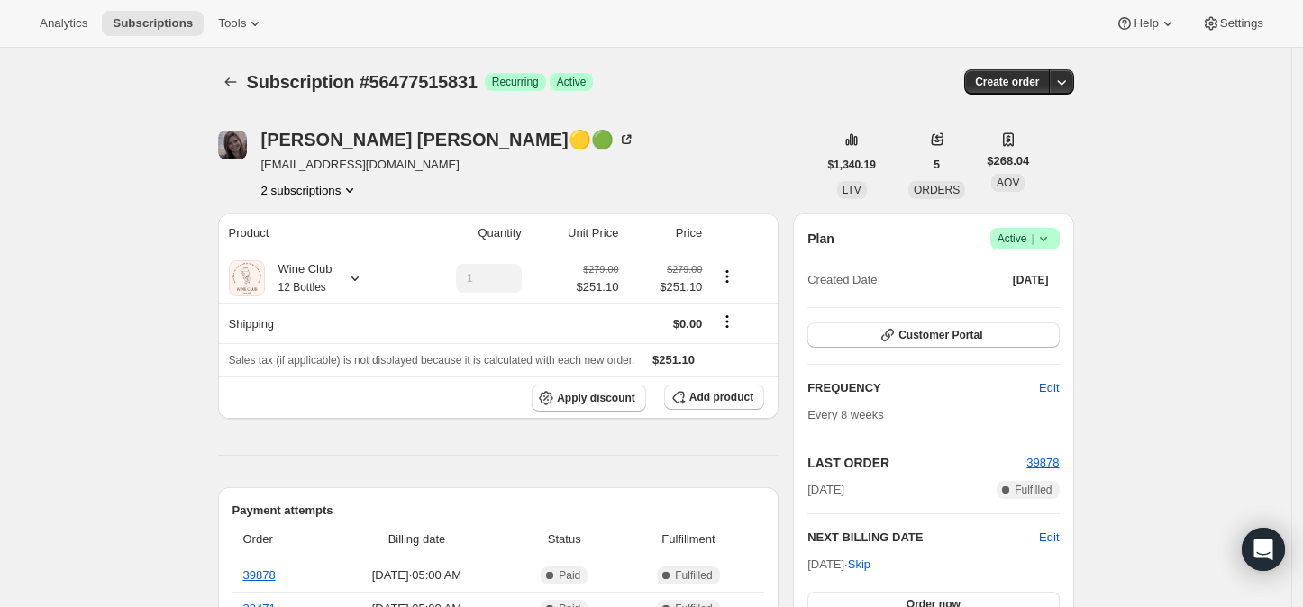
click at [298, 190] on button "2 subscriptions" at bounding box center [310, 190] width 98 height 18
click at [297, 225] on span "49373872183" at bounding box center [289, 223] width 72 height 14
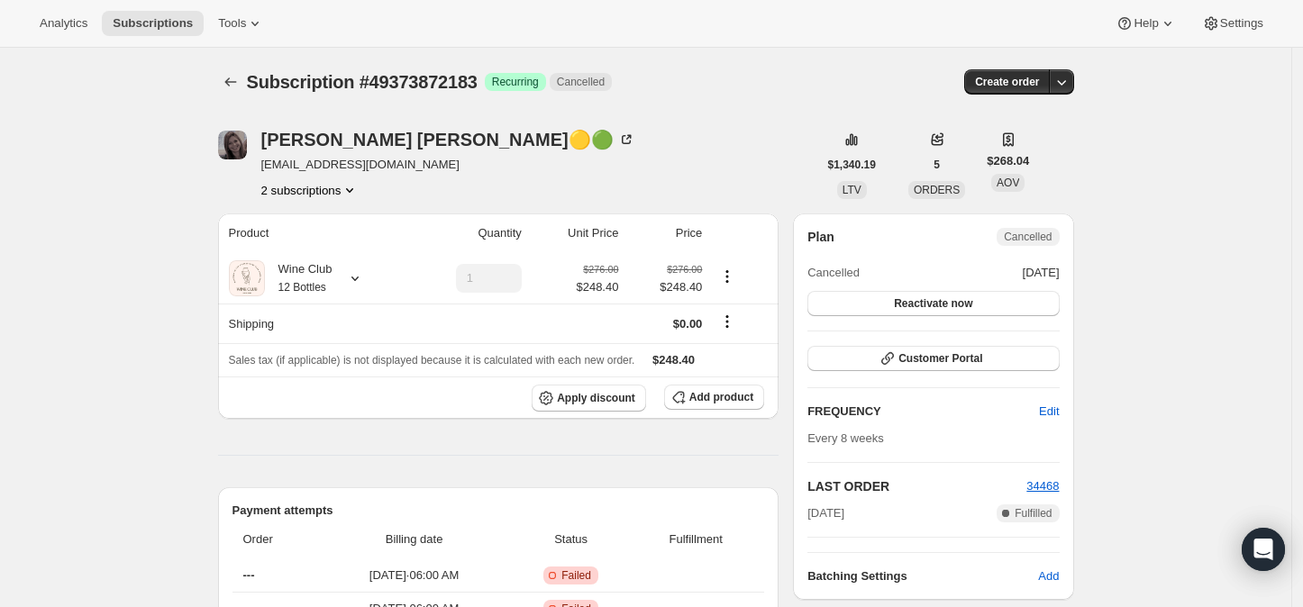
click at [319, 187] on button "2 subscriptions" at bounding box center [310, 190] width 98 height 18
click at [317, 257] on span "56477515831" at bounding box center [289, 254] width 72 height 14
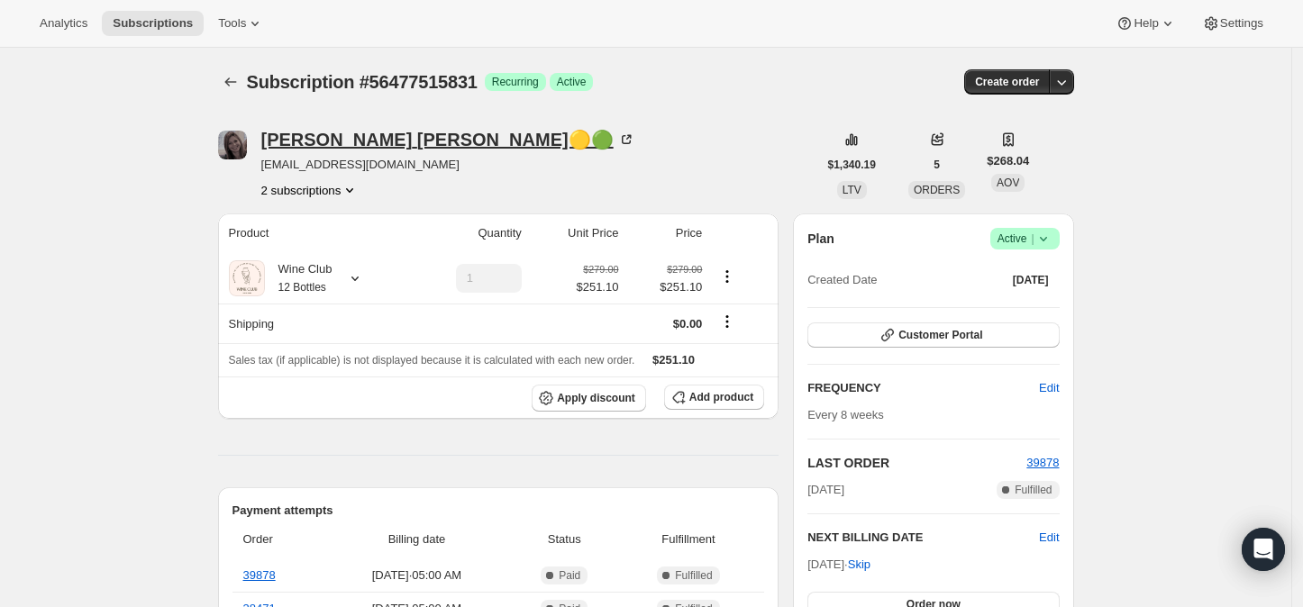
click at [626, 137] on icon at bounding box center [628, 137] width 5 height 5
